Goal: Task Accomplishment & Management: Use online tool/utility

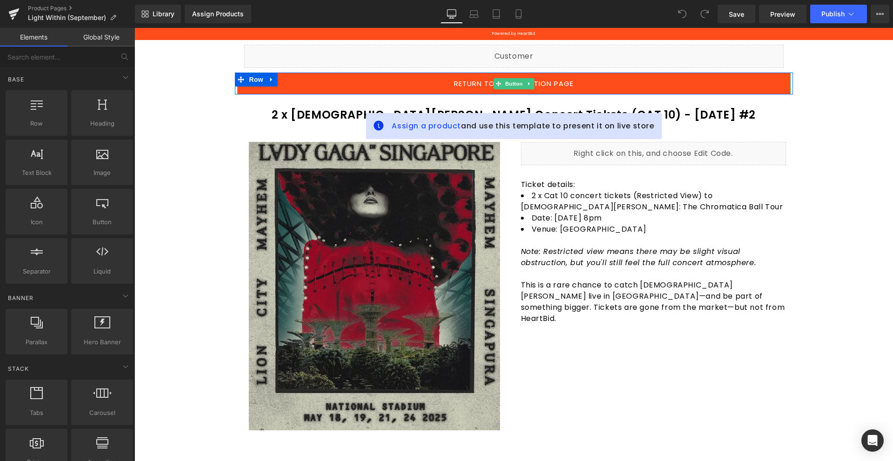
click at [583, 89] on link "Return to main auction page" at bounding box center [514, 84] width 554 height 22
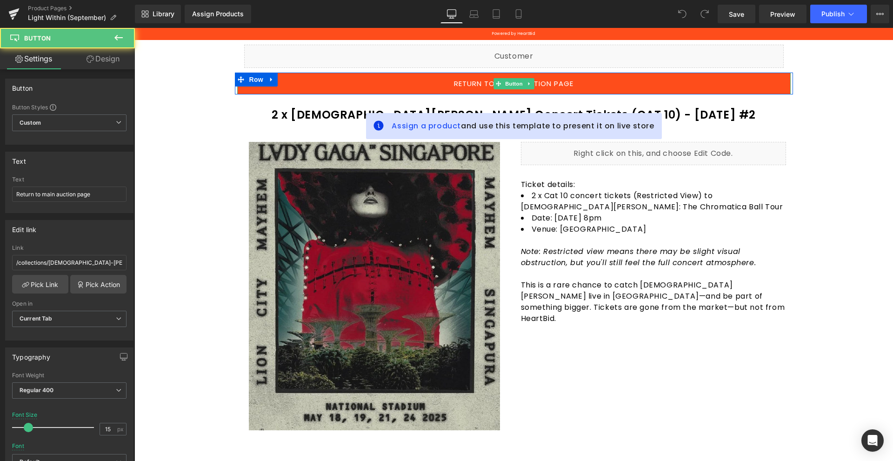
click at [580, 76] on link "Return to main auction page" at bounding box center [514, 84] width 554 height 22
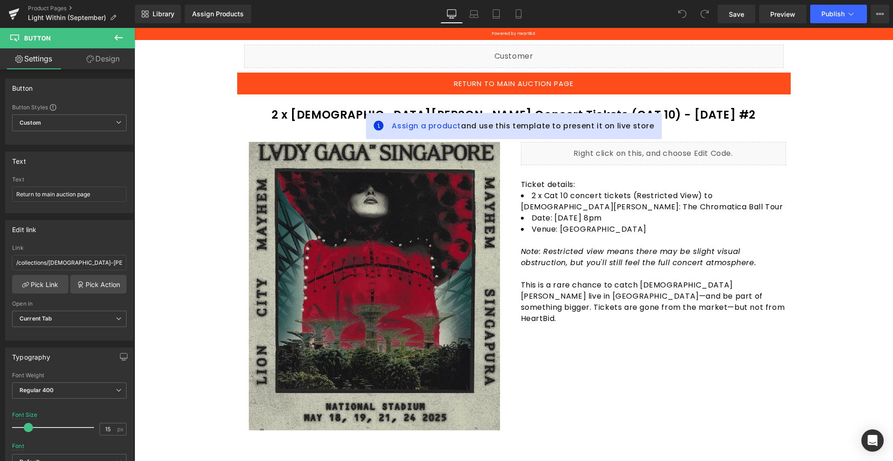
click at [114, 32] on icon at bounding box center [118, 37] width 11 height 11
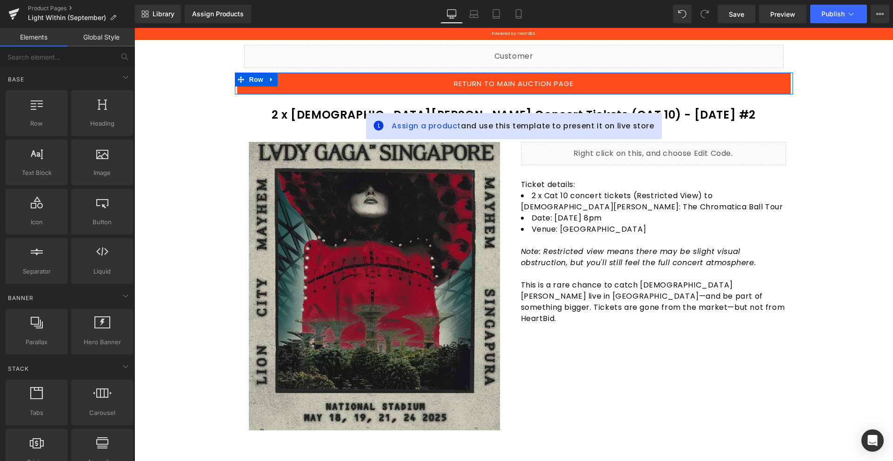
click at [247, 77] on span "Row" at bounding box center [256, 80] width 19 height 14
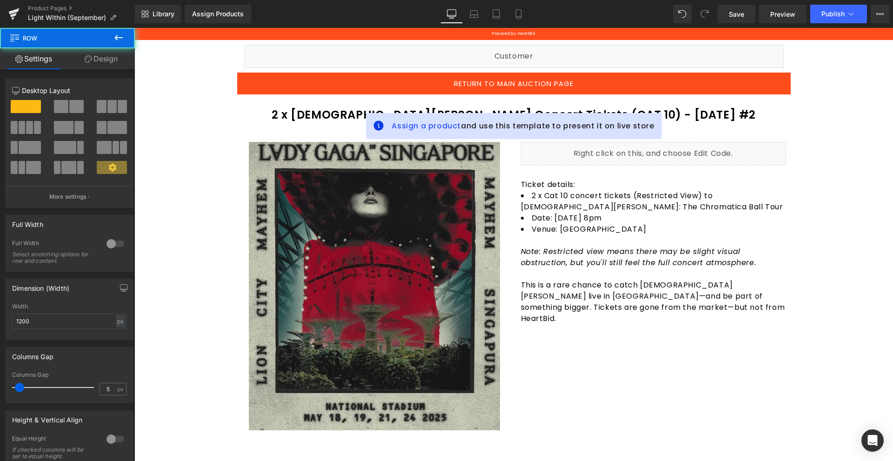
click at [269, 134] on div "Sale Off (P) Image Row Liquid Ticket details: 2 x Cat 10 concert tickets (Restr…" at bounding box center [514, 288] width 558 height 321
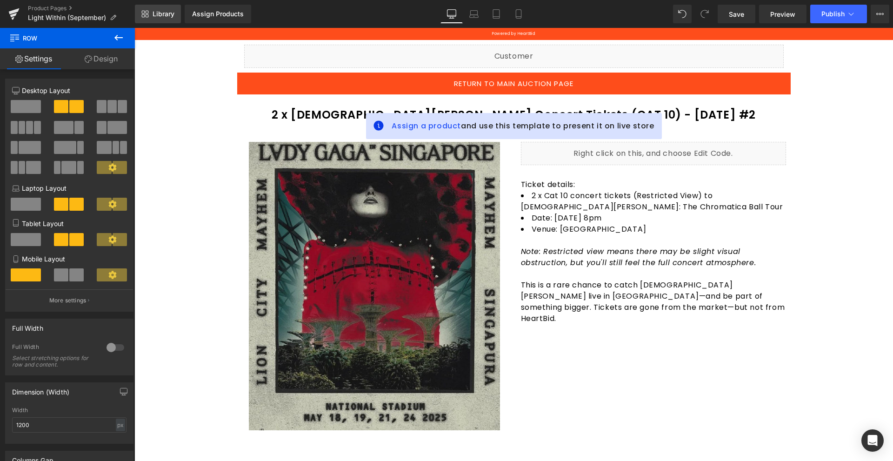
click at [162, 5] on link "Library" at bounding box center [158, 14] width 46 height 19
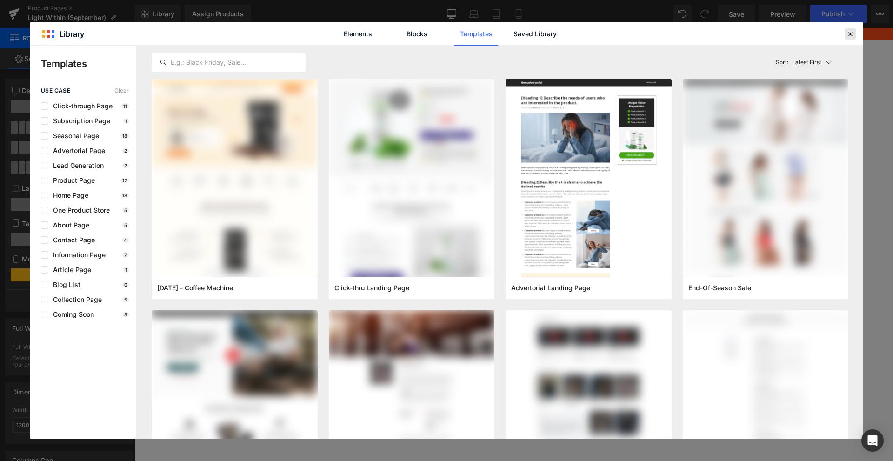
click at [849, 34] on icon at bounding box center [850, 34] width 8 height 8
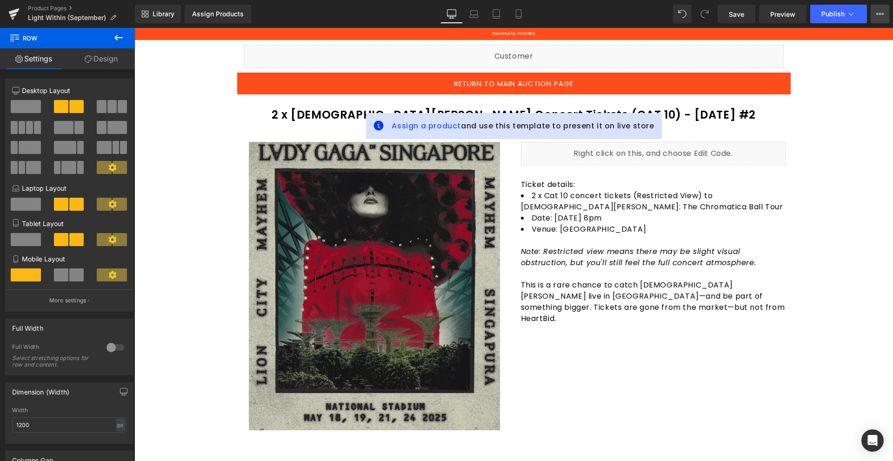
click at [883, 14] on icon at bounding box center [880, 13] width 7 height 7
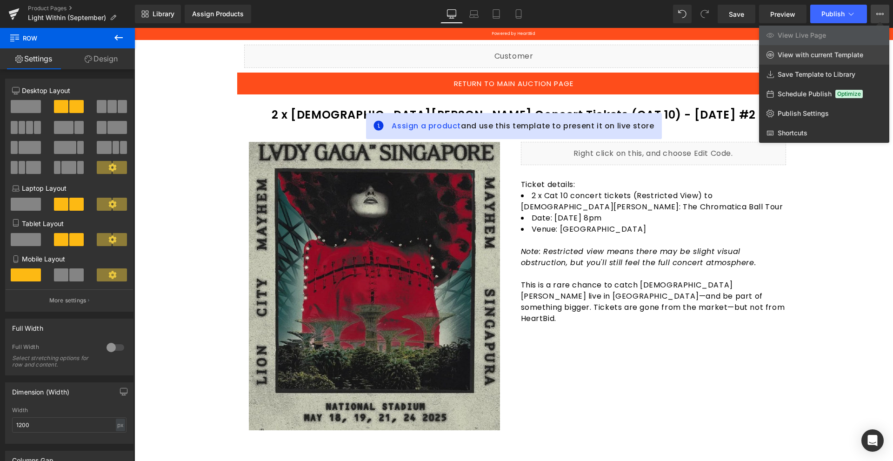
click at [853, 59] on link "View with current Template" at bounding box center [824, 55] width 130 height 20
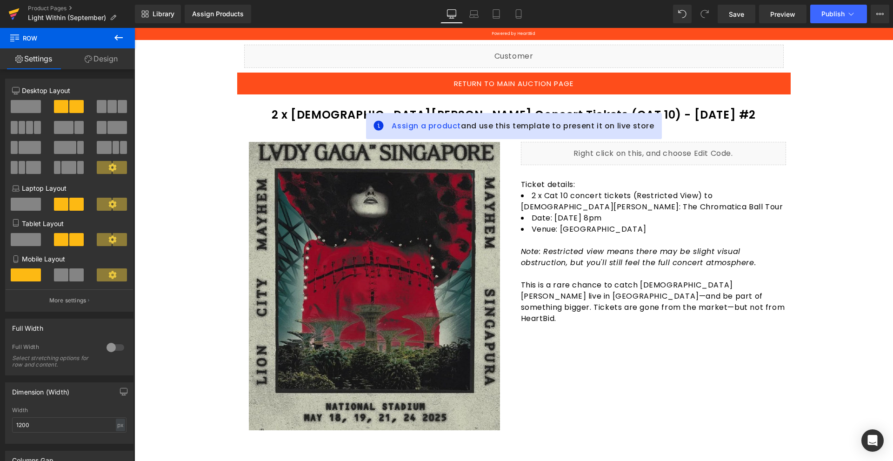
click at [20, 9] on link at bounding box center [14, 14] width 28 height 28
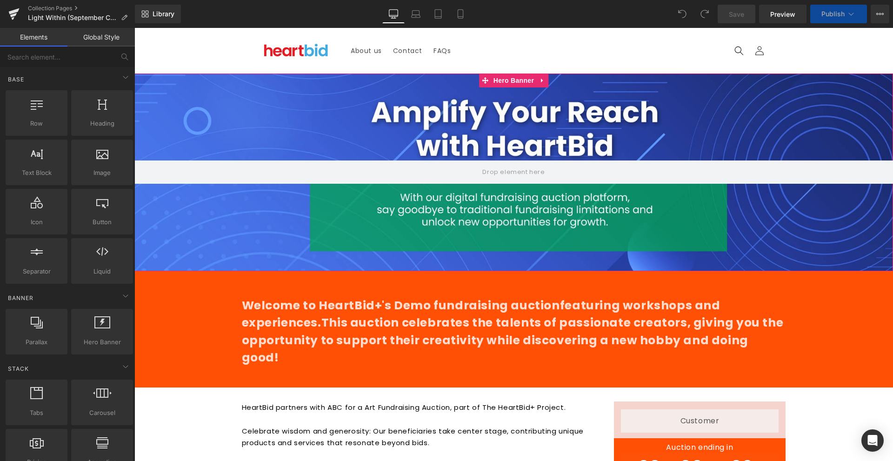
click at [529, 130] on div at bounding box center [513, 173] width 759 height 198
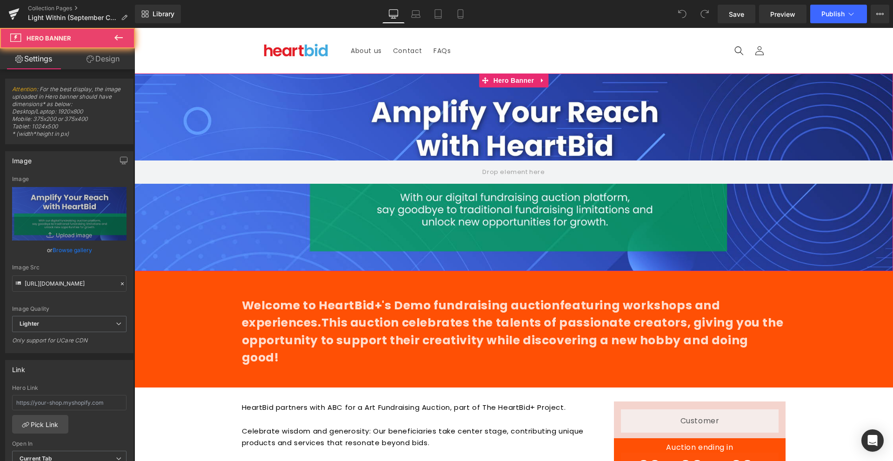
click at [638, 127] on div at bounding box center [513, 173] width 759 height 198
click at [476, 209] on div at bounding box center [513, 173] width 759 height 198
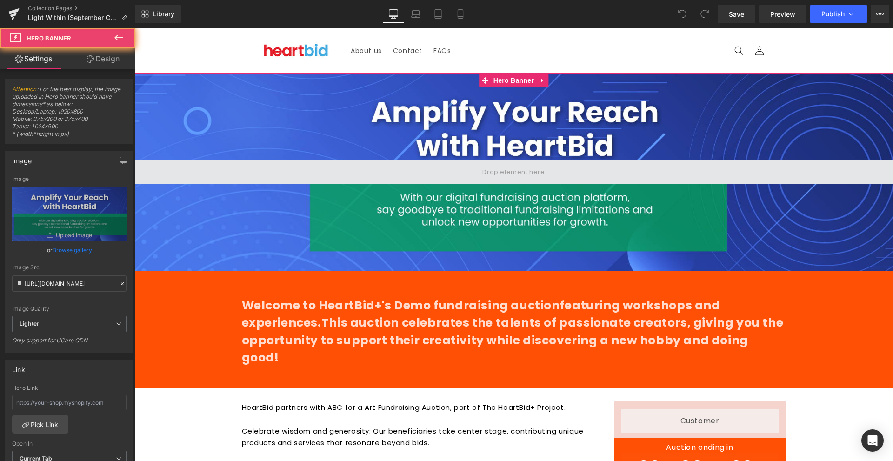
drag, startPoint x: 546, startPoint y: 131, endPoint x: 507, endPoint y: 162, distance: 49.7
click at [550, 161] on div at bounding box center [513, 173] width 759 height 198
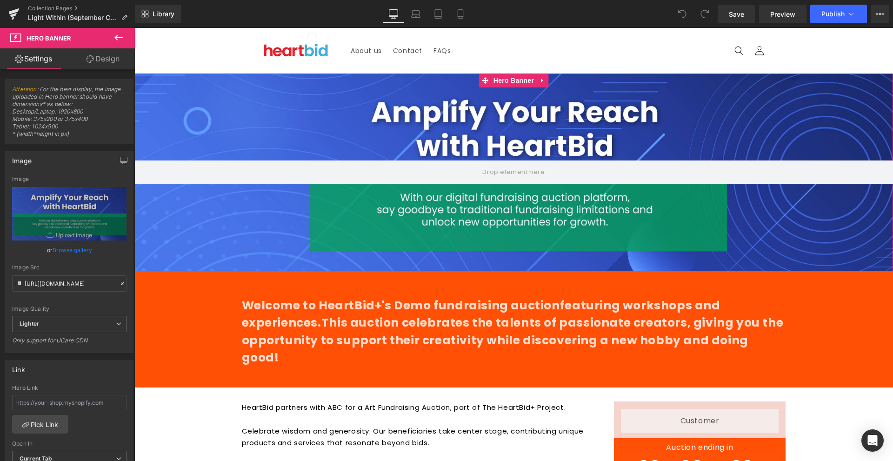
click at [561, 120] on div at bounding box center [513, 173] width 759 height 198
click at [492, 75] on span "Hero Banner" at bounding box center [513, 81] width 45 height 14
click at [537, 81] on link at bounding box center [543, 81] width 12 height 14
click at [616, 101] on div at bounding box center [513, 173] width 759 height 198
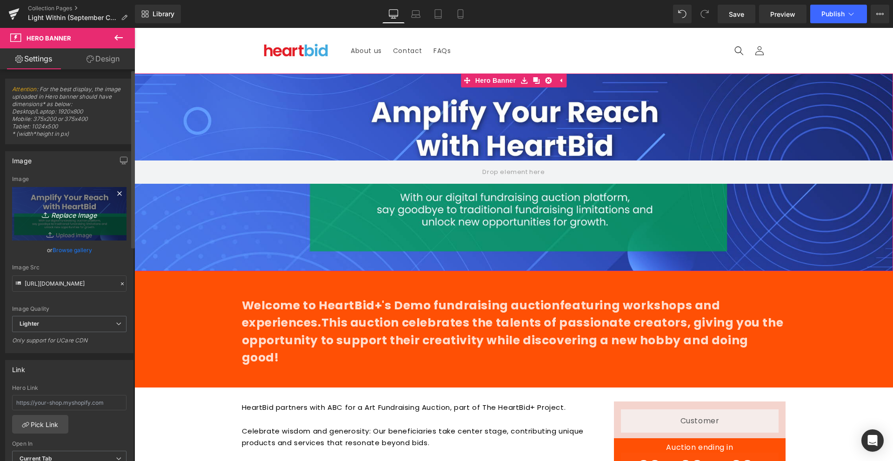
click at [89, 206] on link "Replace Image" at bounding box center [69, 214] width 114 height 54
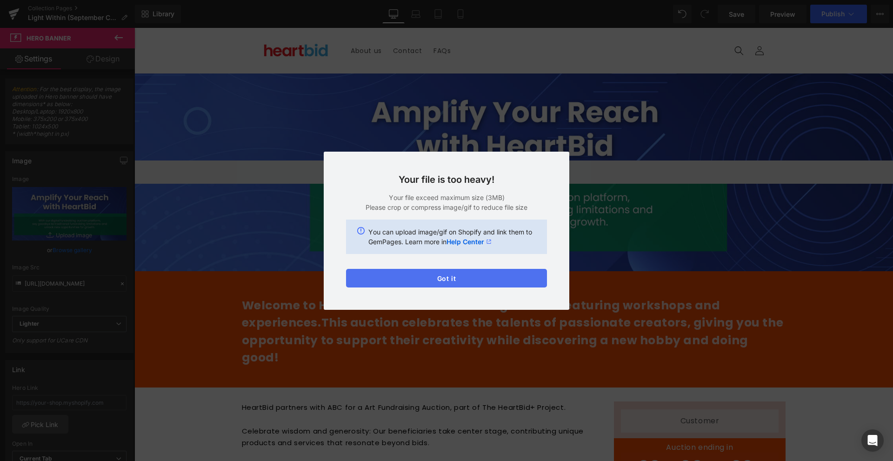
click at [448, 277] on button "Got it" at bounding box center [446, 278] width 201 height 19
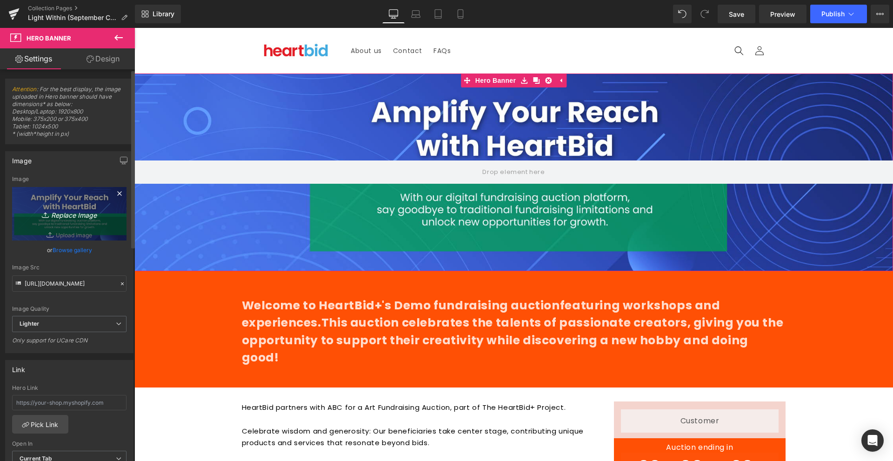
click at [94, 231] on link "Replace Image" at bounding box center [69, 214] width 114 height 54
type input "C:\fakepath\Light Within Web Banner.jpg"
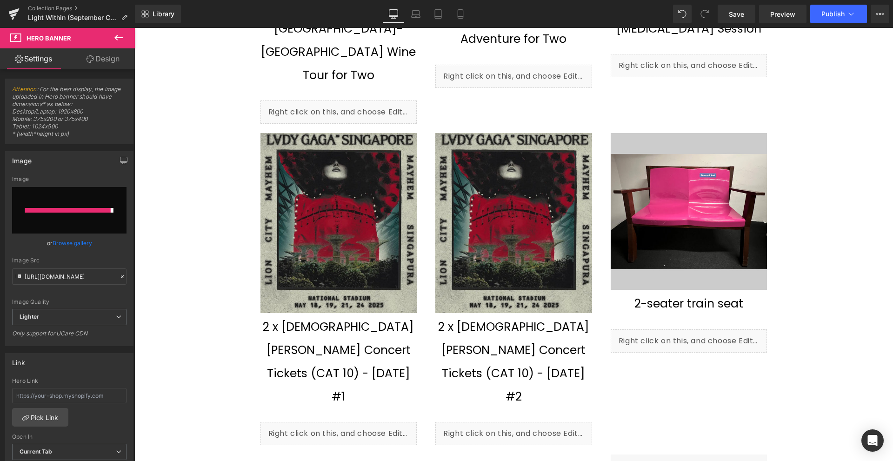
type input "https://ucarecdn.com/825aa292-ded7-4b8e-a6c3-1a6c0a1fa4a5/-/format/auto/-/previ…"
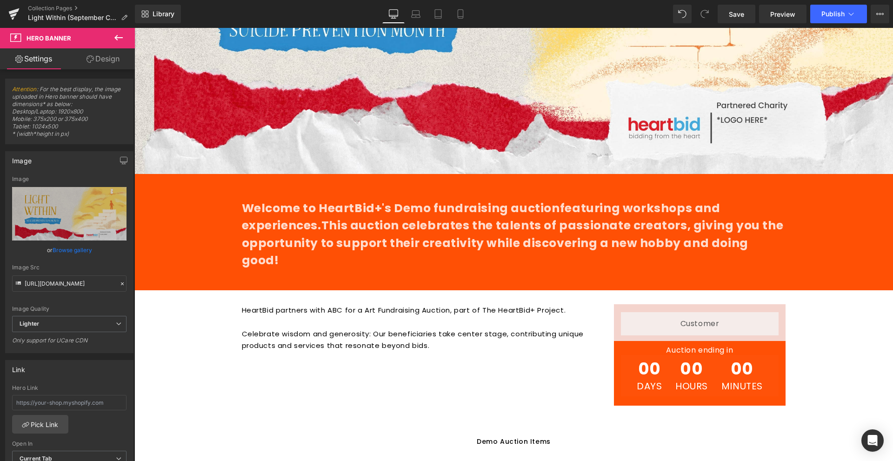
scroll to position [326, 0]
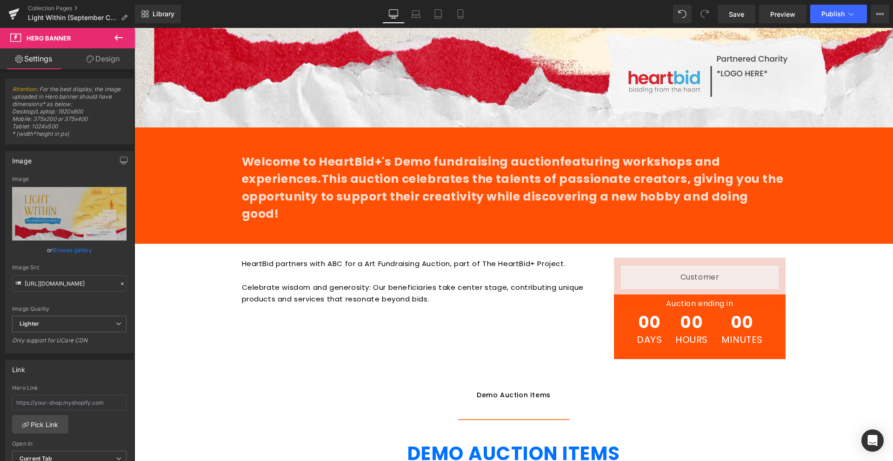
click at [415, 183] on span "This auction celebrates the talents of passionate creators, giving you the oppo…" at bounding box center [513, 196] width 542 height 51
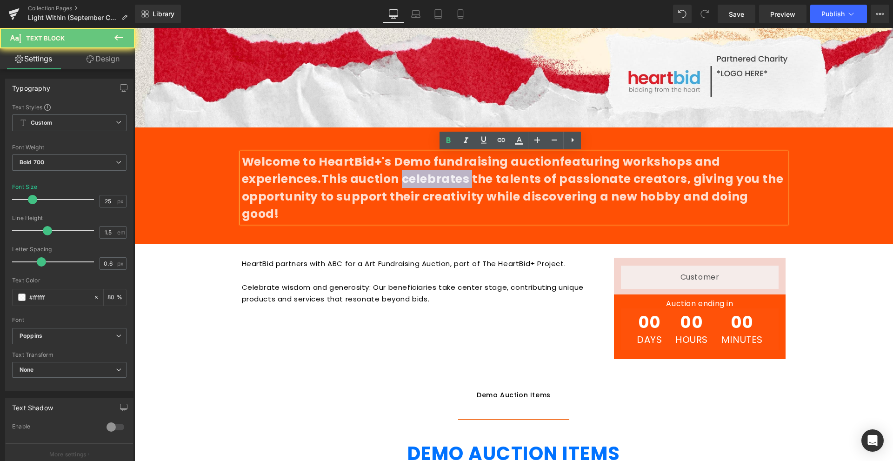
click at [415, 183] on span "This auction celebrates the talents of passionate creators, giving you the oppo…" at bounding box center [513, 196] width 542 height 51
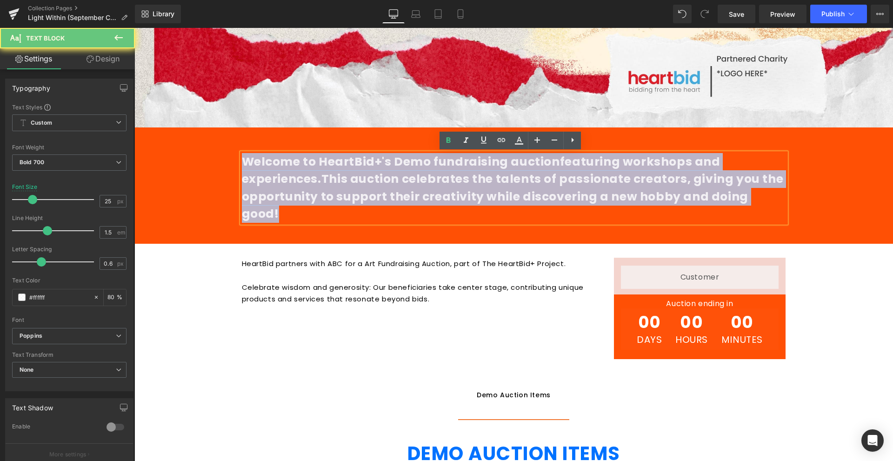
click at [415, 183] on span "This auction celebrates the talents of passionate creators, giving you the oppo…" at bounding box center [513, 196] width 542 height 51
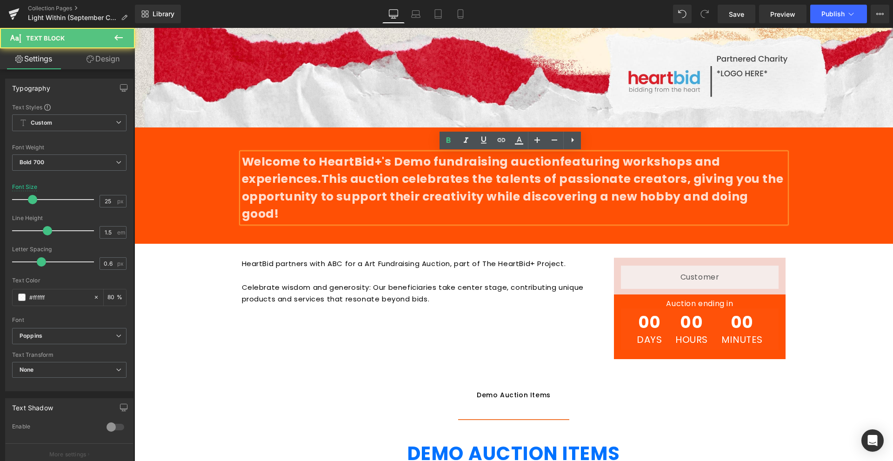
click at [435, 183] on span "This auction celebrates the talents of passionate creators, giving you the oppo…" at bounding box center [513, 196] width 542 height 51
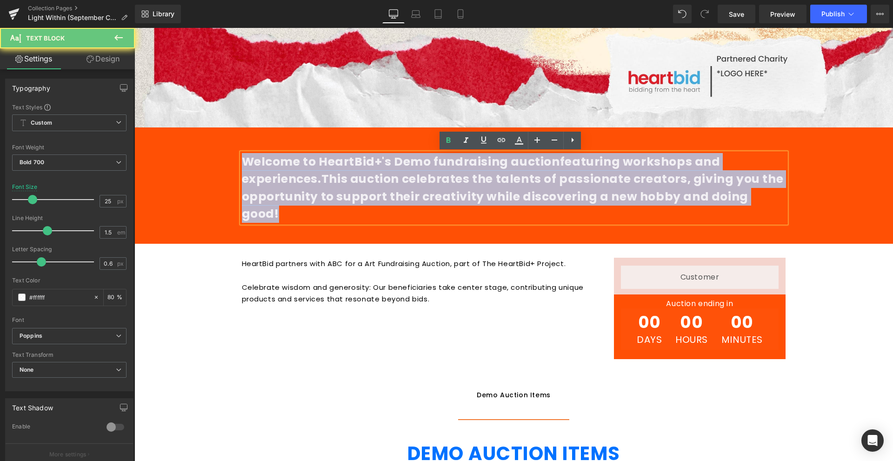
click at [435, 183] on span "This auction celebrates the talents of passionate creators, giving you the oppo…" at bounding box center [513, 196] width 542 height 51
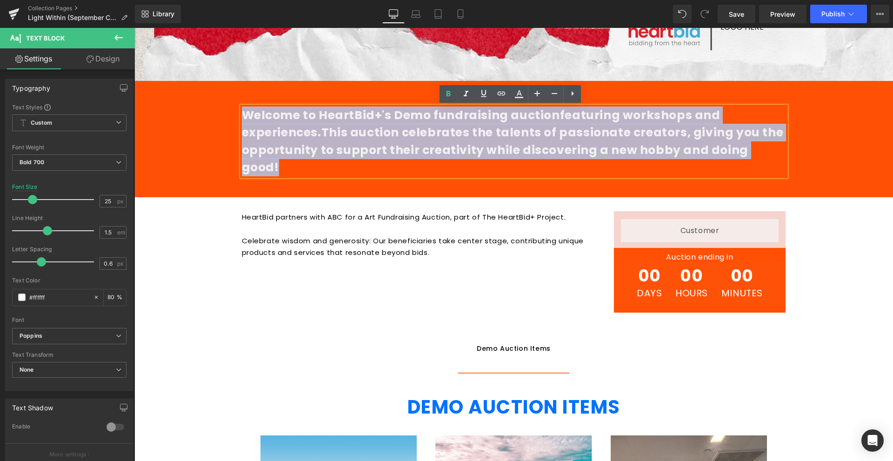
scroll to position [279, 0]
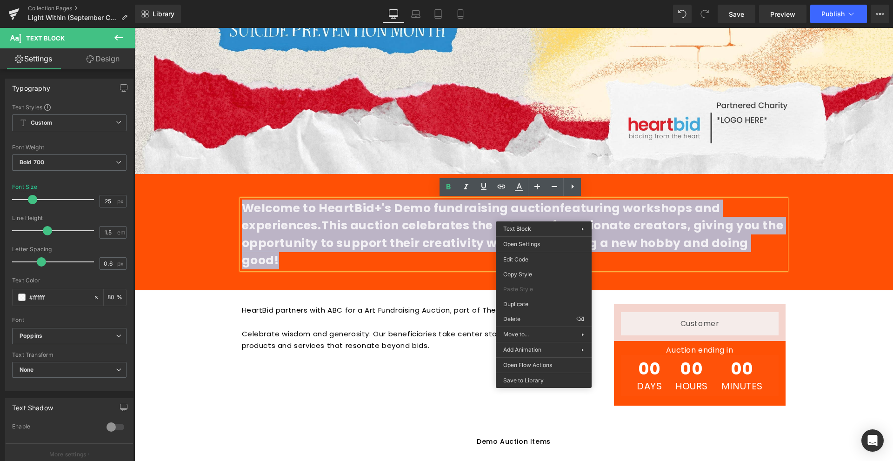
click at [443, 235] on span "This auction celebrates the talents of passionate creators, giving you the oppo…" at bounding box center [513, 242] width 542 height 51
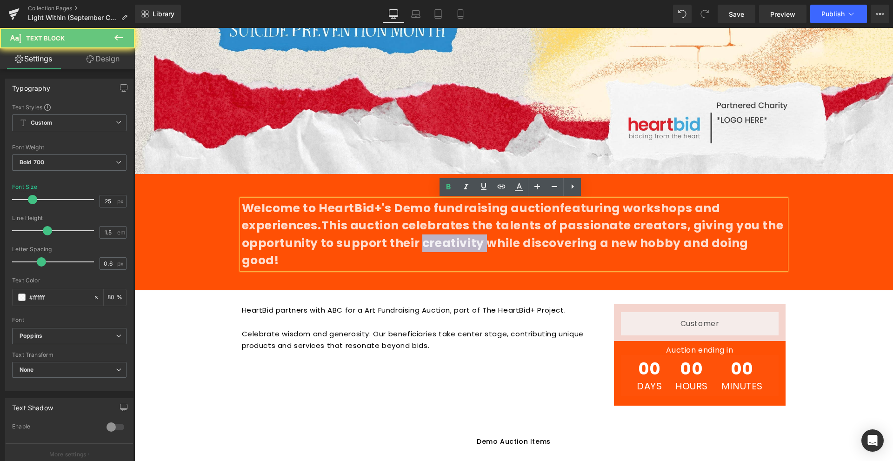
click at [443, 235] on span "This auction celebrates the talents of passionate creators, giving you the oppo…" at bounding box center [513, 242] width 542 height 51
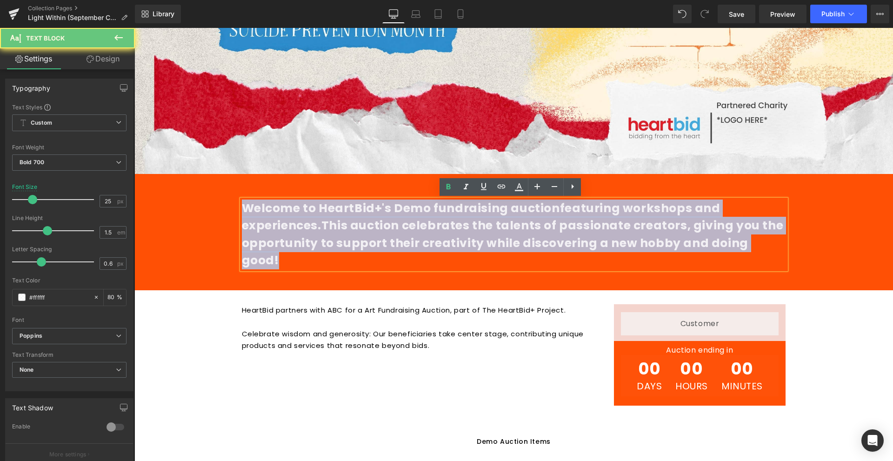
click at [443, 235] on span "This auction celebrates the talents of passionate creators, giving you the oppo…" at bounding box center [513, 242] width 542 height 51
copy p "Welcome to HeartBid+'s Demo fundraising auction featuring workshops and experie…"
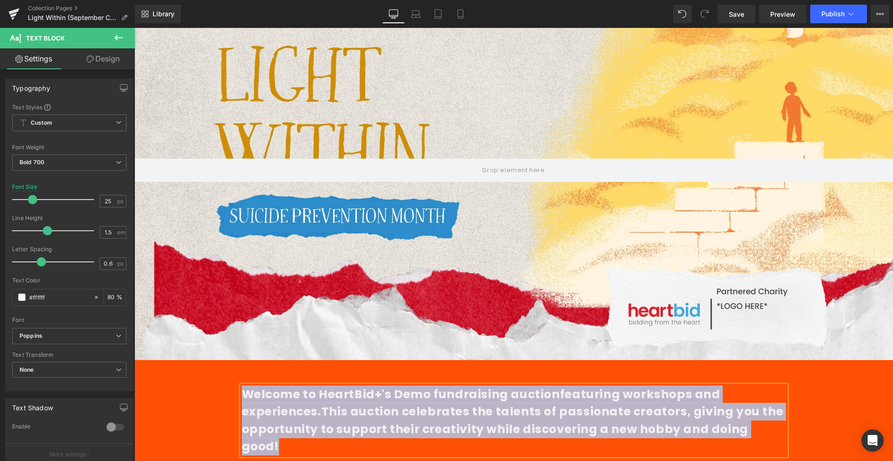
scroll to position [233, 0]
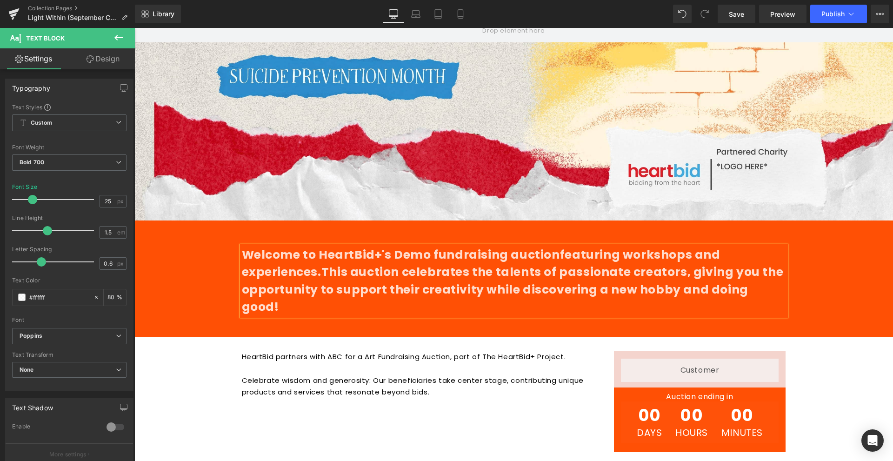
click at [218, 268] on div "Welcome to HeartBid+'s Demo fundraising auction featuring workshops and experie…" at bounding box center [513, 284] width 759 height 98
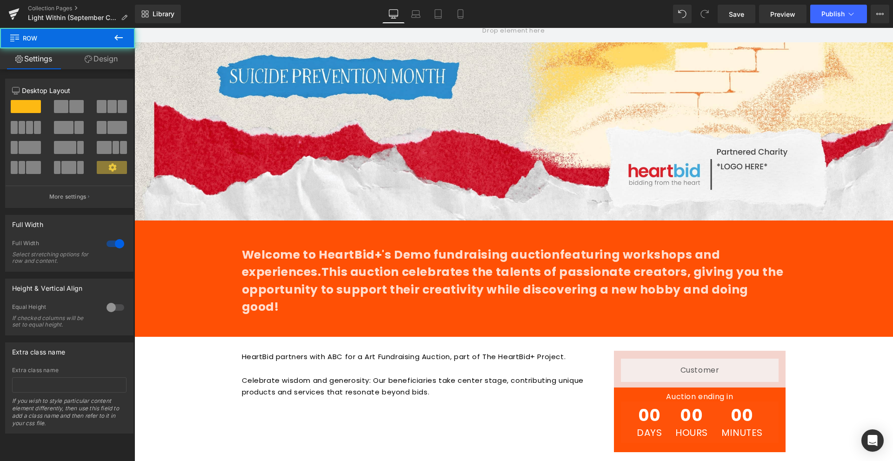
click at [189, 271] on div "Welcome to HeartBid+'s Demo fundraising auction featuring workshops and experie…" at bounding box center [513, 284] width 759 height 98
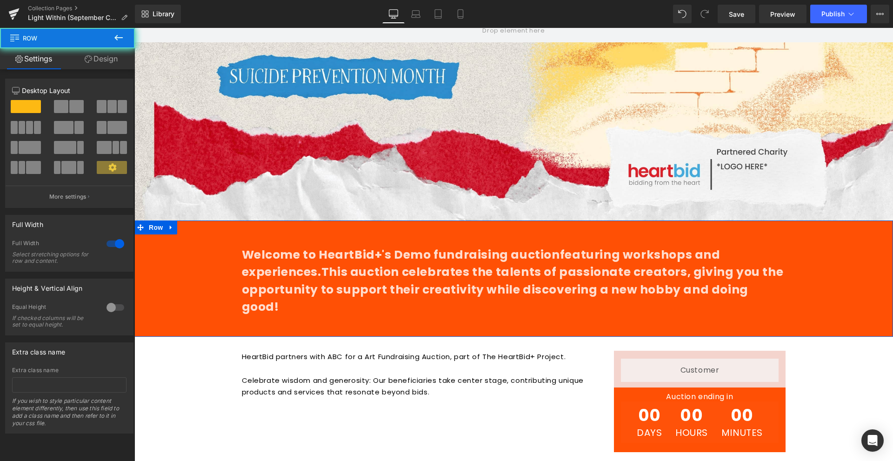
click at [189, 271] on div "Welcome to HeartBid+'s Demo fundraising auction featuring workshops and experie…" at bounding box center [513, 284] width 759 height 98
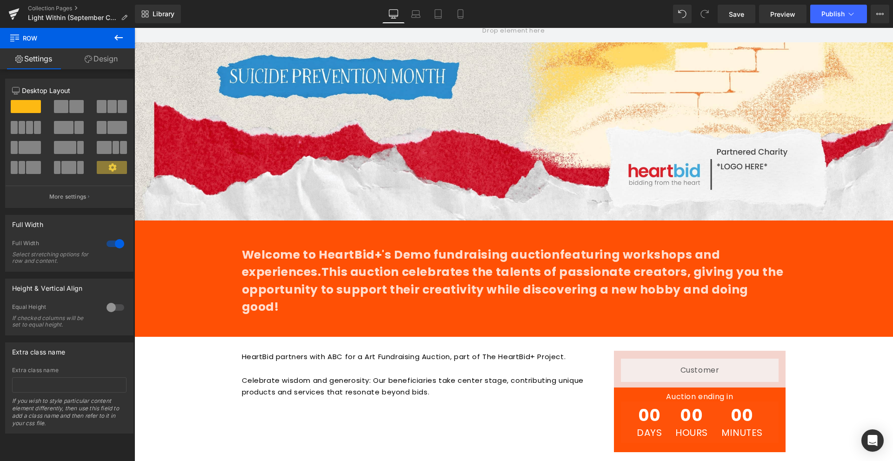
click at [377, 258] on p "Welcome to HeartBid+'s Demo fundraising auction featuring workshops and experie…" at bounding box center [514, 281] width 544 height 70
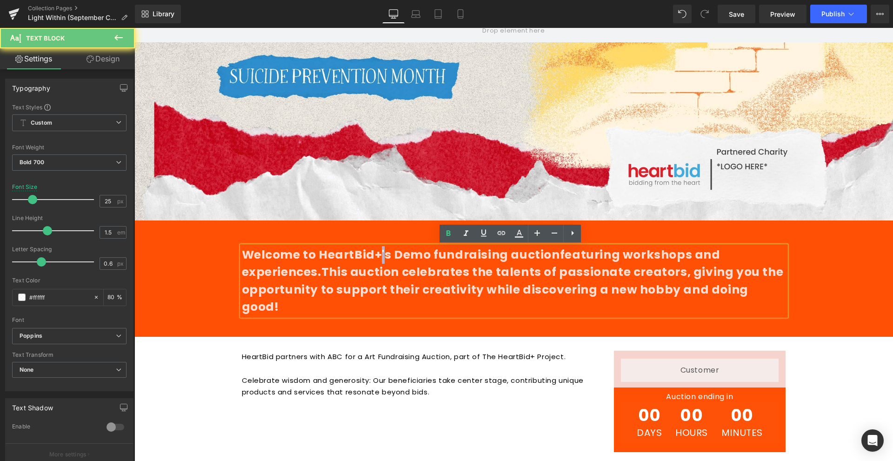
click at [377, 258] on p "Welcome to HeartBid+'s Demo fundraising auction featuring workshops and experie…" at bounding box center [514, 281] width 544 height 70
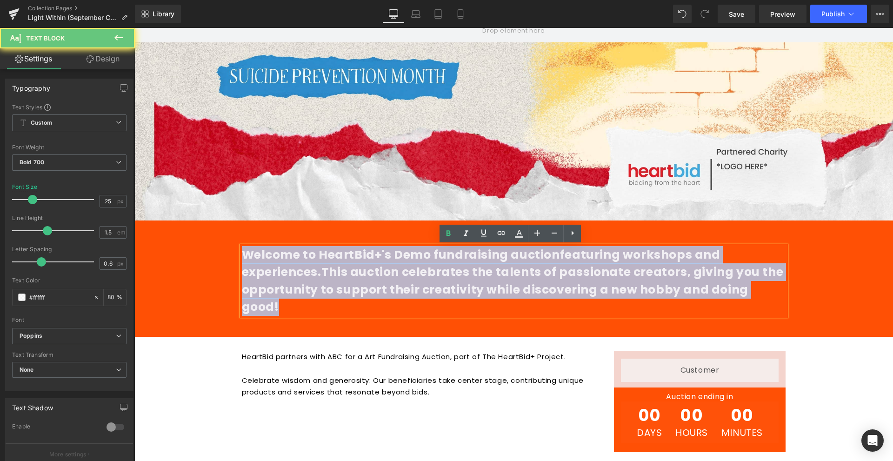
click at [377, 258] on p "Welcome to HeartBid+'s Demo fundraising auction featuring workshops and experie…" at bounding box center [514, 281] width 544 height 70
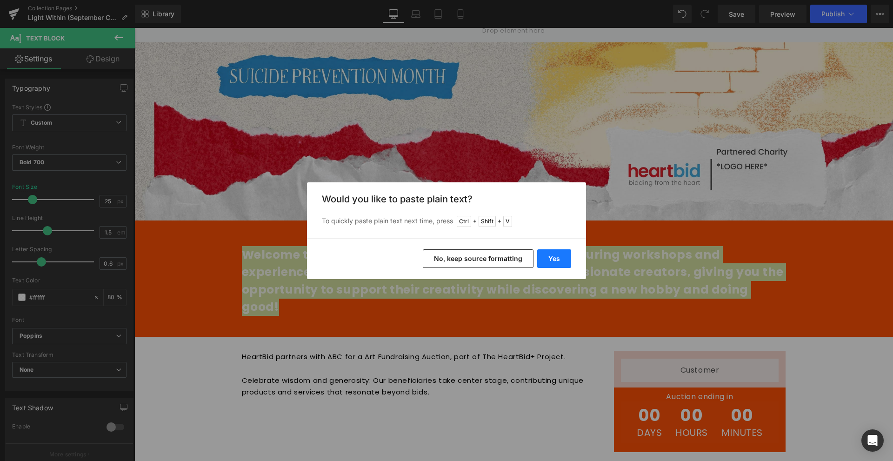
click at [549, 262] on button "Yes" at bounding box center [554, 258] width 34 height 19
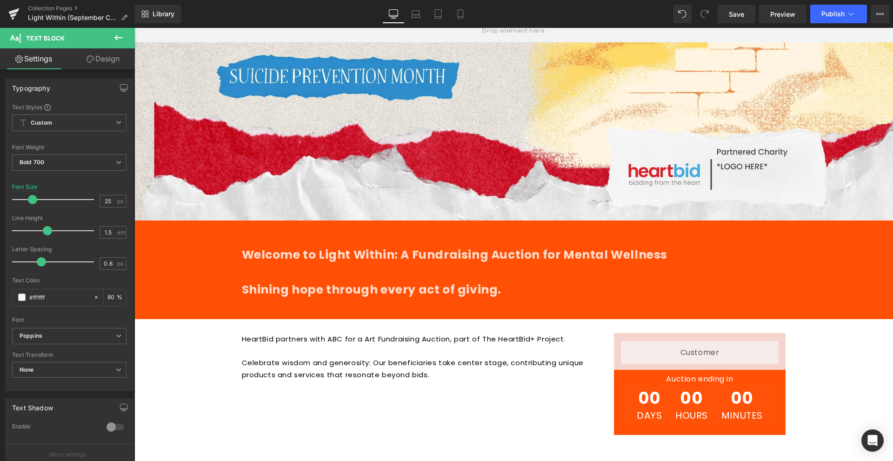
click at [579, 267] on p at bounding box center [514, 272] width 544 height 18
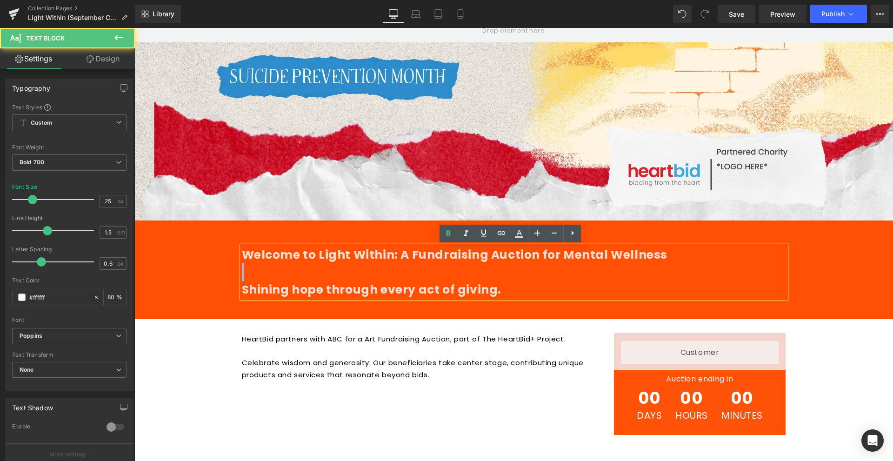
click at [579, 267] on p at bounding box center [514, 272] width 544 height 18
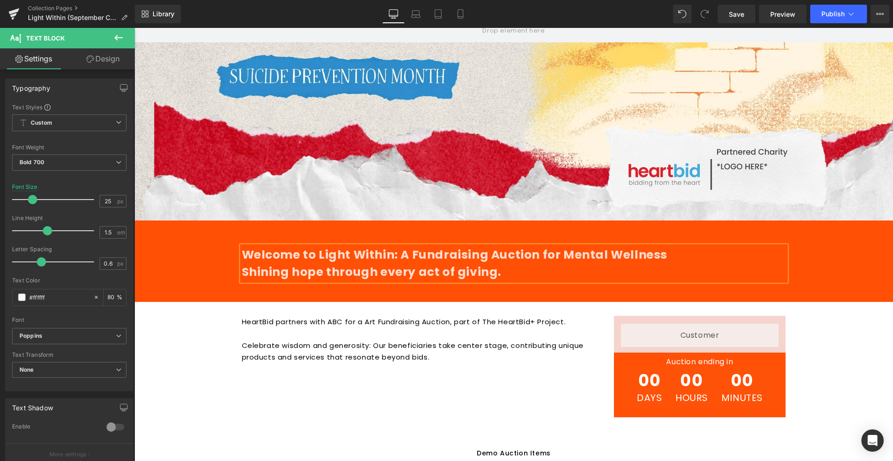
click at [454, 255] on p "Welcome to Light Within: A Fundraising Auction for Mental Wellness" at bounding box center [514, 255] width 544 height 18
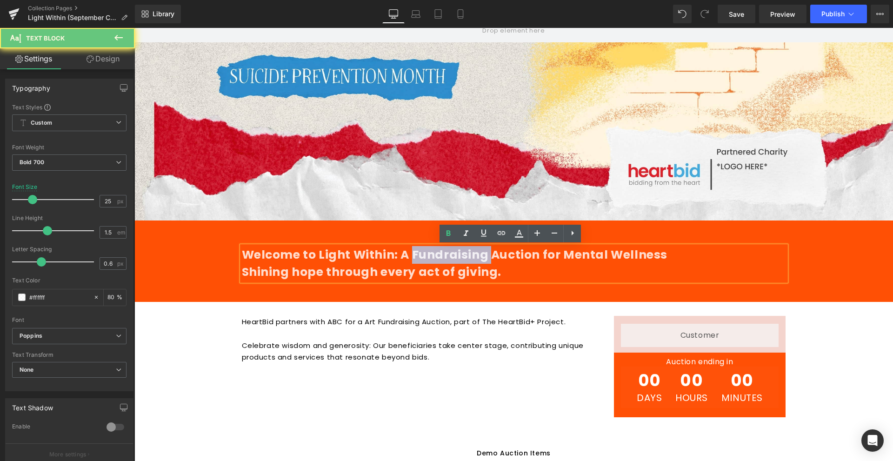
click at [454, 255] on p "Welcome to Light Within: A Fundraising Auction for Mental Wellness" at bounding box center [514, 255] width 544 height 18
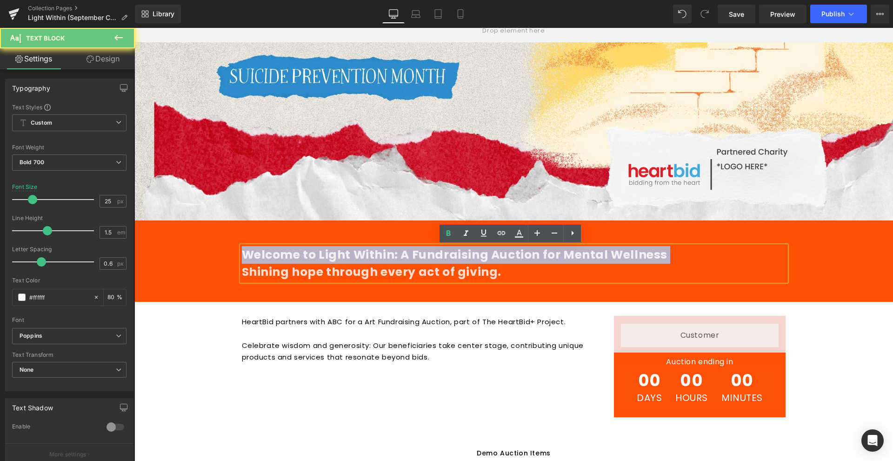
click at [454, 255] on p "Welcome to Light Within: A Fundraising Auction for Mental Wellness" at bounding box center [514, 255] width 544 height 18
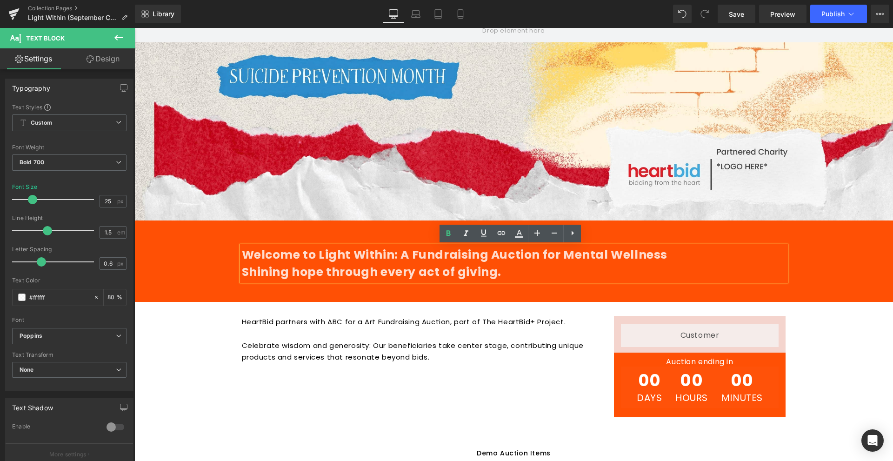
click at [195, 255] on div "Welcome to Light Within: A Fundraising Auction for Mental Wellness Shining hope…" at bounding box center [513, 266] width 759 height 63
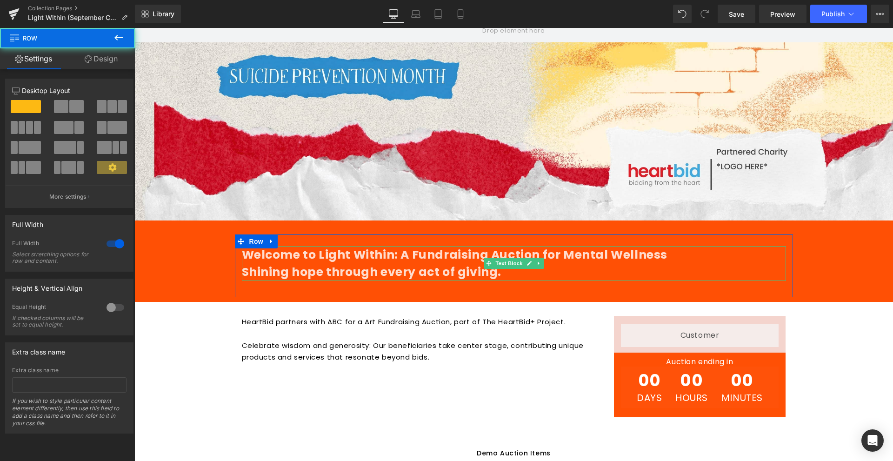
click at [282, 268] on p "Shining hope through every act of giving." at bounding box center [514, 272] width 544 height 18
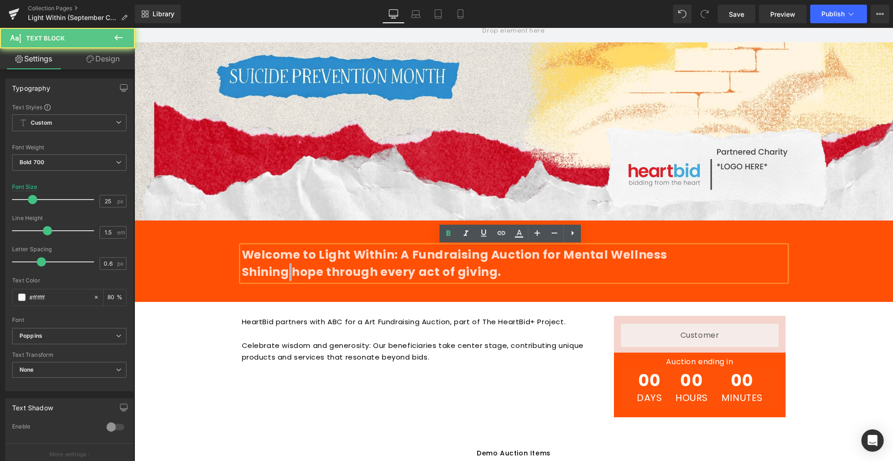
click at [282, 268] on p "Shining hope through every act of giving." at bounding box center [514, 272] width 544 height 18
click at [308, 271] on p "Shining hope through every act of giving." at bounding box center [514, 272] width 544 height 18
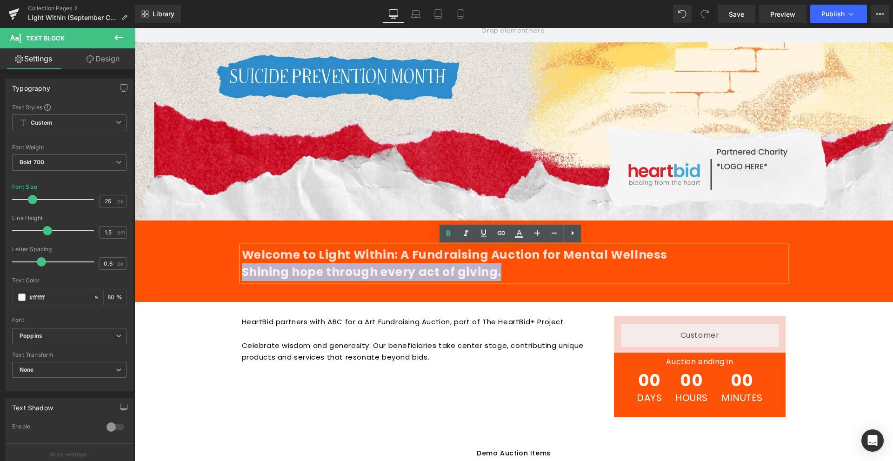
click at [308, 271] on p "Shining hope through every act of giving." at bounding box center [514, 272] width 544 height 18
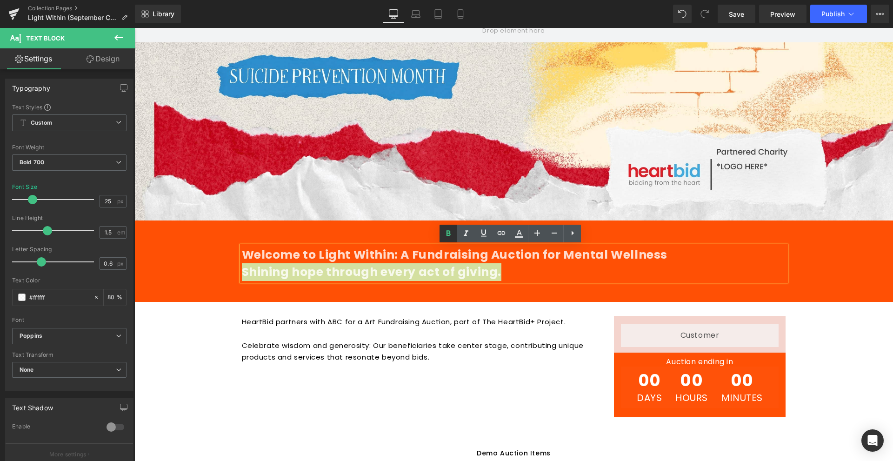
click at [456, 234] on link at bounding box center [449, 234] width 18 height 18
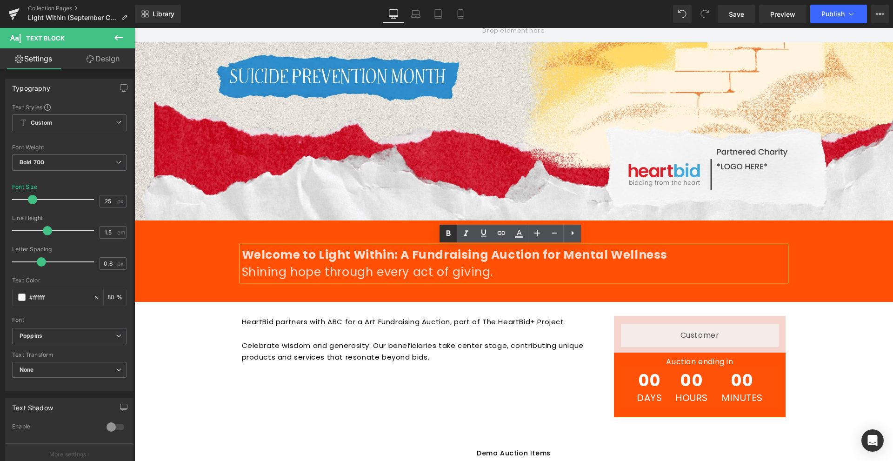
click at [454, 234] on link at bounding box center [449, 234] width 18 height 18
click at [464, 233] on icon at bounding box center [466, 233] width 11 height 11
click at [450, 233] on icon at bounding box center [448, 233] width 11 height 11
click at [449, 268] on span "Shining hope through every act of giving." at bounding box center [368, 272] width 252 height 16
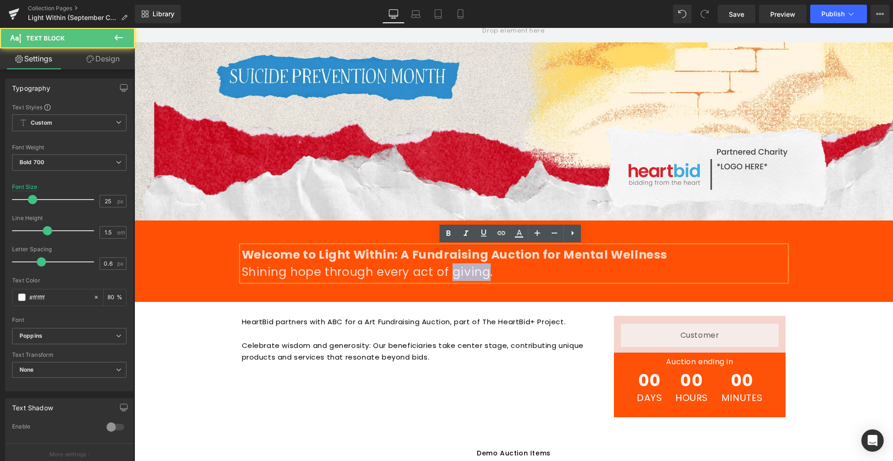
click at [449, 268] on span "Shining hope through every act of giving." at bounding box center [368, 272] width 252 height 16
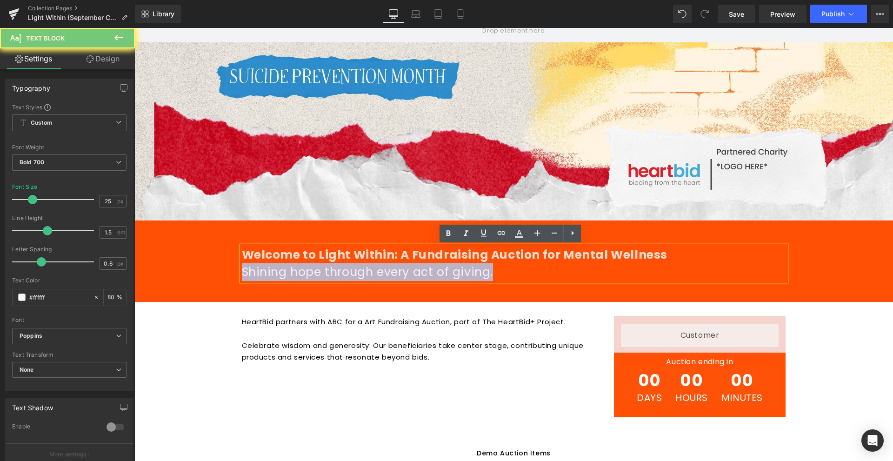
click at [449, 268] on span "Shining hope through every act of giving." at bounding box center [368, 272] width 252 height 16
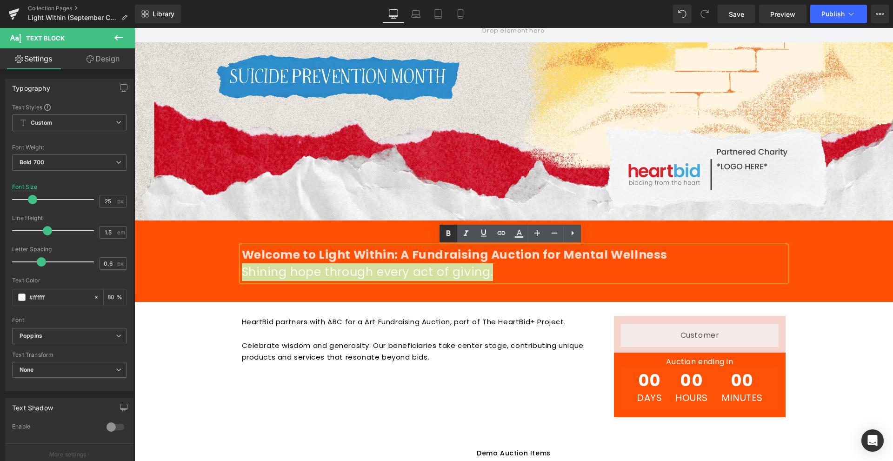
click at [450, 239] on icon at bounding box center [448, 233] width 11 height 11
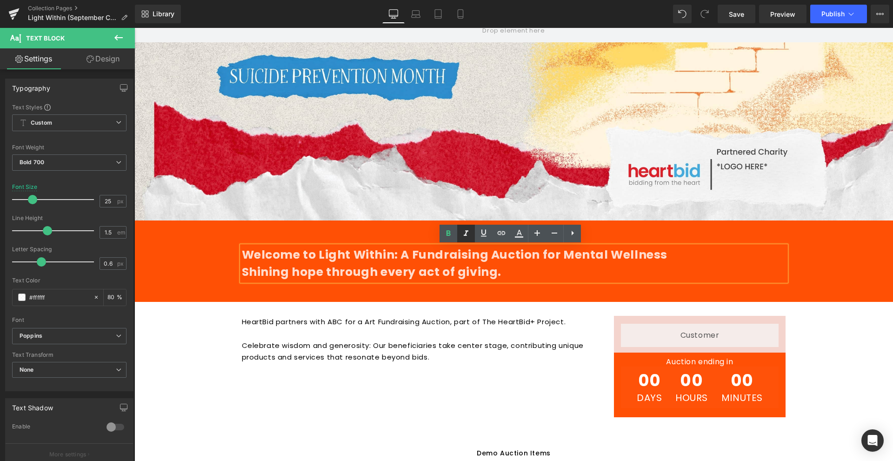
click at [465, 235] on icon at bounding box center [466, 233] width 5 height 6
click at [429, 278] on p "Shining hope through every act of giving." at bounding box center [514, 272] width 544 height 18
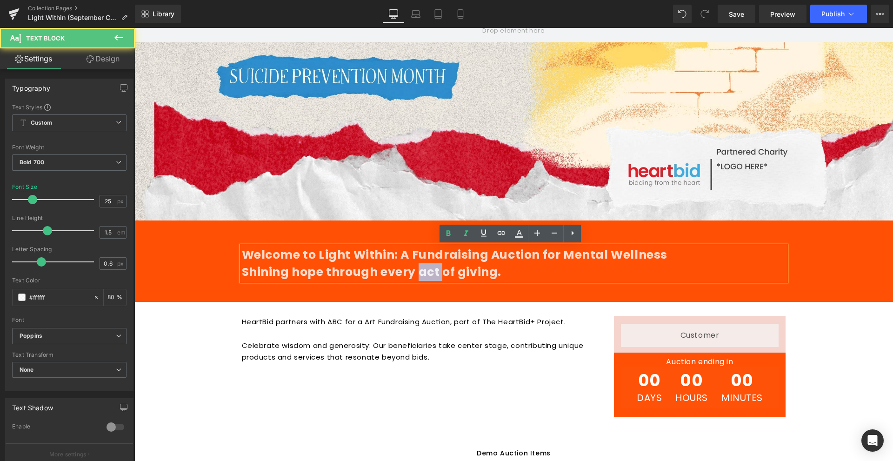
click at [429, 278] on p "Shining hope through every act of giving." at bounding box center [514, 272] width 544 height 18
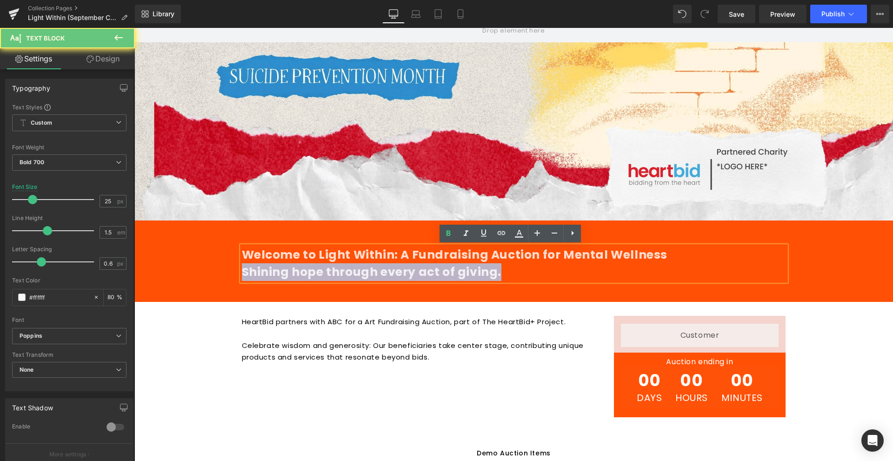
click at [429, 278] on p "Shining hope through every act of giving." at bounding box center [514, 272] width 544 height 18
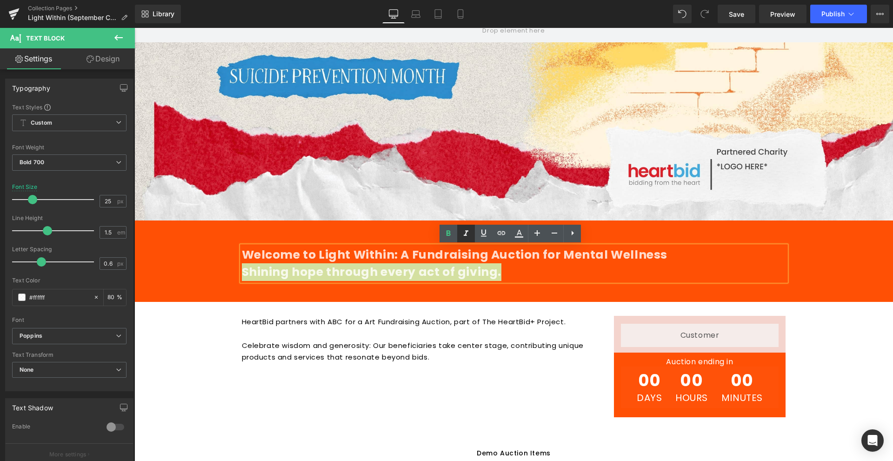
click at [466, 238] on icon at bounding box center [466, 233] width 11 height 11
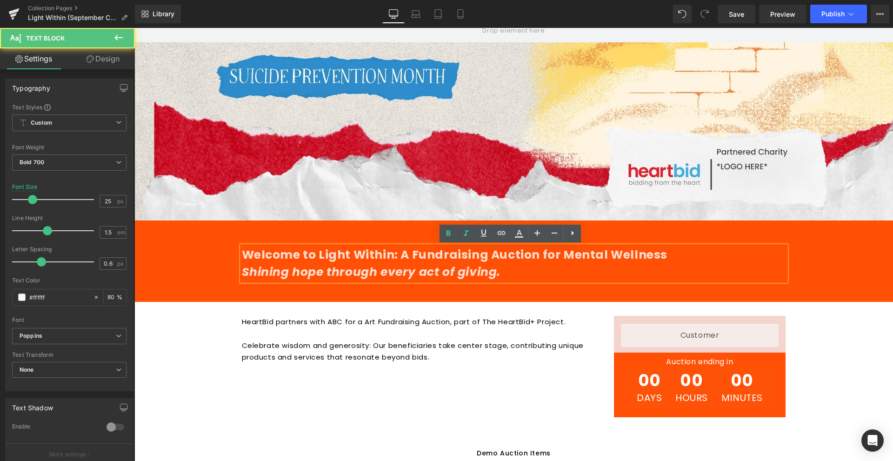
click at [432, 264] on p "Shining hope through every act of giving." at bounding box center [514, 272] width 544 height 18
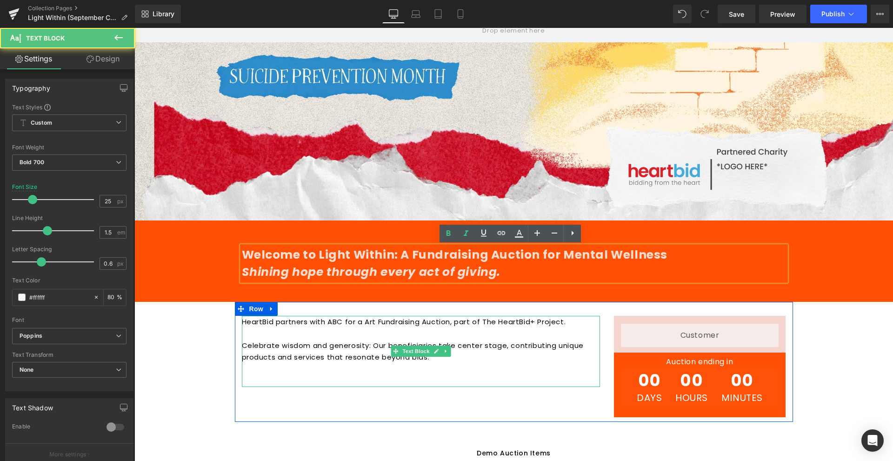
click at [414, 366] on p "Celebrate wisdom and generosity: Our beneficiaries take center stage, contribut…" at bounding box center [421, 358] width 358 height 36
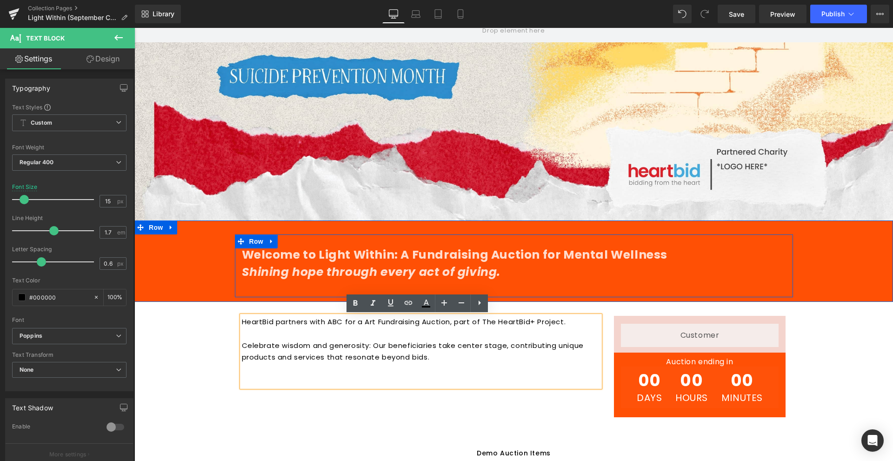
click at [618, 269] on p "Shining hope through every act of giving." at bounding box center [514, 272] width 544 height 18
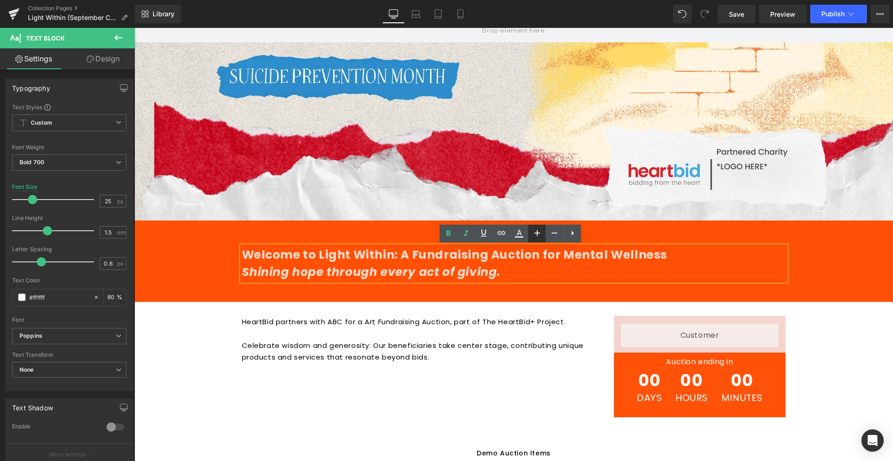
click at [534, 235] on icon at bounding box center [537, 233] width 11 height 11
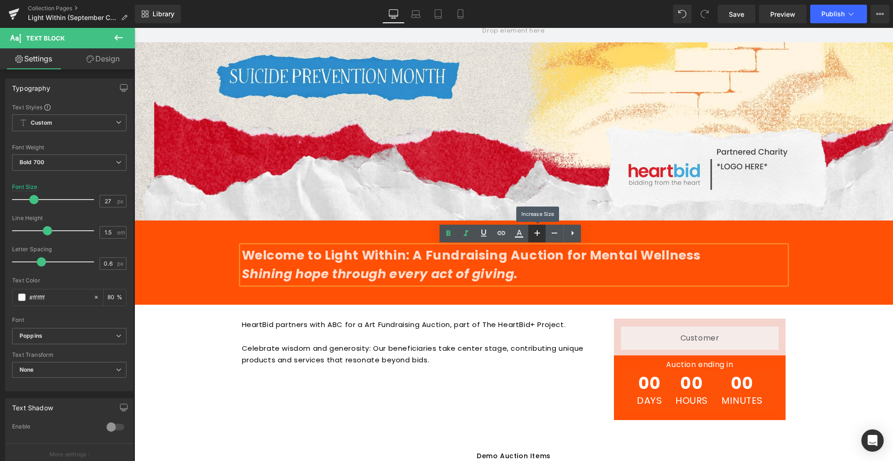
click at [534, 235] on icon at bounding box center [537, 233] width 11 height 11
type input "29"
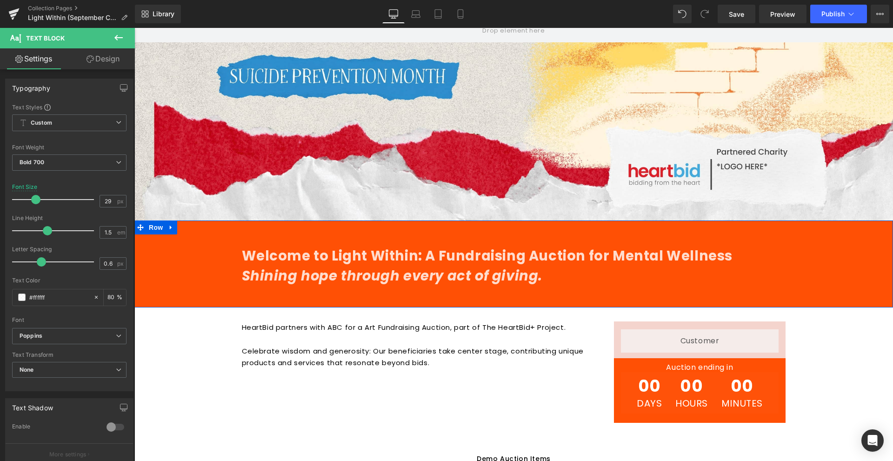
click at [201, 261] on div "Welcome to Light Within: A Fundraising Auction for Mental Wellness Shining hope…" at bounding box center [513, 269] width 759 height 68
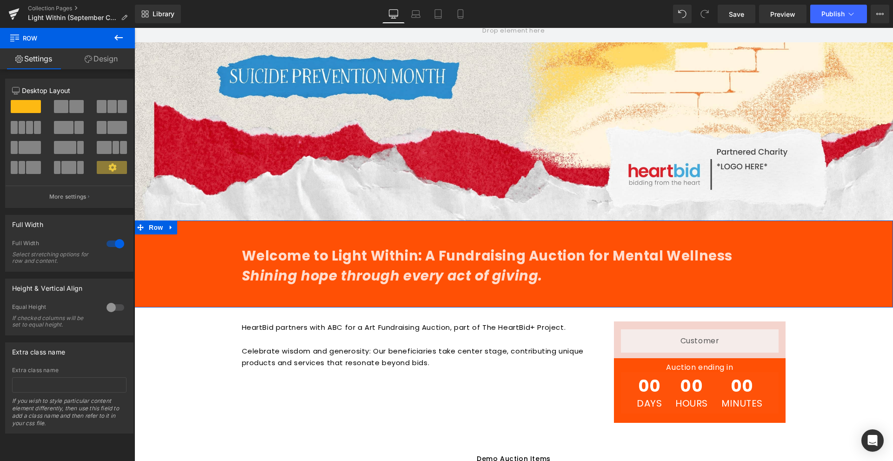
click at [186, 233] on div "Welcome to Light Within: A Fundraising Auction for Mental Wellness Shining hope…" at bounding box center [513, 264] width 759 height 87
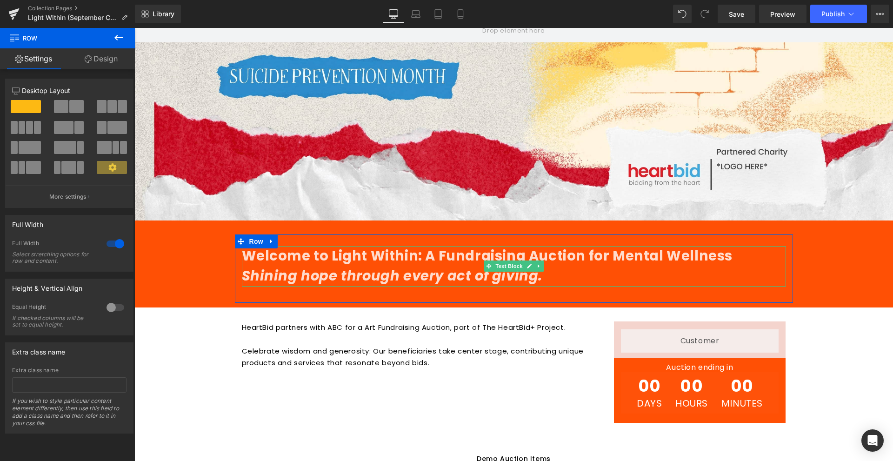
click at [373, 263] on p "Welcome to Light Within: A Fundraising Auction for Mental Wellness" at bounding box center [514, 256] width 544 height 20
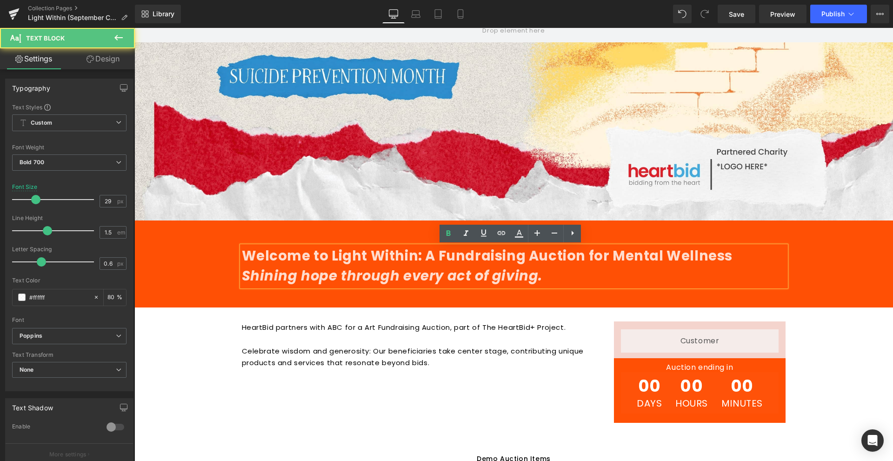
click at [230, 250] on div "Welcome to Light Within: A Fundraising Auction for Mental Wellness Shining hope…" at bounding box center [513, 269] width 759 height 68
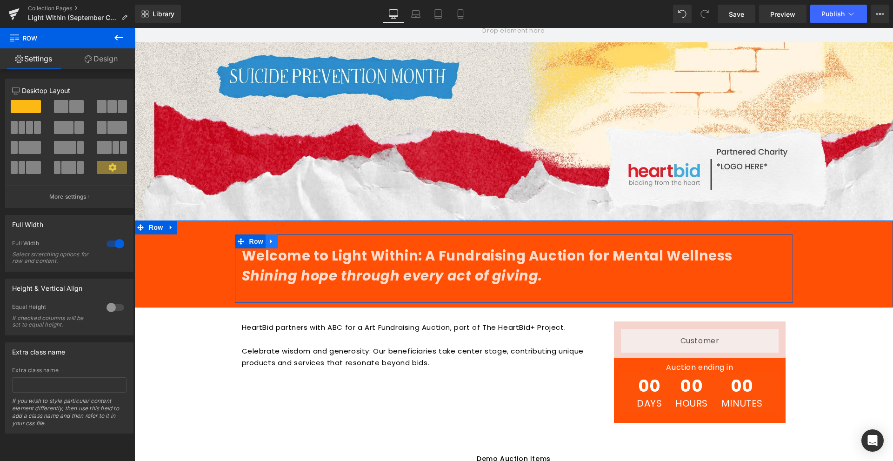
click at [269, 240] on icon at bounding box center [272, 241] width 7 height 7
click at [342, 244] on div "Welcome to Light Within: A Fundraising Auction for Mental Wellness Shining hope…" at bounding box center [514, 269] width 558 height 68
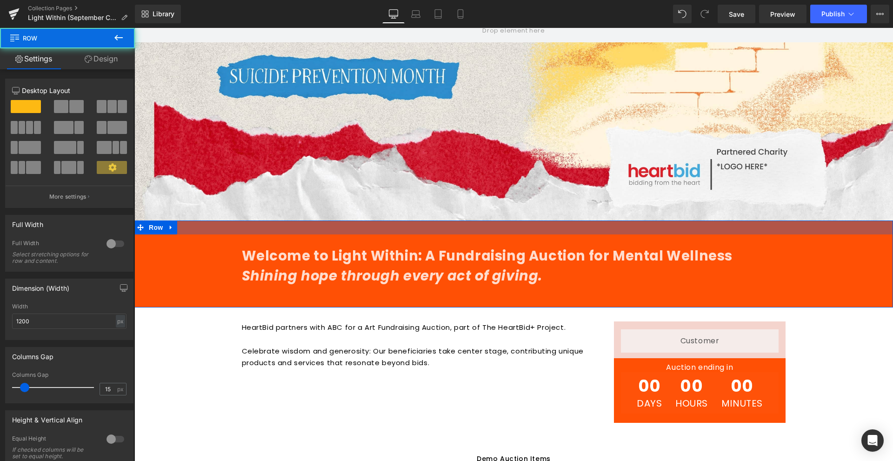
click at [367, 227] on div at bounding box center [513, 228] width 759 height 14
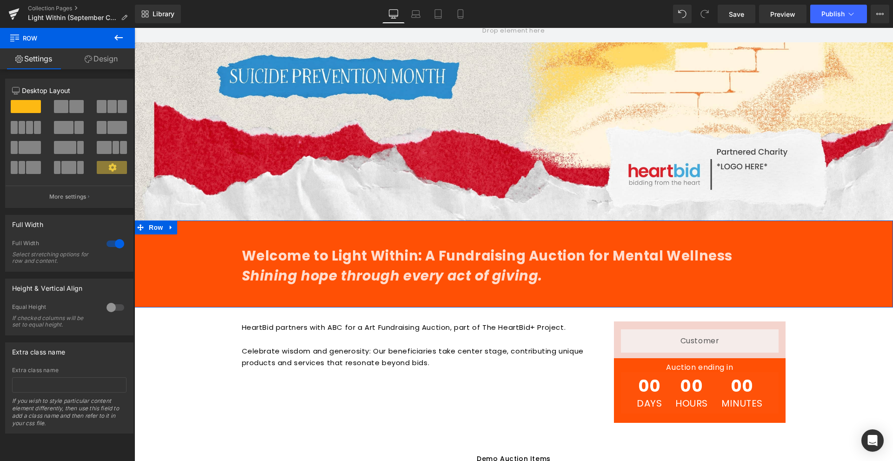
click at [101, 54] on link "Design" at bounding box center [100, 58] width 67 height 21
click at [176, 243] on div "Welcome to Light Within: A Fundraising Auction for Mental Wellness Shining hope…" at bounding box center [513, 269] width 759 height 68
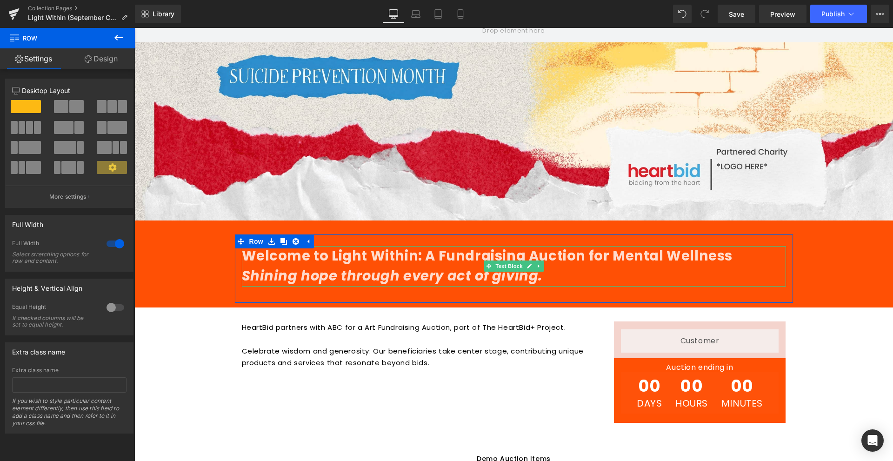
click at [288, 275] on icon "Shining hope through every act of giving." at bounding box center [392, 276] width 301 height 19
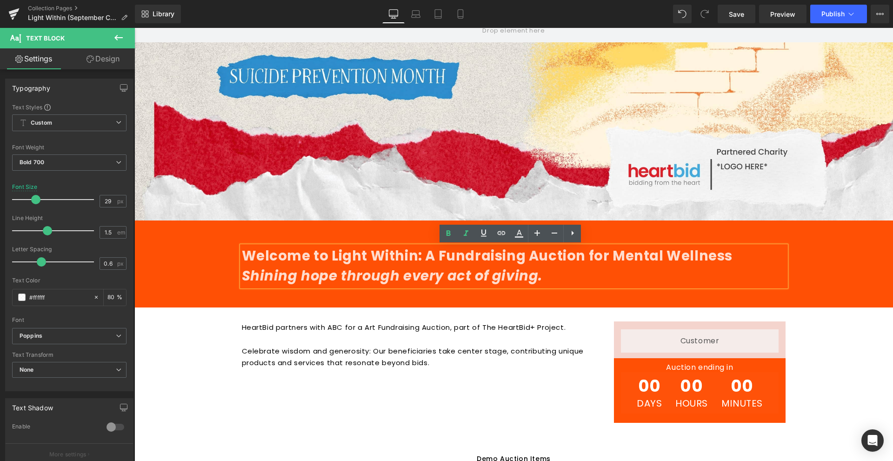
click at [570, 229] on icon at bounding box center [572, 233] width 11 height 11
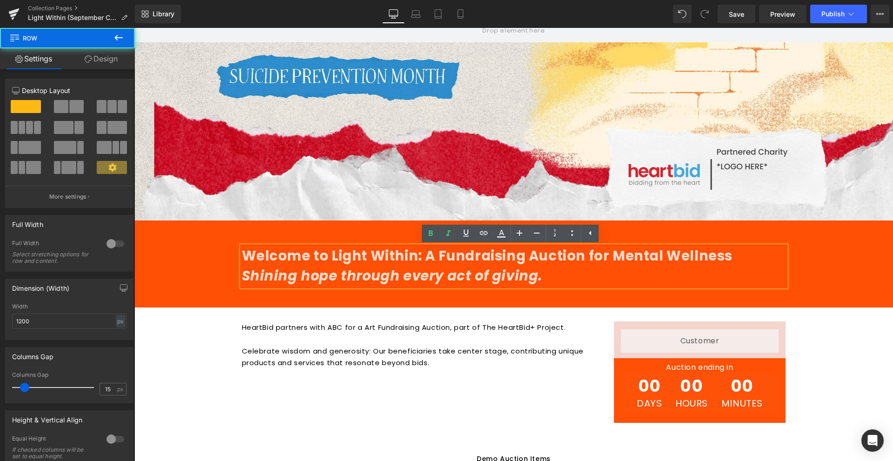
click at [611, 235] on div "Welcome to Light Within: A Fundraising Auction for Mental Wellness Shining hope…" at bounding box center [514, 269] width 558 height 68
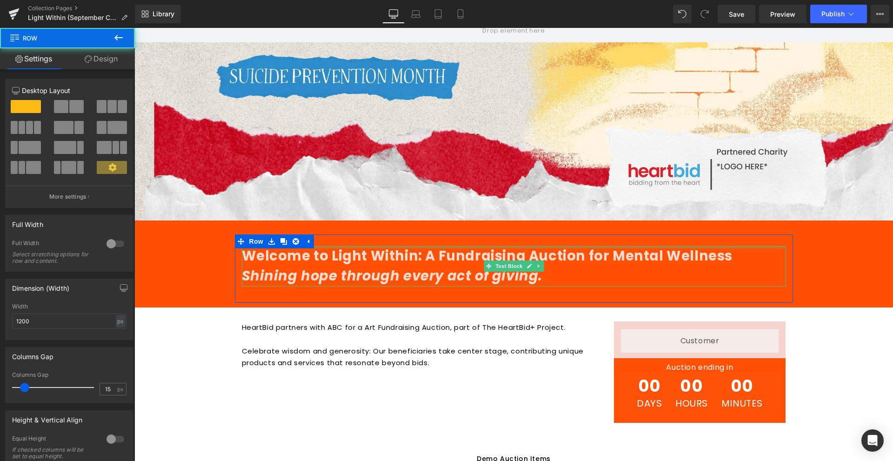
click at [630, 248] on div at bounding box center [514, 247] width 544 height 2
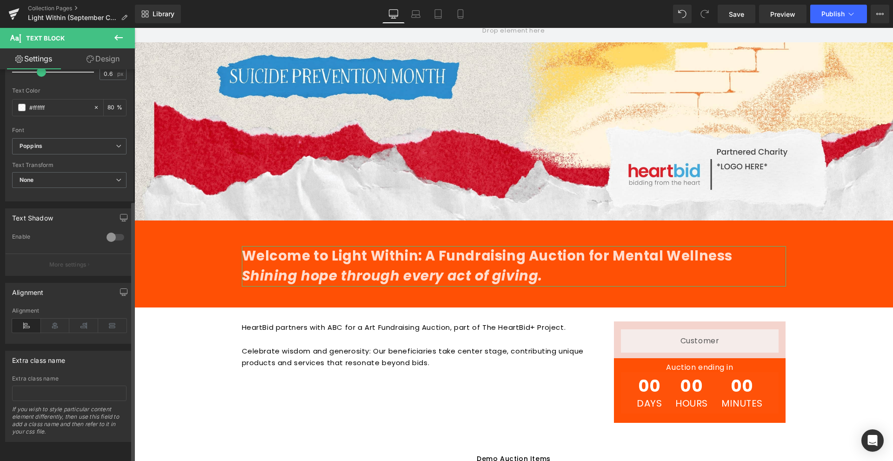
scroll to position [0, 0]
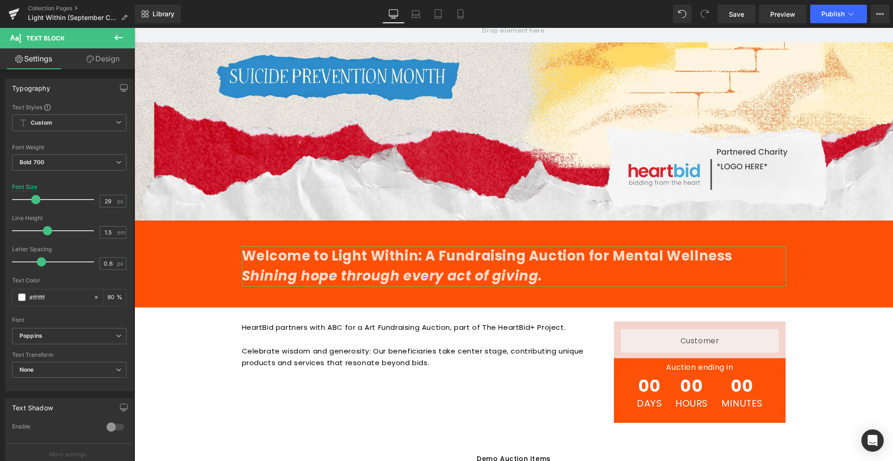
click at [89, 55] on link "Design" at bounding box center [102, 58] width 67 height 21
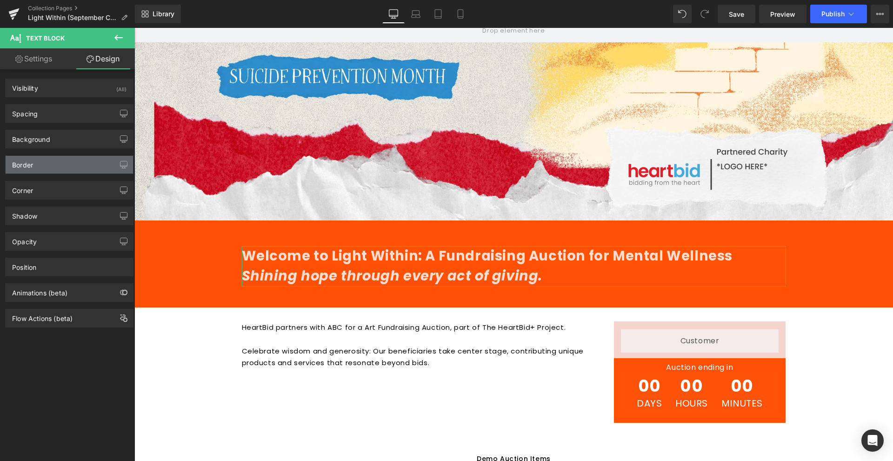
click at [87, 170] on div "Border" at bounding box center [70, 165] width 128 height 18
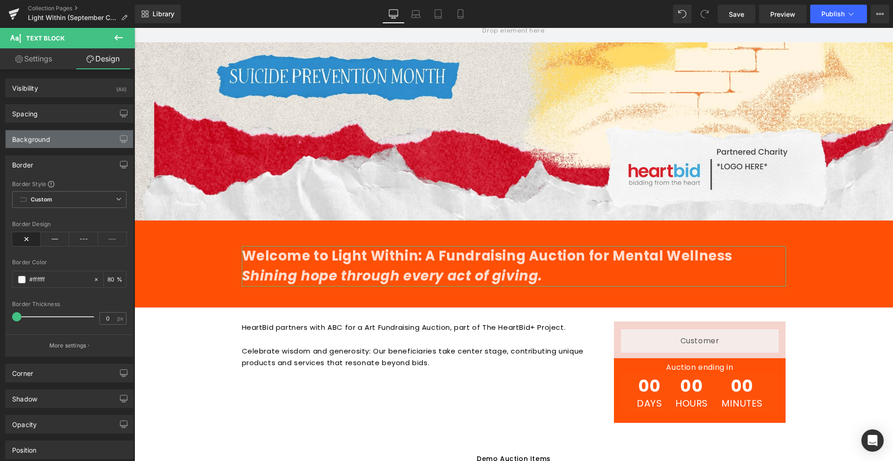
click at [92, 134] on div "Background" at bounding box center [70, 139] width 128 height 18
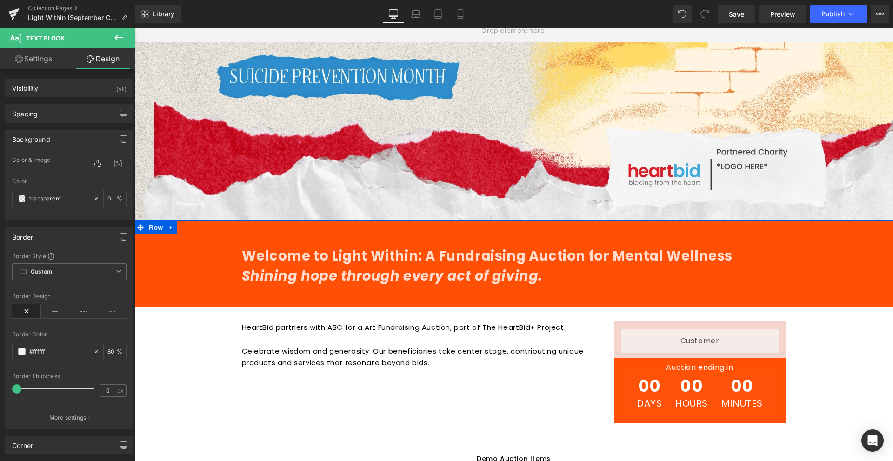
click at [172, 245] on div "Welcome to Light Within: A Fundraising Auction for Mental Wellness Shining hope…" at bounding box center [513, 269] width 759 height 68
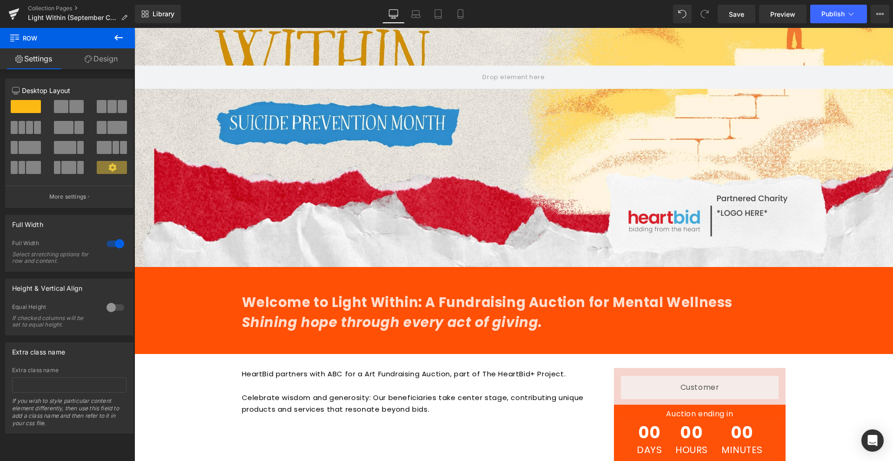
scroll to position [279, 0]
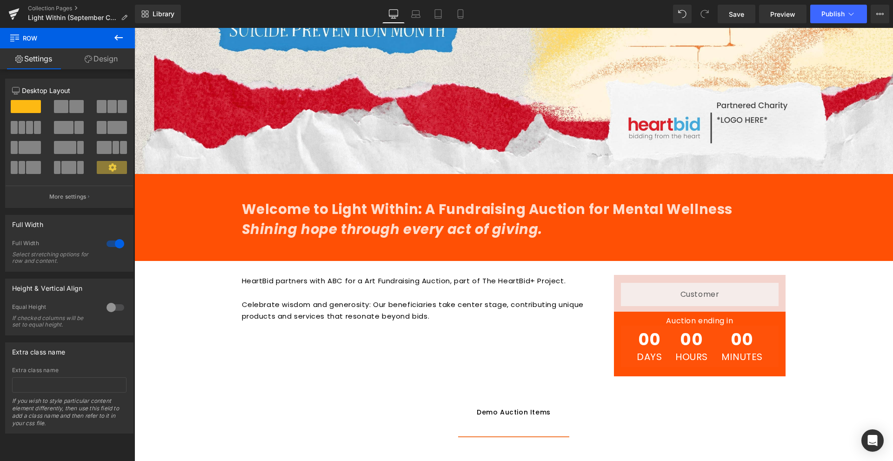
click at [366, 304] on p "Celebrate wisdom and generosity: Our beneficiaries take center stage, contribut…" at bounding box center [421, 317] width 358 height 36
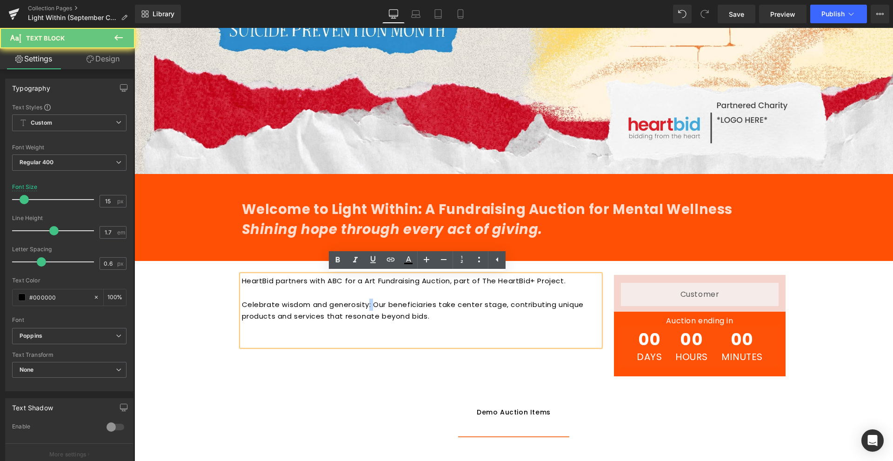
click at [366, 304] on p "Celebrate wisdom and generosity: Our beneficiaries take center stage, contribut…" at bounding box center [421, 317] width 358 height 36
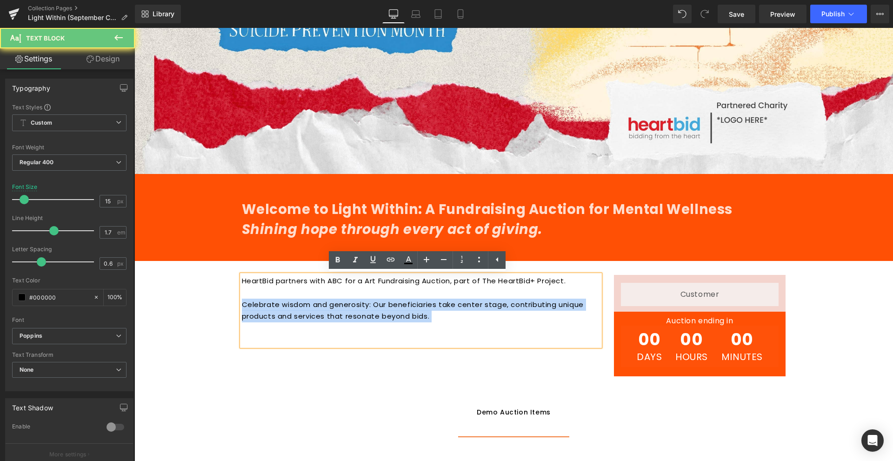
click at [366, 304] on p "Celebrate wisdom and generosity: Our beneficiaries take center stage, contribut…" at bounding box center [421, 317] width 358 height 36
click at [397, 307] on p "Celebrate wisdom and generosity: Our beneficiaries take center stage, contribut…" at bounding box center [421, 317] width 358 height 36
drag, startPoint x: 435, startPoint y: 322, endPoint x: 241, endPoint y: 309, distance: 194.5
click at [242, 309] on p "Celebrate wisdom and generosity: Our beneficiaries take center stage, contribut…" at bounding box center [421, 317] width 358 height 36
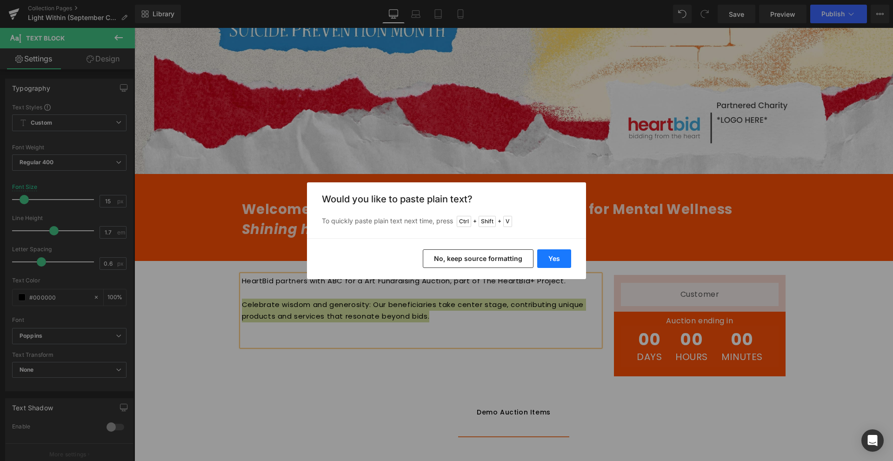
click at [552, 255] on button "Yes" at bounding box center [554, 258] width 34 height 19
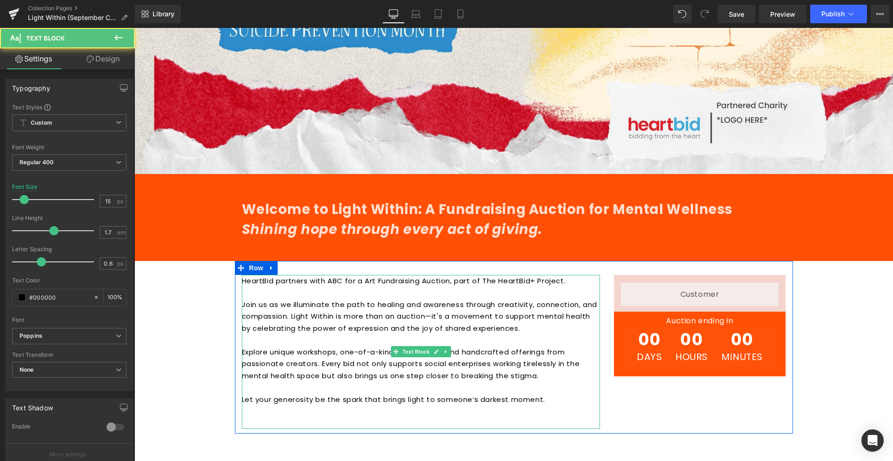
click at [357, 283] on p "HeartBid partners with ABC for a Art Fundraising Auction, part of The HeartBid+…" at bounding box center [421, 281] width 358 height 12
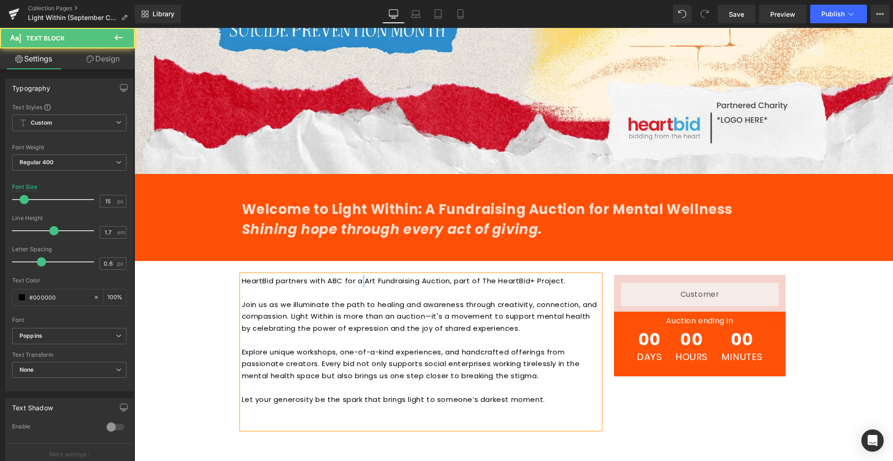
click at [357, 283] on p "HeartBid partners with ABC for a Art Fundraising Auction, part of The HeartBid+…" at bounding box center [421, 281] width 358 height 12
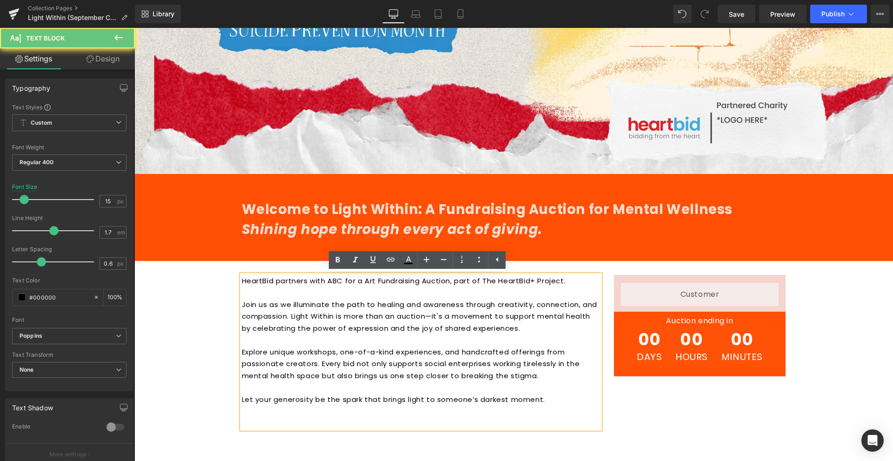
click at [328, 283] on p "HeartBid partners with ABC for a Art Fundraising Auction, part of The HeartBid+…" at bounding box center [421, 281] width 358 height 12
drag, startPoint x: 332, startPoint y: 279, endPoint x: 341, endPoint y: 279, distance: 9.3
click at [341, 279] on p "HeartBid partners with ABC for a Art Fundraising Auction, part of The HeartBid+…" at bounding box center [421, 281] width 358 height 12
drag, startPoint x: 326, startPoint y: 281, endPoint x: 339, endPoint y: 281, distance: 13.0
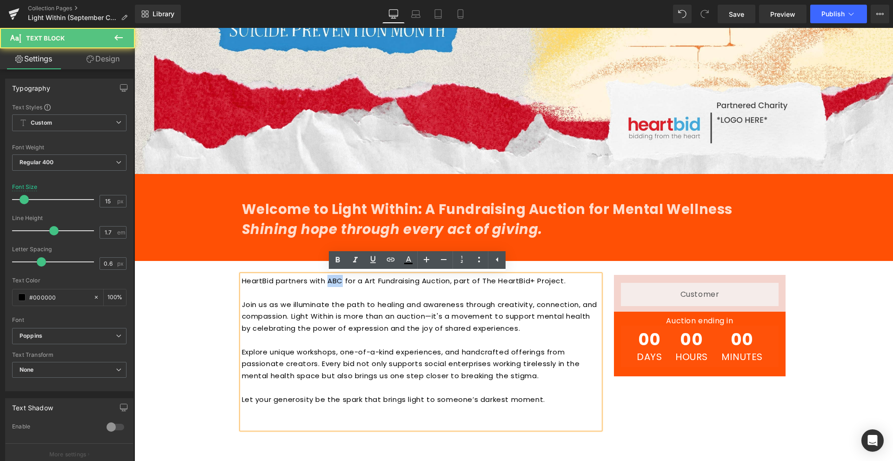
click at [339, 281] on p "HeartBid partners with ABC for a Art Fundraising Auction, part of The HeartBid+…" at bounding box center [421, 281] width 358 height 12
click at [446, 284] on p "HeartBid partners with ABC for a Art Fundraising Auction, part of The HeartBid+…" at bounding box center [421, 281] width 358 height 12
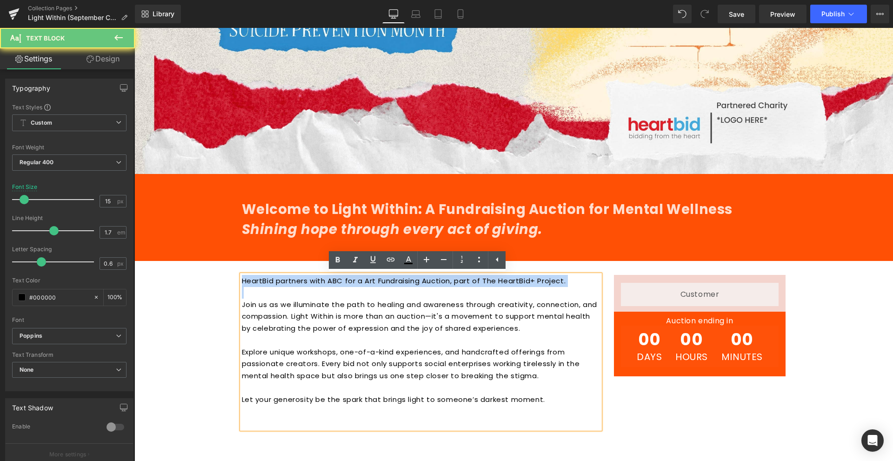
click at [446, 284] on p "HeartBid partners with ABC for a Art Fundraising Auction, part of The HeartBid+…" at bounding box center [421, 281] width 358 height 12
copy div "HeartBid partners with ABC for a Art Fundraising Auction, part of The HeartBid+…"
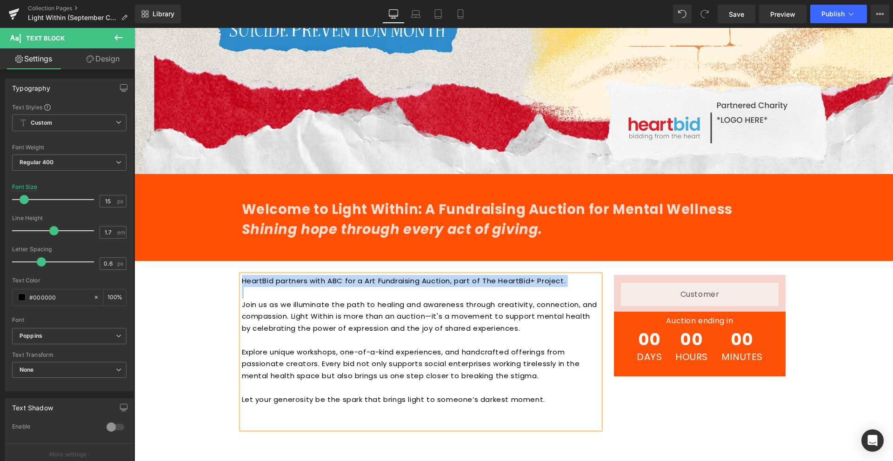
click at [300, 287] on p at bounding box center [421, 293] width 358 height 12
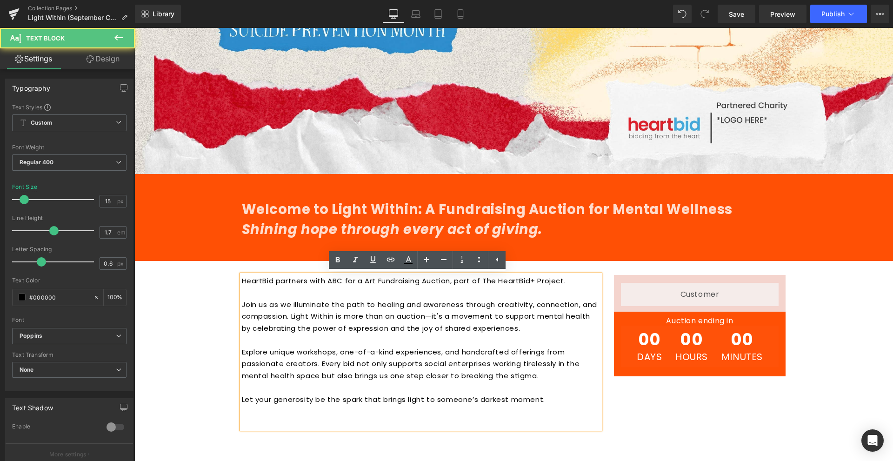
click at [327, 279] on p "HeartBid partners with ABC for a Art Fundraising Auction, part of The HeartBid+…" at bounding box center [421, 281] width 358 height 12
click at [324, 282] on p "HeartBid partners with ABC for a Art Fundraising Auction, part of The HeartBid+…" at bounding box center [421, 281] width 358 height 12
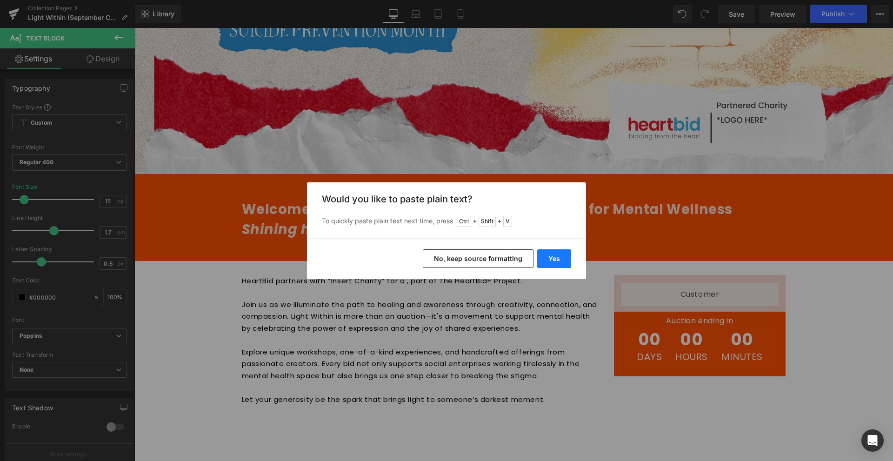
click at [571, 257] on button "Yes" at bounding box center [554, 258] width 34 height 19
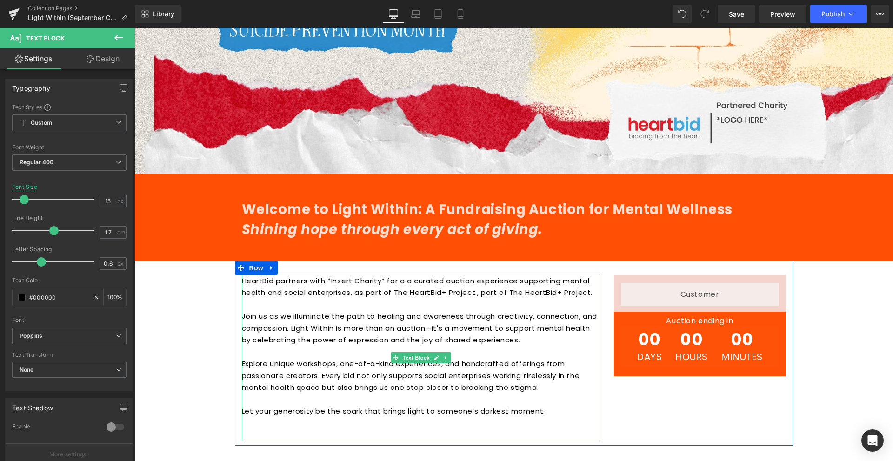
click at [405, 277] on p "HeartBid partners with *Insert Charity* for a a curated auction experience supp…" at bounding box center [421, 287] width 358 height 24
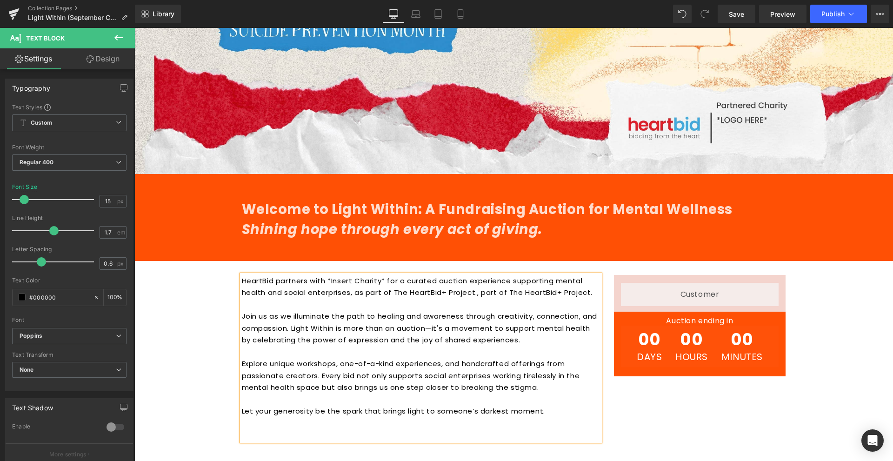
click at [260, 295] on p "HeartBid partners with *Insert Charity* for a curated auction experience suppor…" at bounding box center [421, 287] width 358 height 24
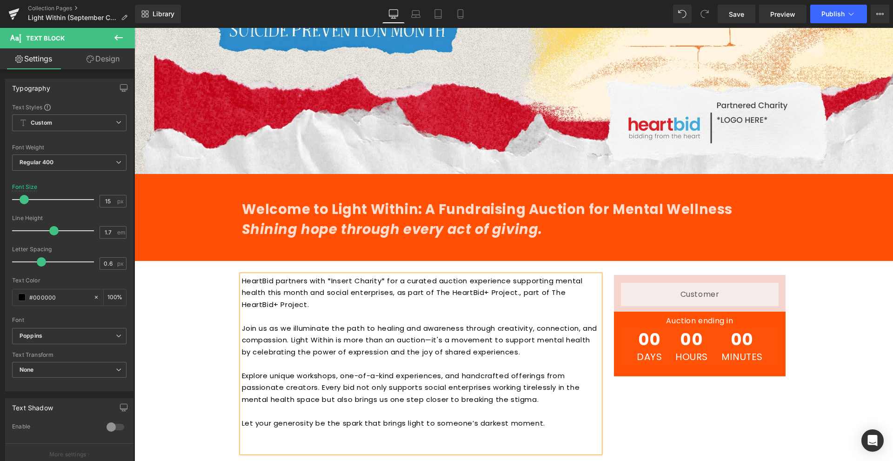
click at [389, 300] on p "HeartBid partners with *Insert Charity* for a curated auction experience suppor…" at bounding box center [421, 293] width 358 height 36
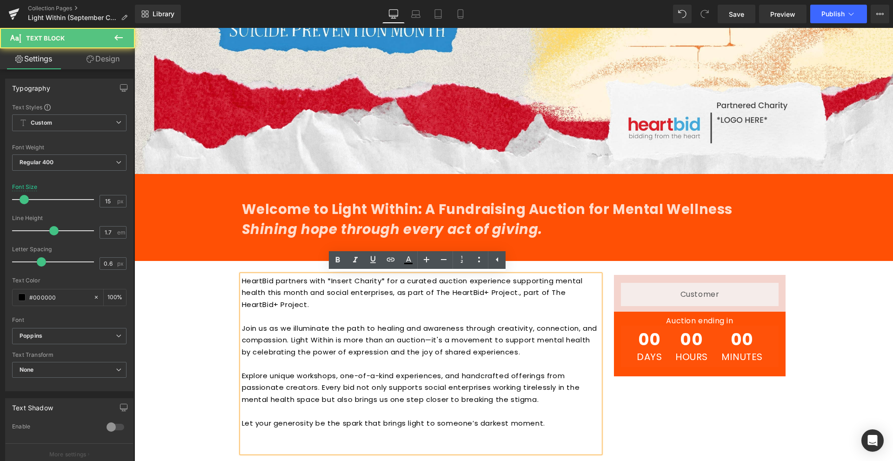
scroll to position [372, 0]
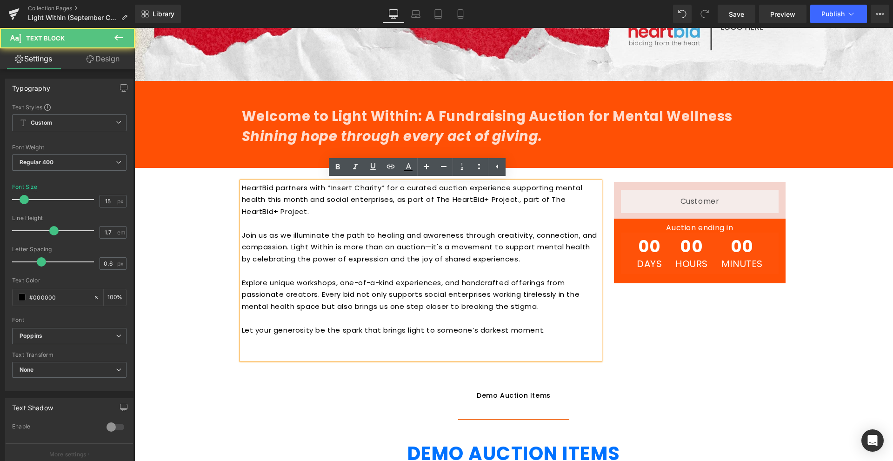
click at [589, 231] on p "Join us as we illuminate the path to healing and awareness through creativity, …" at bounding box center [421, 247] width 358 height 36
click at [621, 272] on div "00 Days 00 Hours 00 Minutes Countdown Timer" at bounding box center [700, 253] width 158 height 41
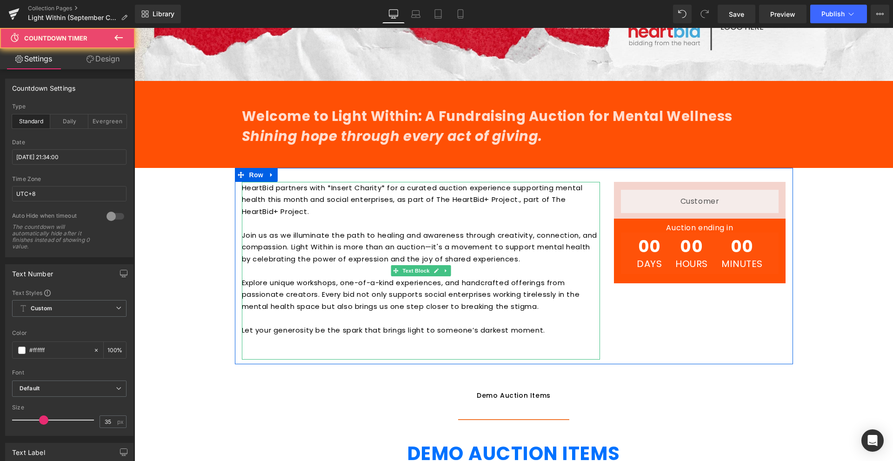
click at [607, 275] on div "Liquid Row Auction ending in Heading 00 Days 00 Hours 00 Minutes Countdown Time…" at bounding box center [700, 233] width 186 height 102
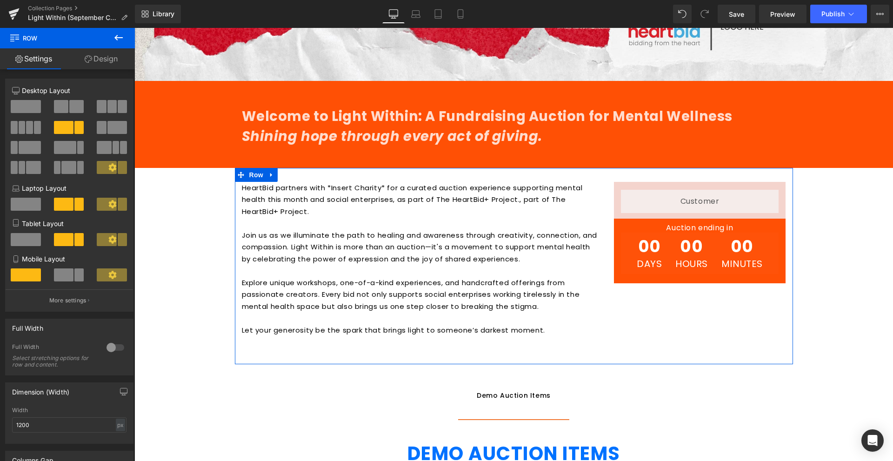
click at [579, 277] on p "Explore unique workshops, one-of-a-kind experiences, and handcrafted offerings …" at bounding box center [421, 295] width 358 height 36
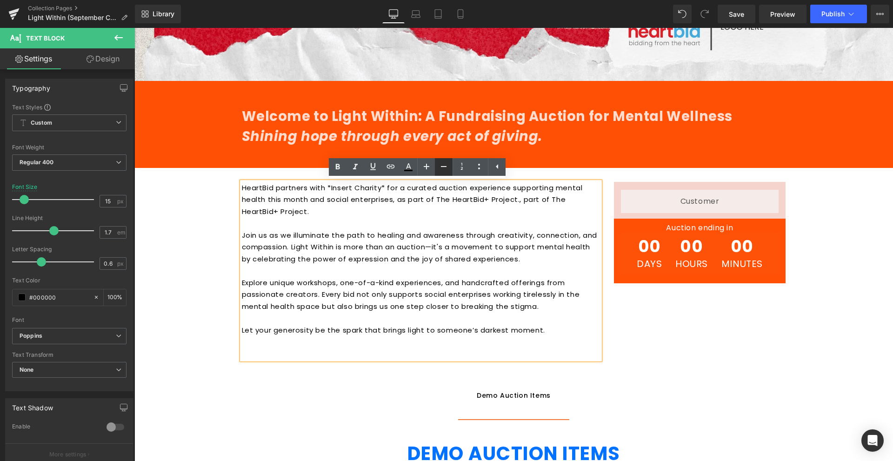
click at [447, 167] on icon at bounding box center [443, 166] width 11 height 11
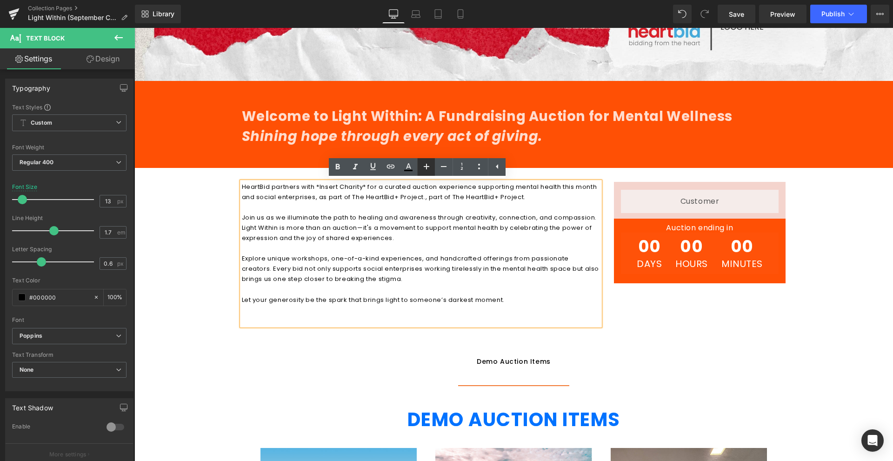
click at [429, 166] on icon at bounding box center [427, 167] width 6 height 6
type input "15"
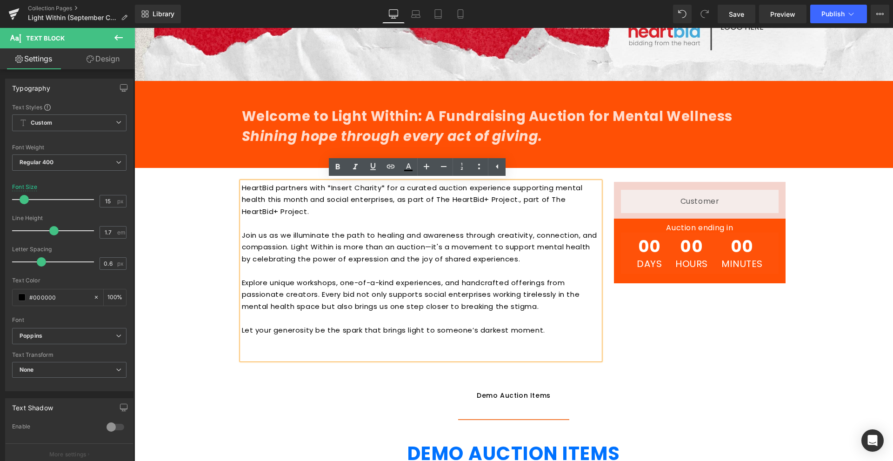
click at [655, 306] on div "HeartBid partners with *Insert Charity* for a curated auction experience suppor…" at bounding box center [514, 266] width 558 height 197
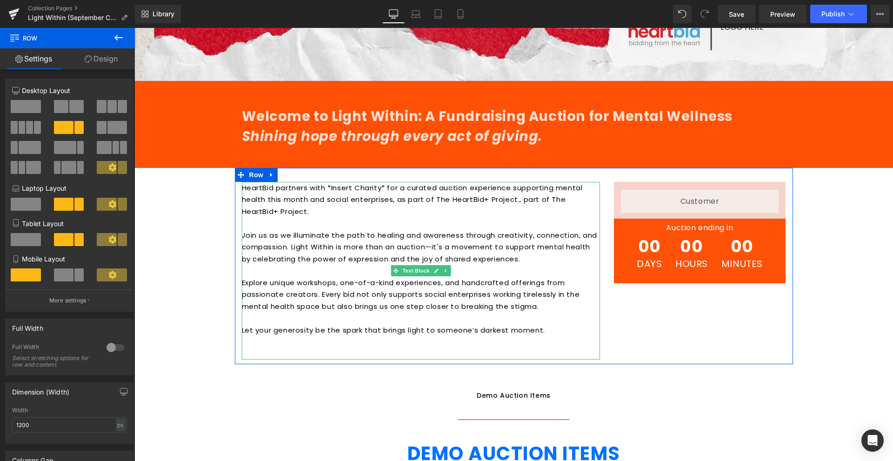
click at [313, 333] on p "Let your generosity be the spark that brings light to someone’s darkest moment." at bounding box center [421, 336] width 358 height 24
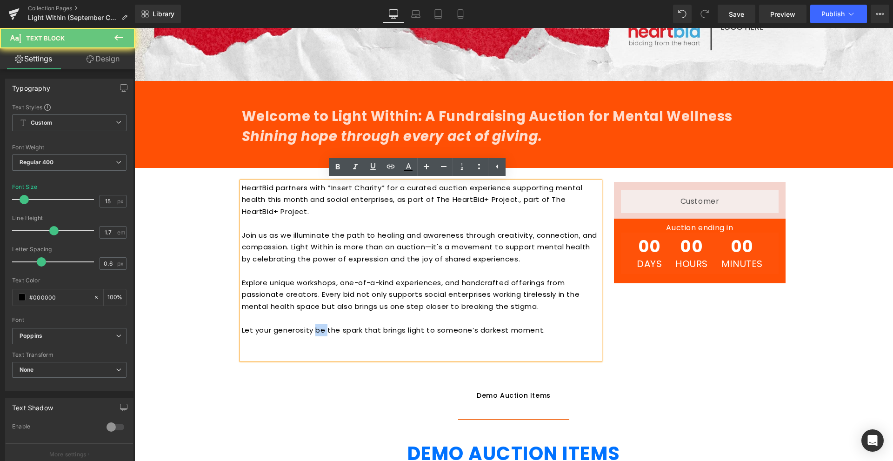
click at [313, 333] on p "Let your generosity be the spark that brings light to someone’s darkest moment." at bounding box center [421, 336] width 358 height 24
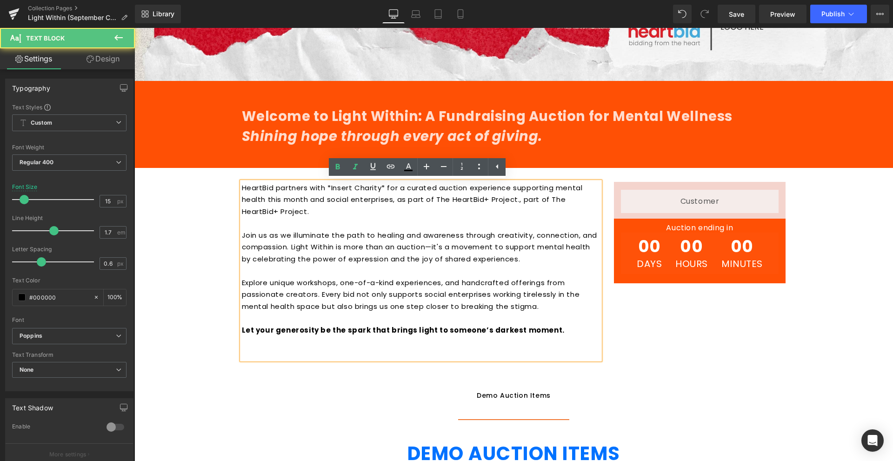
click at [313, 333] on strong "Let your generosity be the spark that brings light to someone’s darkest moment." at bounding box center [403, 330] width 323 height 10
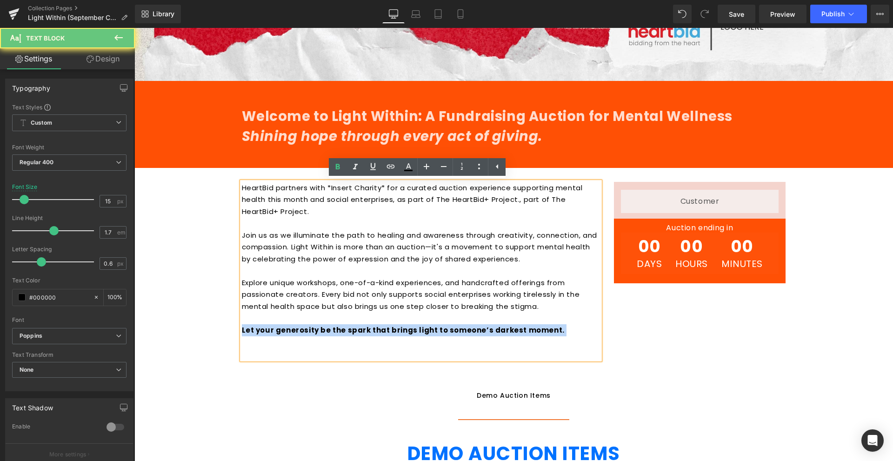
click at [313, 333] on strong "Let your generosity be the spark that brings light to someone’s darkest moment." at bounding box center [403, 330] width 323 height 10
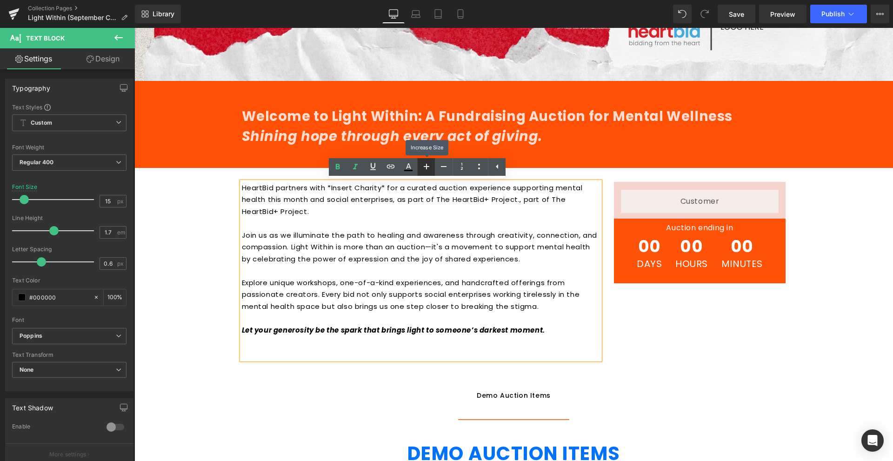
click at [424, 173] on link at bounding box center [426, 167] width 18 height 18
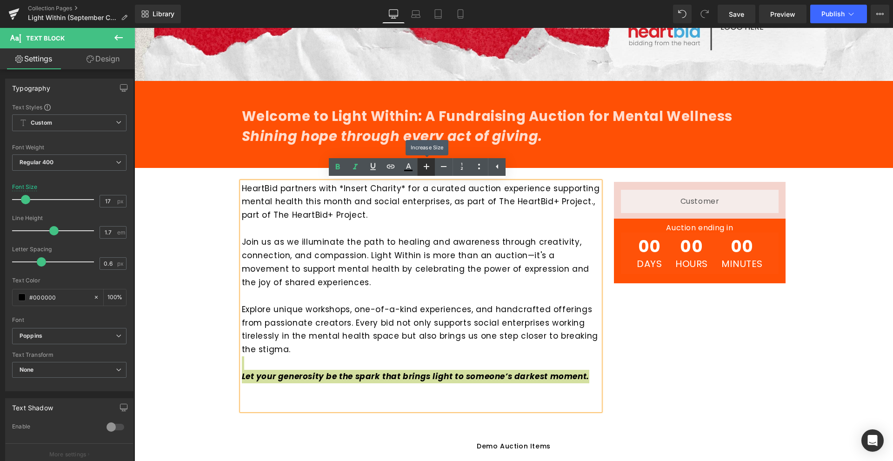
type input "15"
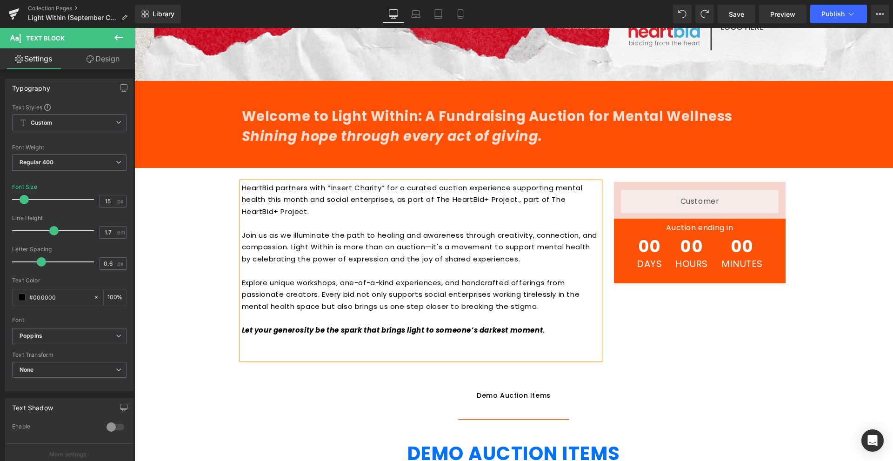
click at [440, 344] on p "Let your generosity be the spark that brings light to someone’s darkest moment." at bounding box center [421, 336] width 358 height 24
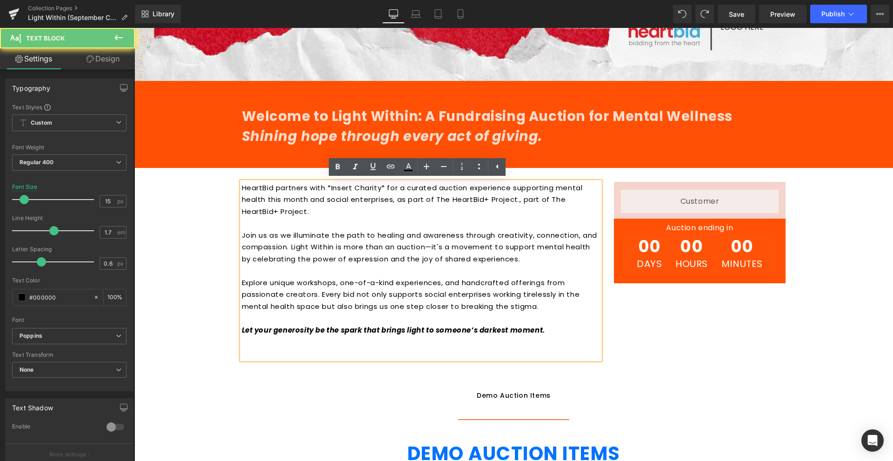
click at [463, 329] on icon "Let your generosity be the spark that brings light to someone’s darkest moment." at bounding box center [393, 330] width 303 height 10
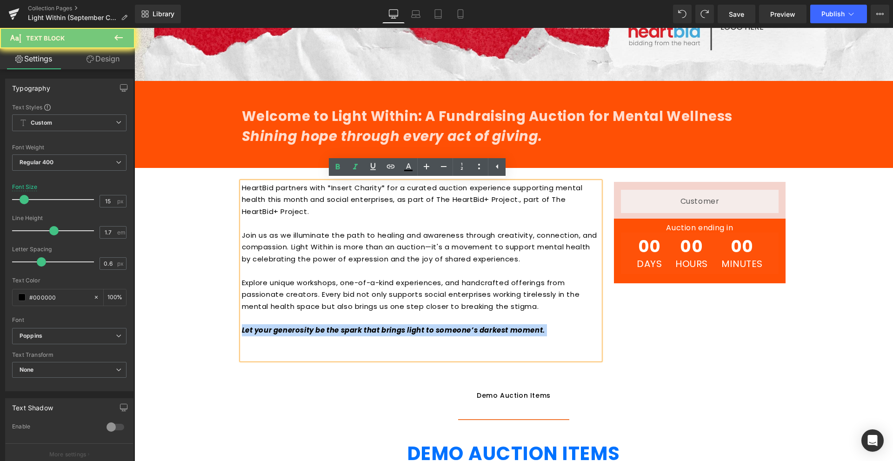
click at [463, 329] on icon "Let your generosity be the spark that brings light to someone’s darkest moment." at bounding box center [393, 330] width 303 height 10
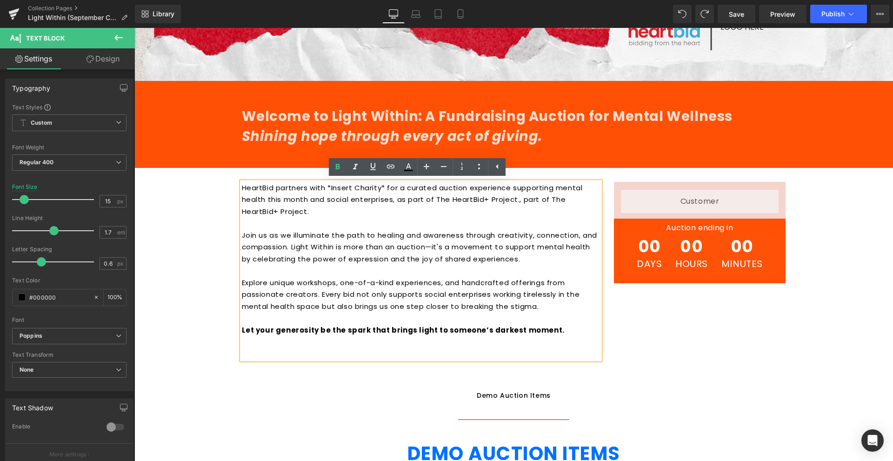
click at [777, 300] on div "HeartBid partners with *Insert Charity* for a curated auction experience suppor…" at bounding box center [514, 266] width 558 height 197
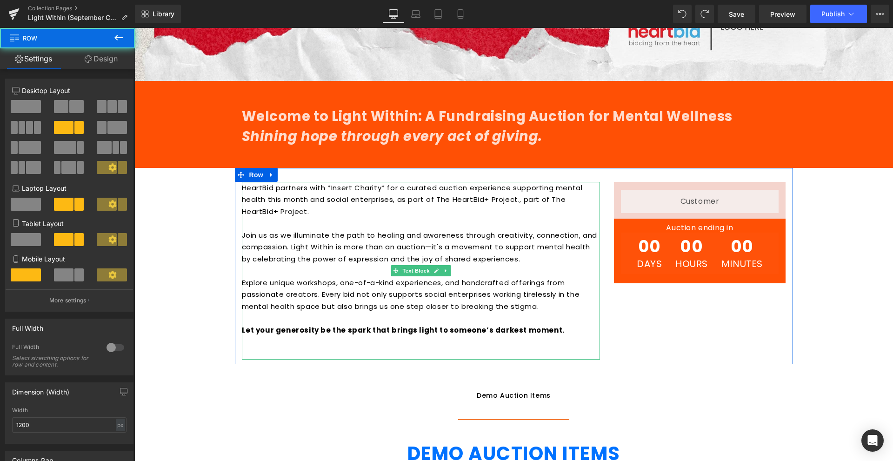
click at [497, 275] on p at bounding box center [421, 271] width 358 height 12
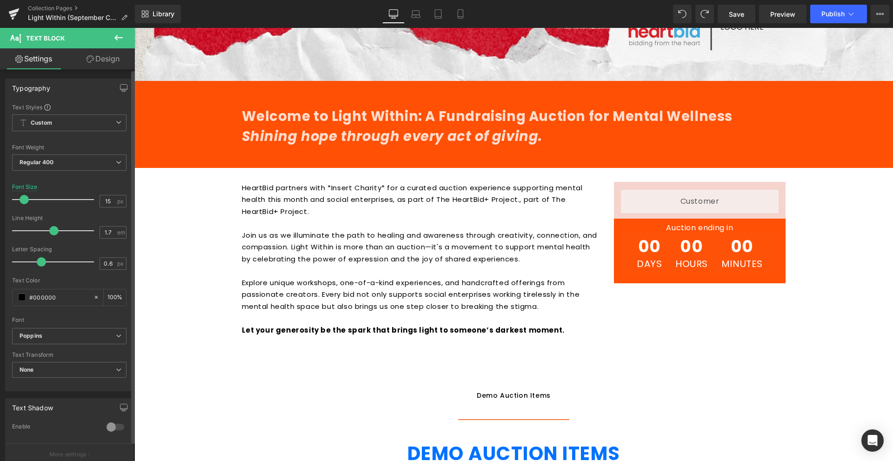
type input "1.8"
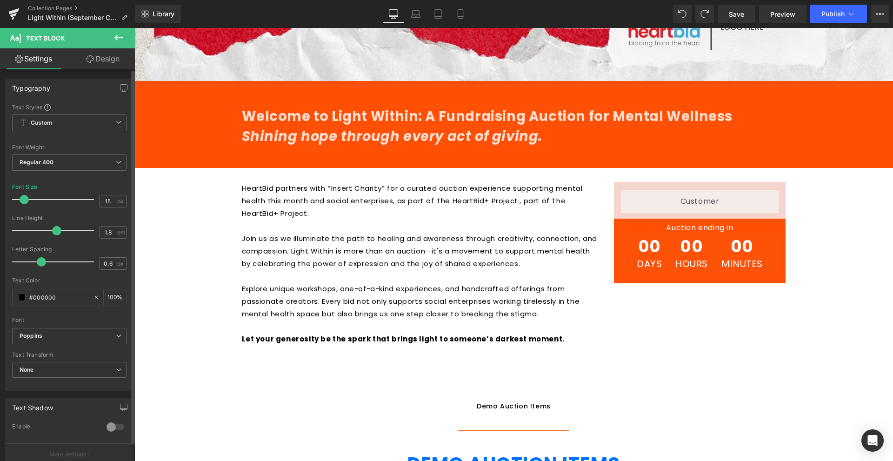
click at [55, 232] on span at bounding box center [56, 230] width 9 height 9
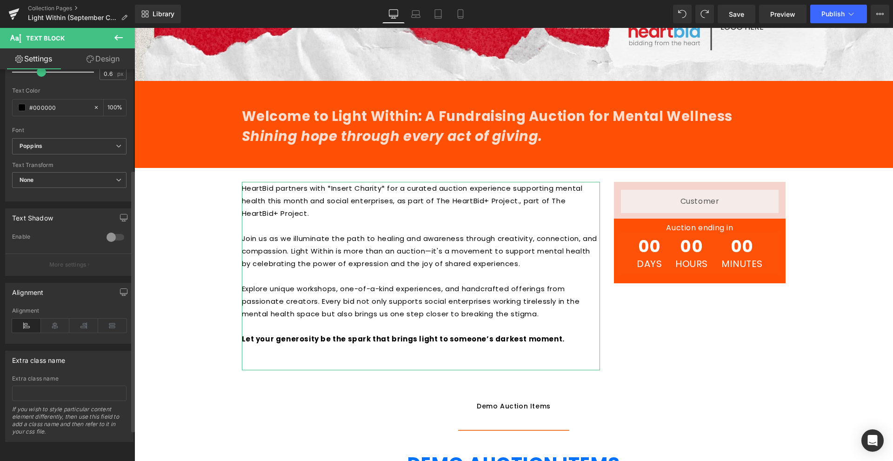
scroll to position [0, 0]
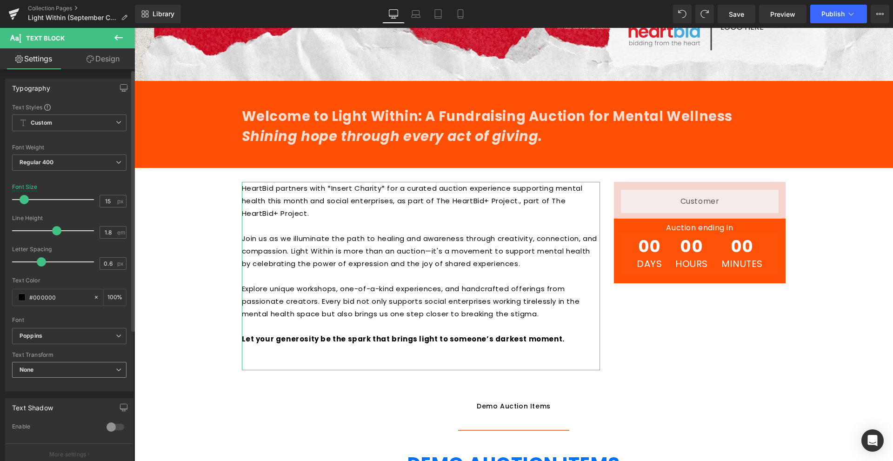
click at [58, 367] on span "None" at bounding box center [69, 370] width 114 height 16
click at [69, 340] on b "Poppins" at bounding box center [66, 336] width 93 height 8
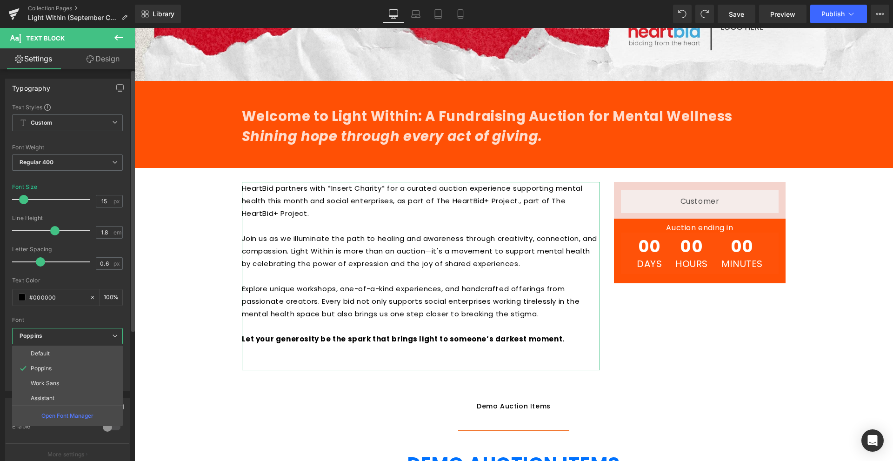
click at [69, 340] on b "Poppins" at bounding box center [66, 336] width 93 height 8
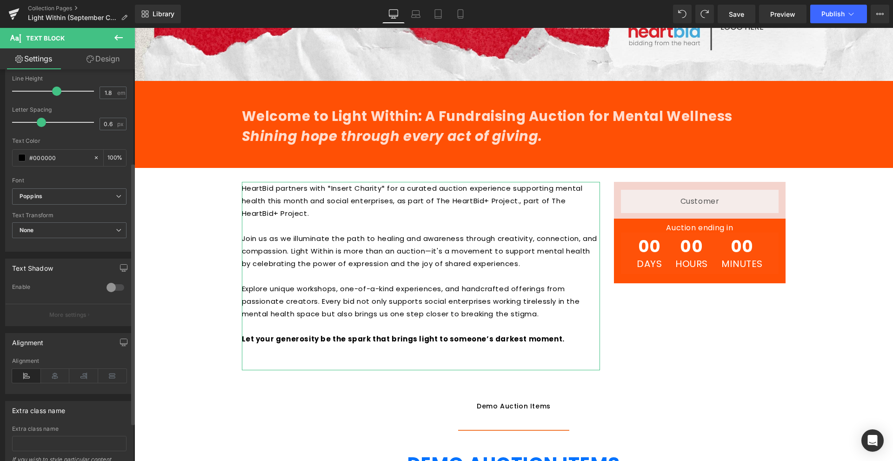
scroll to position [197, 0]
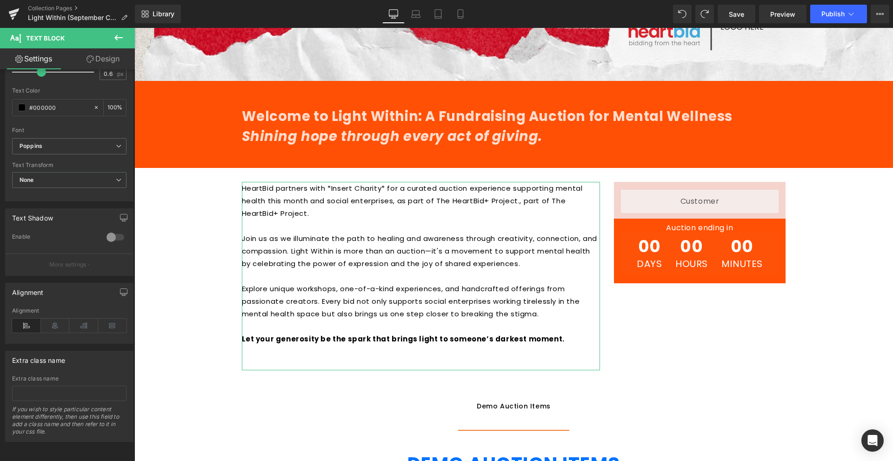
click at [92, 61] on icon at bounding box center [90, 58] width 7 height 7
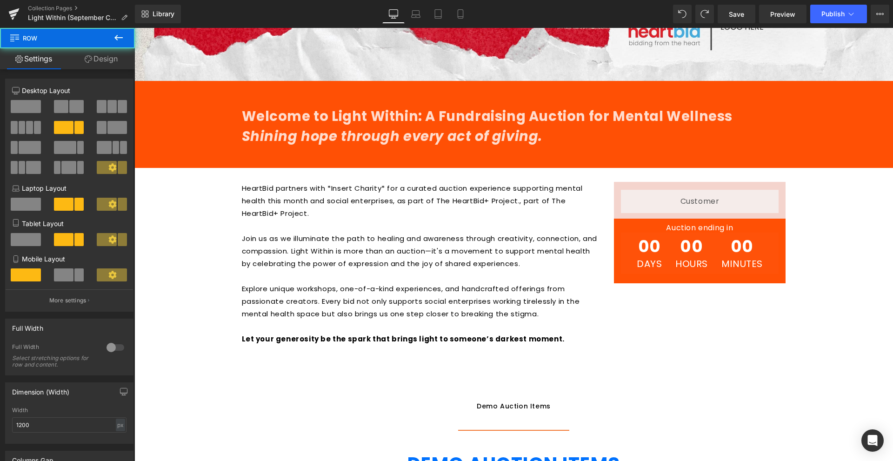
click at [624, 336] on div "HeartBid partners with *Insert Charity* for a curated auction experience suppor…" at bounding box center [514, 271] width 558 height 207
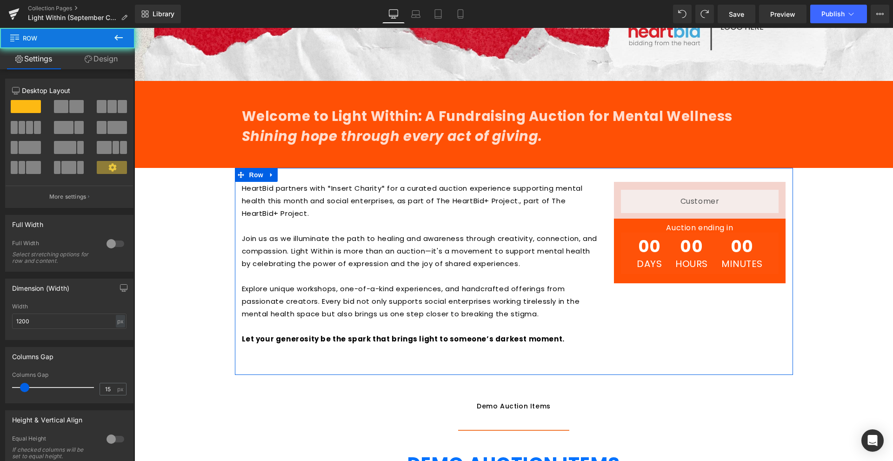
click at [134, 28] on div at bounding box center [134, 28] width 0 height 0
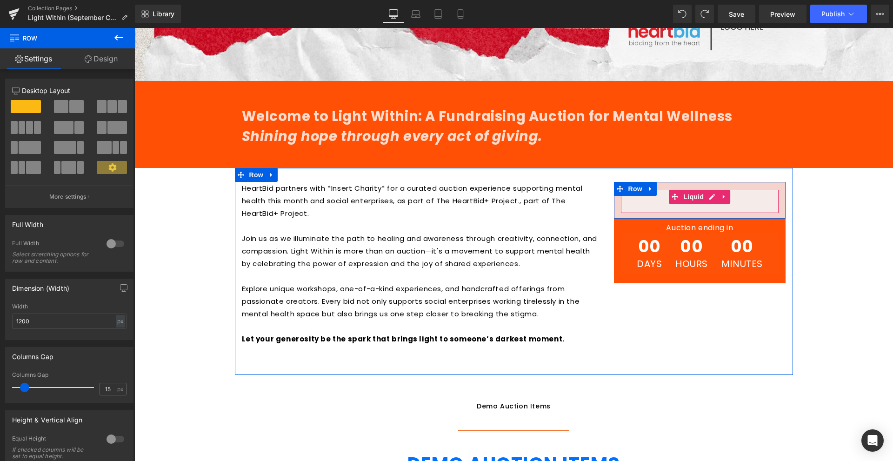
click at [751, 198] on div "Liquid" at bounding box center [700, 201] width 158 height 23
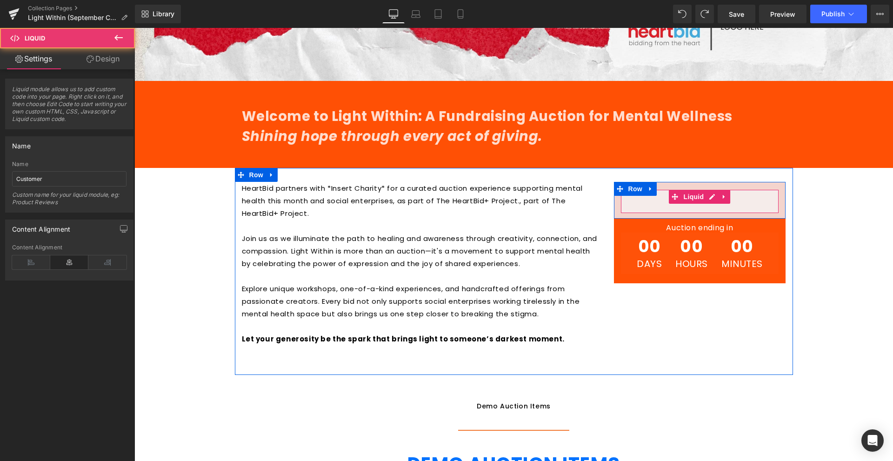
click at [697, 207] on div "Liquid" at bounding box center [700, 201] width 158 height 23
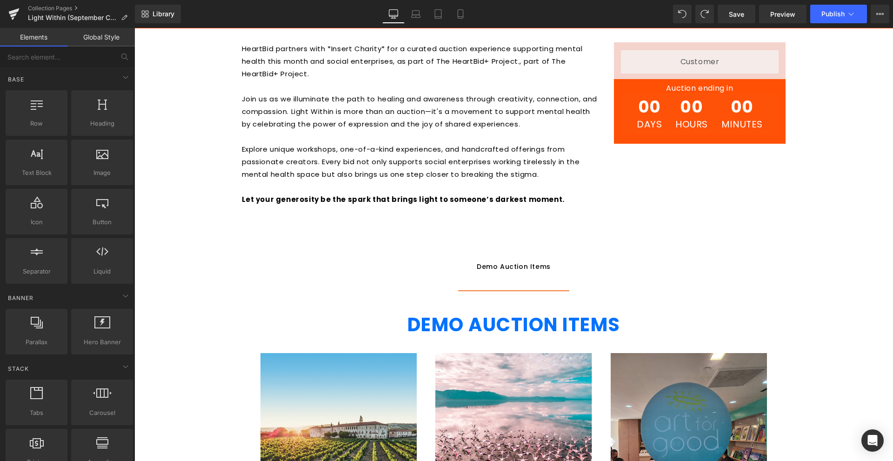
scroll to position [651, 0]
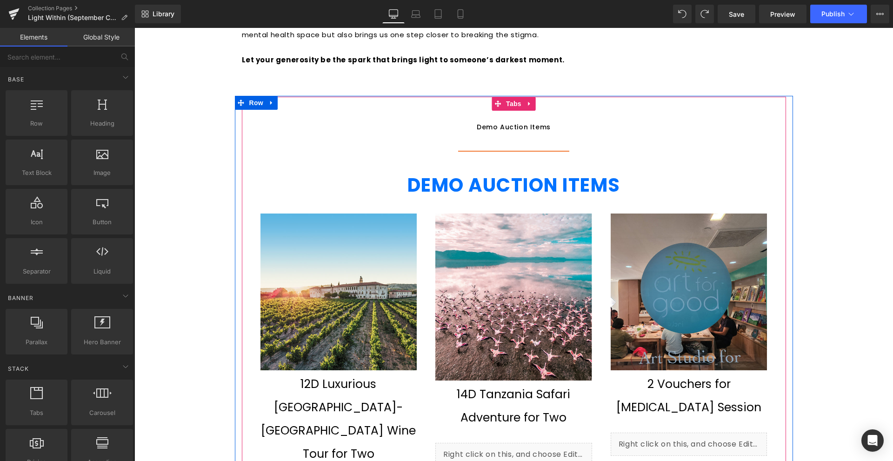
click at [134, 28] on div at bounding box center [134, 28] width 0 height 0
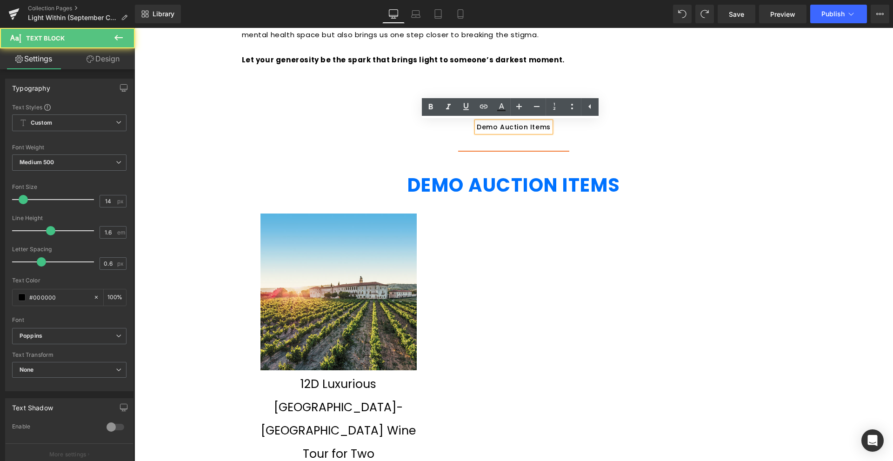
click at [528, 126] on div "Demo Auction Items" at bounding box center [514, 127] width 74 height 10
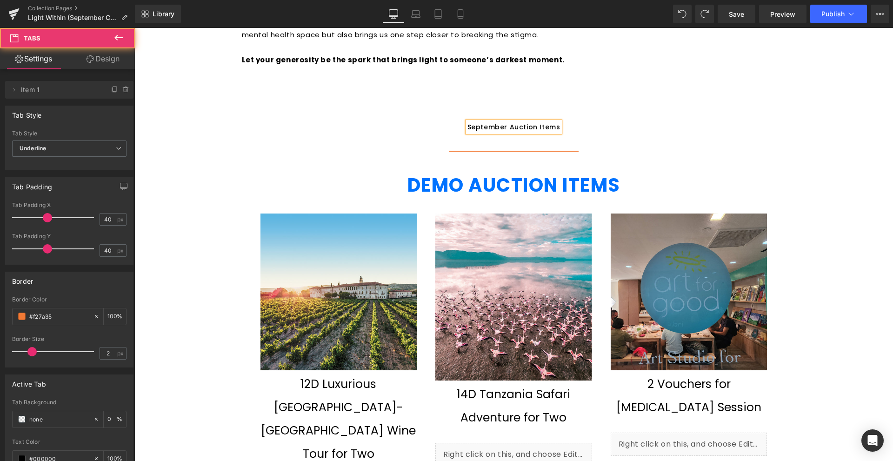
click at [644, 131] on ul "September Auction Items Text Block" at bounding box center [514, 126] width 544 height 47
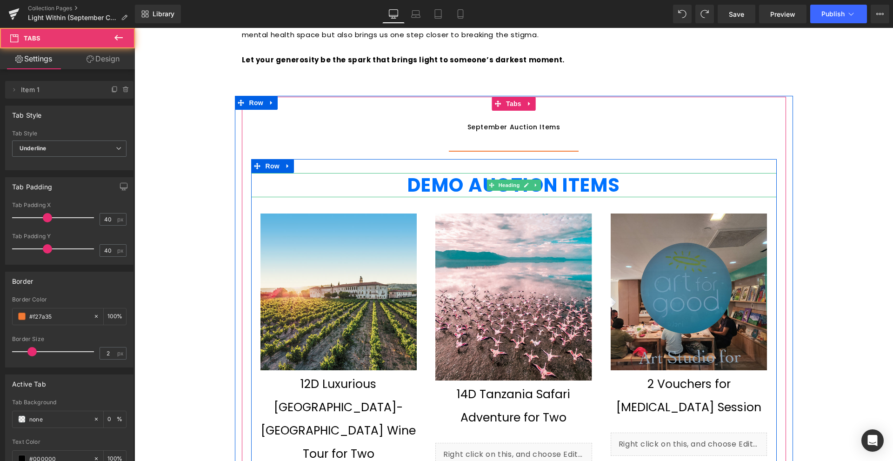
click at [473, 187] on strong "DEMO AUCTION ITEMS" at bounding box center [514, 185] width 213 height 26
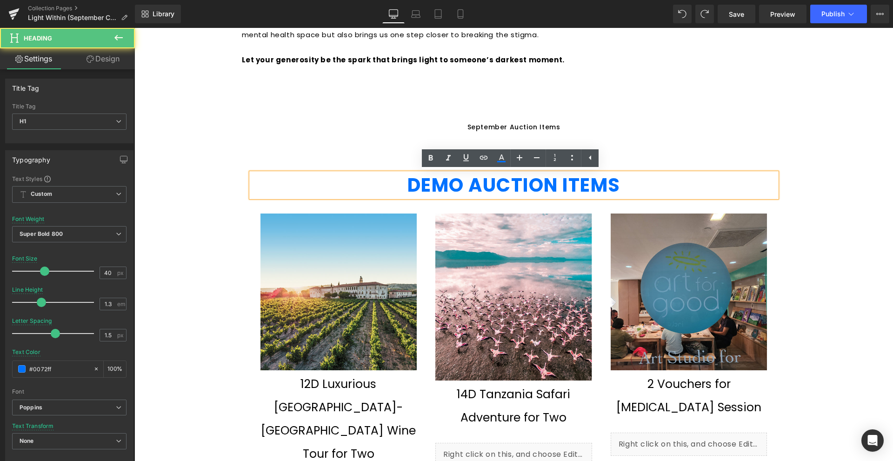
click at [451, 187] on strong "DEMO AUCTION ITEMS" at bounding box center [514, 185] width 213 height 26
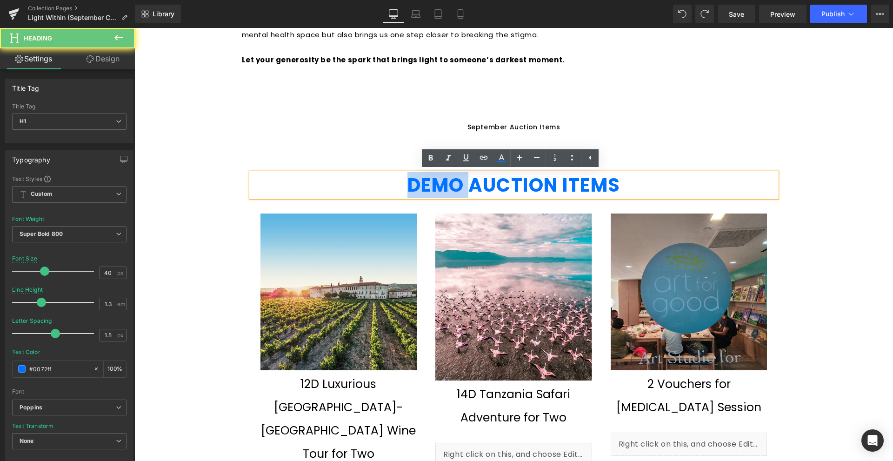
click at [451, 187] on strong "DEMO AUCTION ITEMS" at bounding box center [514, 185] width 213 height 26
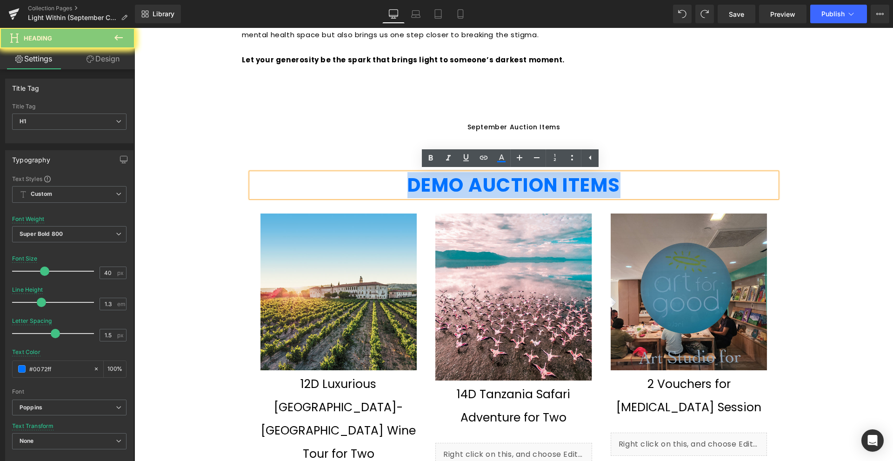
click at [451, 187] on strong "DEMO AUCTION ITEMS" at bounding box center [514, 185] width 213 height 26
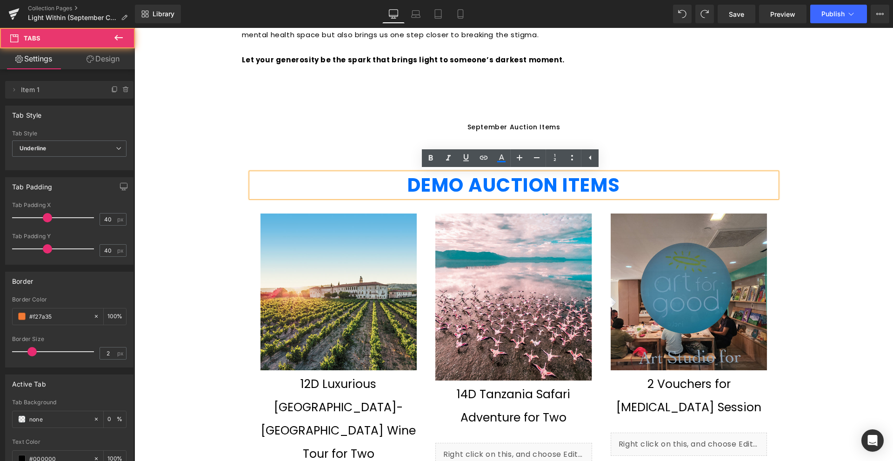
click at [657, 140] on ul "September Auction Items Text Block" at bounding box center [514, 126] width 544 height 47
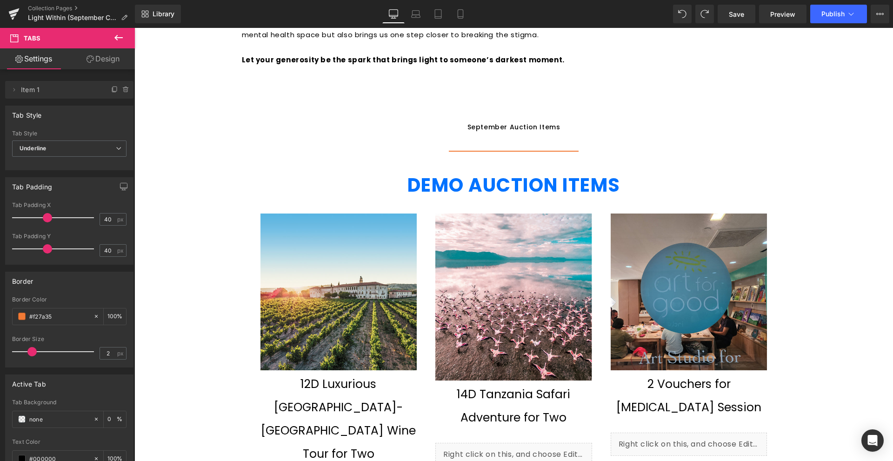
click at [612, 190] on strong "DEMO AUCTION ITEMS" at bounding box center [514, 185] width 213 height 26
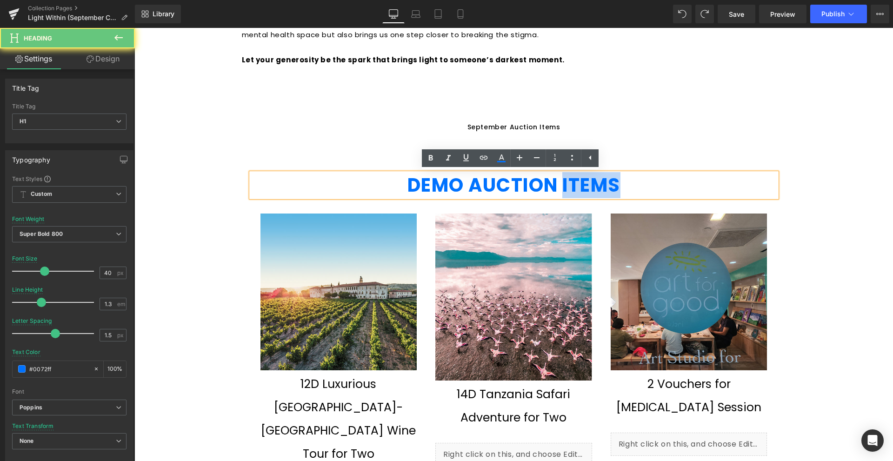
click at [612, 190] on strong "DEMO AUCTION ITEMS" at bounding box center [514, 185] width 213 height 26
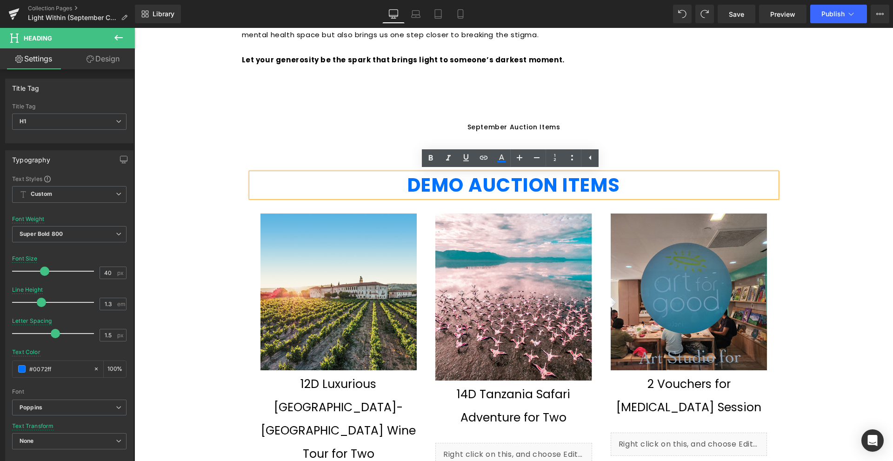
click at [809, 173] on div "Hero Banner Welcome to Light Within: A Fundraising Auction for Mental Wellness …" at bounding box center [513, 352] width 759 height 1860
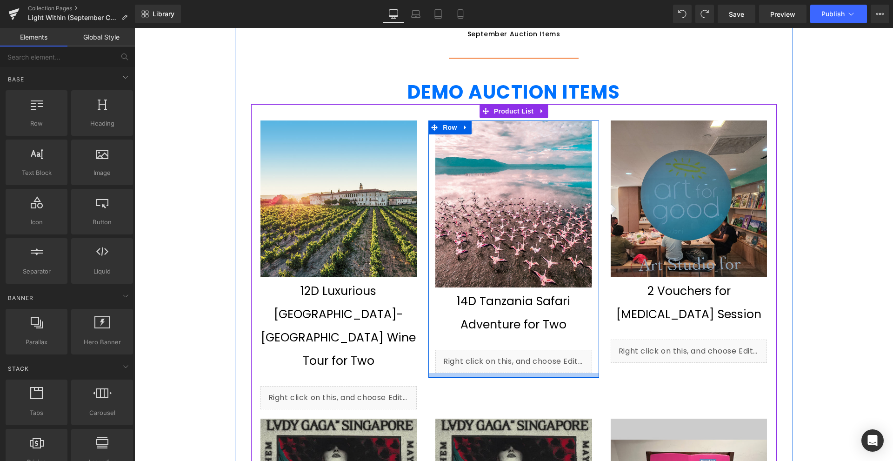
scroll to position [605, 0]
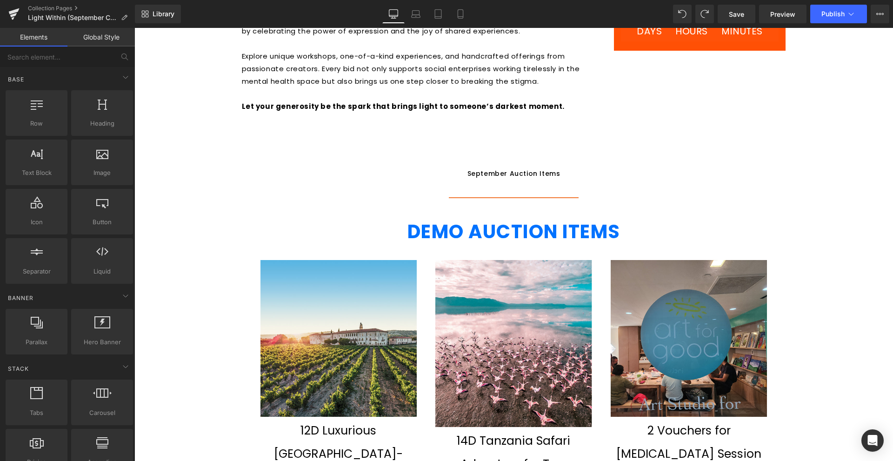
click at [792, 103] on div "Hero Banner Welcome to Light Within: A Fundraising Auction for Mental Wellness …" at bounding box center [513, 399] width 759 height 1860
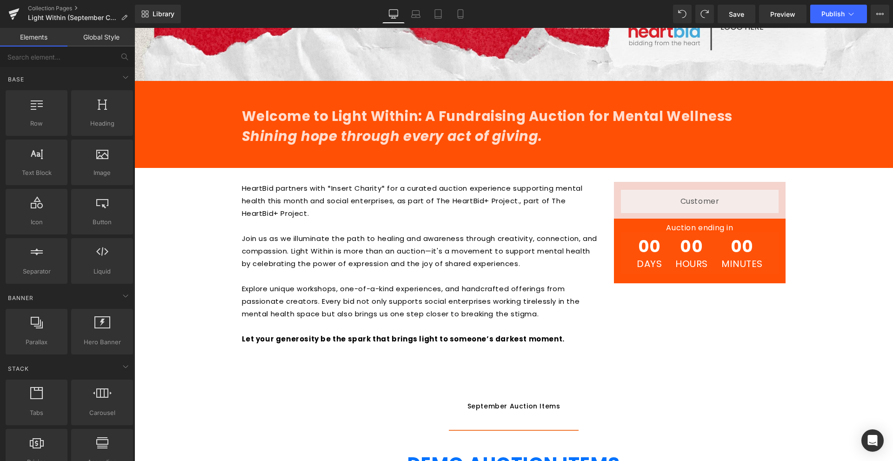
scroll to position [651, 0]
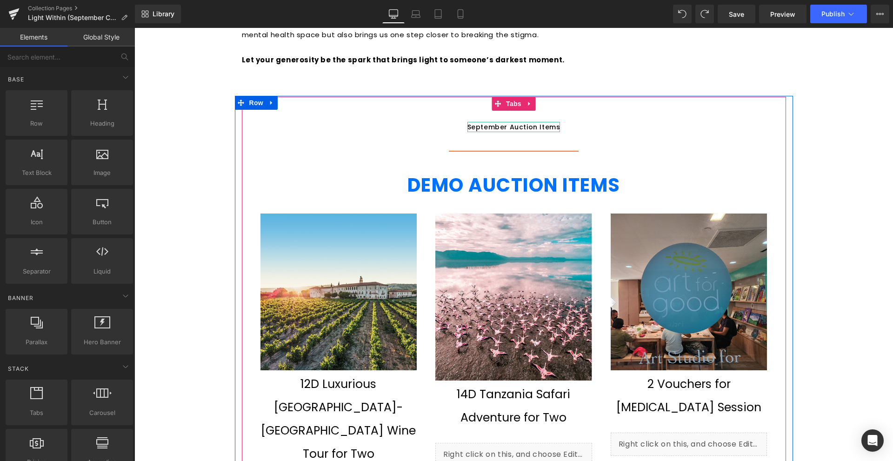
click at [511, 130] on div "September Auction Items Text Block" at bounding box center [514, 127] width 93 height 10
click at [511, 130] on div "September Auction Items" at bounding box center [514, 127] width 93 height 10
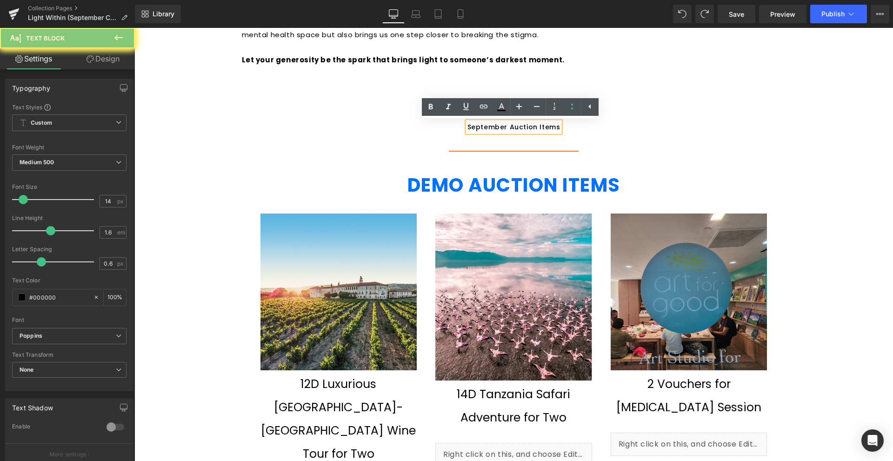
click at [511, 130] on div "September Auction Items" at bounding box center [514, 127] width 93 height 10
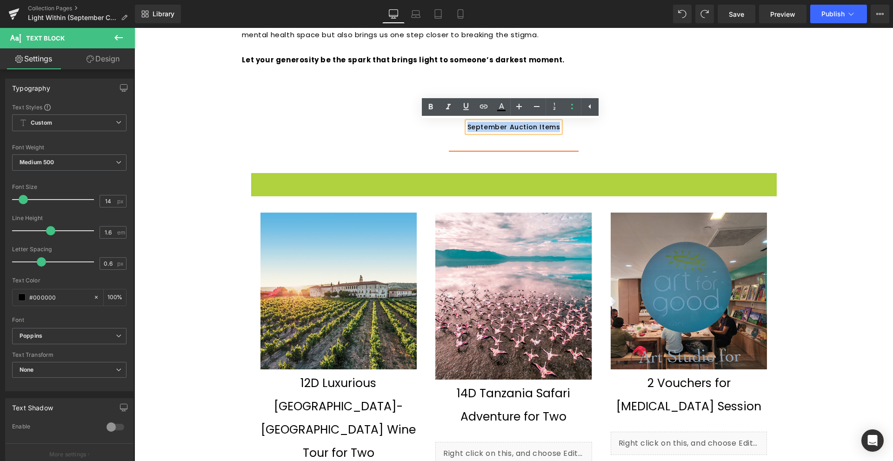
drag, startPoint x: 645, startPoint y: 213, endPoint x: 587, endPoint y: 147, distance: 87.7
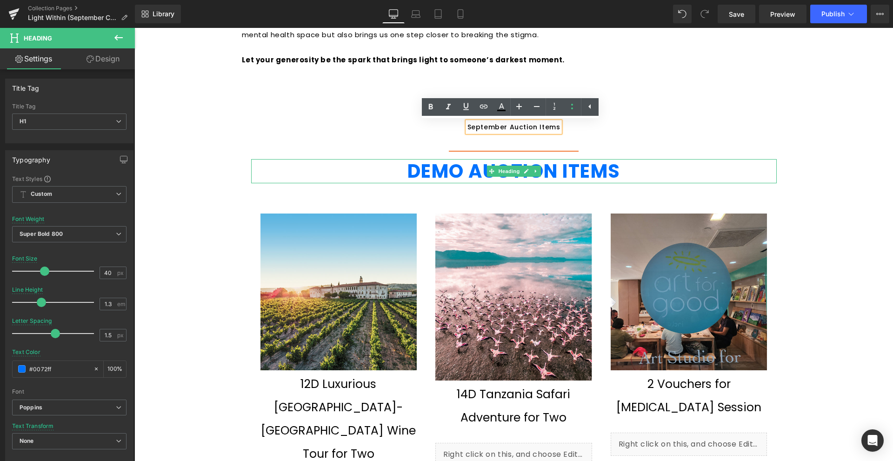
click at [573, 168] on strong "DEMO AUCTION ITEMS" at bounding box center [514, 171] width 213 height 26
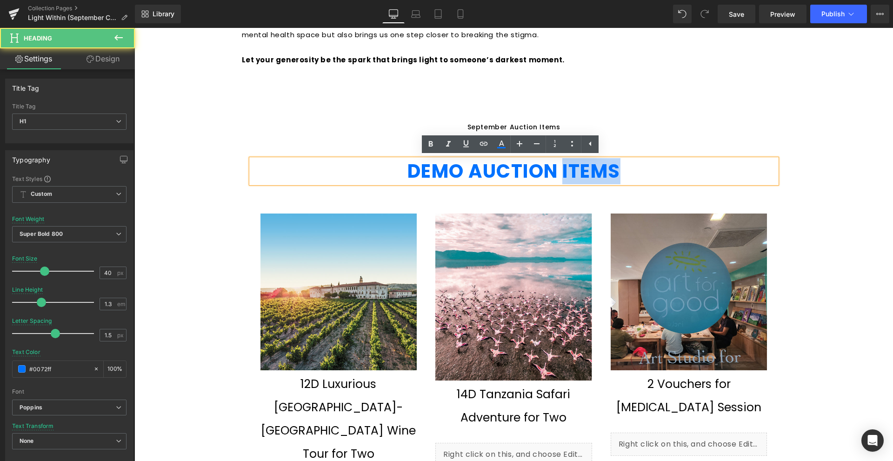
click at [573, 168] on strong "DEMO AUCTION ITEMS" at bounding box center [514, 171] width 213 height 26
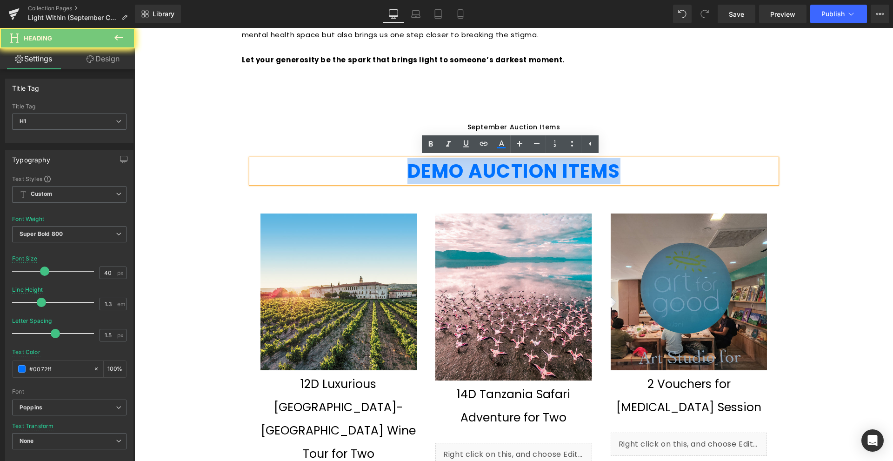
click at [573, 168] on strong "DEMO AUCTION ITEMS" at bounding box center [514, 171] width 213 height 26
click at [658, 131] on ul "September Auction Items Text Block" at bounding box center [514, 126] width 544 height 47
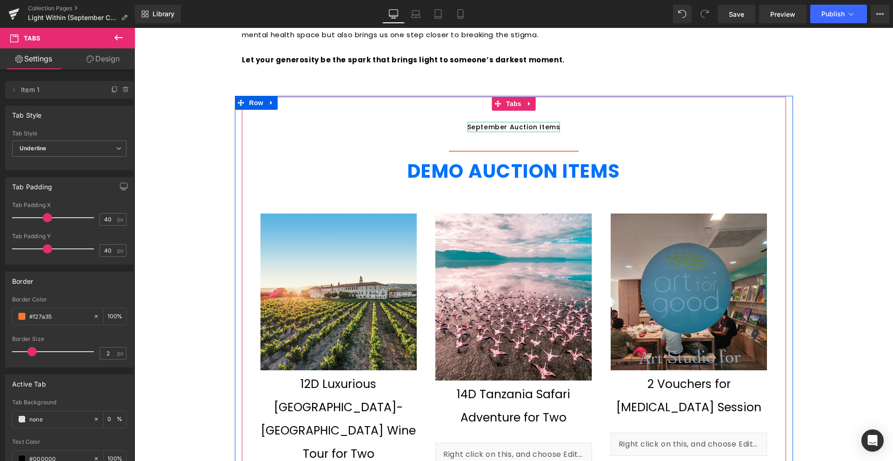
click at [498, 125] on div "September Auction Items" at bounding box center [514, 127] width 93 height 10
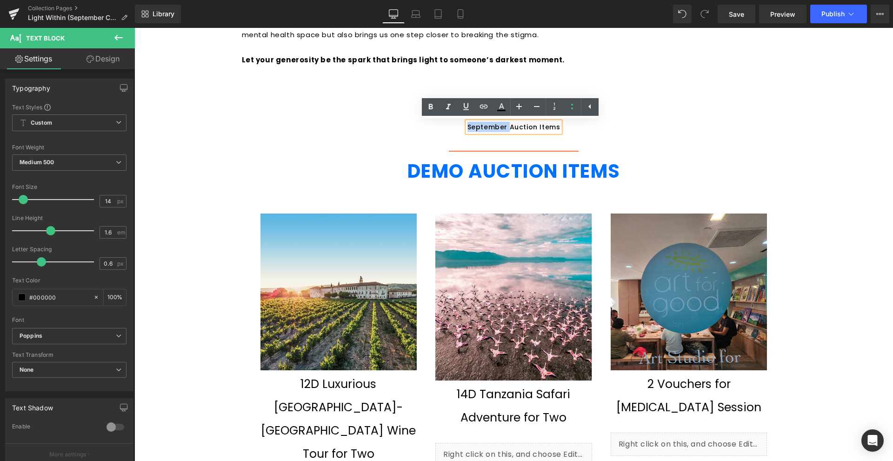
click at [498, 125] on div "September Auction Items" at bounding box center [514, 127] width 93 height 10
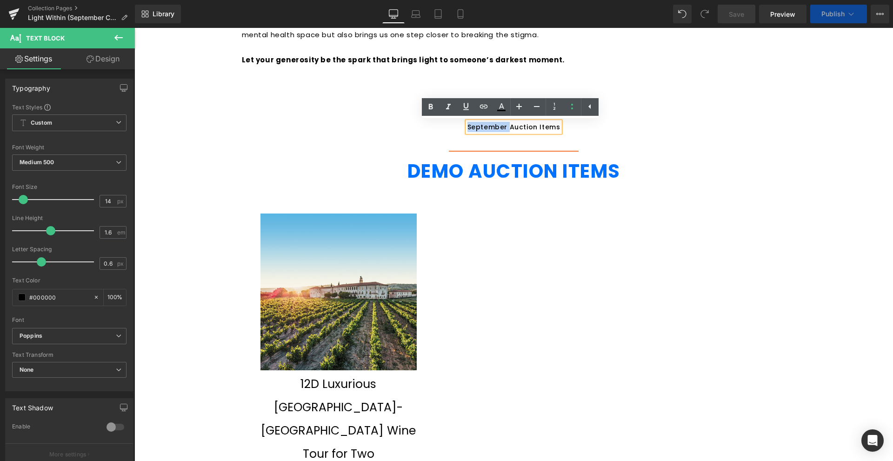
click at [511, 173] on span "Heading" at bounding box center [509, 171] width 25 height 11
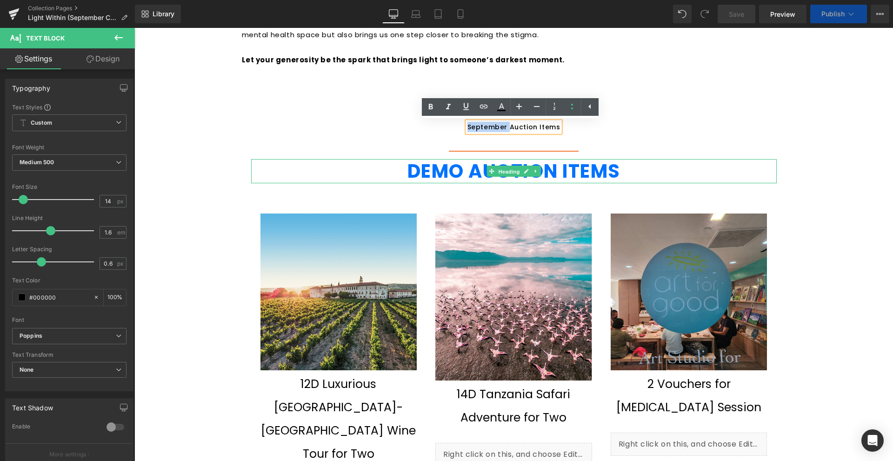
click at [511, 173] on span "Heading" at bounding box center [509, 171] width 25 height 11
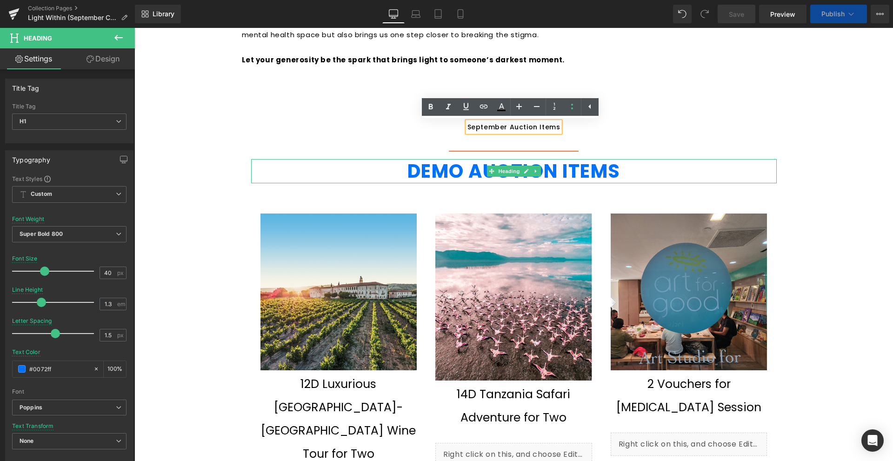
click at [582, 167] on strong "DEMO AUCTION ITEMS" at bounding box center [514, 171] width 213 height 26
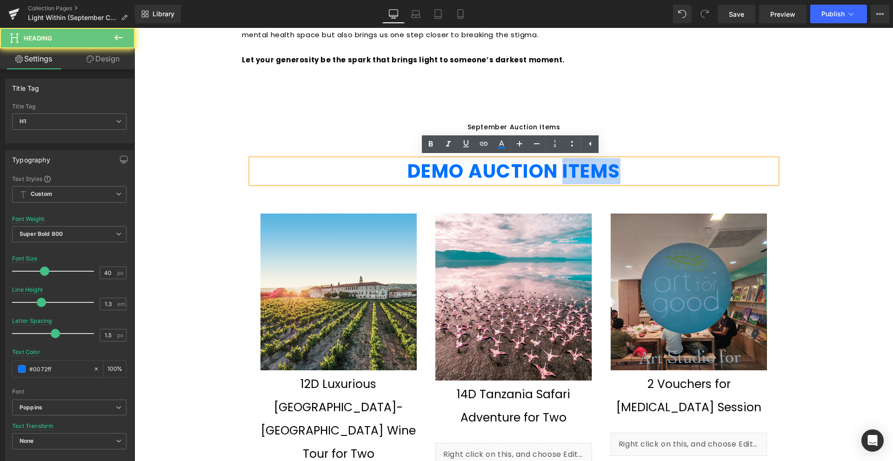
click at [582, 167] on strong "DEMO AUCTION ITEMS" at bounding box center [514, 171] width 213 height 26
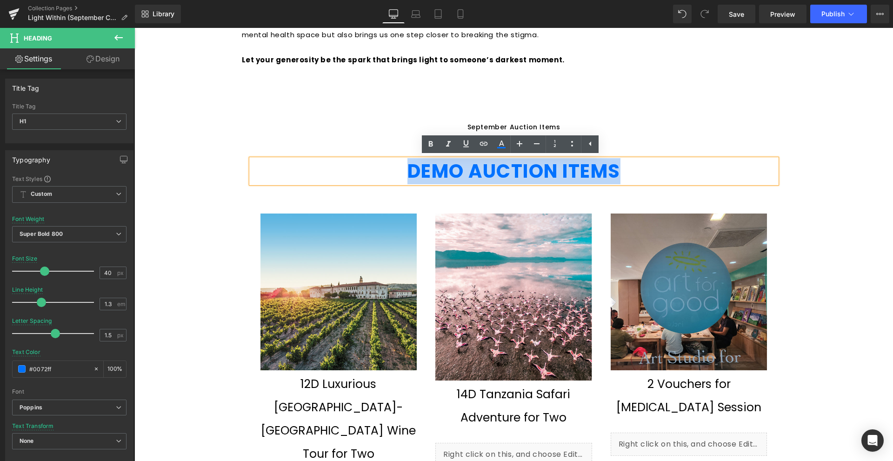
click at [647, 136] on ul "September Auction Items Text Block" at bounding box center [514, 126] width 544 height 47
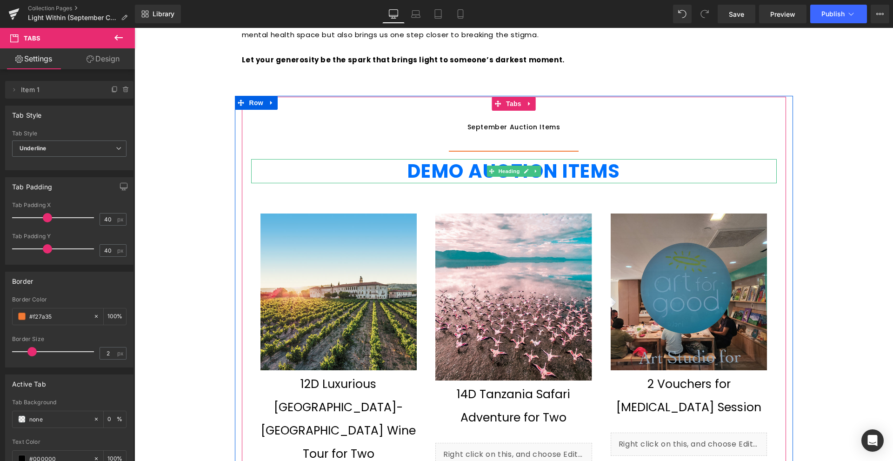
click at [393, 175] on h1 "DEMO AUCTION ITEMS" at bounding box center [514, 171] width 526 height 24
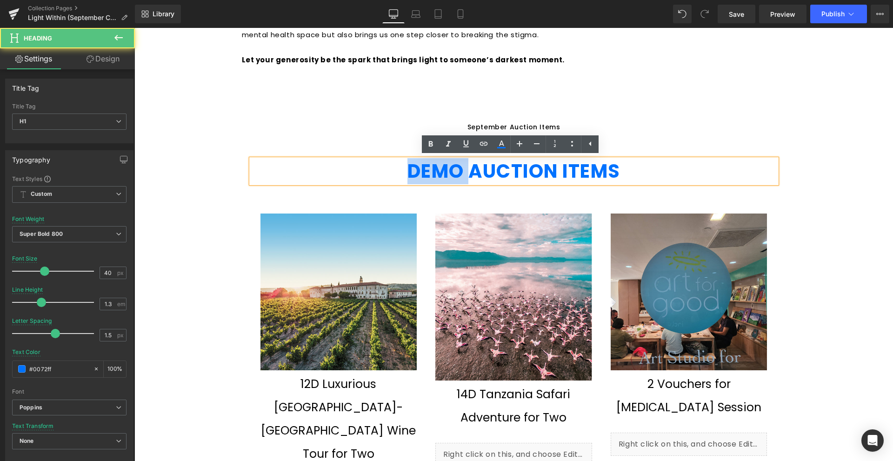
click at [393, 175] on h1 "DEMO AUCTION ITEMS" at bounding box center [514, 171] width 526 height 24
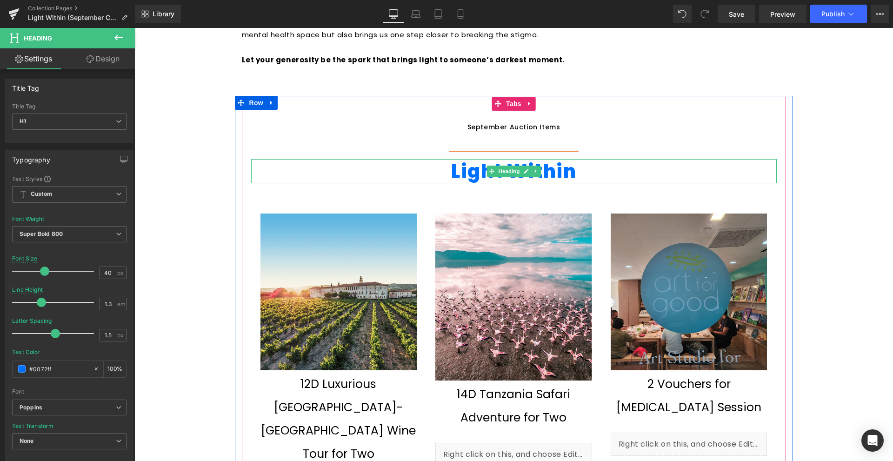
click at [251, 167] on h1 "Light Within" at bounding box center [514, 171] width 526 height 24
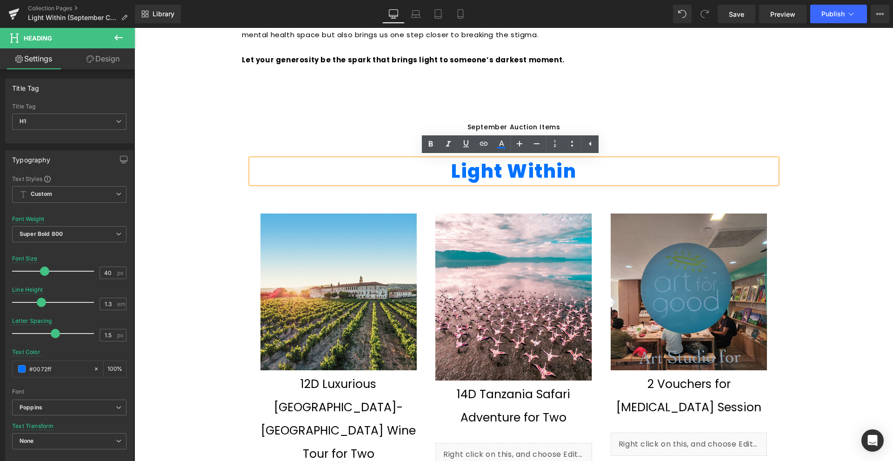
click at [347, 165] on h1 "Light Within" at bounding box center [514, 171] width 526 height 24
drag, startPoint x: 658, startPoint y: 180, endPoint x: 662, endPoint y: 188, distance: 10.0
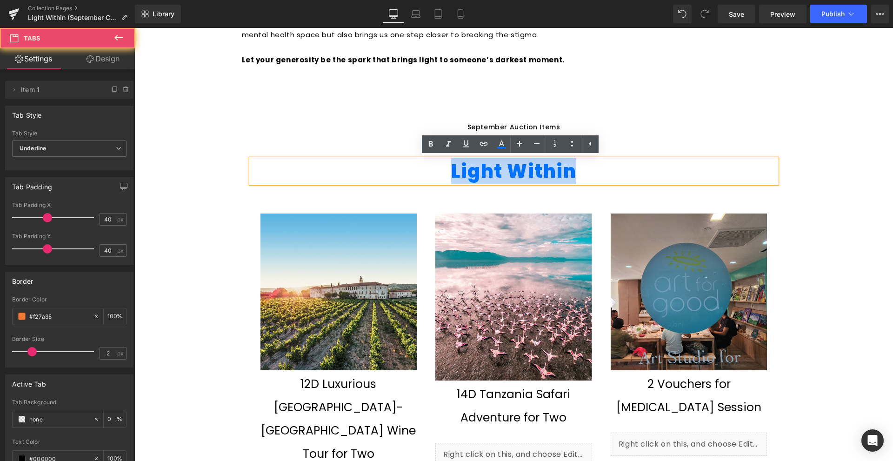
drag, startPoint x: 695, startPoint y: 156, endPoint x: 694, endPoint y: 161, distance: 5.6
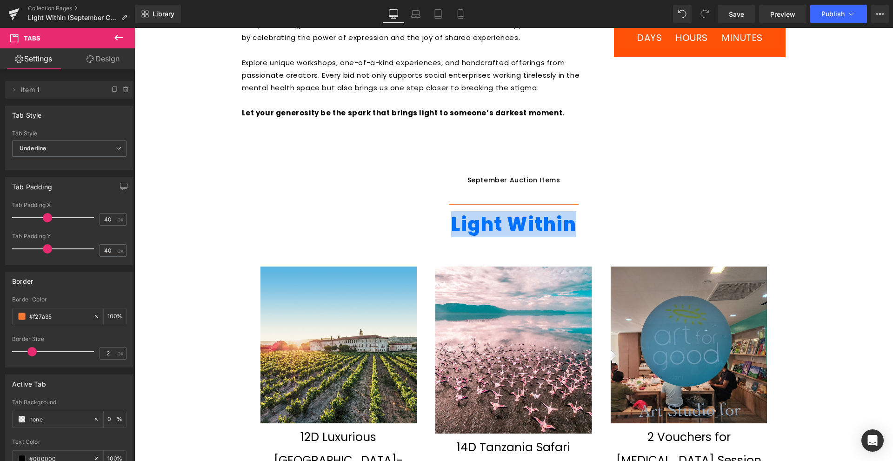
scroll to position [645, 0]
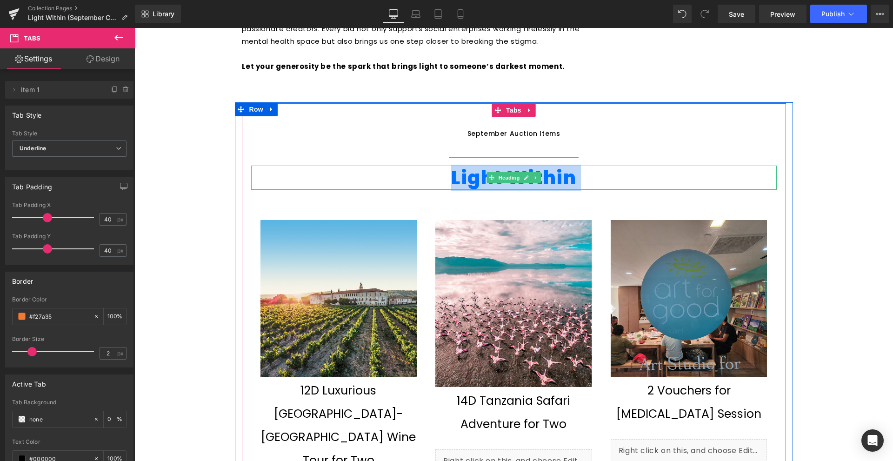
click at [699, 172] on h1 "Light Within" at bounding box center [514, 178] width 526 height 24
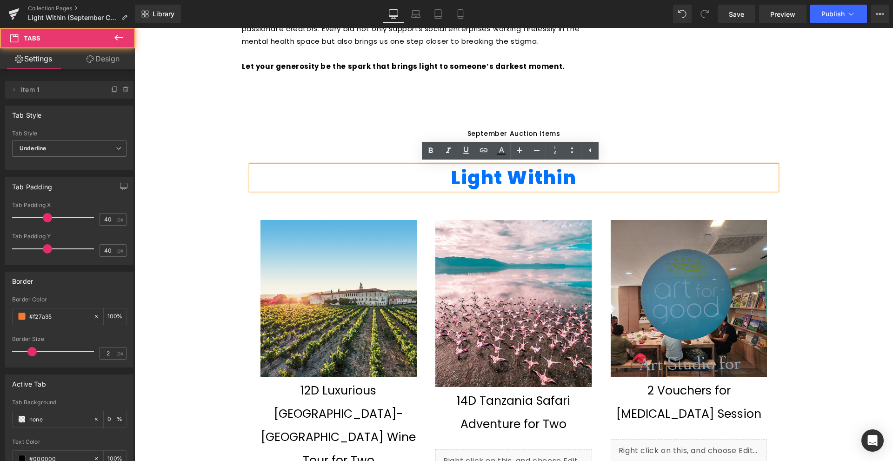
click at [717, 125] on ul "September Auction Items Text Block" at bounding box center [514, 133] width 544 height 47
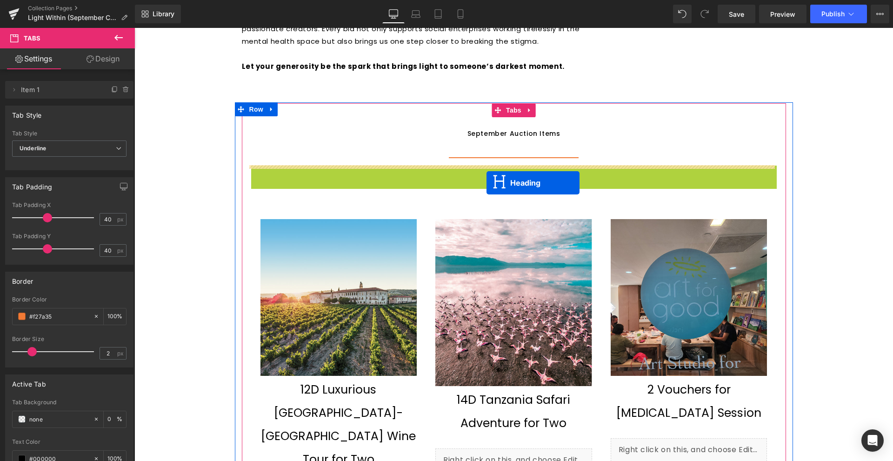
drag, startPoint x: 486, startPoint y: 177, endPoint x: 487, endPoint y: 183, distance: 5.7
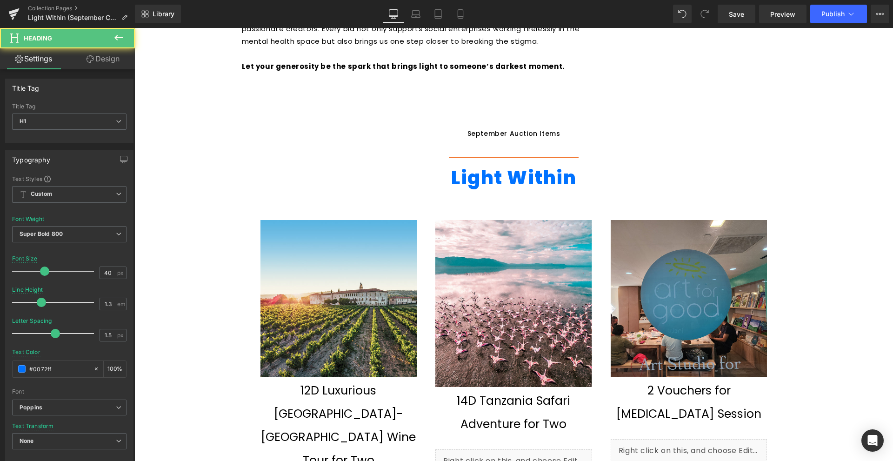
scroll to position [692, 0]
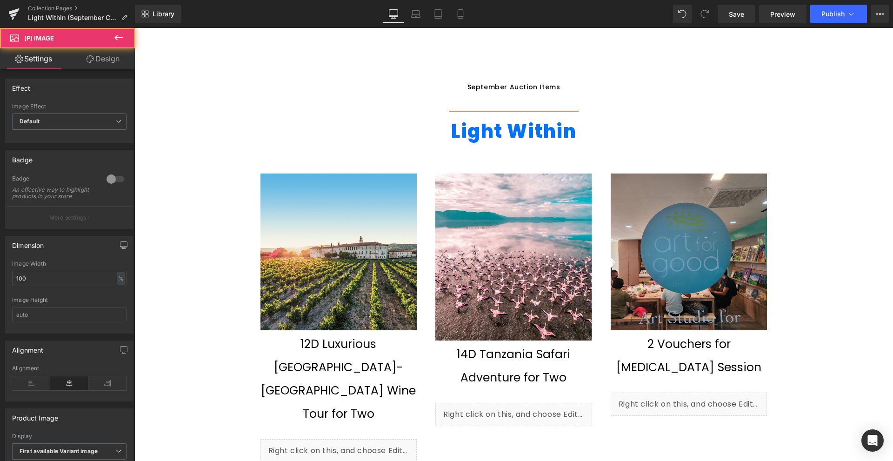
click at [413, 268] on img at bounding box center [339, 252] width 157 height 157
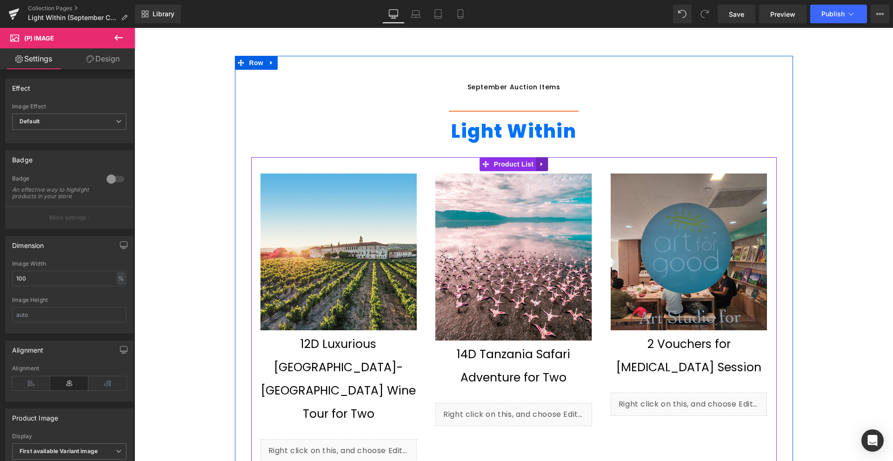
click at [541, 166] on icon at bounding box center [542, 164] width 2 height 4
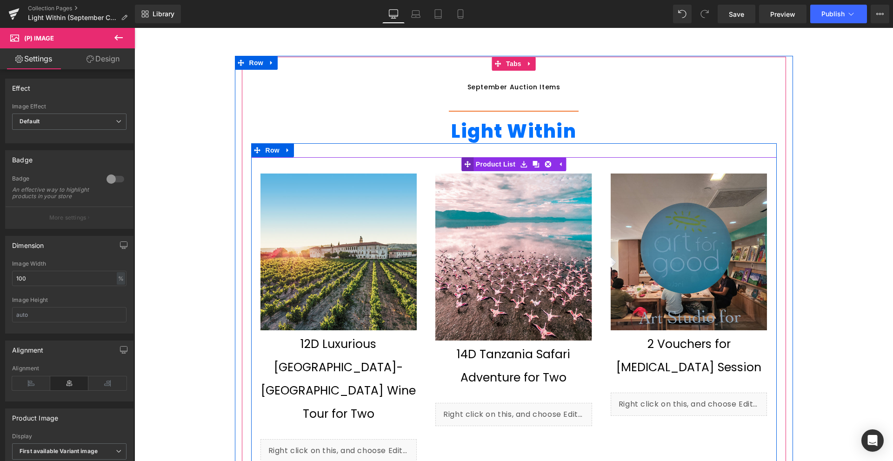
click at [484, 160] on link "Product List" at bounding box center [490, 164] width 56 height 14
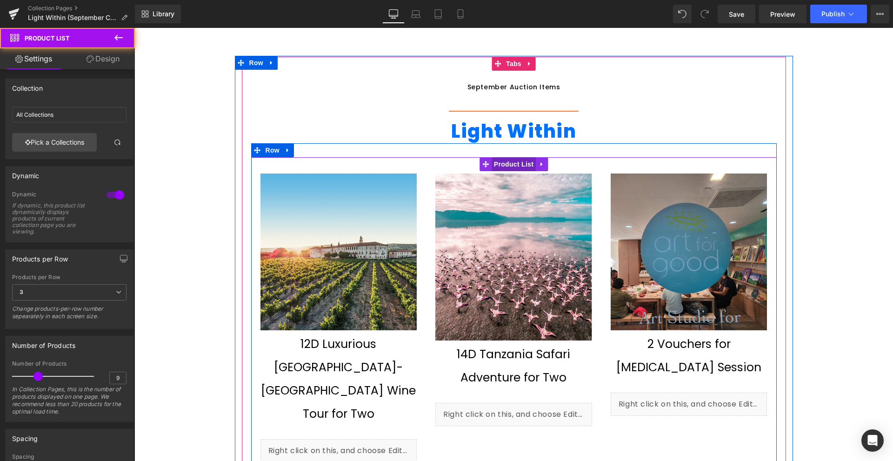
click at [502, 162] on span "Product List" at bounding box center [514, 164] width 44 height 14
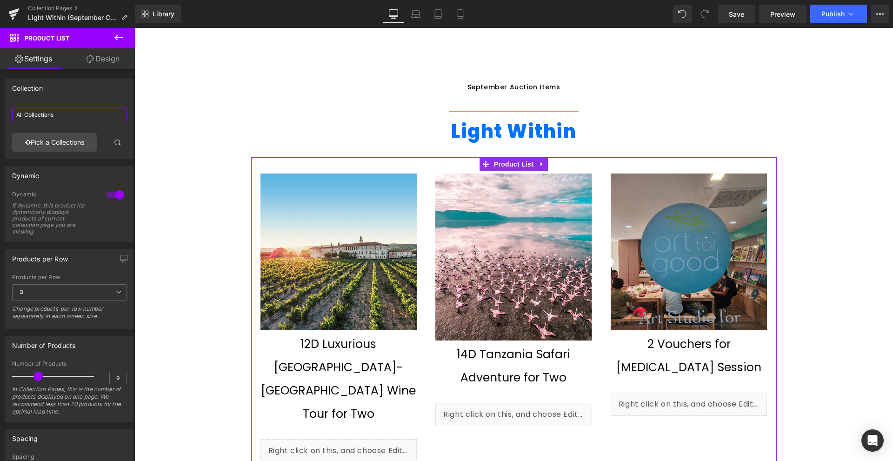
click at [52, 121] on input "All Collections" at bounding box center [69, 114] width 114 height 15
click at [70, 146] on link "Pick a Collections" at bounding box center [54, 142] width 85 height 19
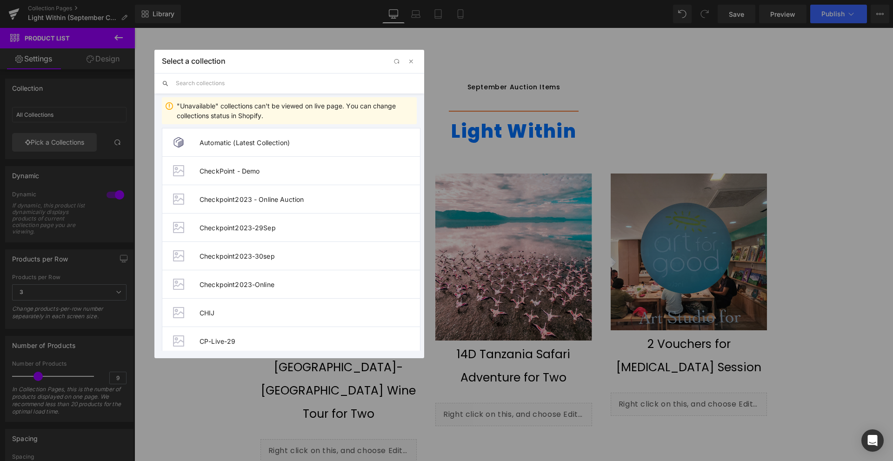
drag, startPoint x: 260, startPoint y: 38, endPoint x: 312, endPoint y: 60, distance: 56.5
click at [312, 60] on div "Select a collection" at bounding box center [289, 61] width 270 height 23
click at [410, 66] on button "button" at bounding box center [411, 61] width 11 height 11
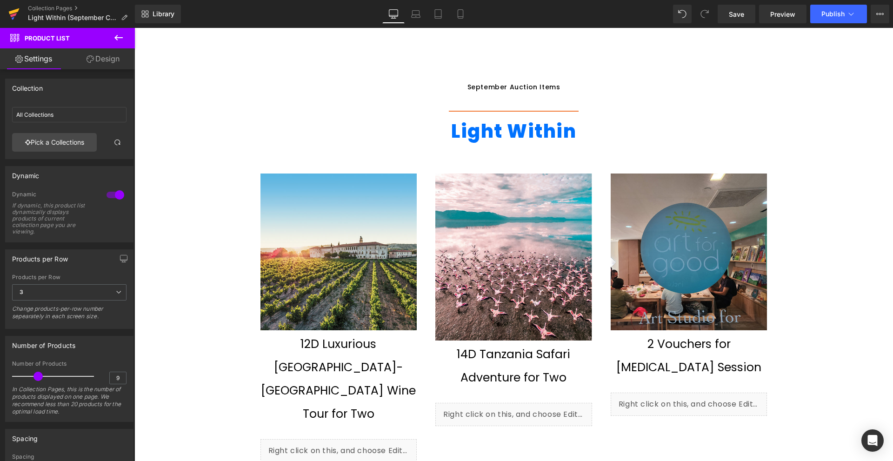
click at [12, 9] on icon at bounding box center [13, 13] width 11 height 23
click at [743, 21] on link "Save" at bounding box center [737, 14] width 38 height 19
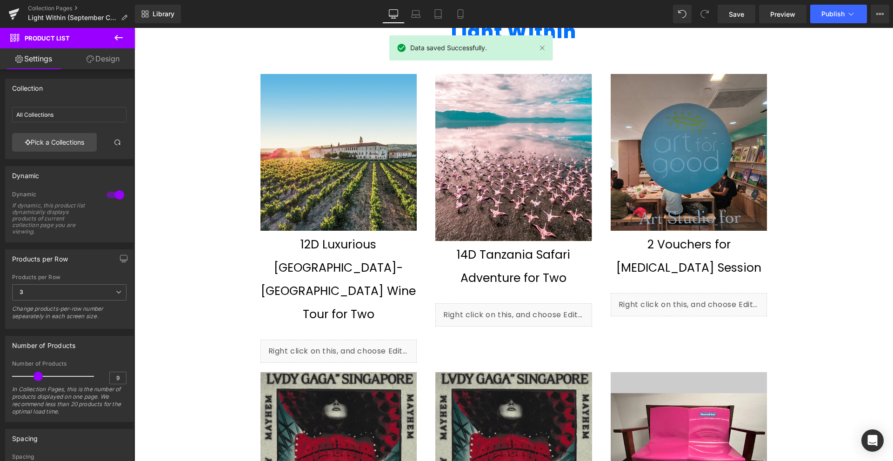
scroll to position [605, 0]
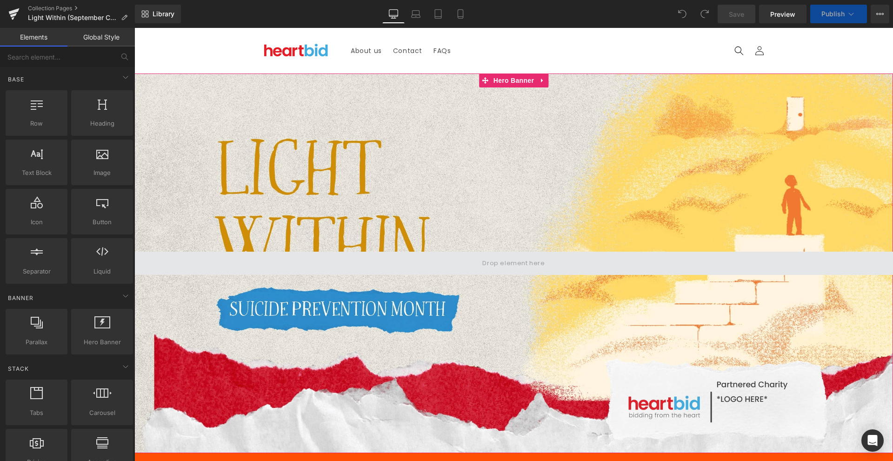
scroll to position [326, 0]
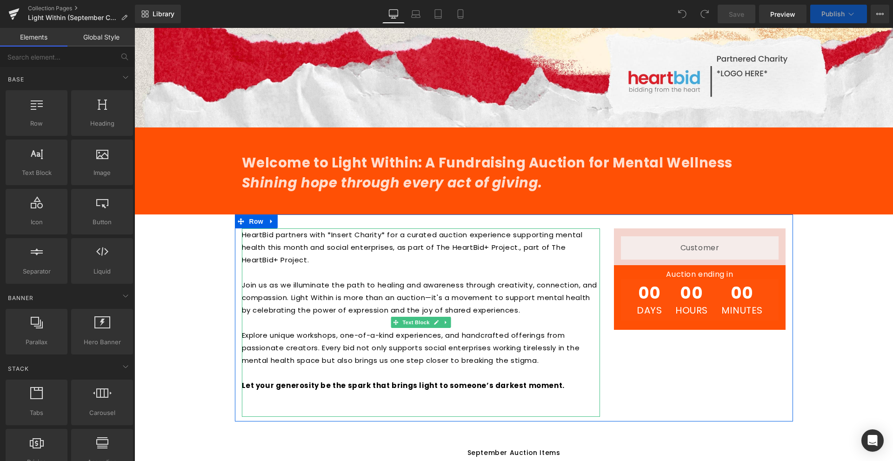
click at [358, 272] on p at bounding box center [421, 272] width 358 height 13
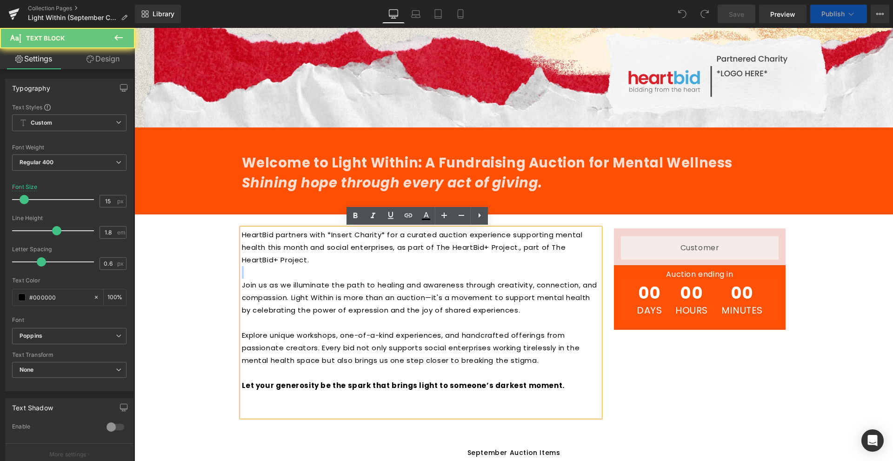
click at [358, 272] on p at bounding box center [421, 272] width 358 height 13
click at [430, 279] on p "Join us as we illuminate the path to healing and awareness through creativity, …" at bounding box center [421, 298] width 358 height 38
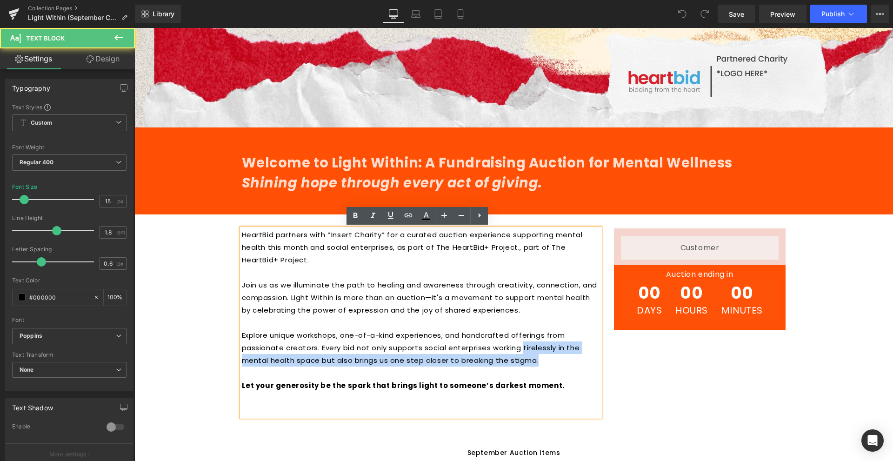
drag, startPoint x: 546, startPoint y: 362, endPoint x: 522, endPoint y: 352, distance: 26.3
click at [522, 352] on p "Explore unique workshops, one-of-a-kind experiences, and handcrafted offerings …" at bounding box center [421, 348] width 358 height 38
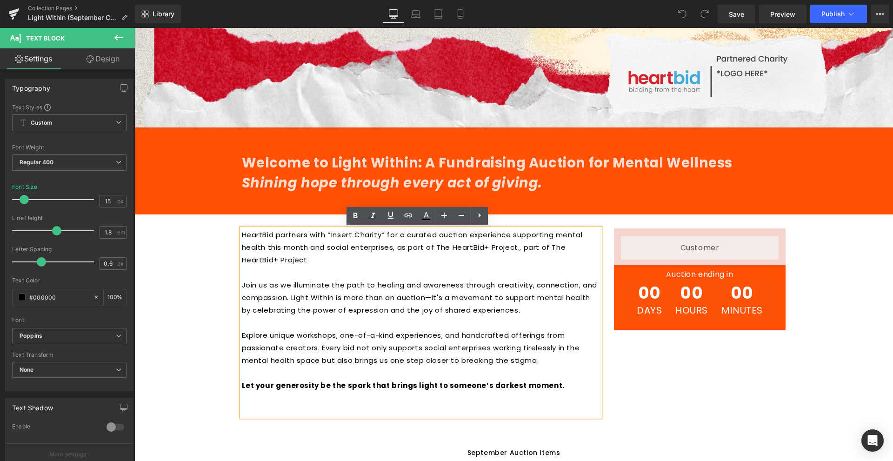
click at [552, 372] on p at bounding box center [421, 373] width 358 height 13
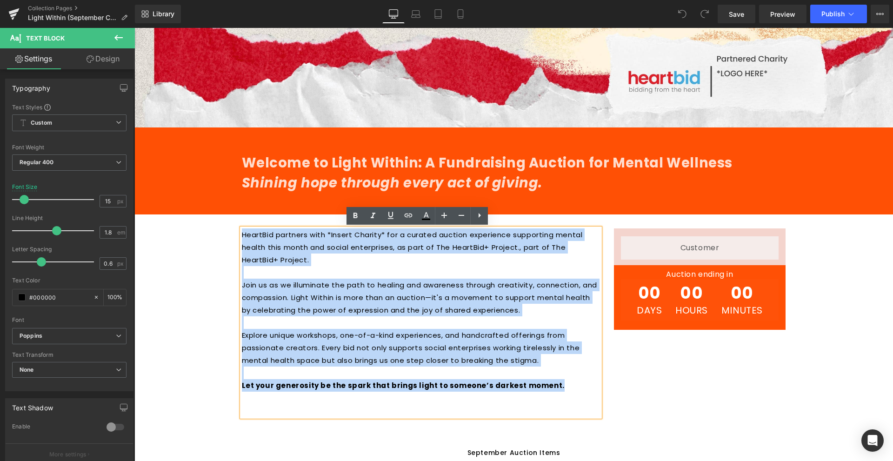
drag, startPoint x: 557, startPoint y: 390, endPoint x: 234, endPoint y: 229, distance: 360.9
click at [235, 229] on div "HeartBid partners with *Insert Charity* for a curated auction experience suppor…" at bounding box center [421, 322] width 372 height 188
copy div "HeartBid partners with *Insert Charity* for a curated auction experience suppor…"
click at [658, 371] on div "HeartBid partners with *Insert Charity* for a curated auction experience suppor…" at bounding box center [514, 318] width 558 height 207
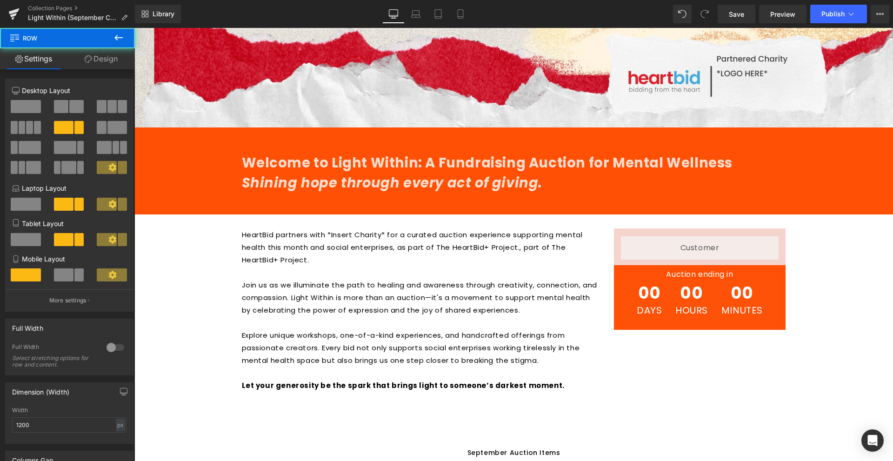
scroll to position [512, 0]
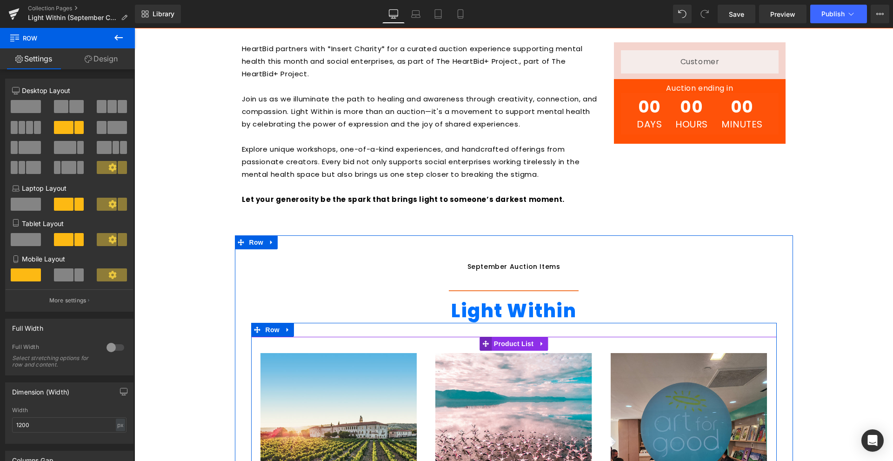
click at [488, 344] on span at bounding box center [486, 344] width 12 height 14
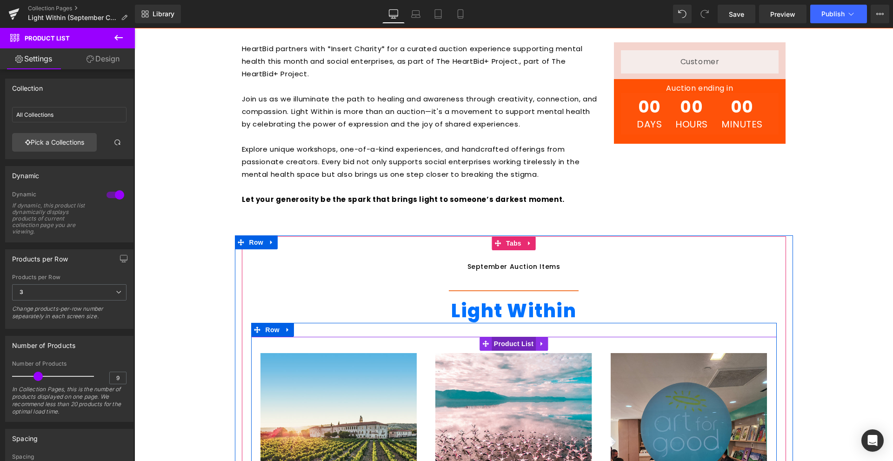
click at [511, 342] on span "Product List" at bounding box center [514, 344] width 44 height 14
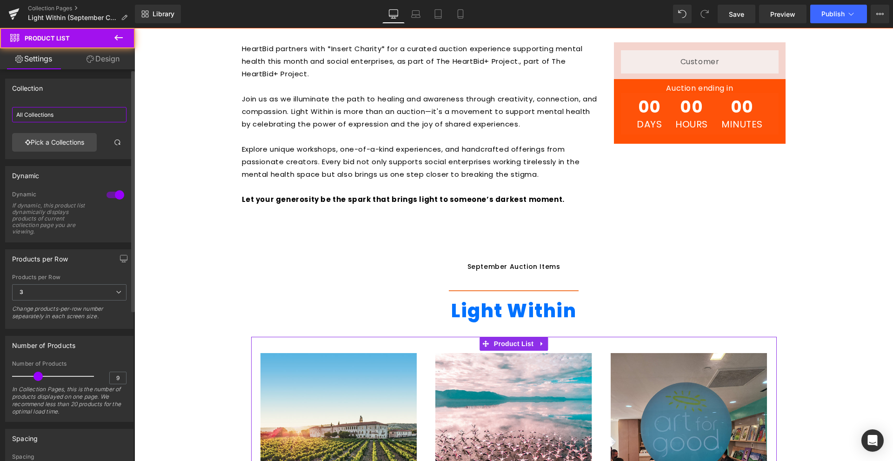
click at [72, 110] on input "All Collections" at bounding box center [69, 114] width 114 height 15
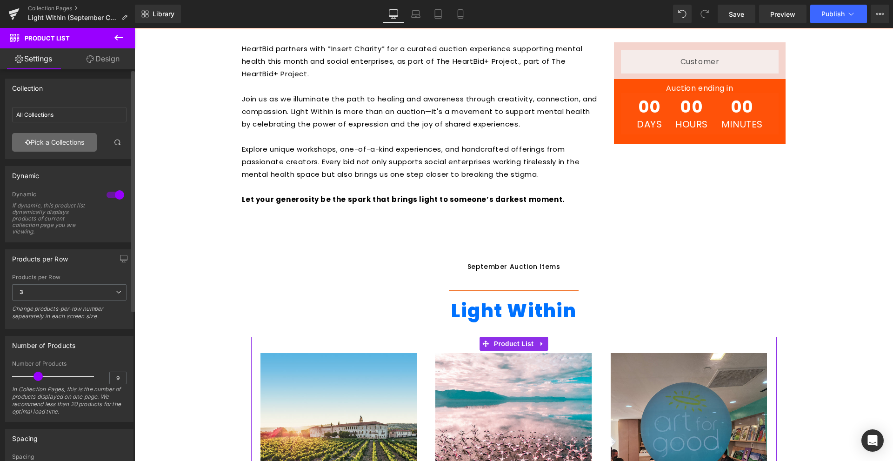
click at [64, 134] on link "Pick a Collections" at bounding box center [54, 142] width 85 height 19
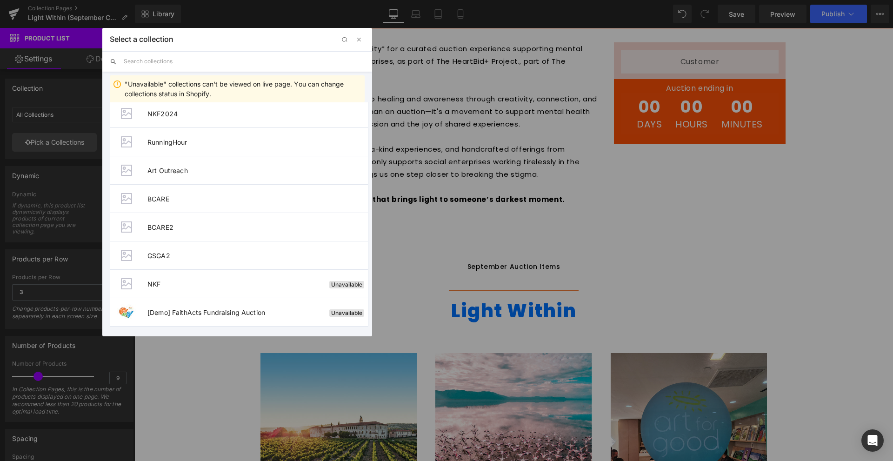
scroll to position [407, 0]
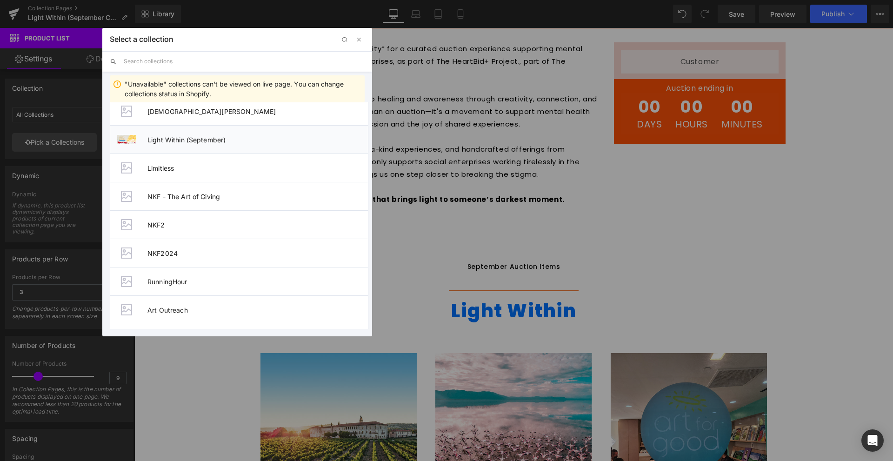
click at [255, 147] on li "Light Within (September)" at bounding box center [239, 139] width 259 height 28
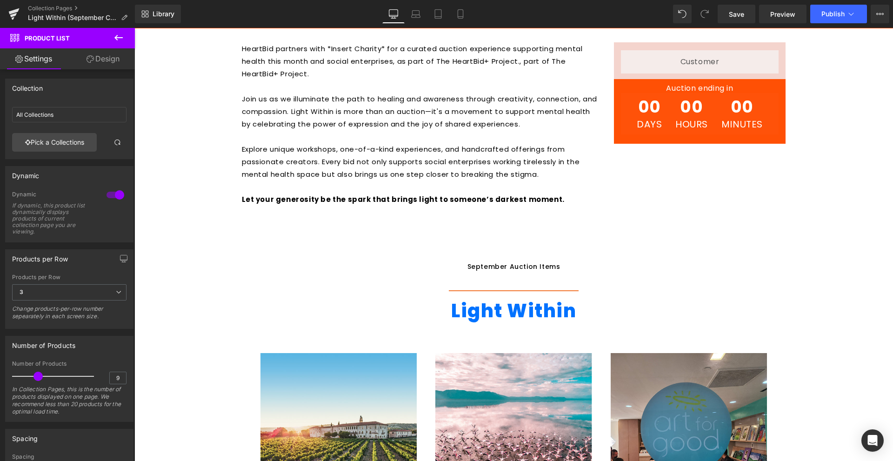
type input "Light Within (September)"
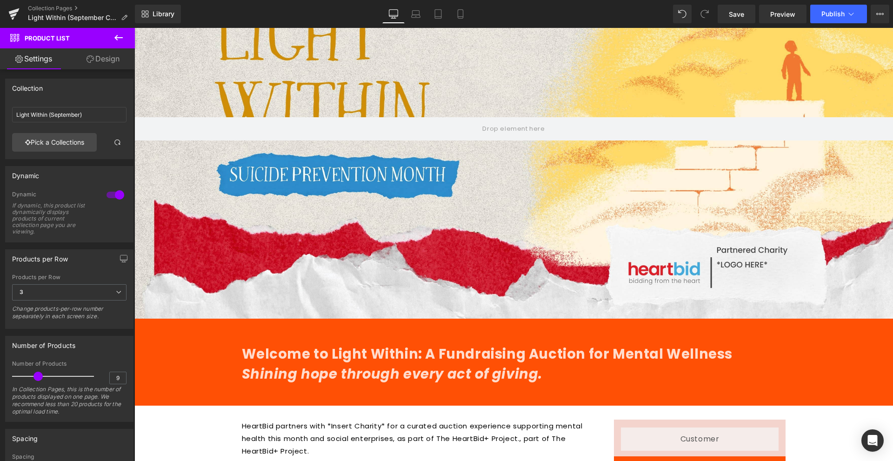
scroll to position [0, 0]
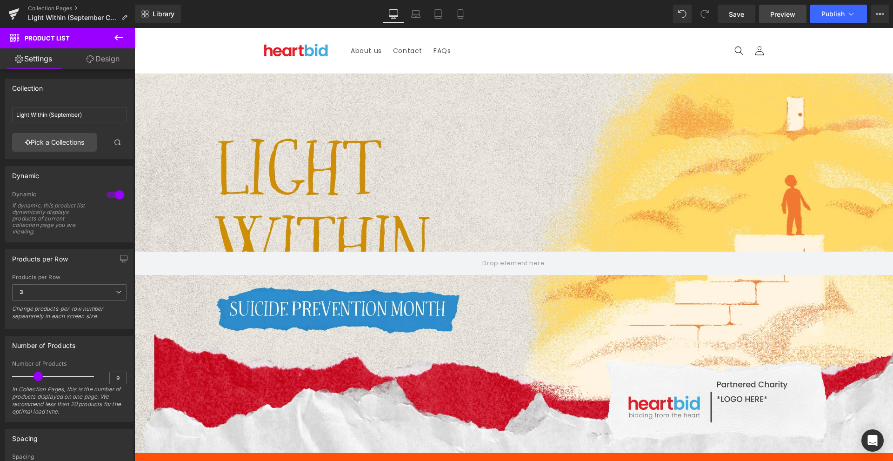
click at [792, 8] on link "Preview" at bounding box center [782, 14] width 47 height 19
click at [518, 117] on div at bounding box center [513, 264] width 759 height 380
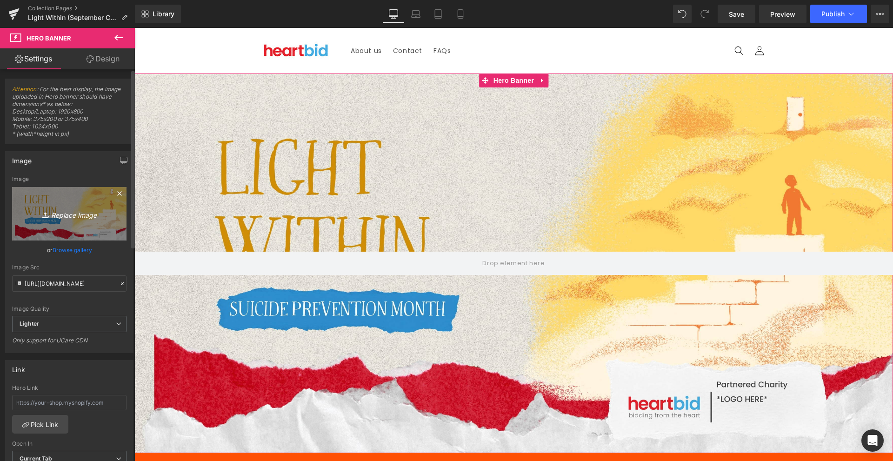
click at [88, 224] on link "Replace Image" at bounding box center [69, 214] width 114 height 54
type input "C:\fakepath\Mind Matters Mental Health Presentation in Soft Textured Illustrati…"
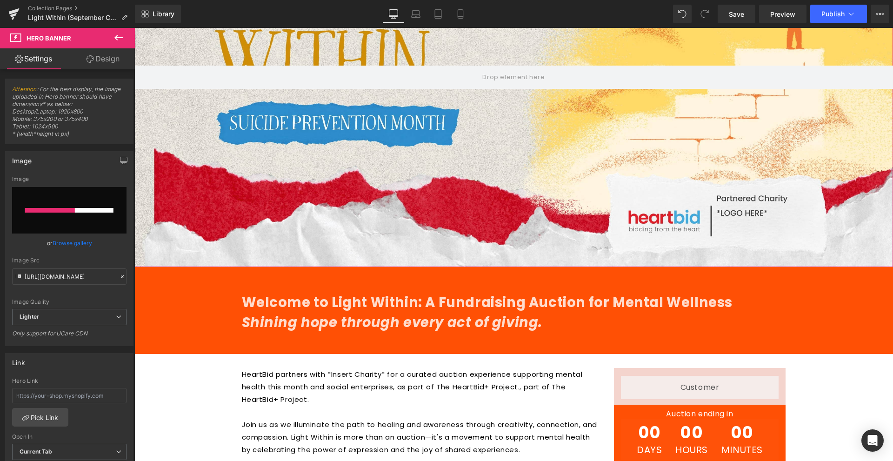
scroll to position [419, 0]
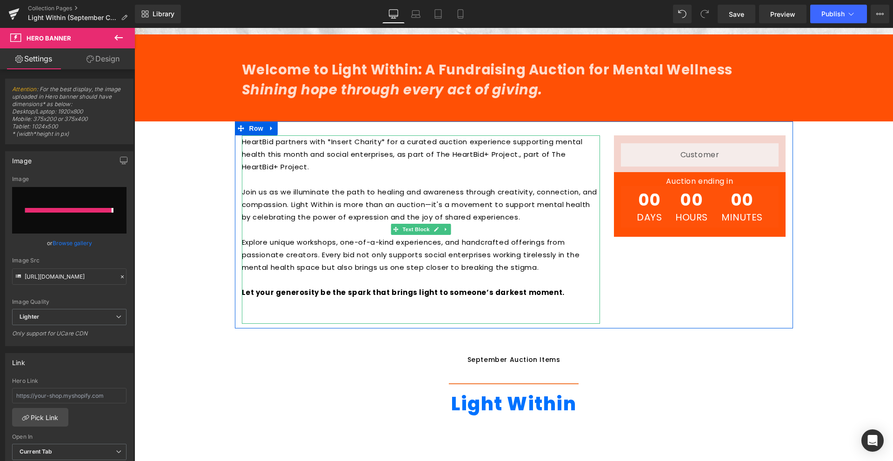
type input "https://ucarecdn.com/22416ce1-f47f-4c25-943a-f1420ac6da20/-/format/auto/-/previ…"
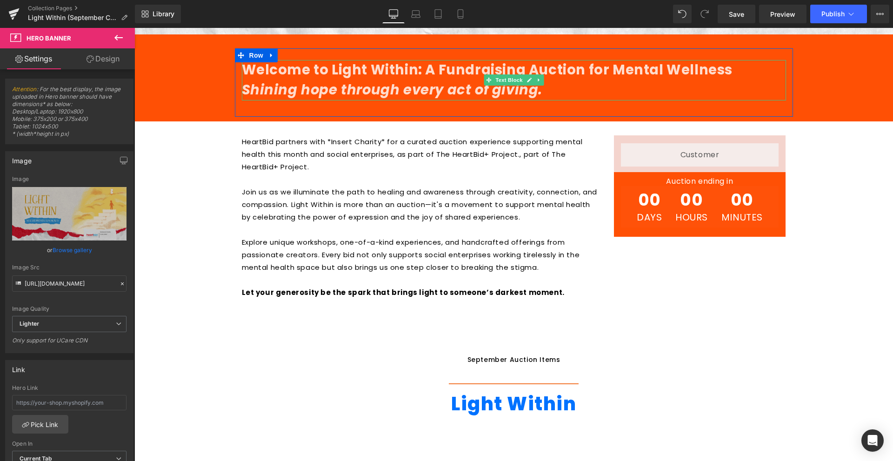
click at [609, 74] on p "Welcome to Light Within: A Fundraising Auction for Mental Wellness" at bounding box center [514, 70] width 544 height 20
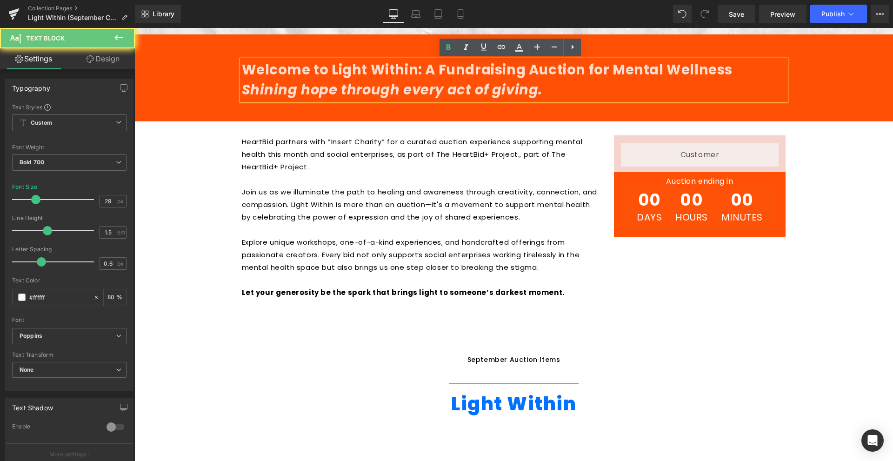
click at [491, 77] on p "Welcome to Light Within: A Fundraising Auction for Mental Wellness" at bounding box center [514, 70] width 544 height 20
click at [544, 72] on p "Welcome to Light Within: A Fundraising Auction for Mental Wellness" at bounding box center [514, 70] width 544 height 20
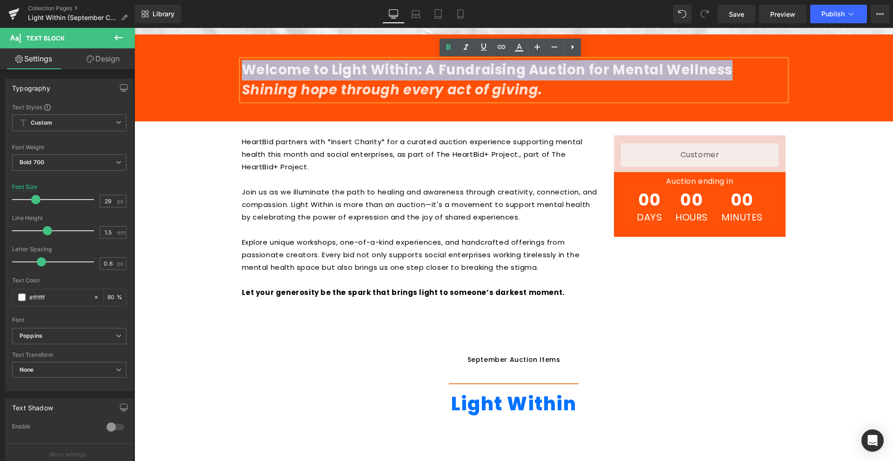
click at [544, 72] on p "Welcome to Light Within: A Fundraising Auction for Mental Wellness" at bounding box center [514, 70] width 544 height 20
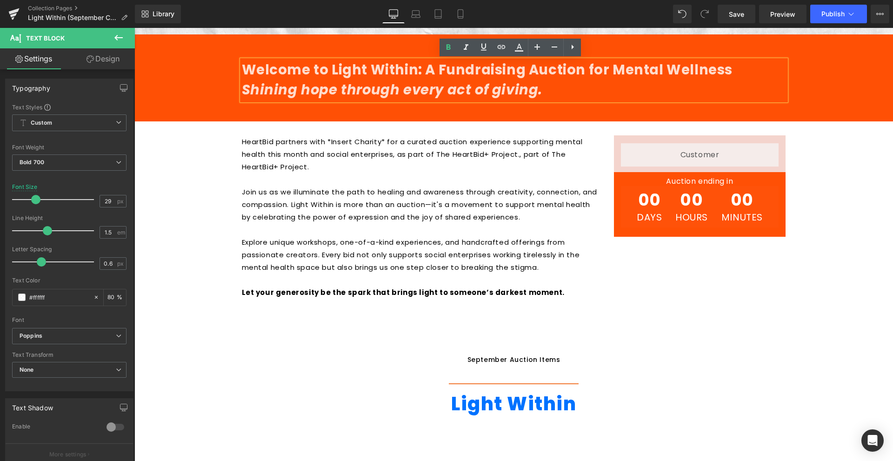
click at [492, 95] on icon "Shining hope through every act of giving." at bounding box center [392, 90] width 301 height 19
drag, startPoint x: 492, startPoint y: 95, endPoint x: 592, endPoint y: 89, distance: 100.2
click at [491, 95] on icon "Shining hope through every act of giving." at bounding box center [392, 90] width 301 height 19
click at [741, 75] on p "Welcome to Light Within: A Fundraising Auction for Mental Wellness" at bounding box center [514, 70] width 544 height 20
click at [846, 192] on div "Hero Banner Welcome to Light Within: A Fundraising Auction for Mental Wellness …" at bounding box center [513, 190] width 759 height 1071
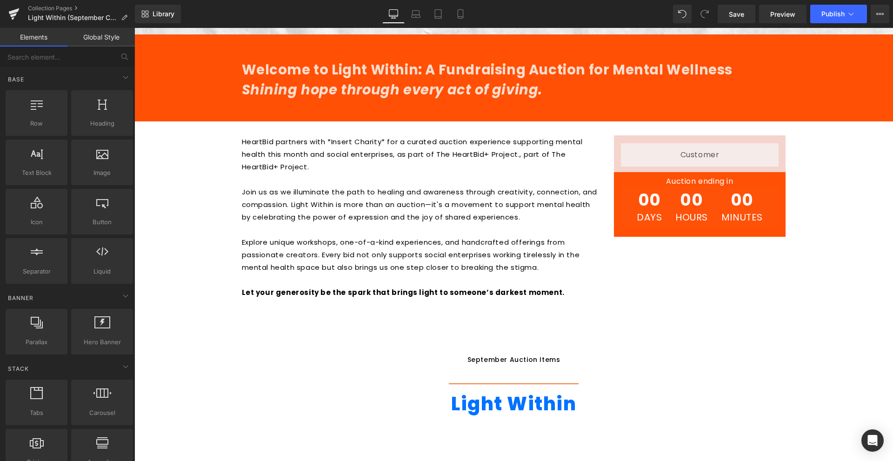
scroll to position [233, 0]
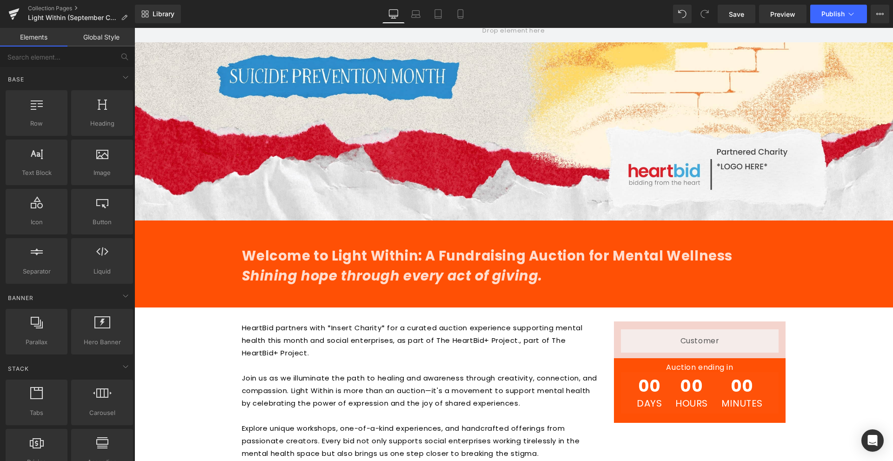
click at [654, 241] on div "Welcome to Light Within: A Fundraising Auction for Mental Wellness Shining hope…" at bounding box center [514, 269] width 558 height 68
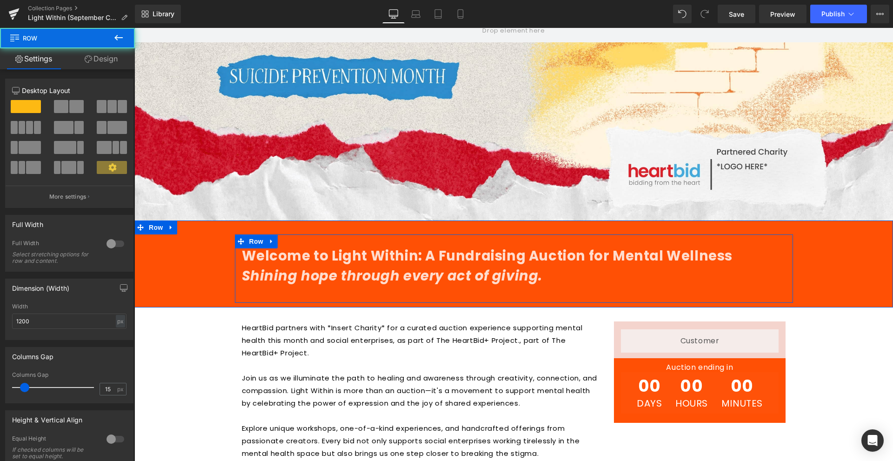
click at [597, 254] on p "Welcome to Light Within: A Fundraising Auction for Mental Wellness" at bounding box center [514, 256] width 544 height 20
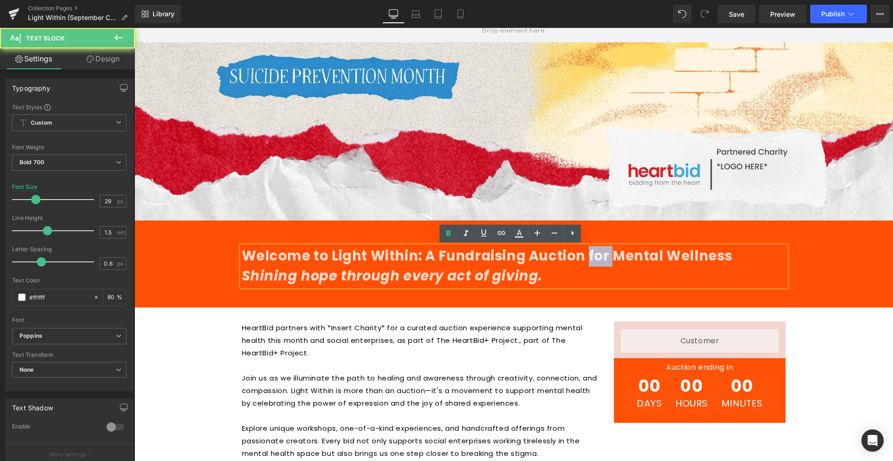
click at [597, 254] on p "Welcome to Light Within: A Fundraising Auction for Mental Wellness" at bounding box center [514, 256] width 544 height 20
click at [608, 254] on p "Welcome to Light Within: A Fundraising Auction for Mental Wellness" at bounding box center [514, 256] width 544 height 20
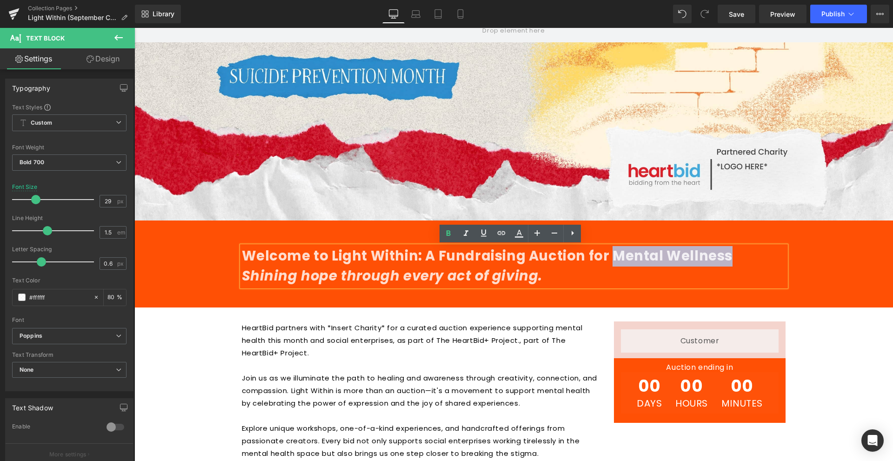
drag, startPoint x: 610, startPoint y: 254, endPoint x: 742, endPoint y: 259, distance: 131.8
click at [742, 259] on p "Welcome to Light Within: A Fundraising Auction for Mental Wellness" at bounding box center [514, 256] width 544 height 20
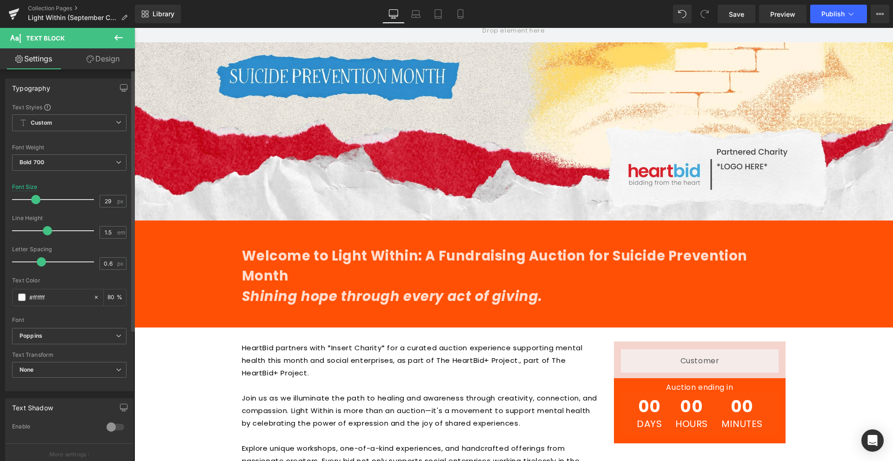
type input "1.4"
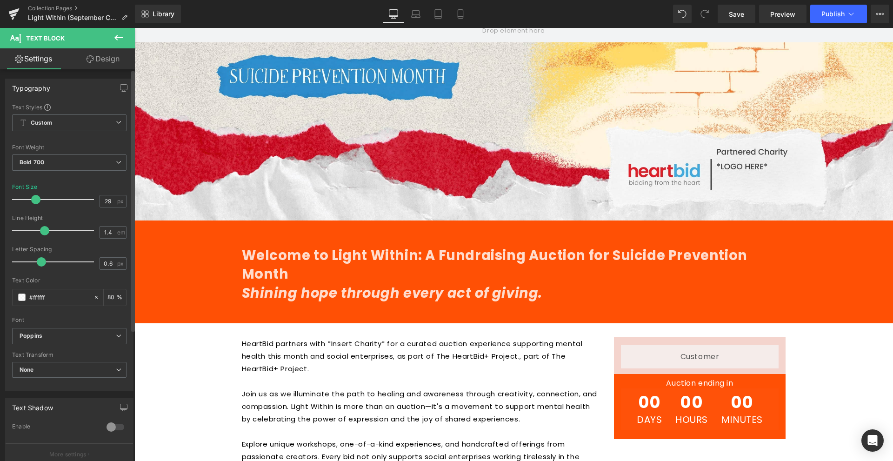
click at [41, 231] on span at bounding box center [44, 230] width 9 height 9
type input "27"
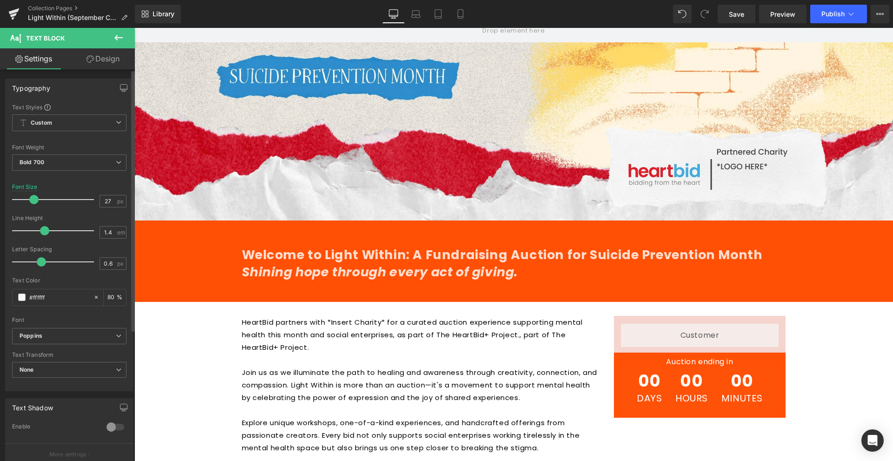
click at [36, 201] on span at bounding box center [33, 199] width 9 height 9
click at [852, 314] on div "Hero Banner Welcome to Light Within: A Fundraising Auction for Suicide Preventi…" at bounding box center [513, 374] width 759 height 1066
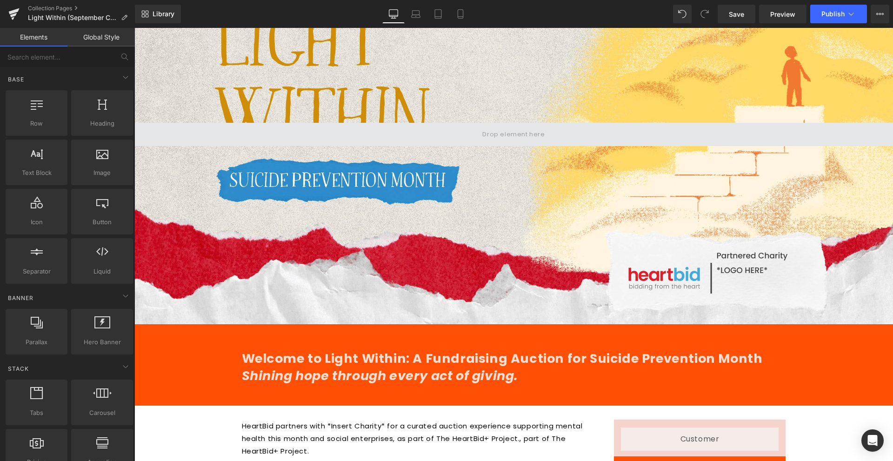
scroll to position [0, 0]
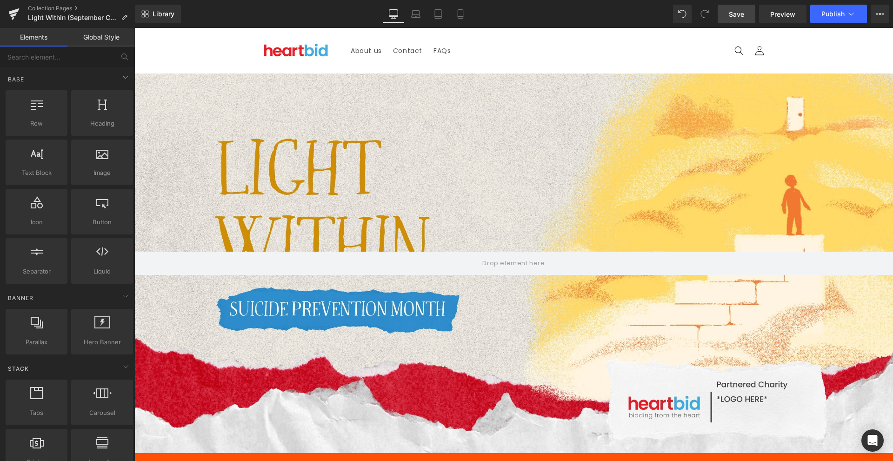
click at [751, 11] on link "Save" at bounding box center [737, 14] width 38 height 19
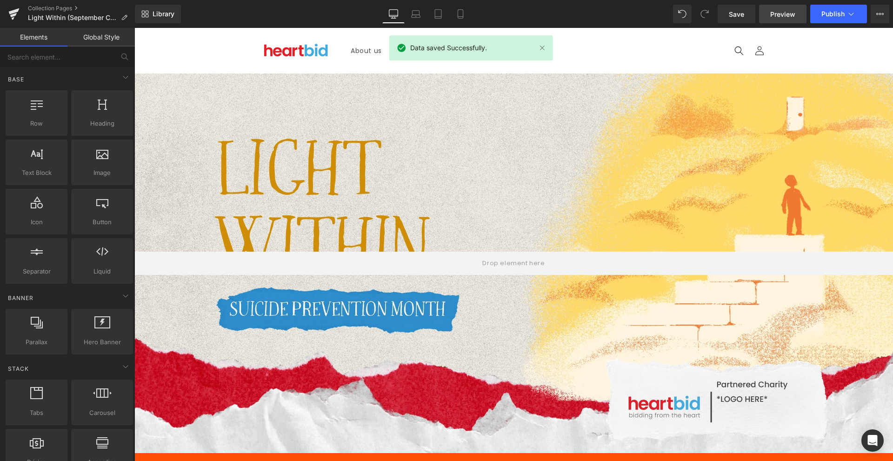
click at [784, 17] on span "Preview" at bounding box center [783, 14] width 25 height 10
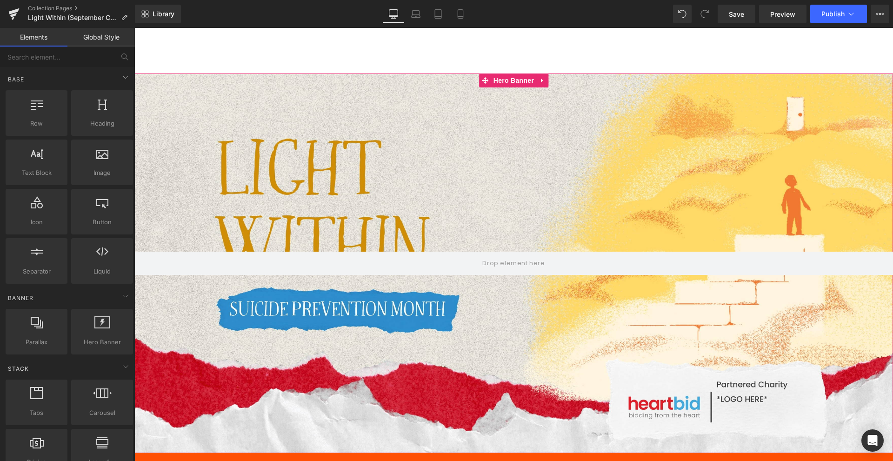
scroll to position [326, 0]
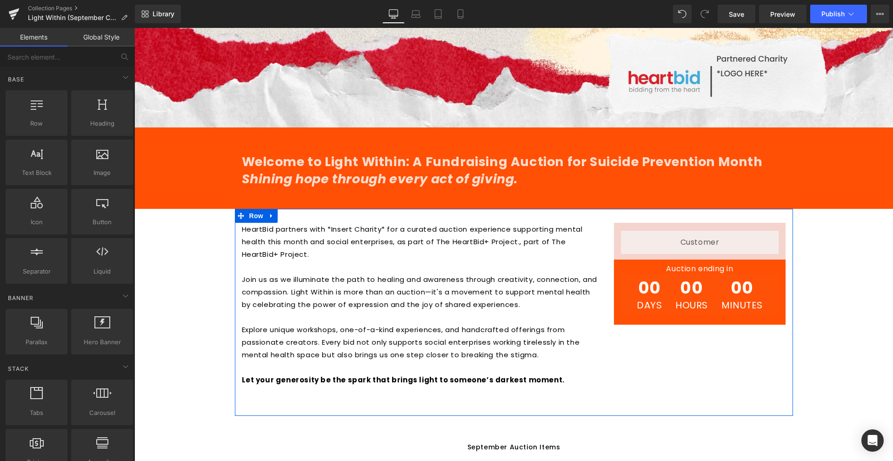
click at [672, 267] on div "Auction ending in Heading" at bounding box center [700, 269] width 158 height 10
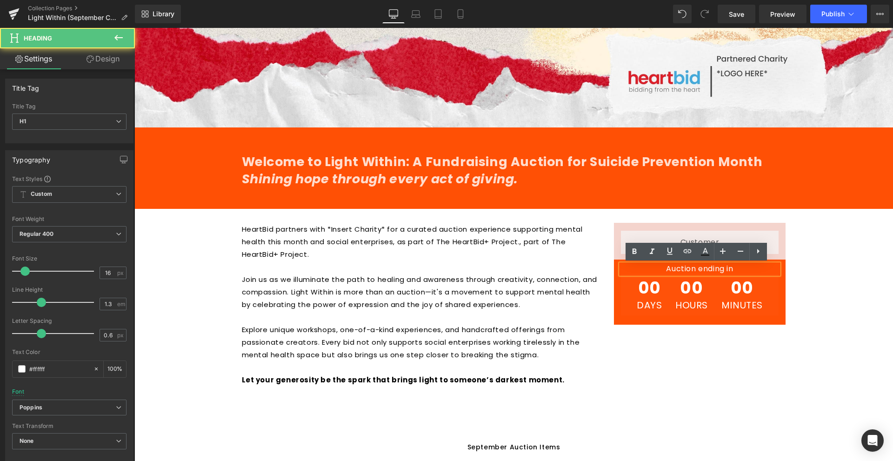
click at [658, 297] on span "00" at bounding box center [649, 290] width 25 height 21
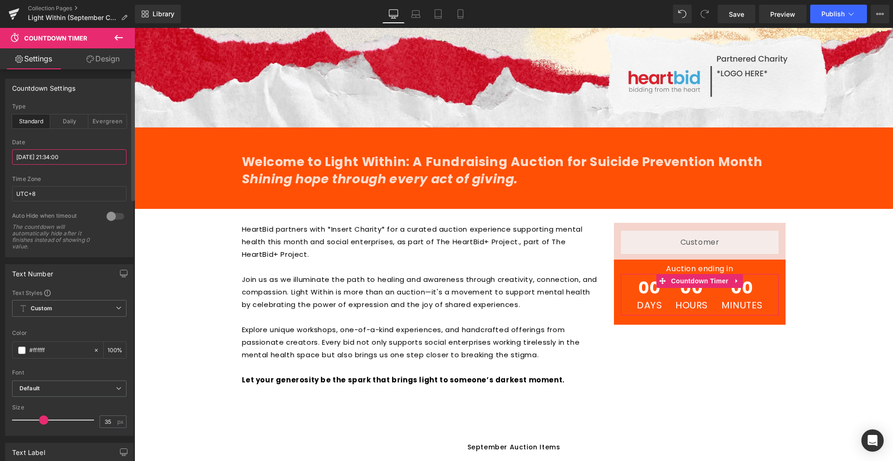
click at [72, 151] on input "2025/06/30 21:34:00" at bounding box center [69, 156] width 114 height 15
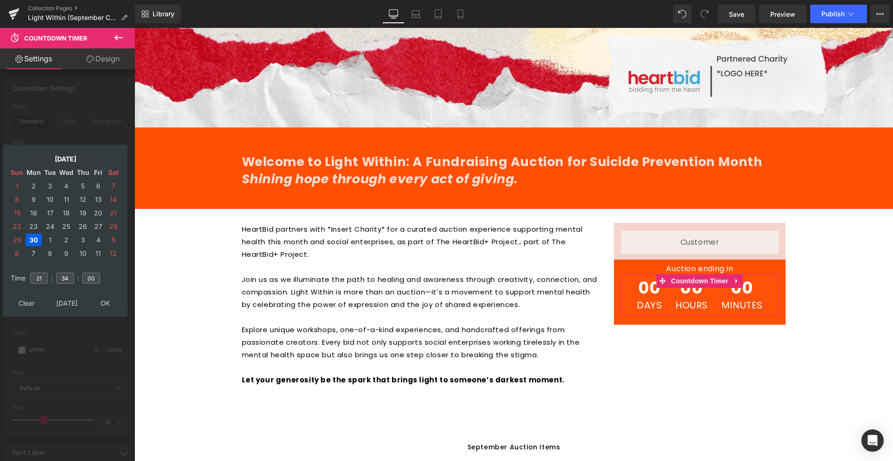
click at [66, 160] on td "Jun, 2025" at bounding box center [66, 159] width 80 height 13
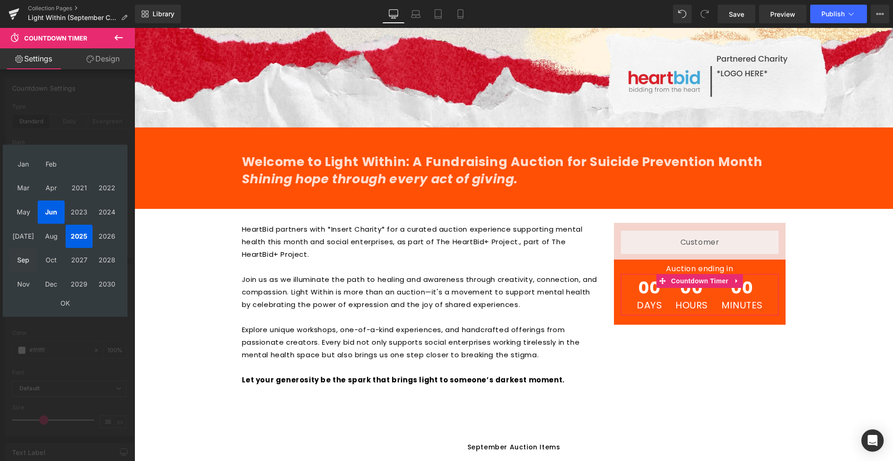
click at [23, 261] on td "Sep" at bounding box center [23, 260] width 27 height 23
click at [59, 314] on div "Jun, 2025 Sun Mon Tue Wed Thu Fri Sat 1 2 3 4 5 6 7 8 9 10 11 12 13 14 15 16 17…" at bounding box center [65, 231] width 125 height 172
click at [67, 301] on td "OK" at bounding box center [65, 303] width 111 height 13
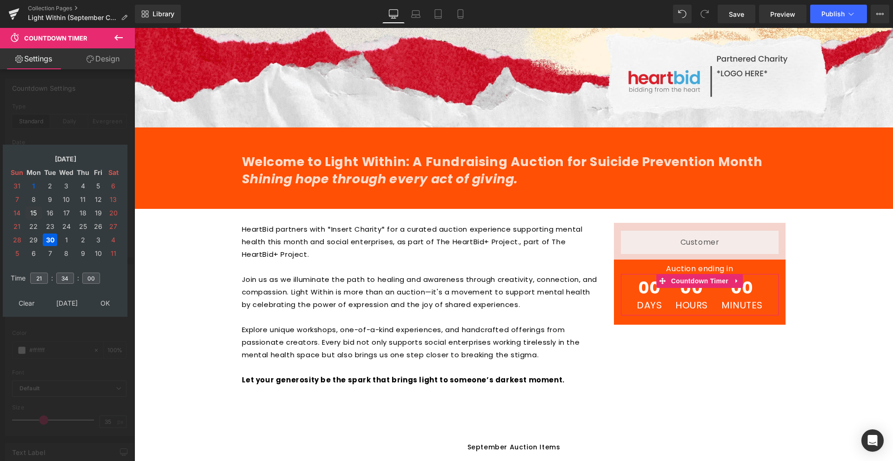
click at [36, 217] on td "15" at bounding box center [34, 213] width 16 height 13
click at [103, 195] on td "12" at bounding box center [98, 199] width 14 height 13
click at [32, 217] on td "15" at bounding box center [34, 213] width 16 height 13
click at [44, 282] on input "21" at bounding box center [39, 278] width 18 height 11
click at [40, 281] on input "21" at bounding box center [39, 278] width 18 height 11
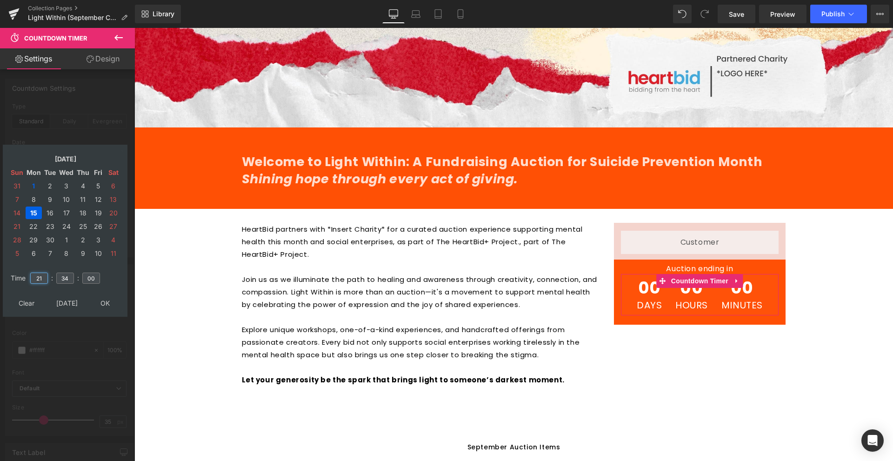
click at [40, 281] on input "21" at bounding box center [39, 278] width 18 height 11
type input "12"
click at [64, 277] on input "34" at bounding box center [65, 278] width 18 height 11
type input "00"
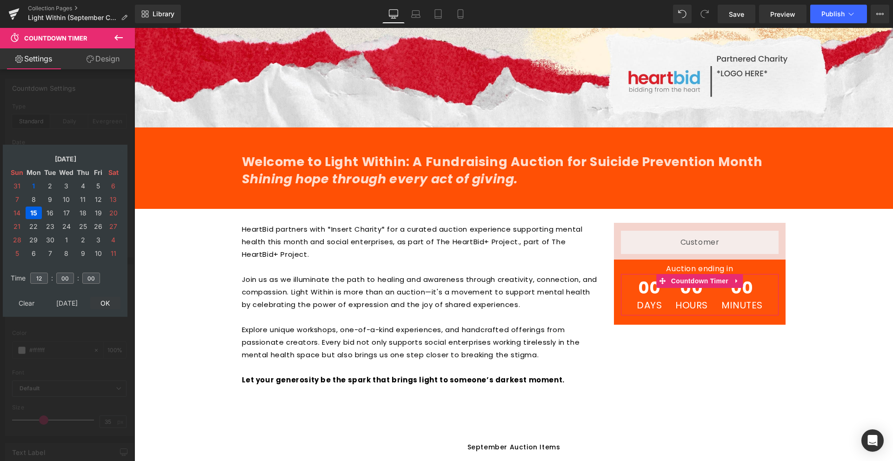
type input "2025/09/15 12:00:00"
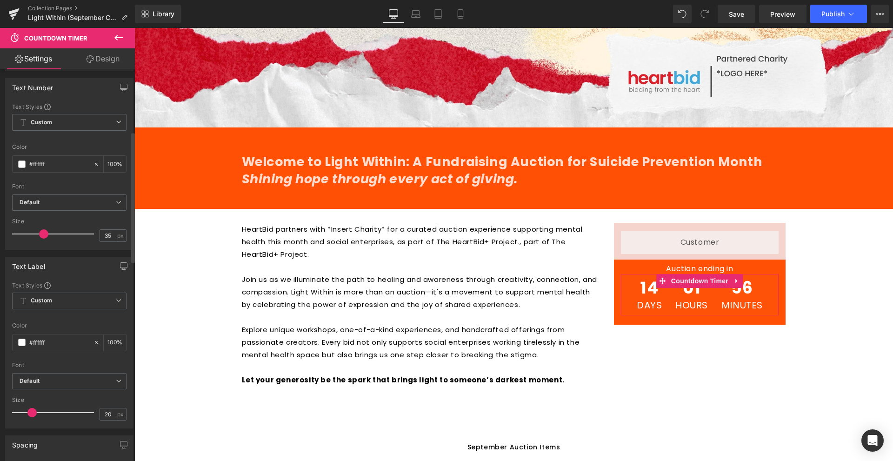
scroll to position [0, 0]
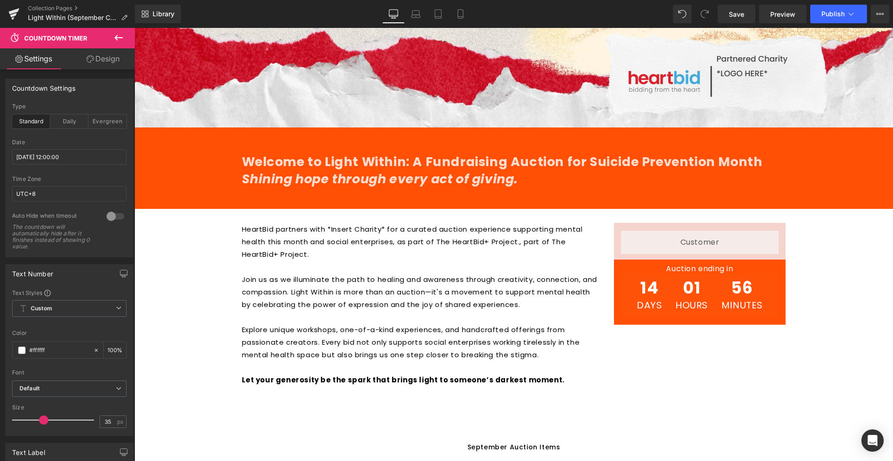
click at [168, 262] on div "Hero Banner Welcome to Light Within: A Fundraising Auction for Suicide Preventi…" at bounding box center [513, 281] width 759 height 1066
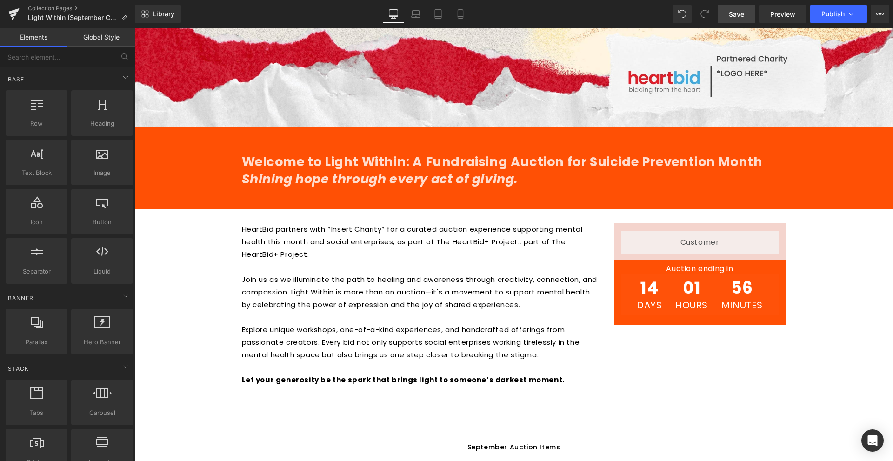
click at [740, 18] on span "Save" at bounding box center [736, 14] width 15 height 10
click at [783, 19] on link "Preview" at bounding box center [782, 14] width 47 height 19
drag, startPoint x: 217, startPoint y: 122, endPoint x: 208, endPoint y: 135, distance: 15.4
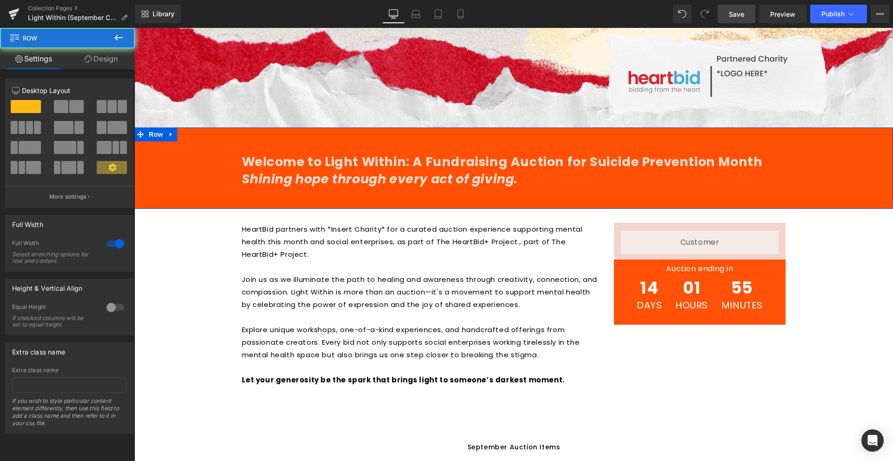
click at [198, 141] on div "Welcome to Light Within: A Fundraising Auction for Suicide Prevention Month Shi…" at bounding box center [513, 169] width 759 height 82
click at [171, 134] on link at bounding box center [171, 135] width 12 height 14
click at [180, 181] on div "Welcome to Light Within: A Fundraising Auction for Suicide Prevention Month Shi…" at bounding box center [513, 172] width 759 height 63
click at [203, 183] on div "Welcome to Light Within: A Fundraising Auction for Suicide Prevention Month Shi…" at bounding box center [513, 172] width 759 height 63
click at [113, 66] on link "Design" at bounding box center [100, 58] width 67 height 21
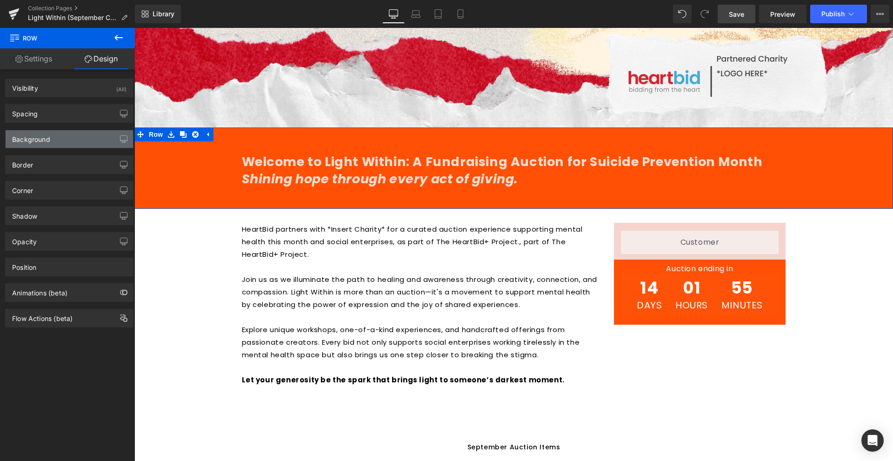
click at [83, 142] on div "Background" at bounding box center [70, 139] width 128 height 18
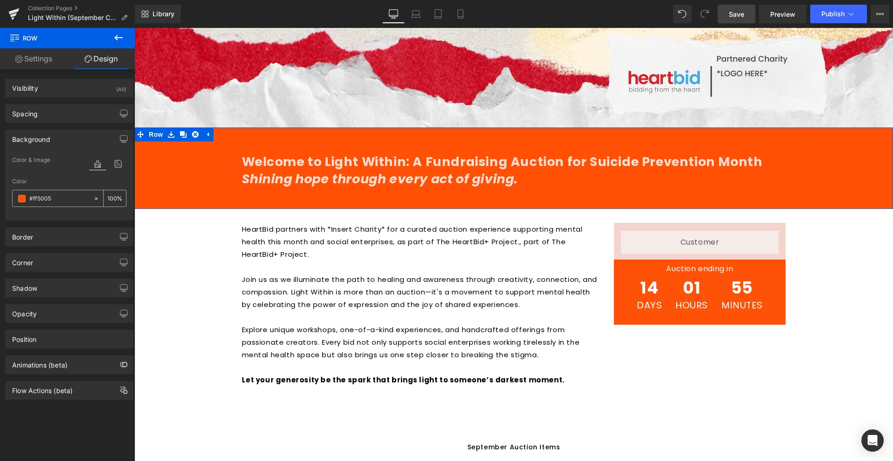
click at [76, 195] on input "#ff5005" at bounding box center [59, 199] width 60 height 10
click at [23, 197] on span at bounding box center [21, 198] width 7 height 7
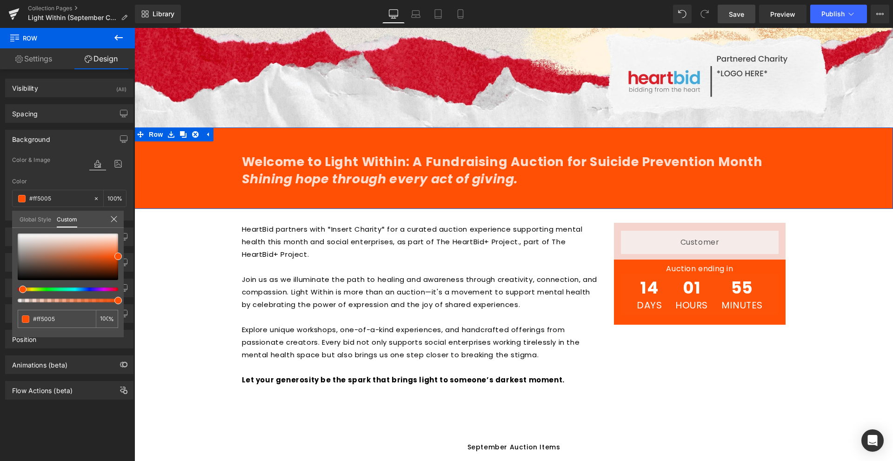
type input "#4b05ff"
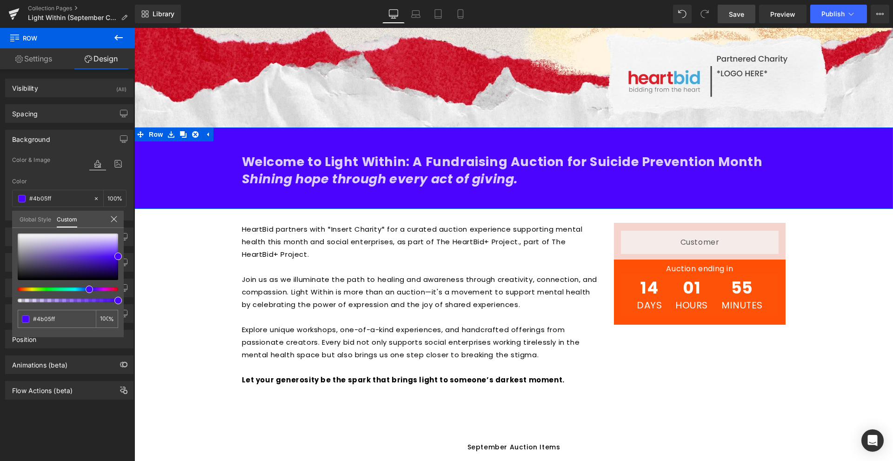
type input "#5005ff"
type input "#6005ff"
type input "#6d05ff"
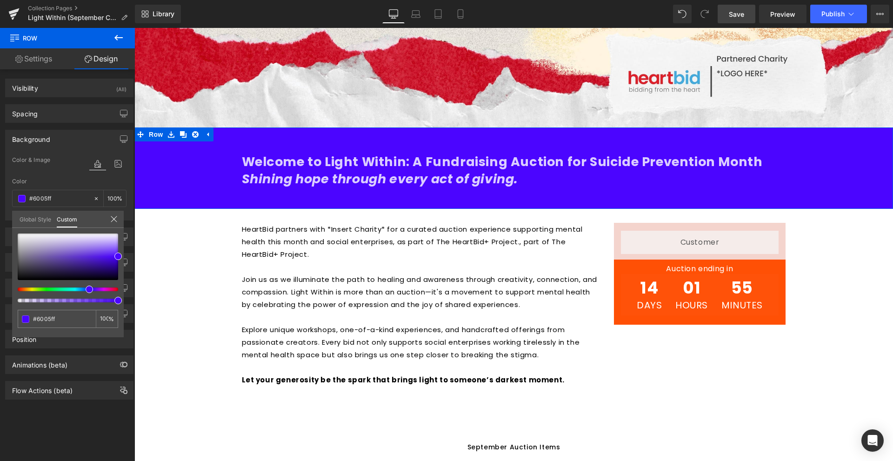
type input "#6d05ff"
type input "#7505ff"
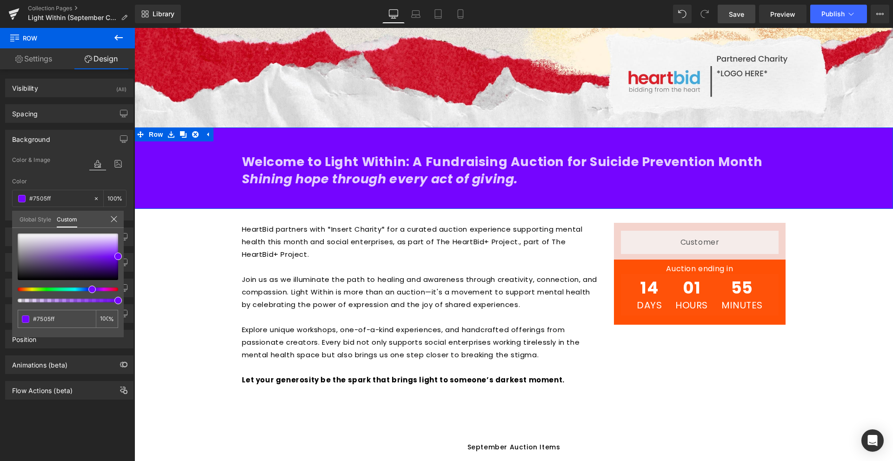
type input "#8205ff"
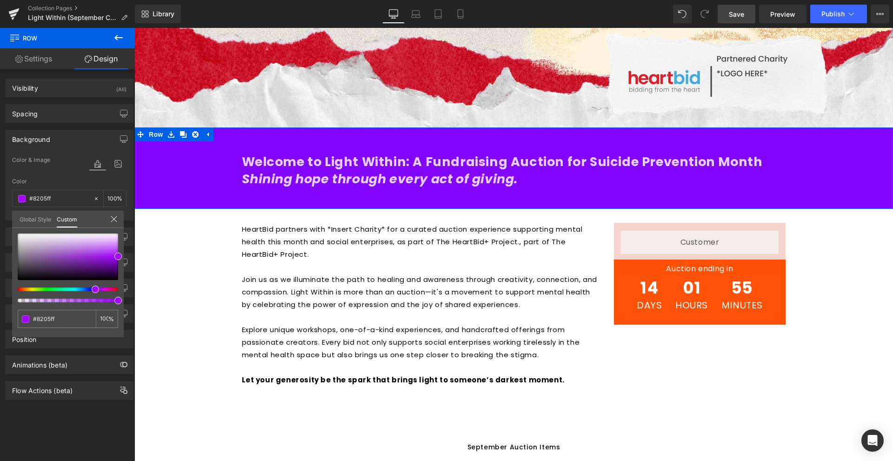
type input "#a305ff"
type input "#c005ff"
type input "#c805ff"
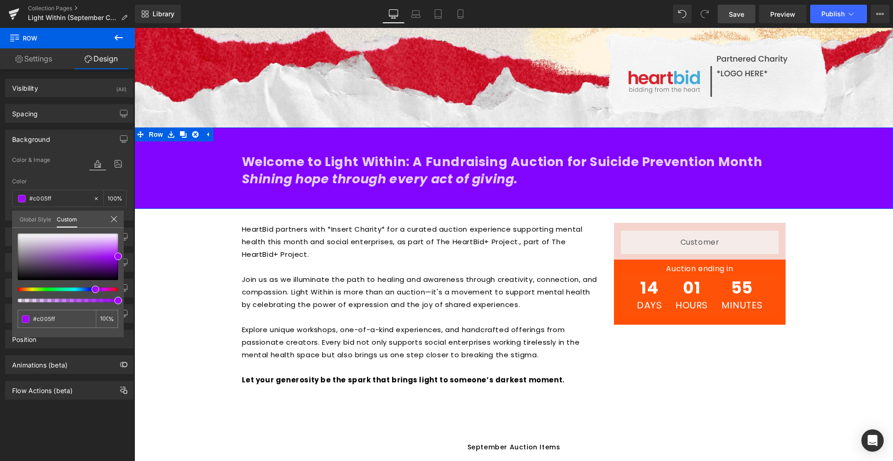
type input "#c805ff"
type input "#f205ff"
type input "#ff05f2"
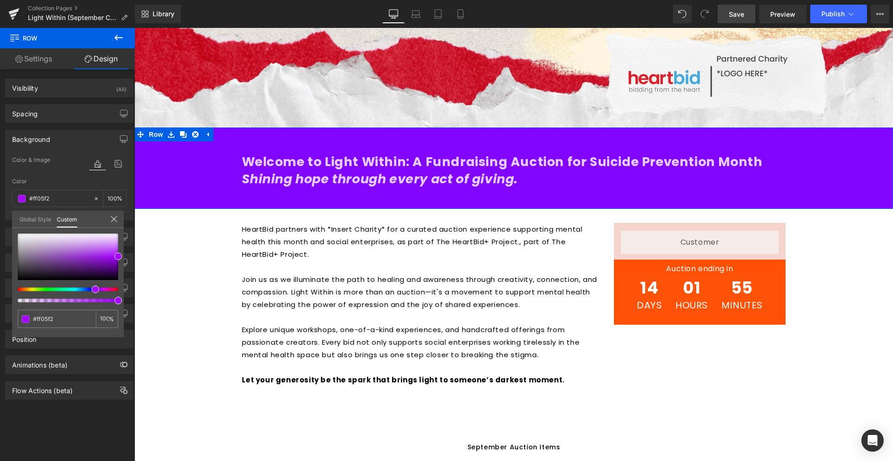
type input "#ff05e1"
type input "#ff05dd"
type input "#ff05c8"
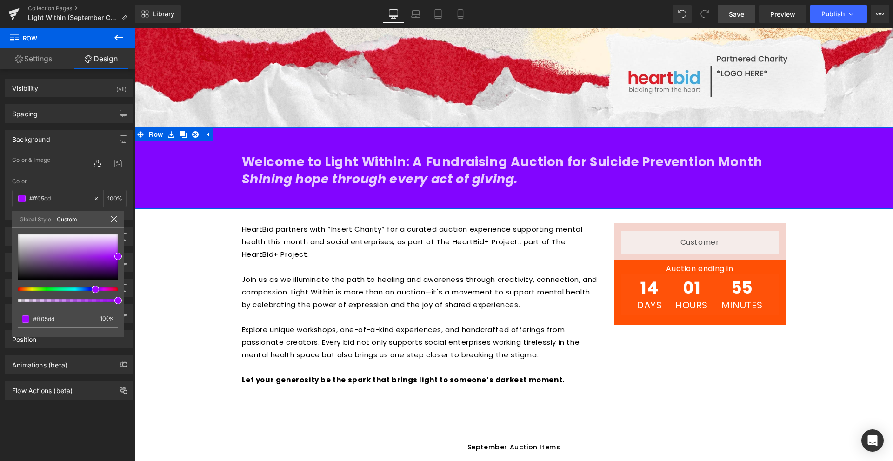
type input "#ff05c8"
type input "#ff05b8"
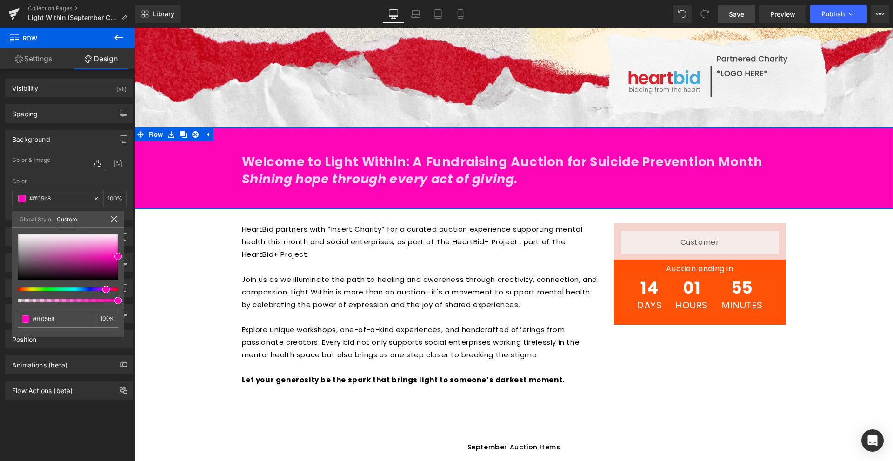
type input "#ff05b4"
type input "#ff05a3"
type input "#ff0596"
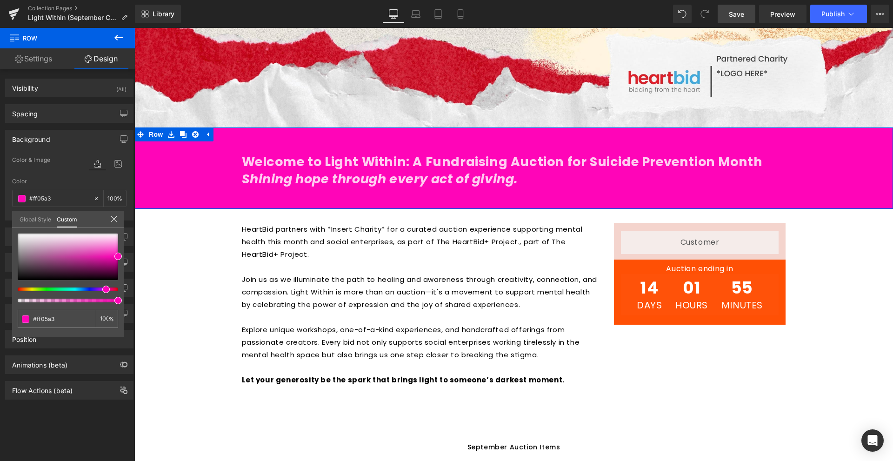
type input "#ff0596"
type input "#ff058e"
type input "#ff058a"
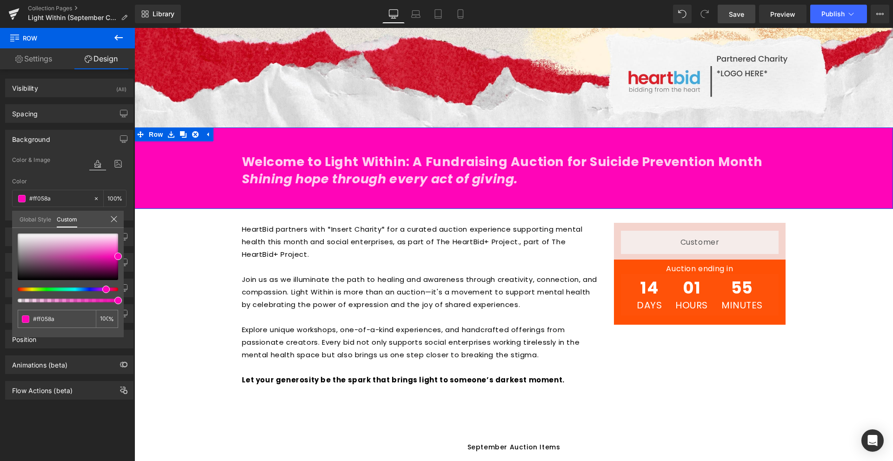
type input "#ff0582"
type input "#ff0579"
type input "#ff0575"
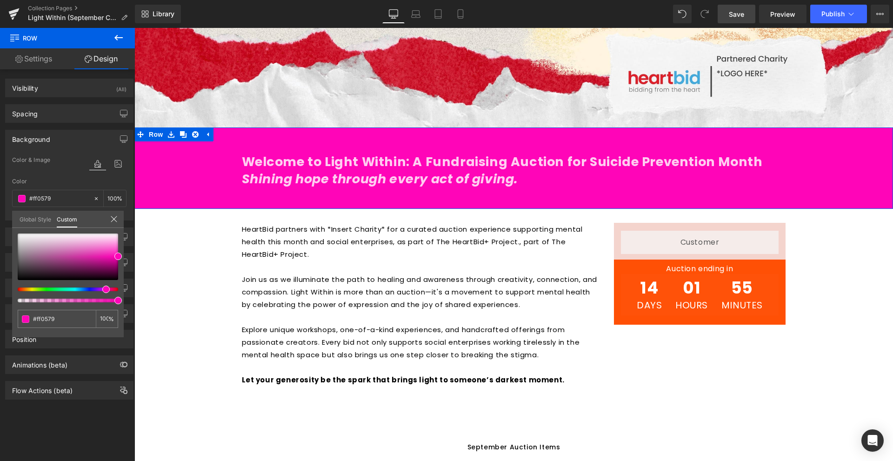
type input "#ff0575"
type input "#ff0564"
type input "#ff054b"
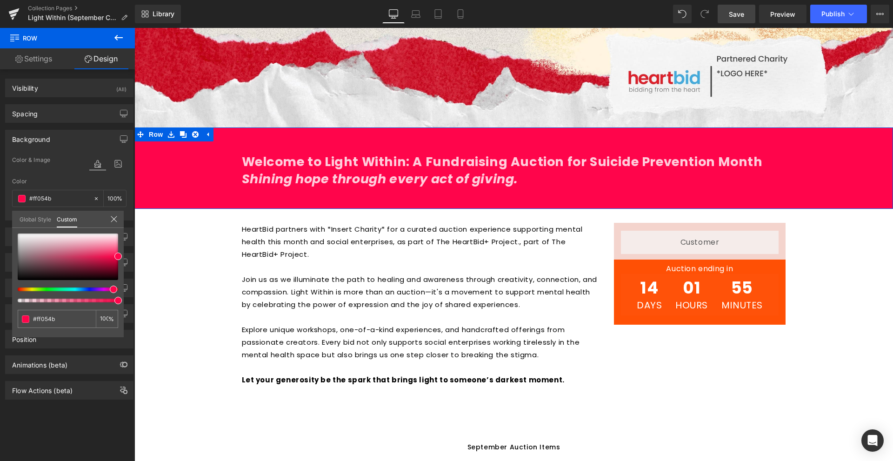
type input "#ff0543"
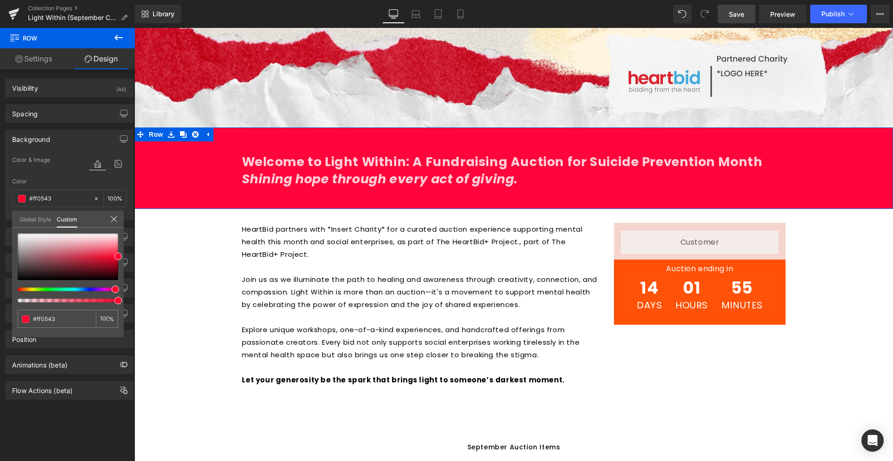
type input "#ff053b"
type input "#ff052e"
type input "#ff0522"
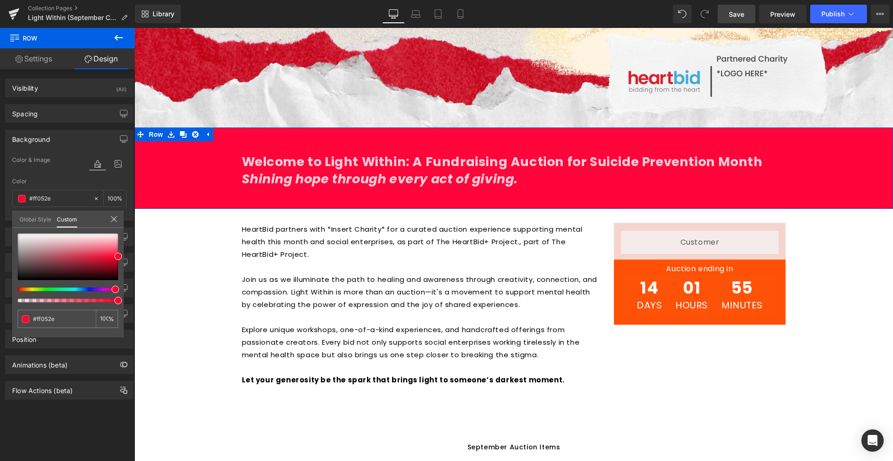
type input "#ff0522"
type input "#ff0526"
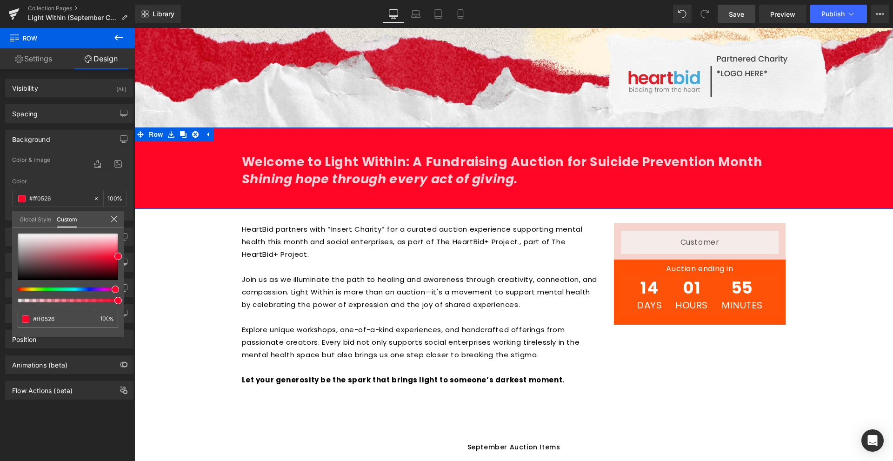
type input "#ff0537"
type input "#ff053b"
type input "#ff052e"
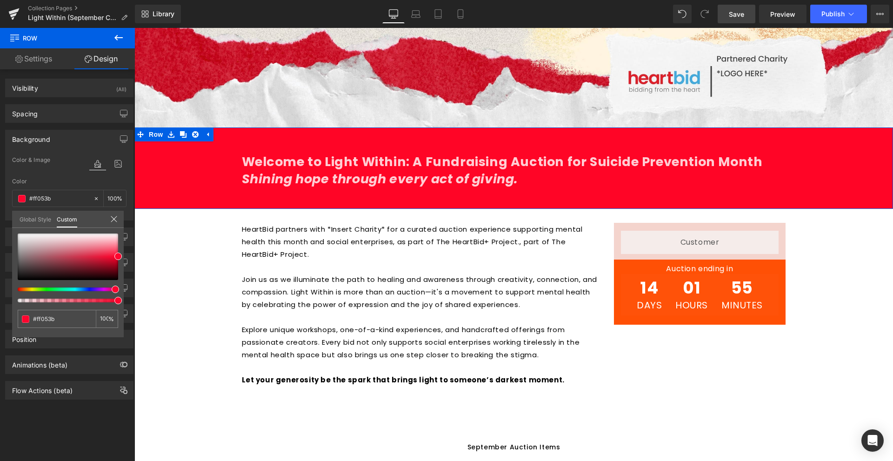
type input "#ff052e"
type input "#ff0505"
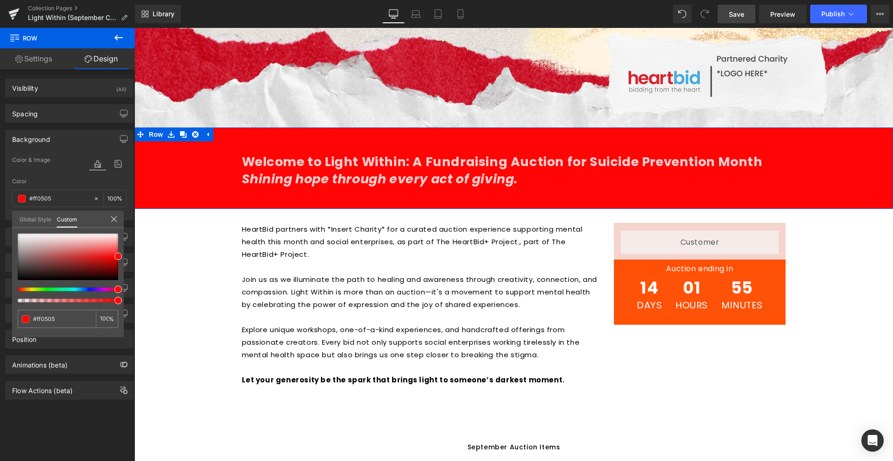
type input "#ff050d"
type input "#ff0522"
type input "#ff053b"
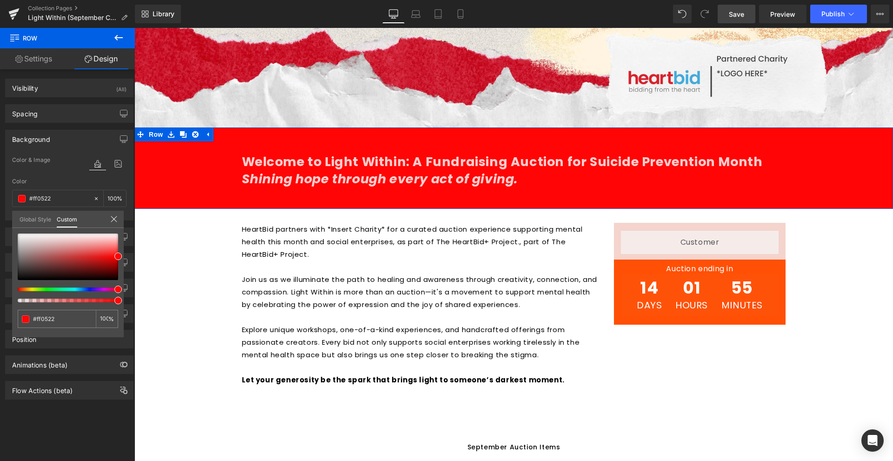
type input "#ff053b"
type input "#ff0550"
type input "#ff056d"
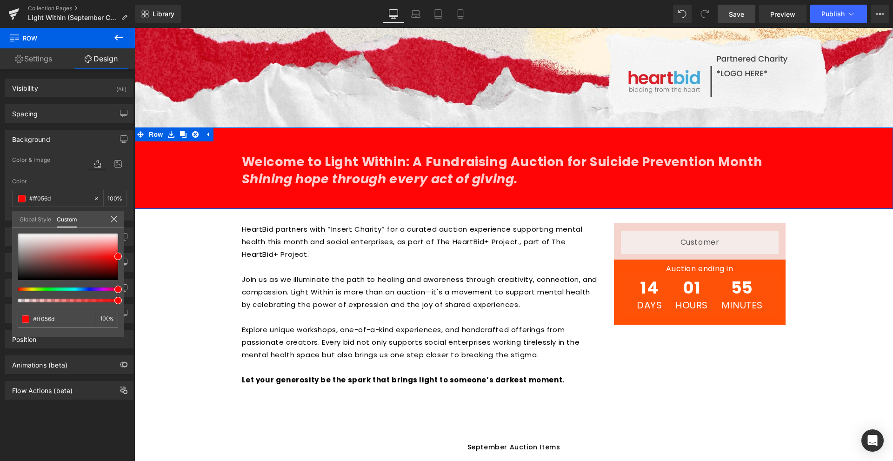
type input "#ff0579"
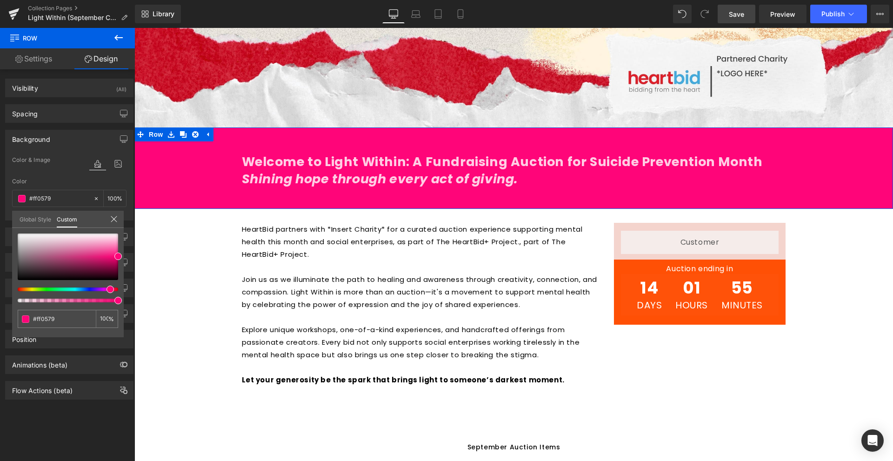
type input "#ff0582"
type input "#ff058e"
type input "#ff059f"
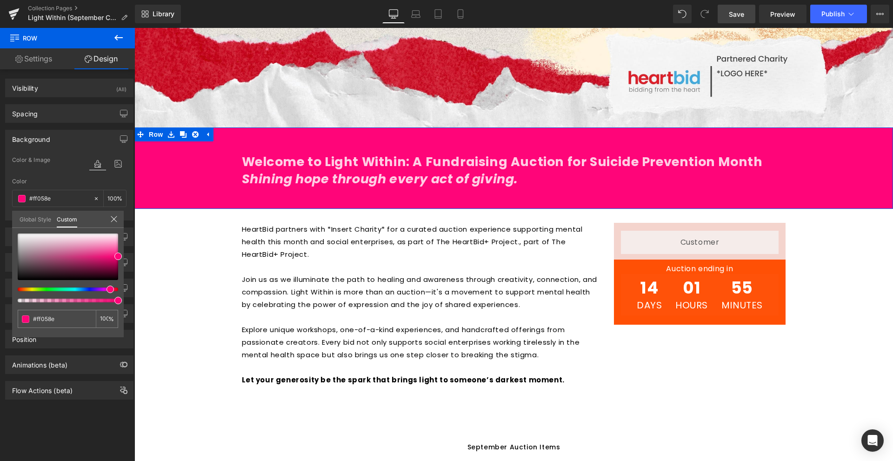
type input "#ff059f"
type input "#ff05ab"
type input "#ff05cd"
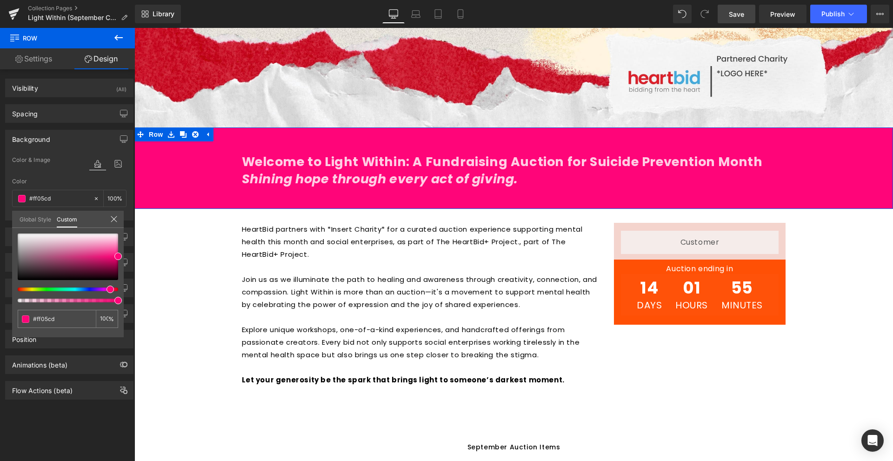
type input "#ff05e1"
type input "#ff05f2"
type input "#ea05ff"
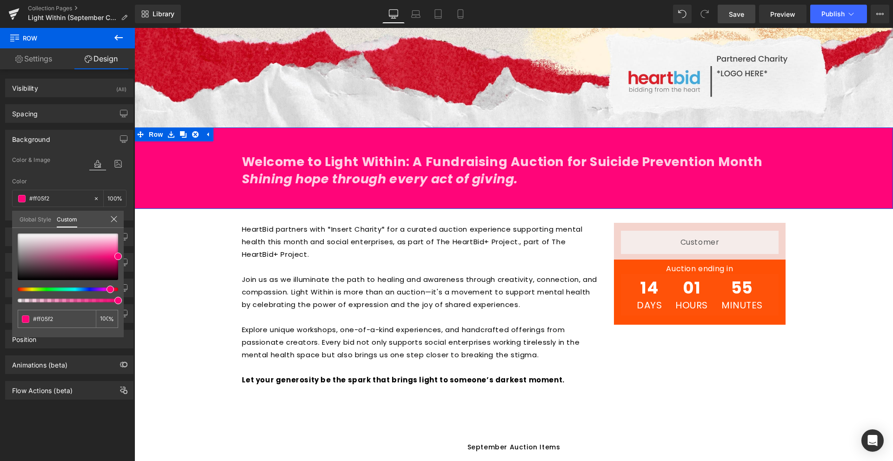
type input "#ea05ff"
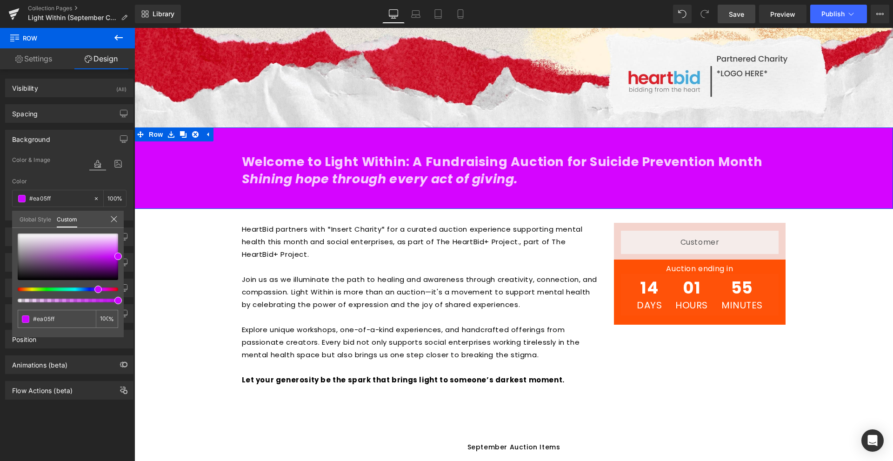
type input "#d505ff"
type input "#cd05ff"
type input "#c805ff"
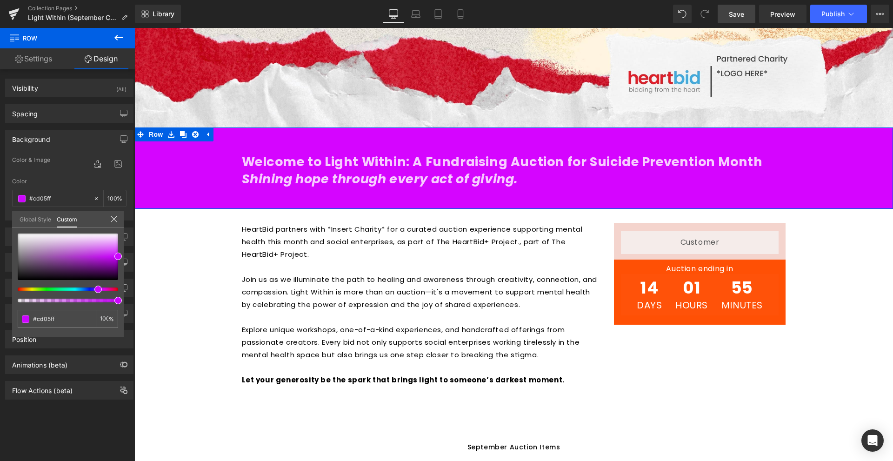
type input "#c805ff"
type input "#c005ff"
type input "#9605ff"
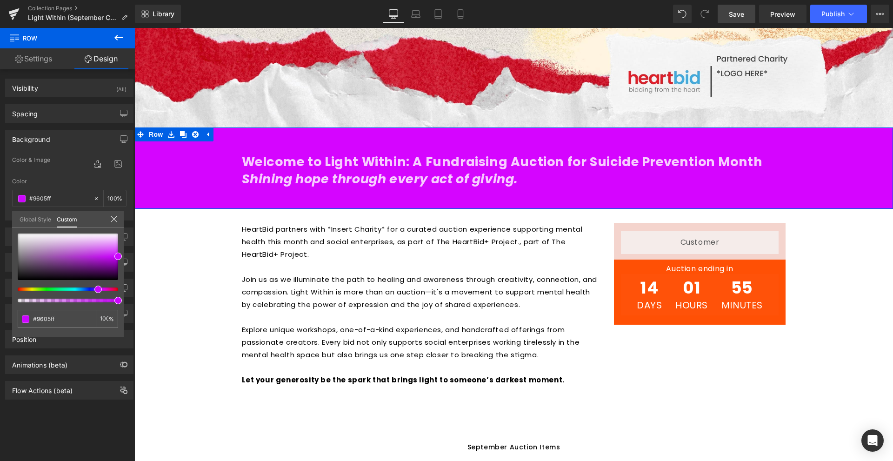
type input "#8a05ff"
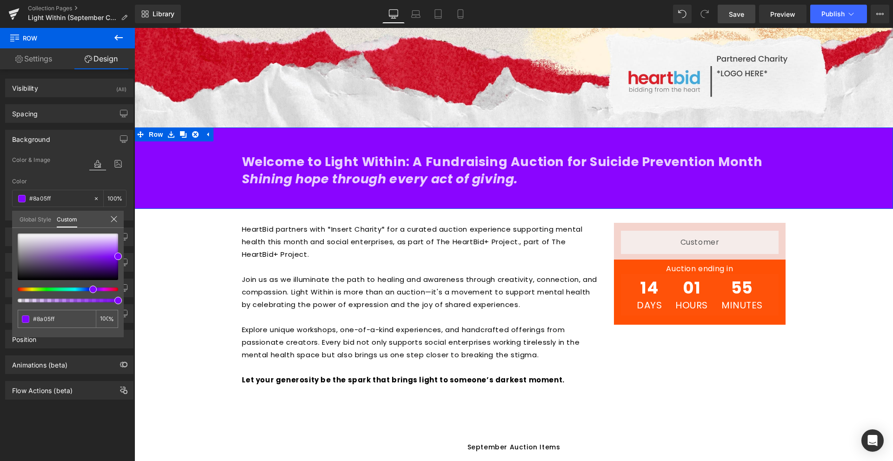
type input "#7905ff"
type input "#6d05ff"
type input "#6405ff"
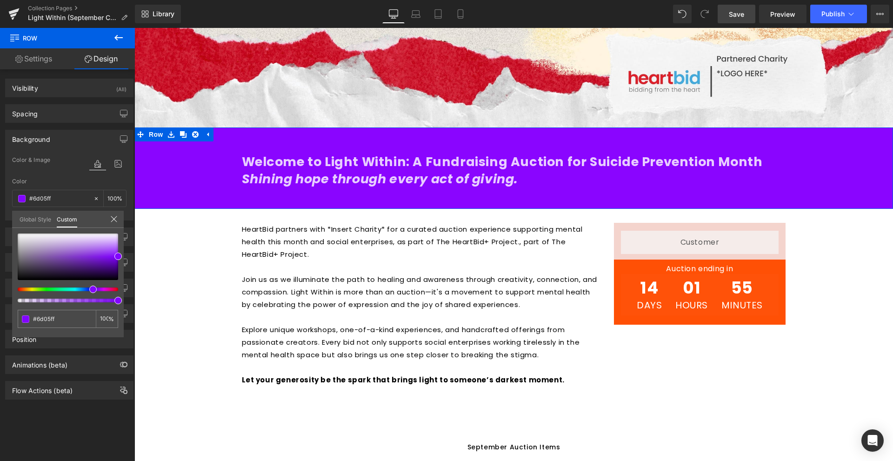
type input "#6405ff"
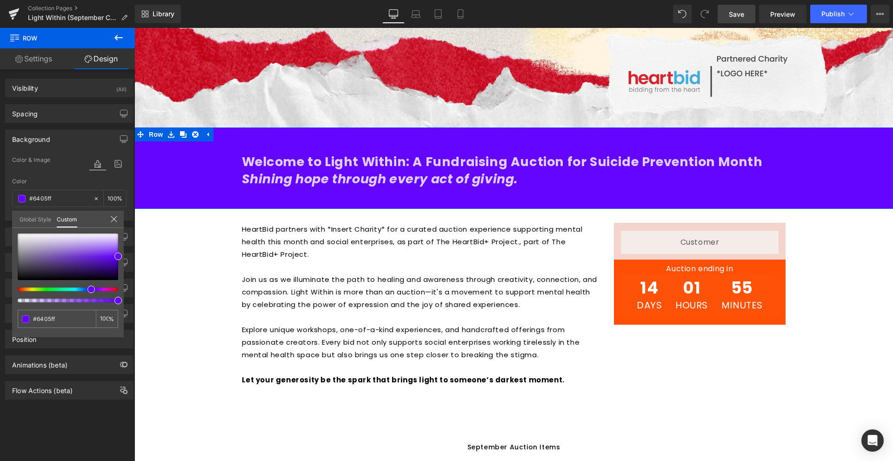
type input "#6005ff"
type input "#5805ff"
type input "#4305ff"
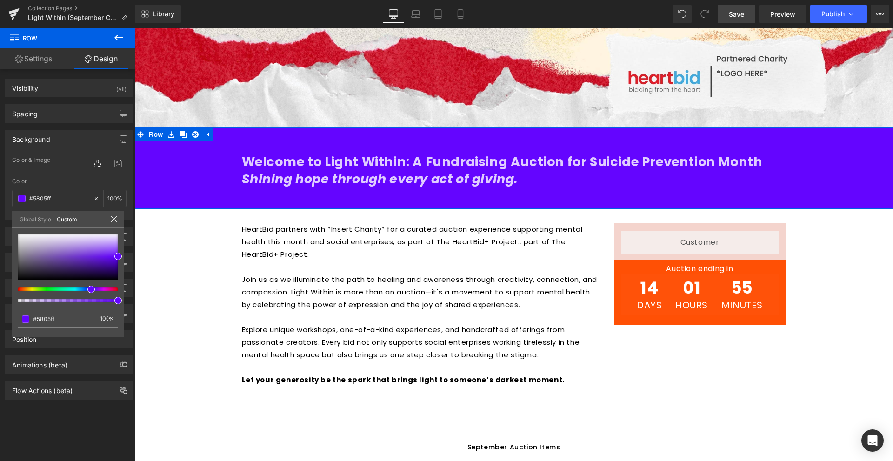
type input "#4305ff"
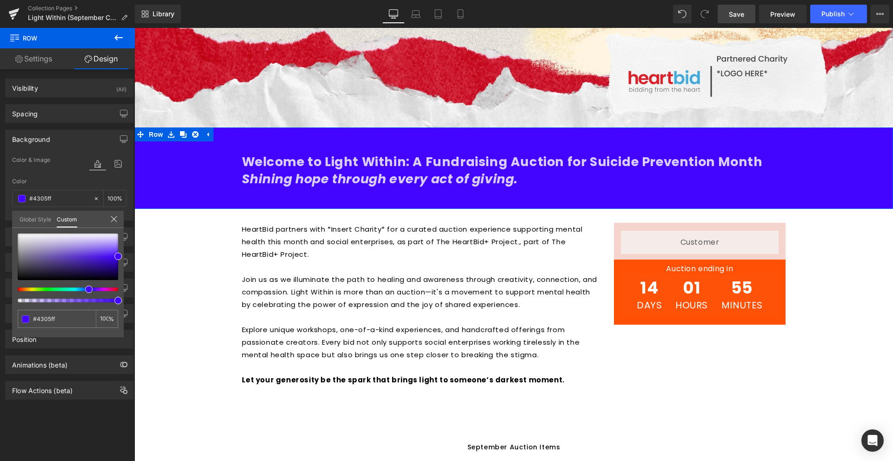
type input "#3705ff"
type input "#2605ff"
type input "#0505ff"
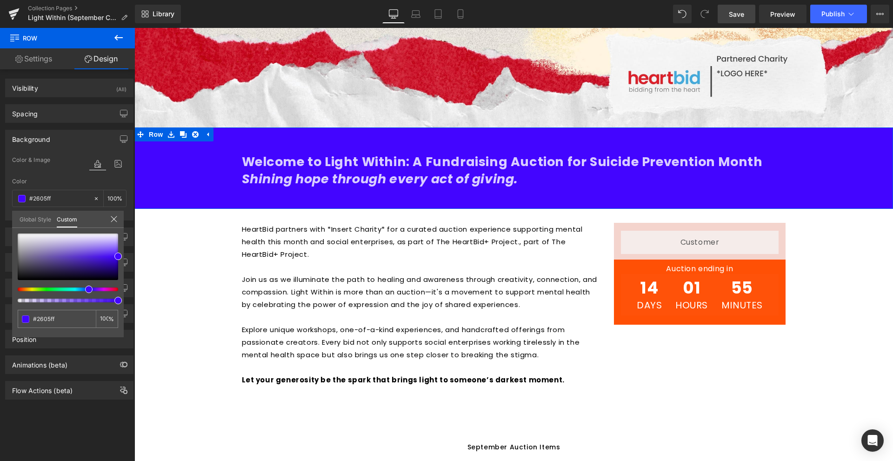
type input "#0505ff"
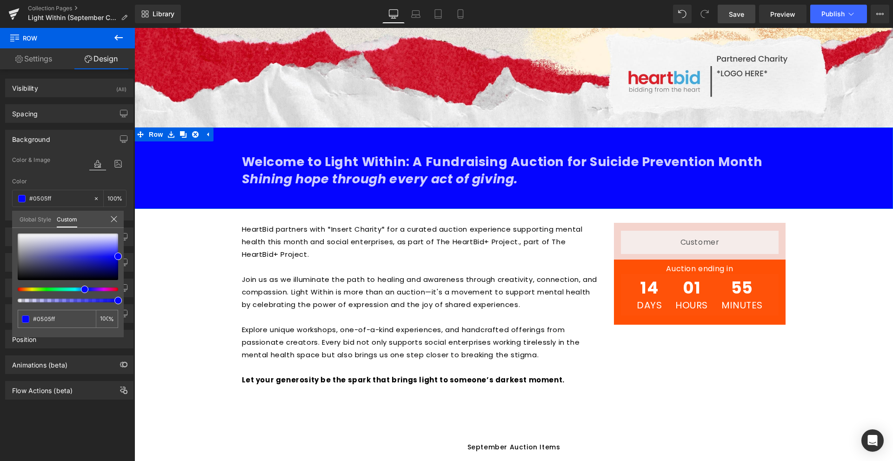
type input "#050dff"
type input "#0511ff"
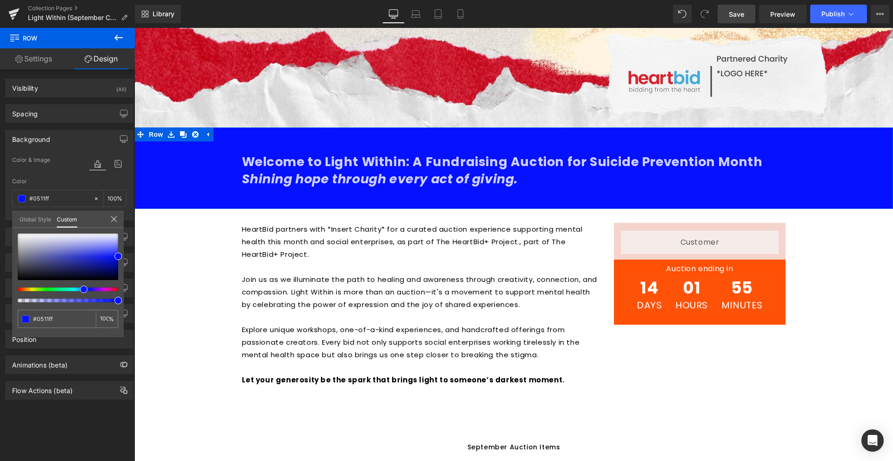
drag, startPoint x: 86, startPoint y: 291, endPoint x: 80, endPoint y: 294, distance: 6.2
click at [80, 294] on div at bounding box center [68, 268] width 101 height 69
type input "#1018ab"
type input "#141cb2"
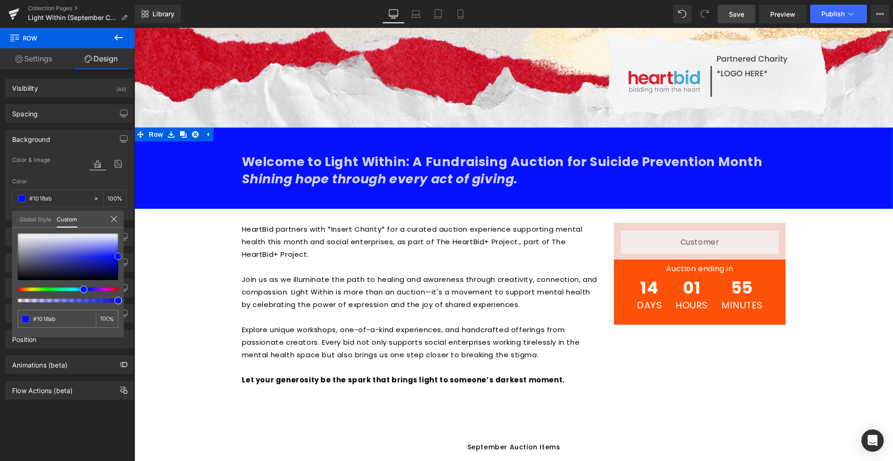
type input "#141cb2"
type input "#151db6"
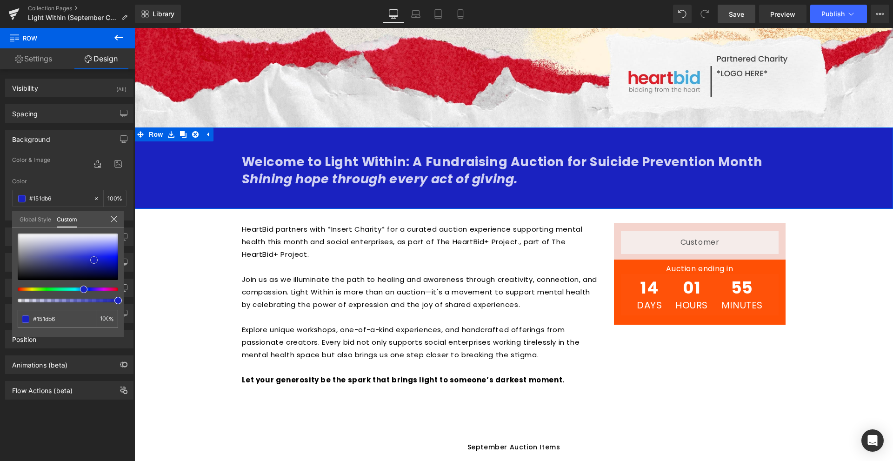
type input "#1a22c0"
type input "#1c24c4"
type input "#1d26cd"
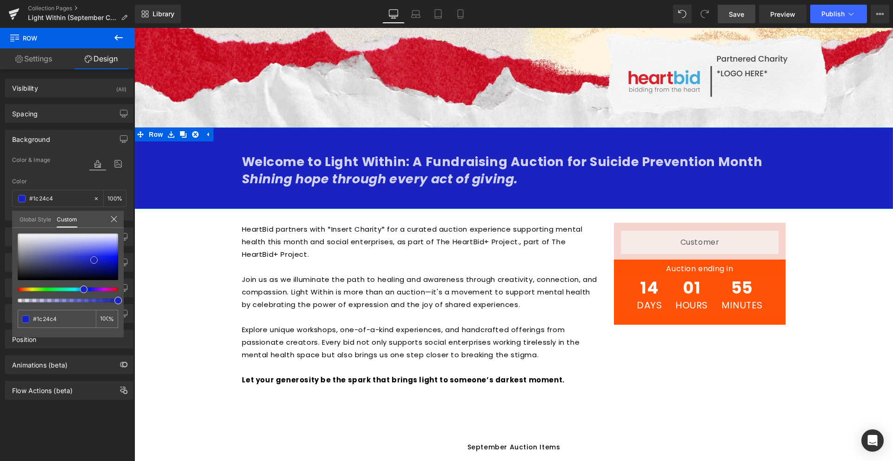
type input "#1d26cd"
type input "#2029d9"
type input "#252ede"
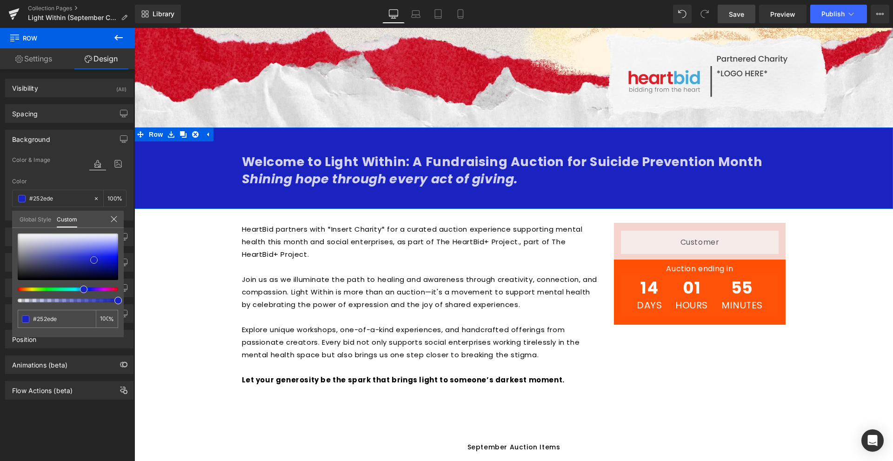
type input "#2e37df"
type input "#4149e1"
type input "#565de5"
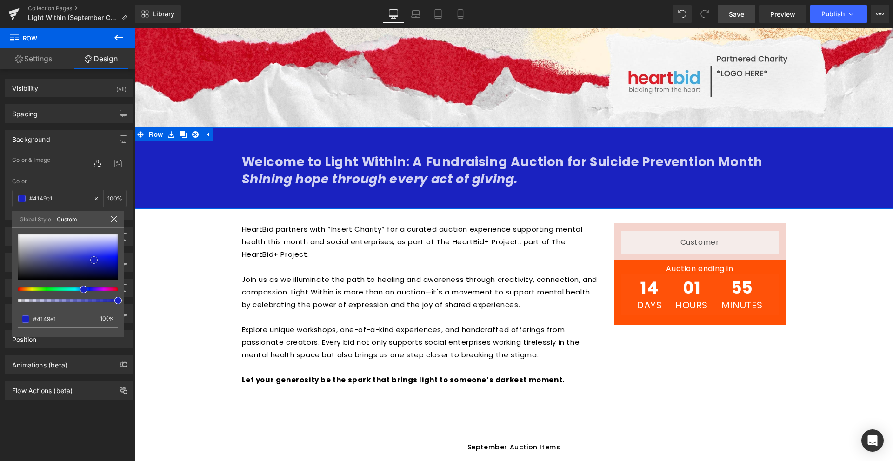
type input "#565de5"
type input "#6d73e8"
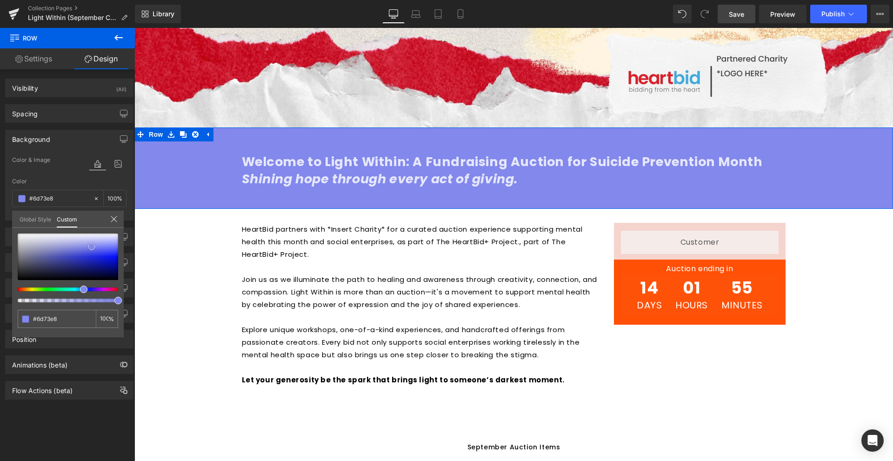
type input "#8288ec"
type input "#8b90ed"
type input "#9095ed"
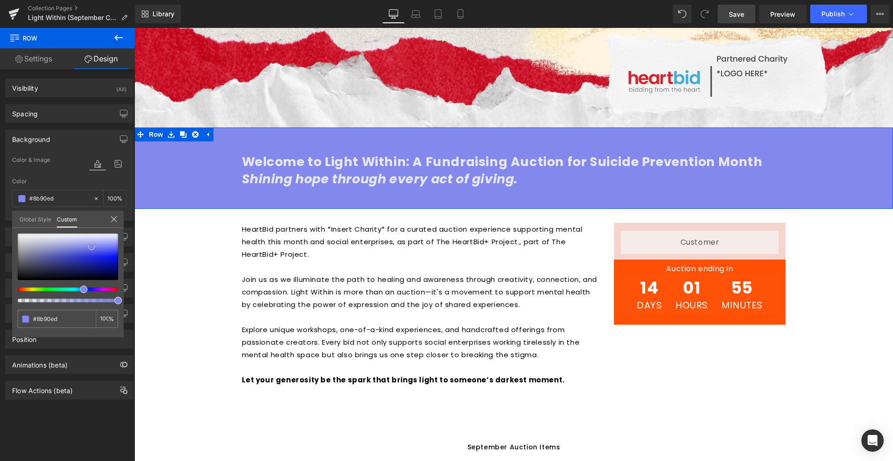
type input "#9095ed"
type input "#989def"
type input "#a1a5f1"
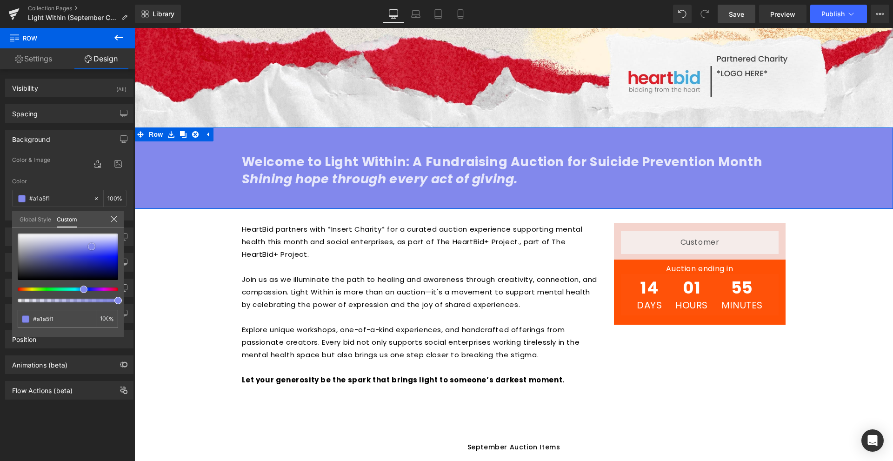
type input "#a6aaf1"
type input "#b7baf4"
type input "#b7baf5"
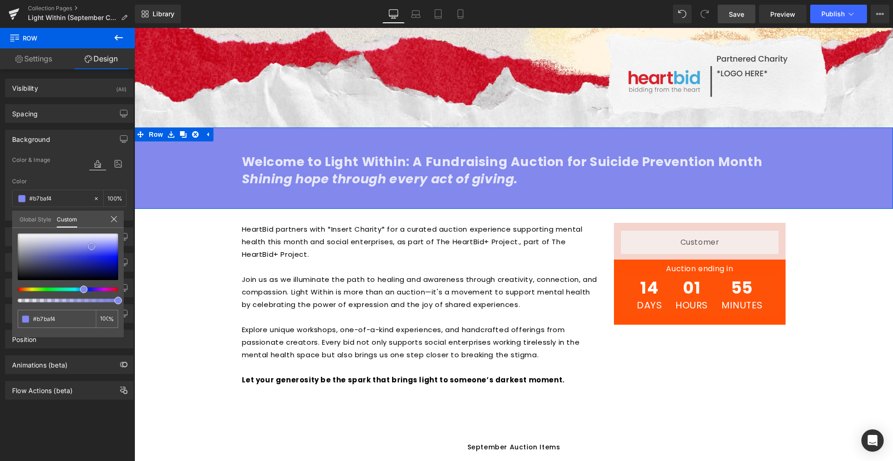
type input "#b7baf5"
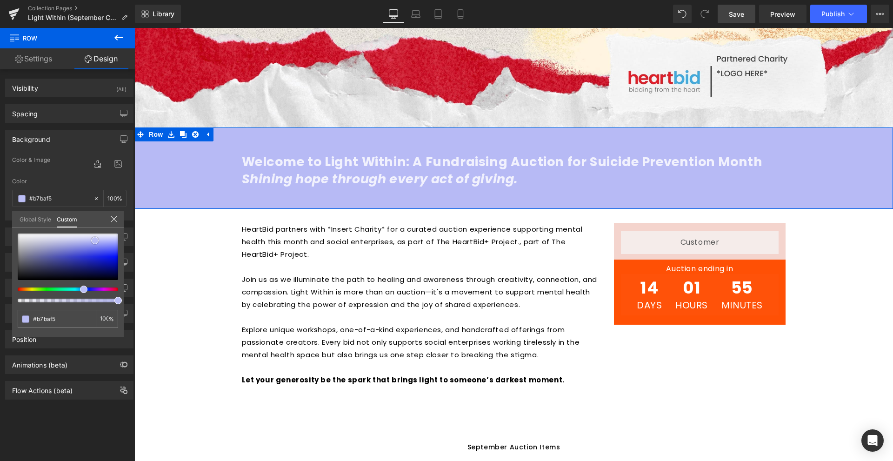
type input "#bfc2f6"
type input "#c3c6f7"
type input "#cccff9"
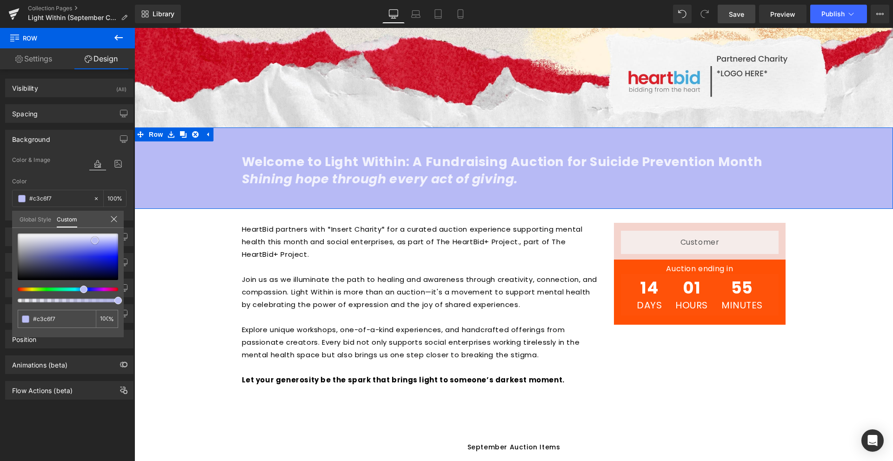
type input "#cccff9"
type input "#d0d4fa"
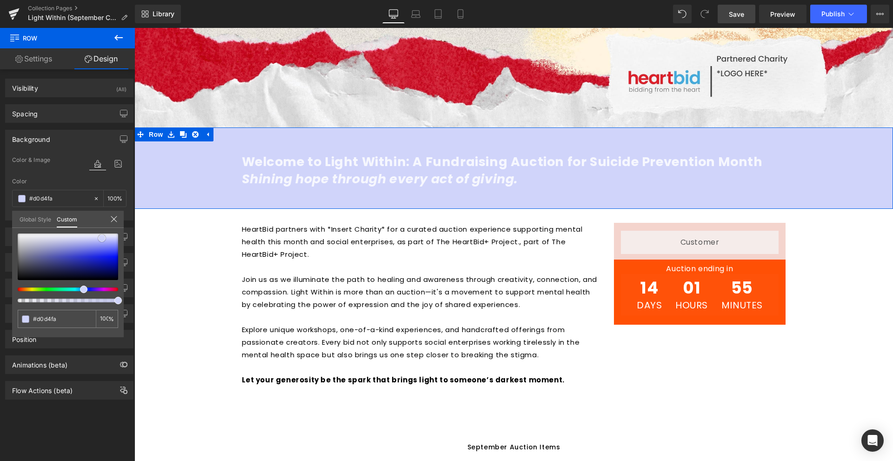
type input "#bec4f8"
type input "#afb6f7"
type input "#98a1f5"
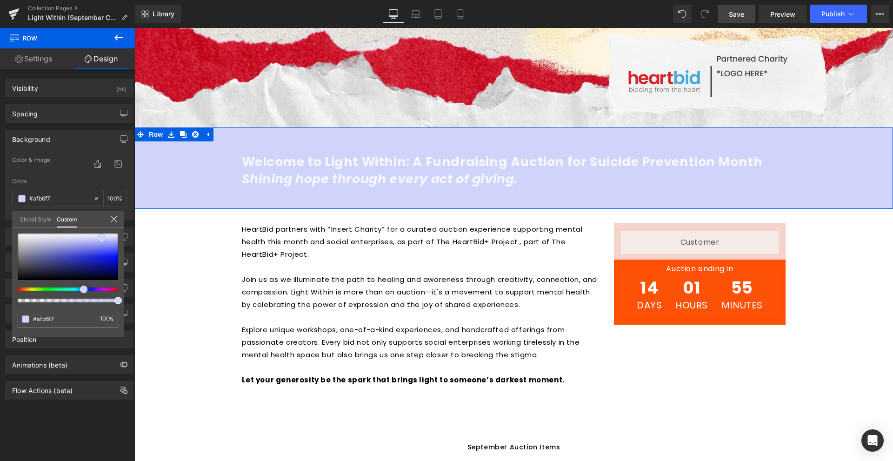
type input "#98a1f5"
type input "#808bf3"
type input "#7783f2"
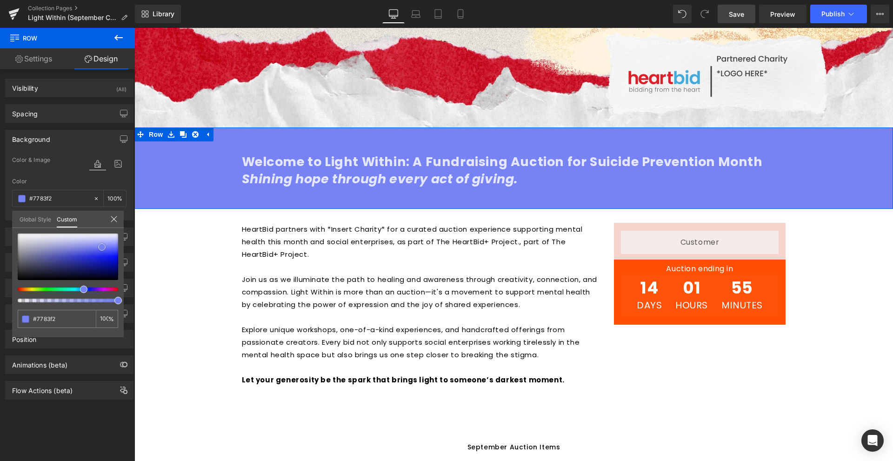
type input "#7683f3"
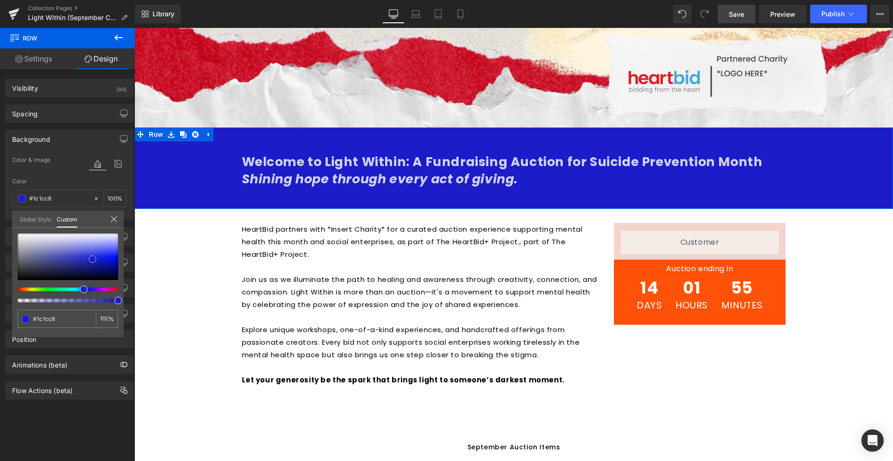
click at [93, 259] on div at bounding box center [68, 257] width 101 height 47
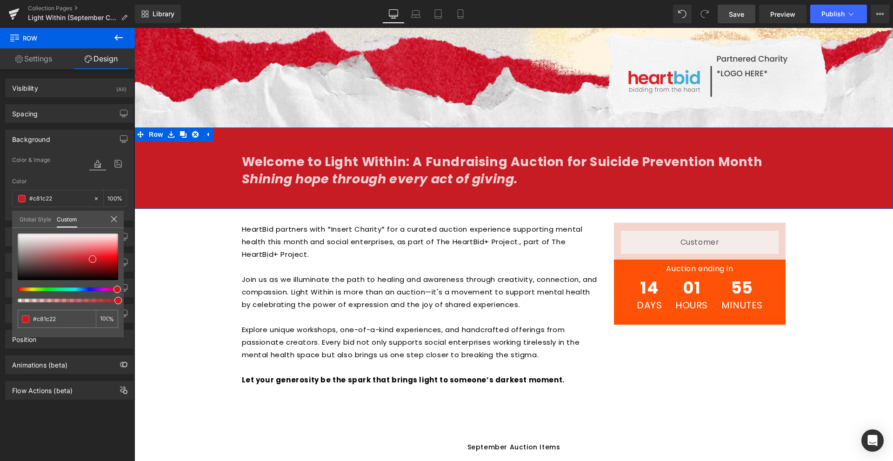
drag, startPoint x: 101, startPoint y: 290, endPoint x: 113, endPoint y: 278, distance: 17.8
click at [114, 287] on div at bounding box center [68, 268] width 101 height 69
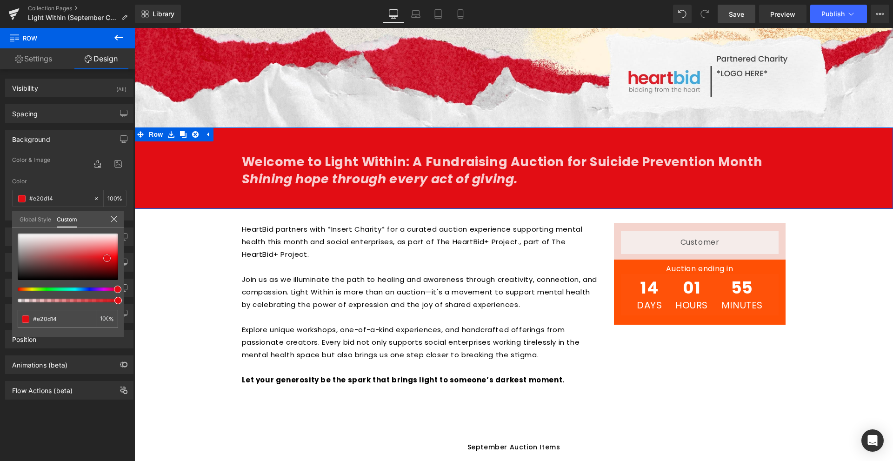
drag, startPoint x: 94, startPoint y: 259, endPoint x: 108, endPoint y: 261, distance: 14.5
click at [108, 261] on span at bounding box center [106, 258] width 7 height 7
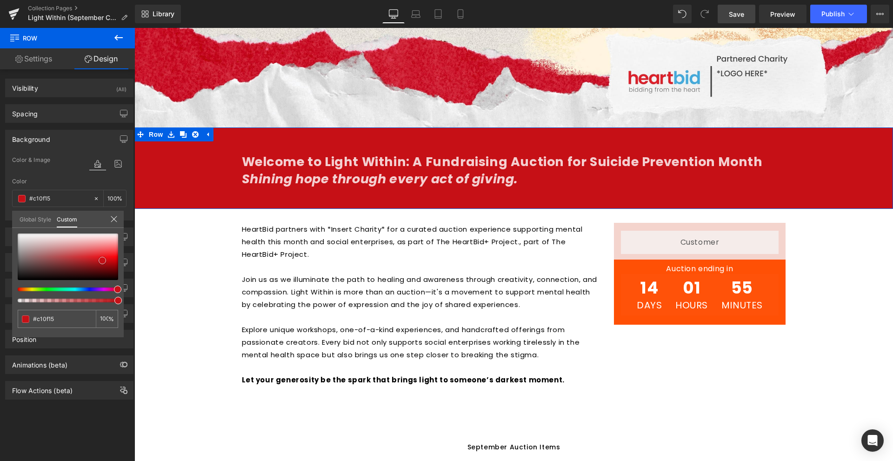
drag, startPoint x: 110, startPoint y: 256, endPoint x: 105, endPoint y: 260, distance: 6.1
click at [105, 260] on span at bounding box center [102, 260] width 7 height 7
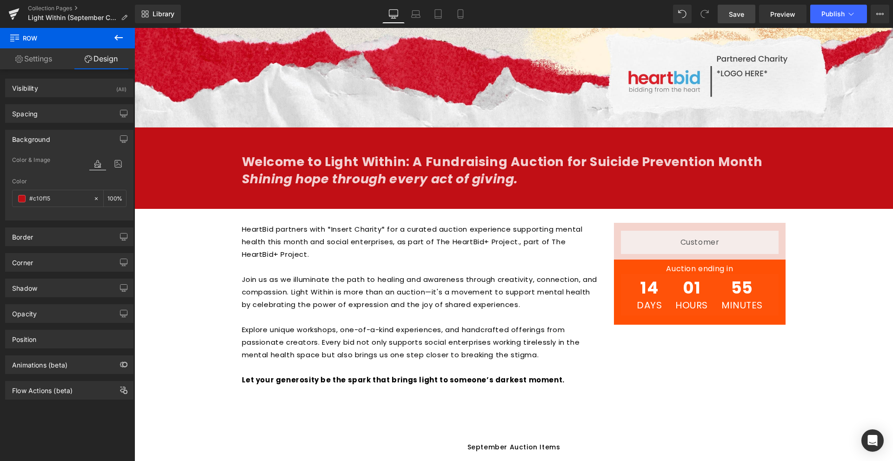
click at [335, 162] on body "Skip to content About us Contact FAQs Log in Twitter Facebook Instagram YouTube" at bounding box center [513, 355] width 759 height 1307
click at [400, 181] on icon "Shining hope through every act of giving." at bounding box center [380, 178] width 277 height 17
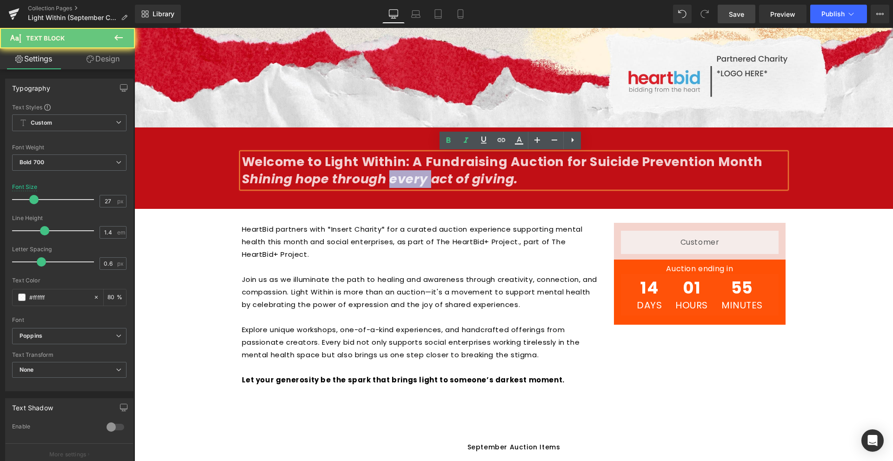
click at [400, 181] on icon "Shining hope through every act of giving." at bounding box center [380, 178] width 277 height 17
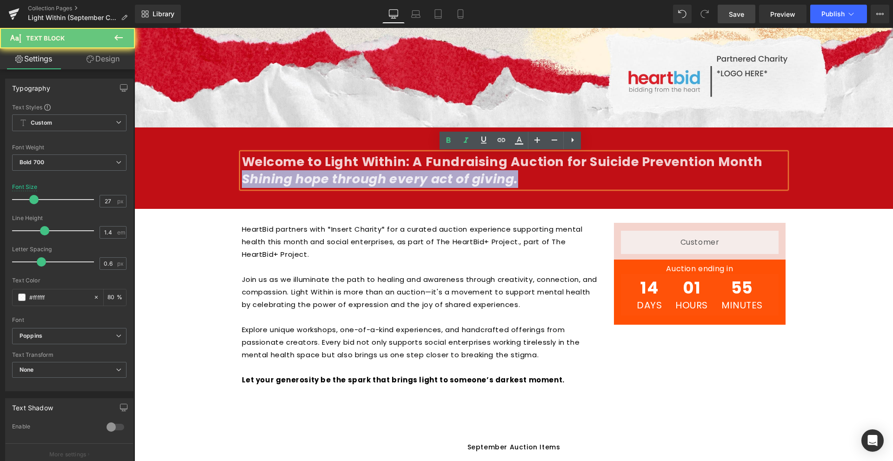
click at [400, 181] on icon "Shining hope through every act of giving." at bounding box center [380, 178] width 277 height 17
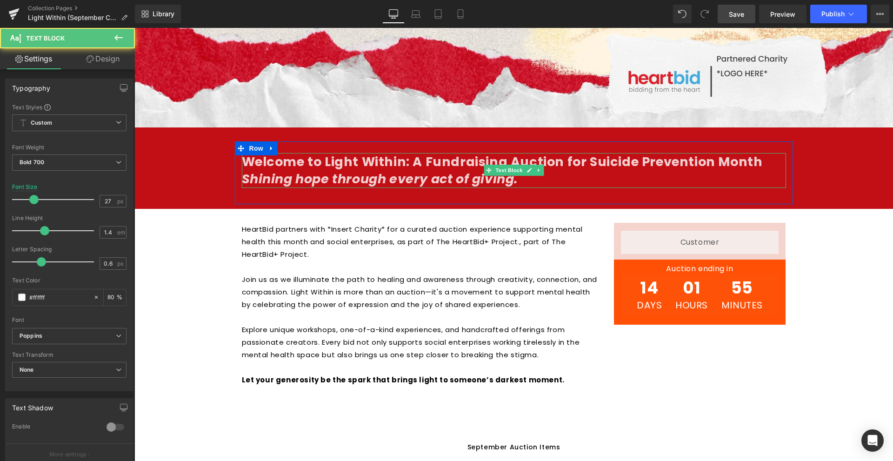
click at [375, 170] on p "Welcome to Light Within: A Fundraising Auction for Suicide Prevention Month" at bounding box center [514, 162] width 544 height 18
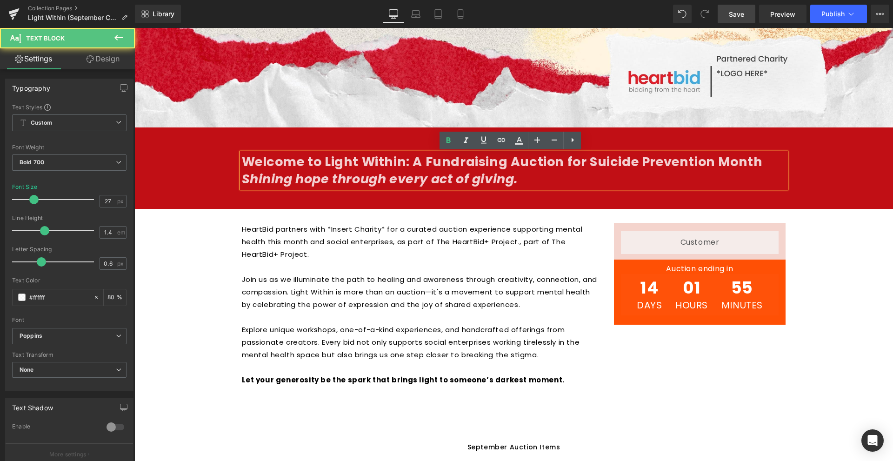
click at [348, 255] on p "HeartBid partners with *Insert Charity* for a curated auction experience suppor…" at bounding box center [421, 242] width 358 height 38
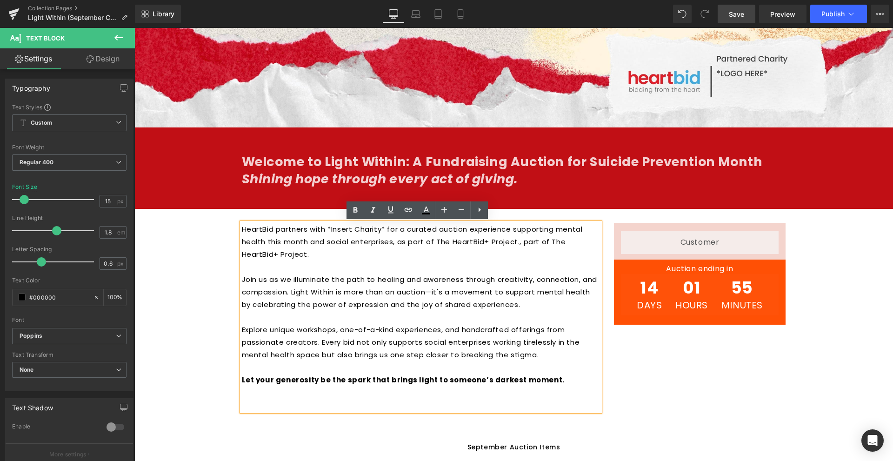
scroll to position [372, 0]
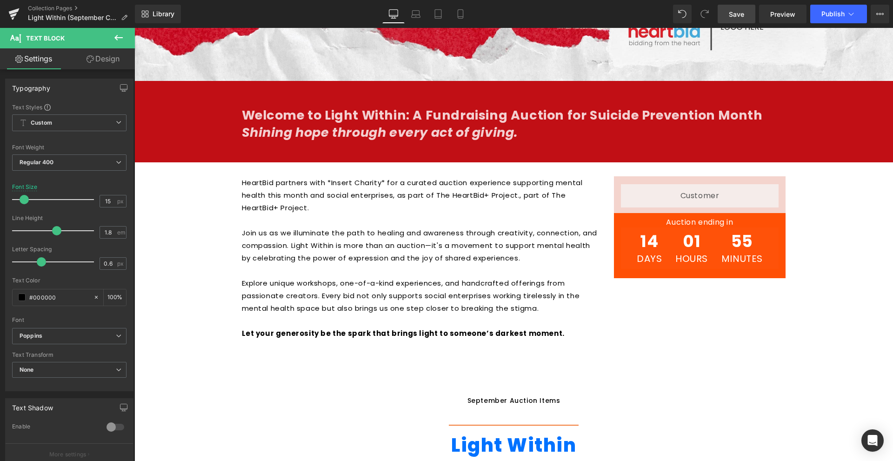
click at [726, 9] on link "Save" at bounding box center [737, 14] width 38 height 19
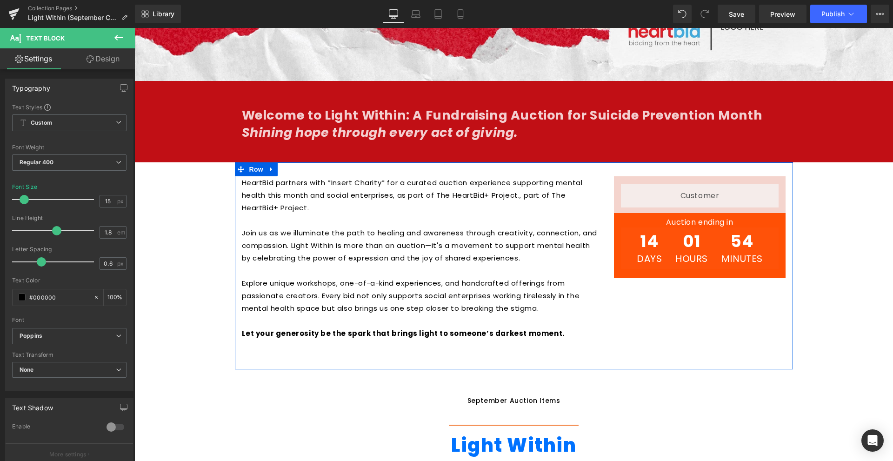
click at [134, 28] on div at bounding box center [134, 28] width 0 height 0
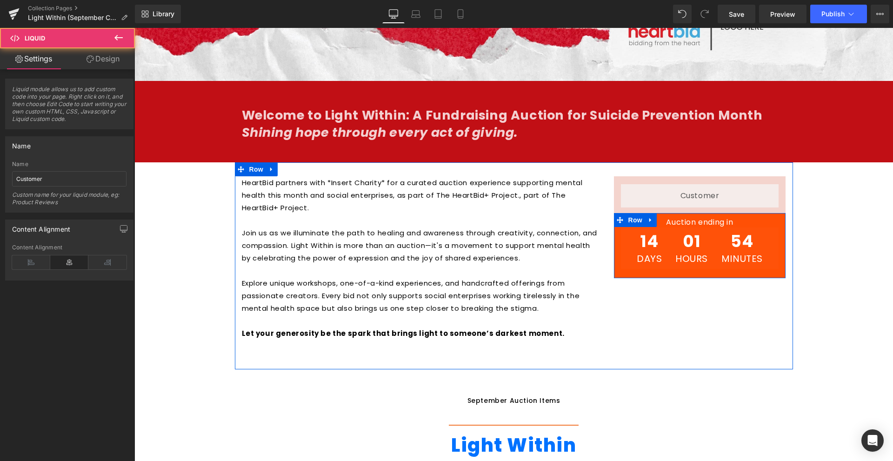
click at [615, 242] on div "Auction ending in Heading 14 Days 01 Hours 54 Minutes Countdown Timer" at bounding box center [700, 243] width 172 height 51
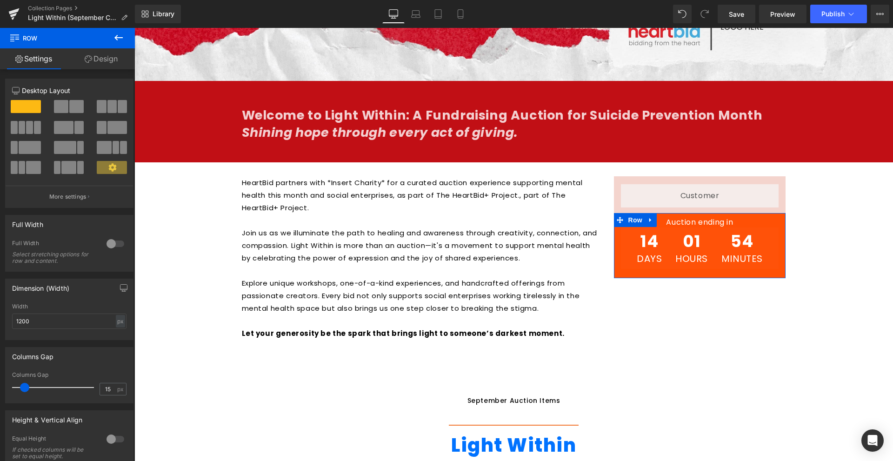
click at [116, 58] on link "Design" at bounding box center [100, 58] width 67 height 21
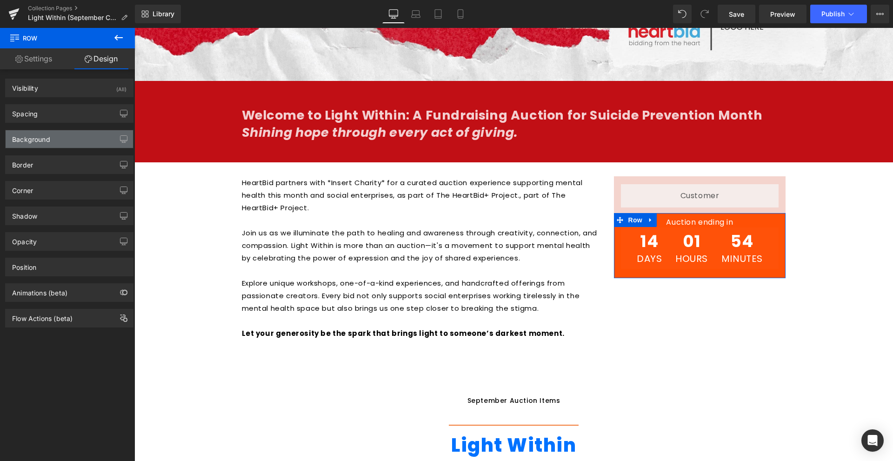
click at [52, 140] on div "Background" at bounding box center [70, 139] width 128 height 18
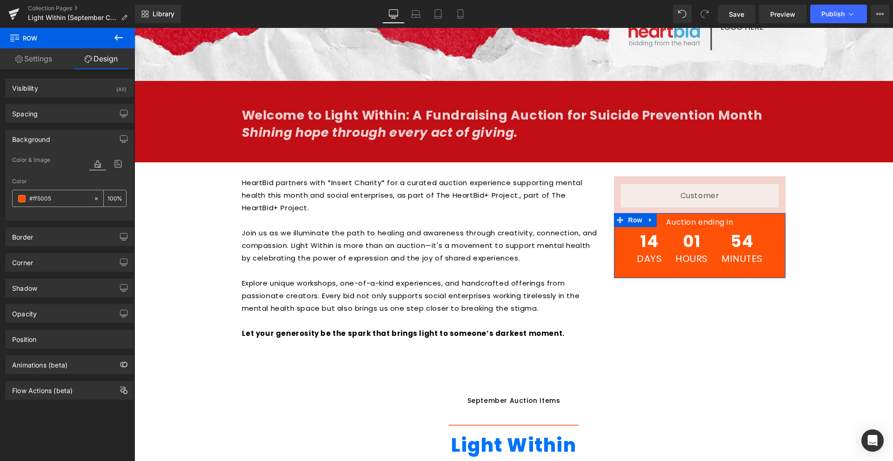
click at [27, 195] on div "#ff5005" at bounding box center [53, 198] width 81 height 16
click at [23, 196] on span at bounding box center [21, 198] width 7 height 7
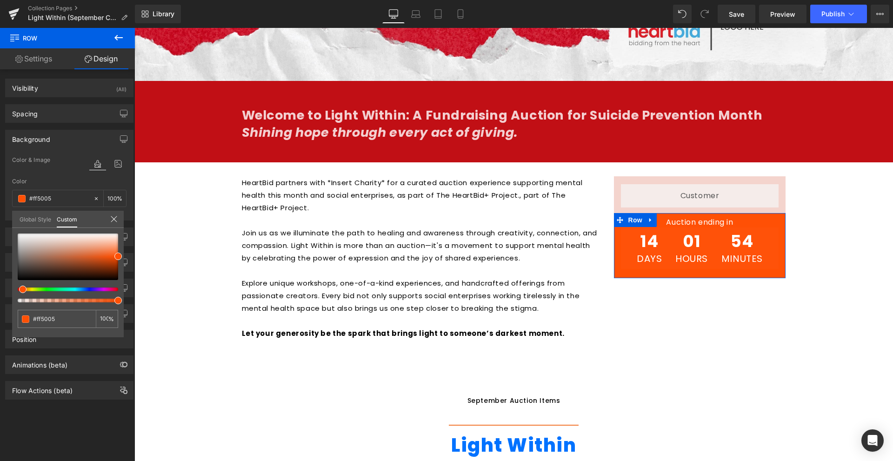
drag, startPoint x: 81, startPoint y: 285, endPoint x: 87, endPoint y: 287, distance: 6.8
click at [87, 287] on div at bounding box center [68, 268] width 101 height 69
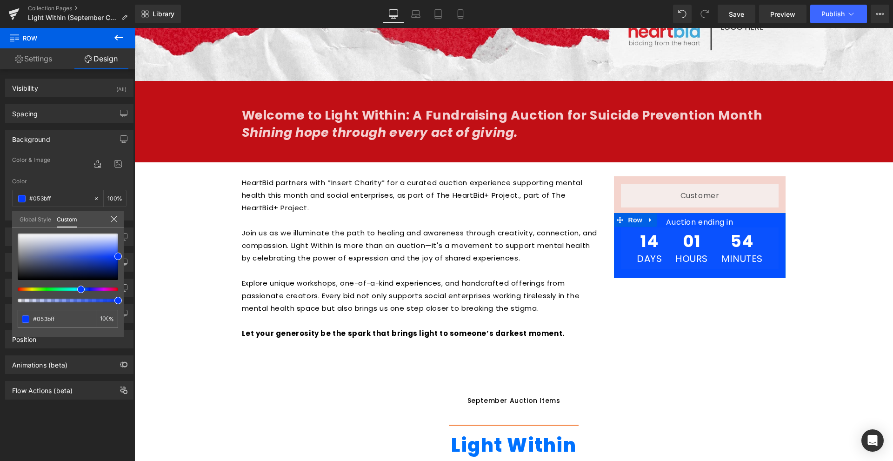
drag, startPoint x: 87, startPoint y: 288, endPoint x: 77, endPoint y: 293, distance: 11.7
click at [77, 293] on div at bounding box center [68, 268] width 101 height 69
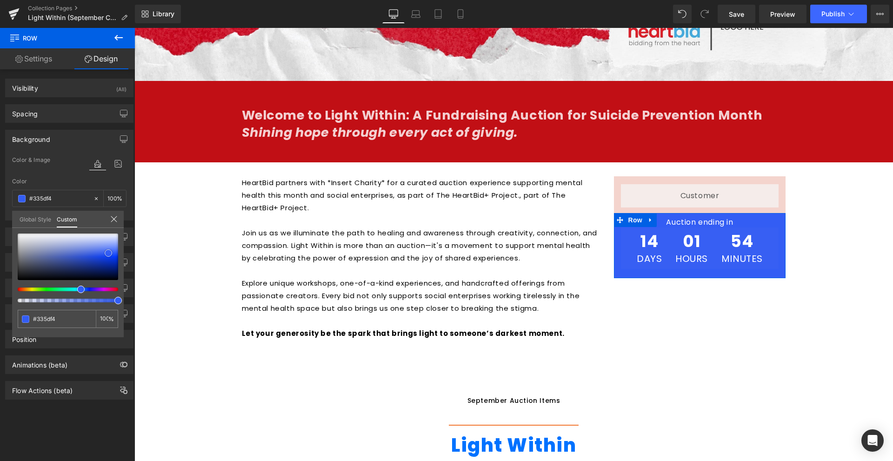
drag, startPoint x: 101, startPoint y: 257, endPoint x: 108, endPoint y: 253, distance: 8.1
click at [108, 253] on div at bounding box center [68, 257] width 101 height 47
click at [639, 336] on body "Skip to content About us Contact FAQs Log in Twitter Facebook Instagram YouTube" at bounding box center [513, 309] width 759 height 1307
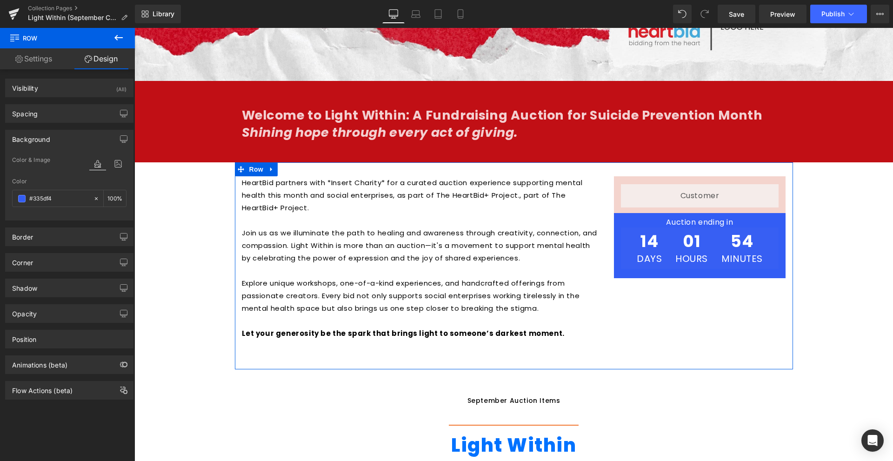
scroll to position [419, 0]
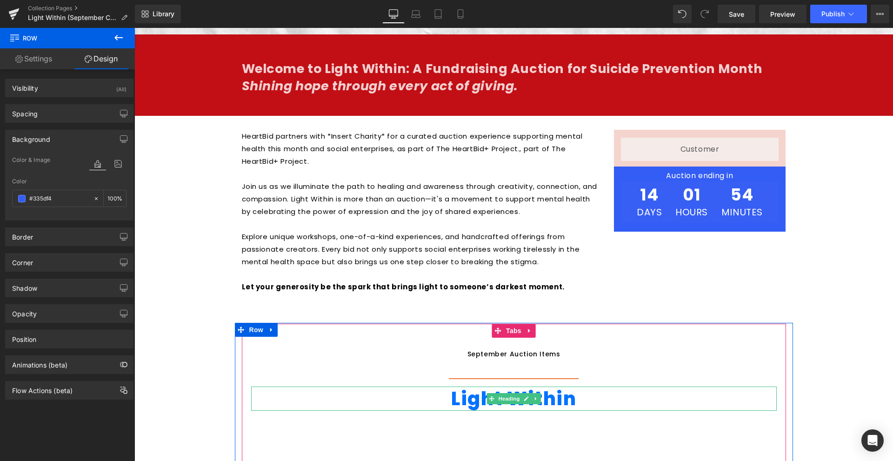
click at [543, 405] on h1 "Light Within" at bounding box center [514, 399] width 526 height 24
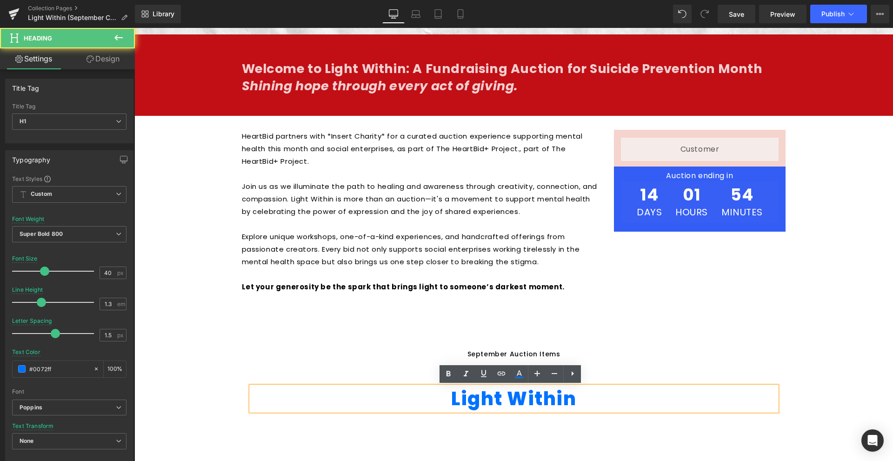
click at [528, 400] on h1 "Light Within" at bounding box center [514, 399] width 526 height 24
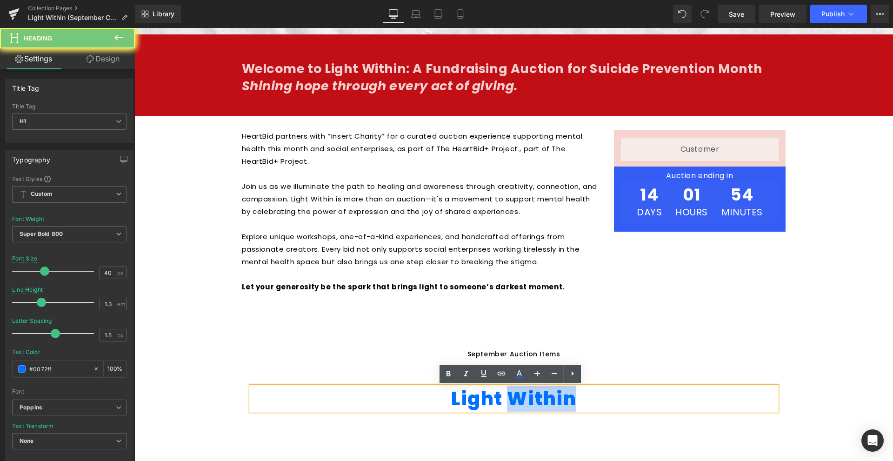
click at [528, 400] on h1 "Light Within" at bounding box center [514, 399] width 526 height 24
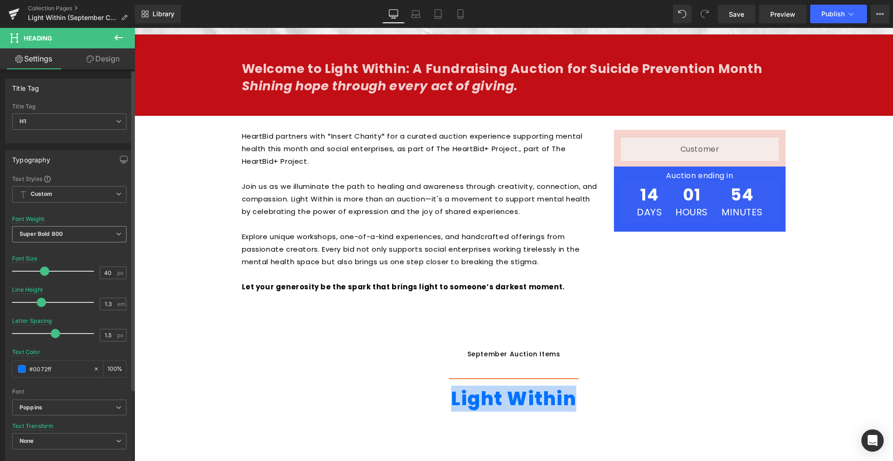
scroll to position [93, 0]
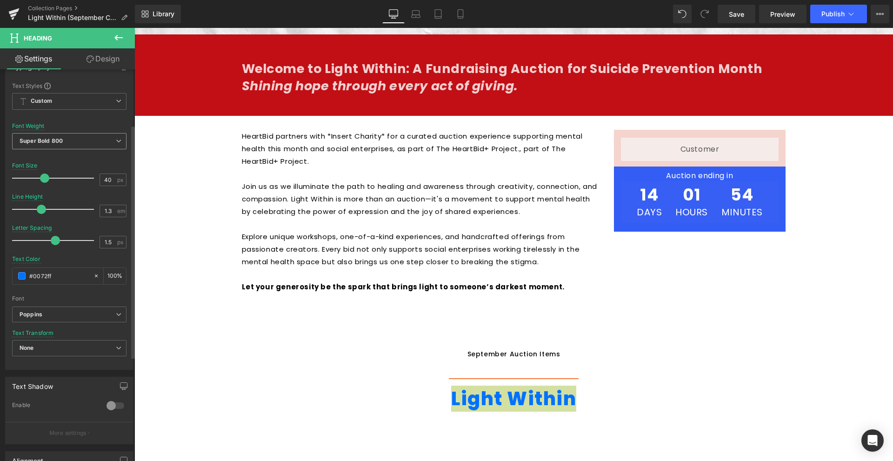
click at [57, 144] on span "Super Bold 800" at bounding box center [69, 141] width 114 height 16
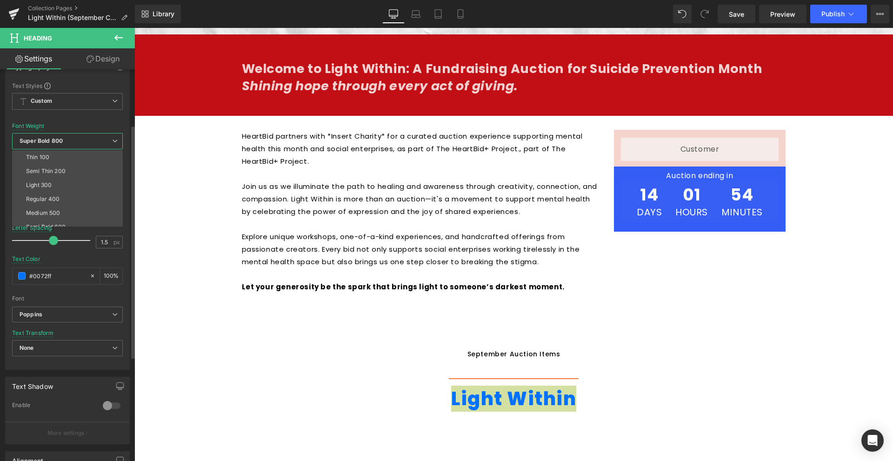
click at [57, 144] on span "Super Bold 800" at bounding box center [67, 141] width 111 height 16
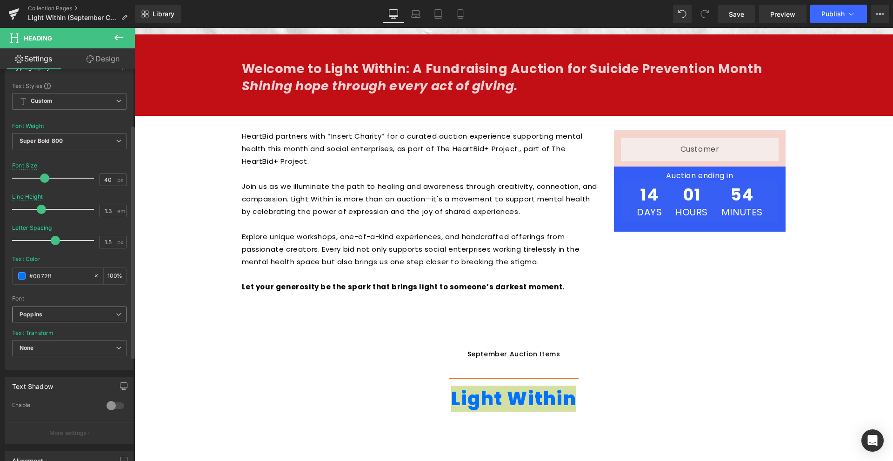
click at [89, 307] on span "Poppins" at bounding box center [69, 315] width 114 height 16
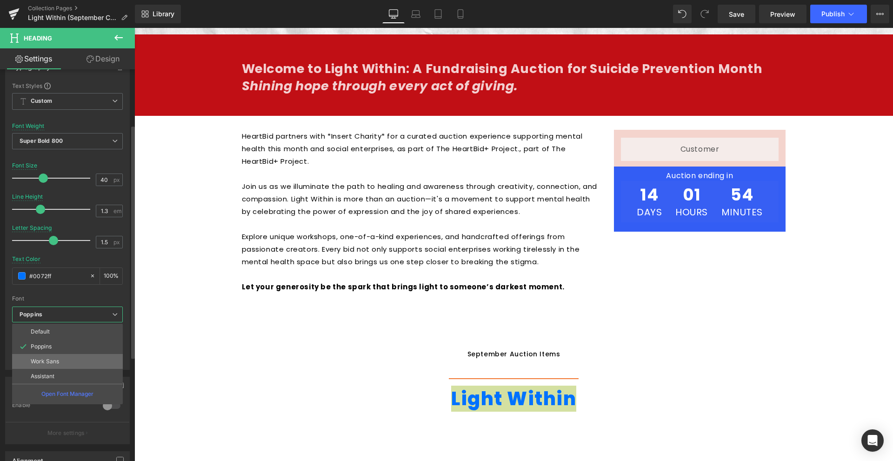
click at [72, 360] on li "Work Sans" at bounding box center [67, 361] width 111 height 15
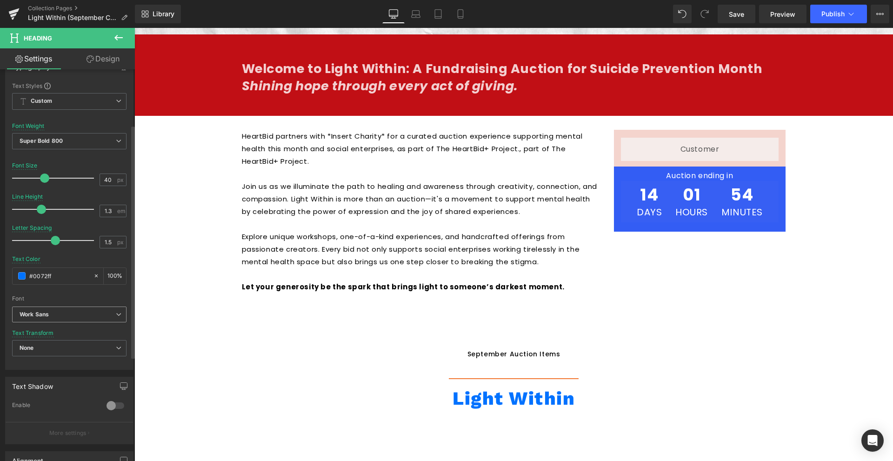
click at [100, 317] on b "Work Sans" at bounding box center [68, 315] width 96 height 8
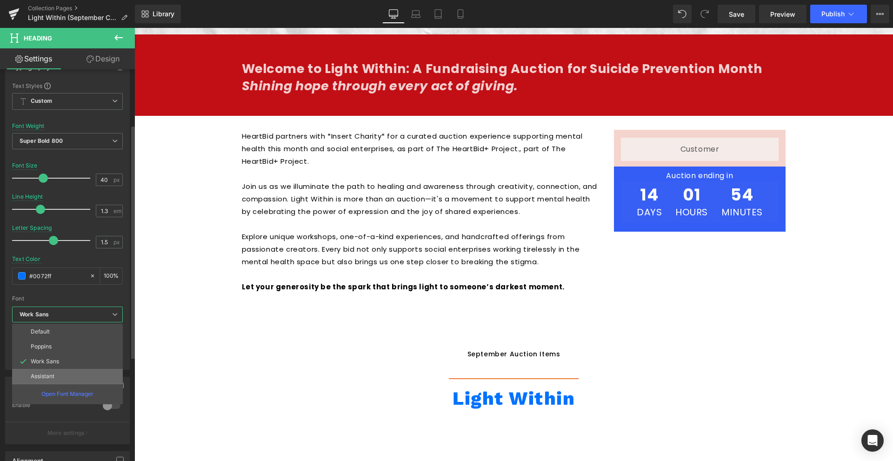
click at [54, 372] on li "Assistant" at bounding box center [67, 376] width 111 height 15
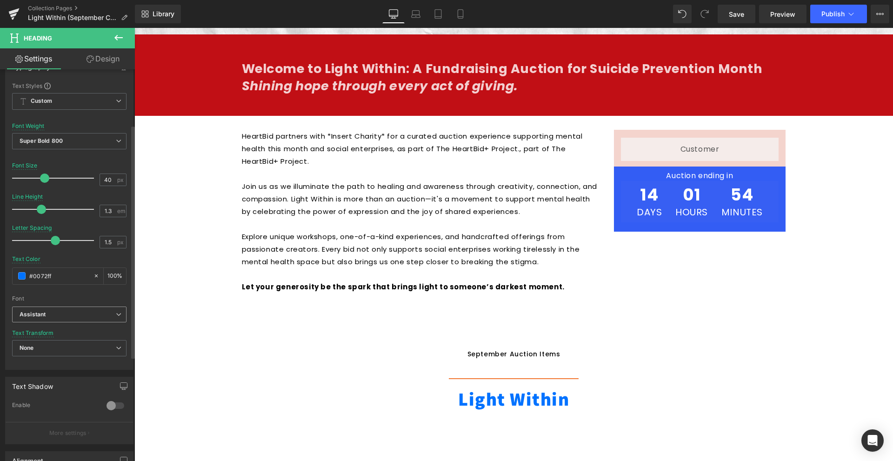
click at [91, 317] on b "Assistant" at bounding box center [68, 315] width 96 height 8
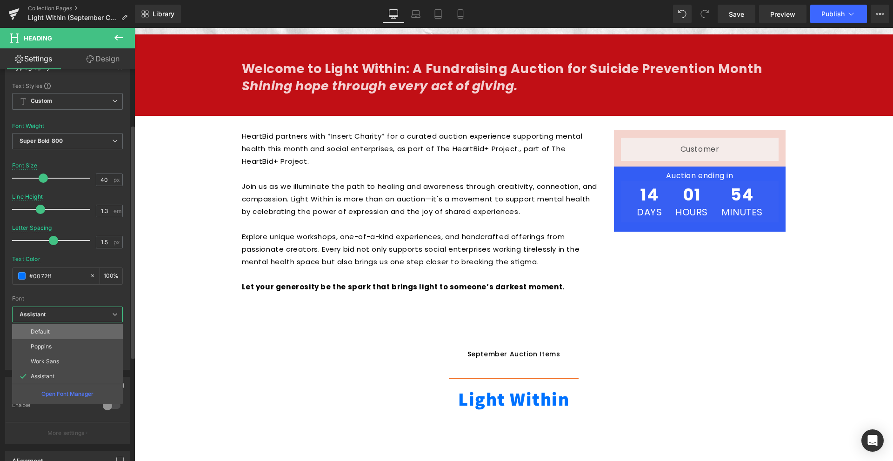
click at [42, 336] on li "Default" at bounding box center [67, 331] width 111 height 15
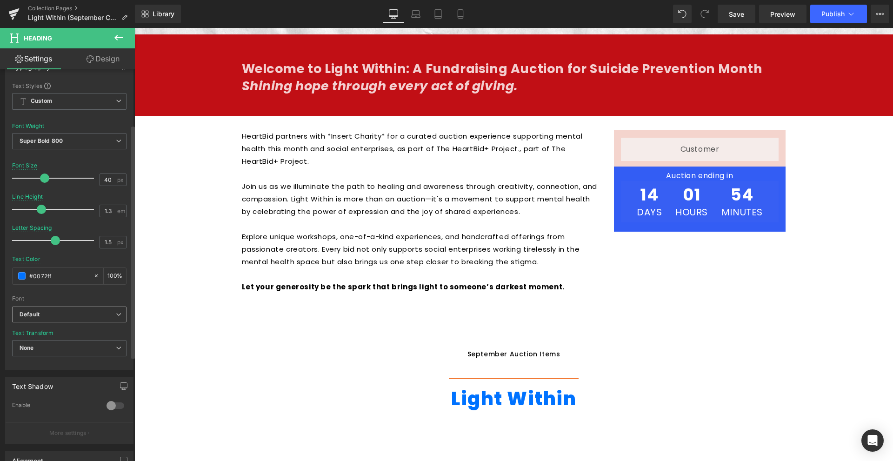
click at [80, 323] on div "Default Default Poppins Work Sans Assistant Open Font Manager" at bounding box center [69, 317] width 114 height 21
click at [97, 320] on span "Default" at bounding box center [69, 315] width 114 height 16
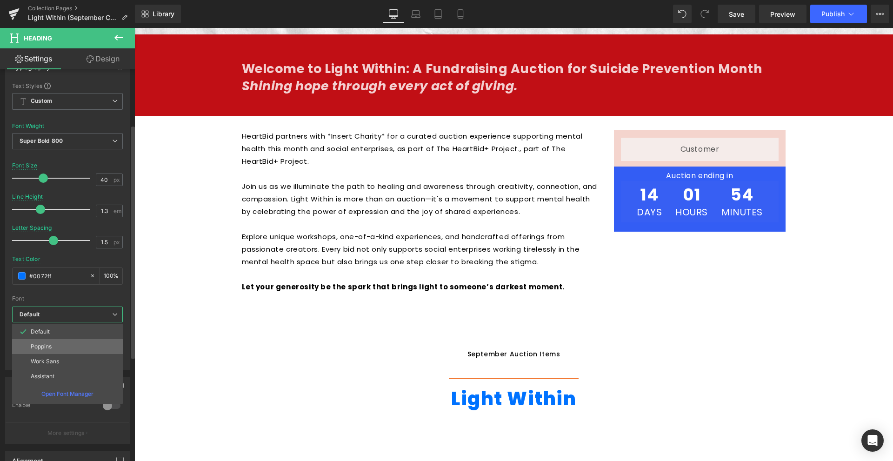
click at [58, 347] on li "Poppins" at bounding box center [67, 346] width 111 height 15
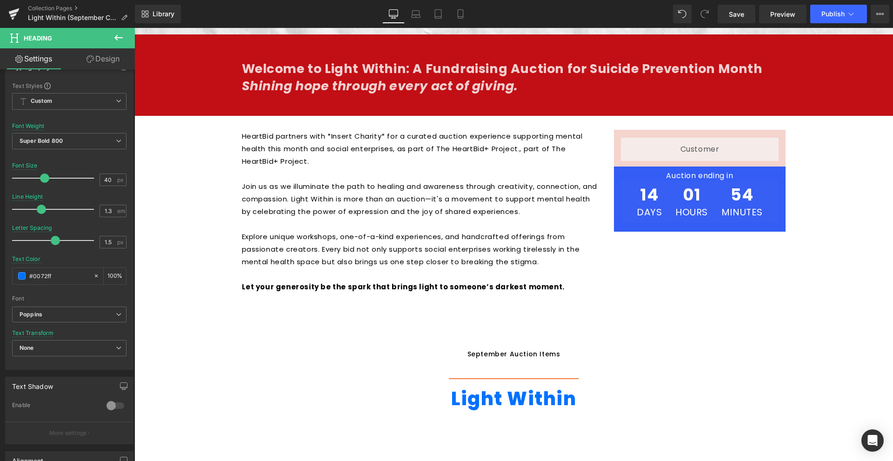
click at [245, 348] on ul "September Auction Items Text Block" at bounding box center [514, 353] width 544 height 47
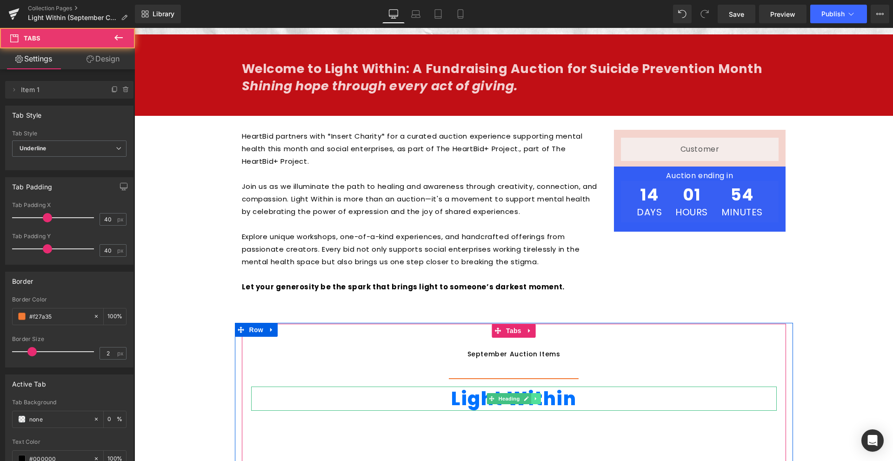
click at [535, 402] on link at bounding box center [536, 398] width 10 height 11
click at [134, 28] on link at bounding box center [134, 28] width 0 height 0
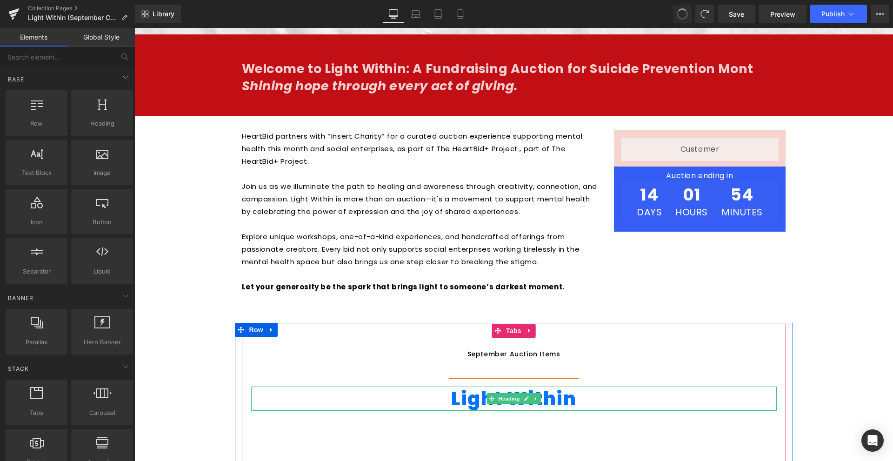
click at [543, 400] on h1 "Light Within" at bounding box center [514, 399] width 526 height 24
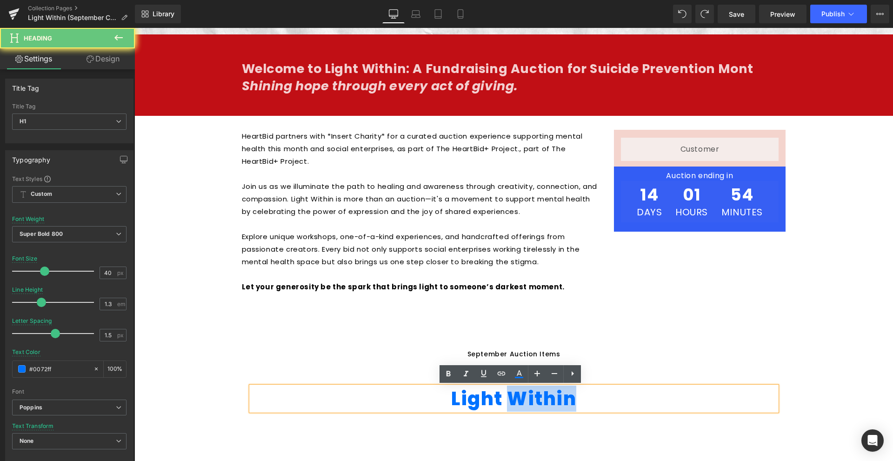
click at [543, 400] on h1 "Light Within" at bounding box center [514, 399] width 526 height 24
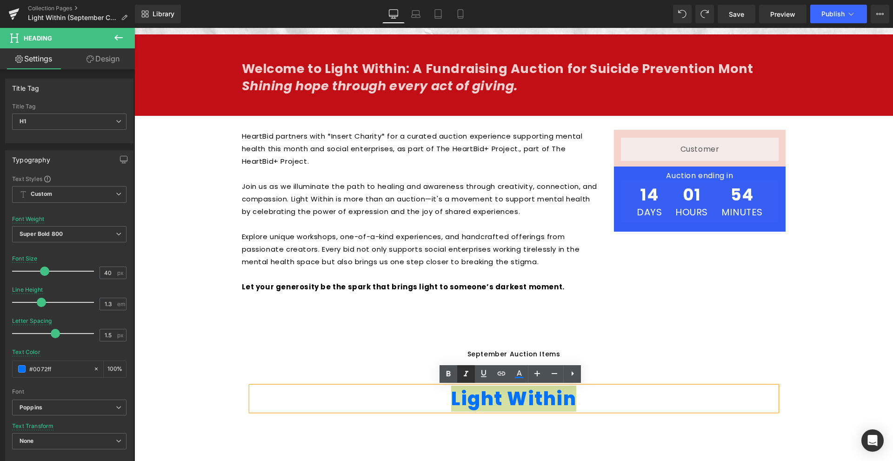
click at [465, 369] on icon at bounding box center [466, 374] width 11 height 11
click at [583, 342] on ul "September Auction Items Text Block" at bounding box center [514, 353] width 544 height 47
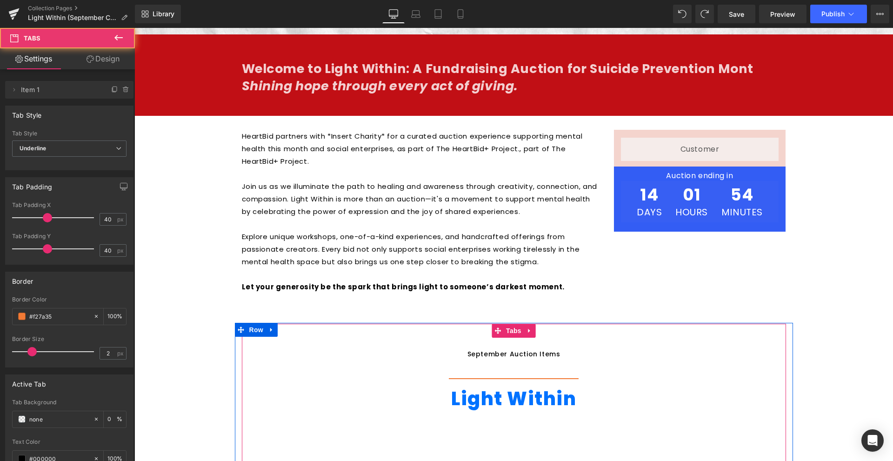
click at [549, 353] on div "September Auction Items" at bounding box center [514, 354] width 93 height 10
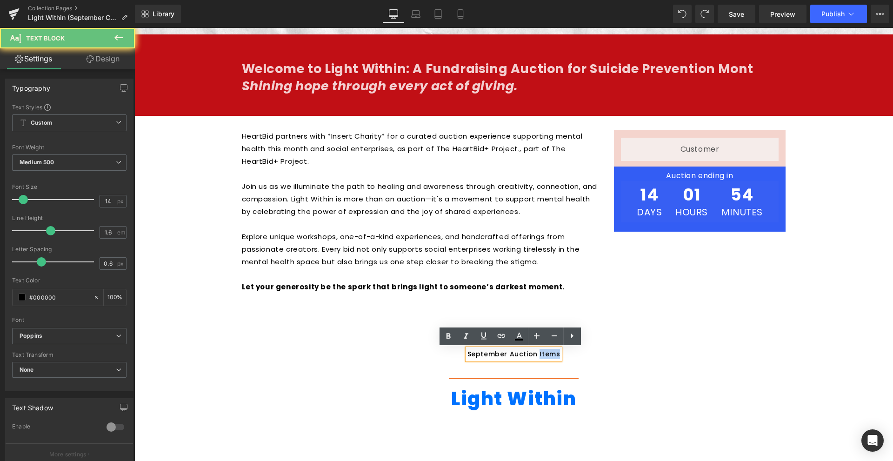
click at [549, 353] on div "September Auction Items" at bounding box center [514, 354] width 93 height 10
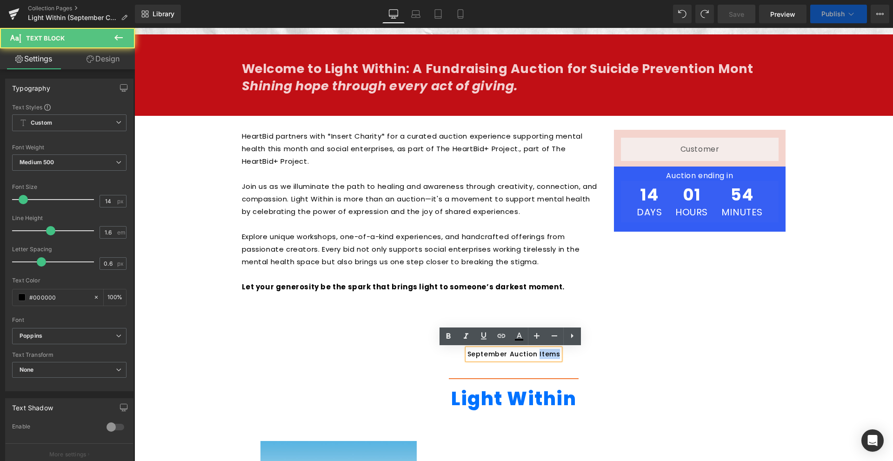
click at [549, 353] on div "September Auction Items" at bounding box center [514, 354] width 93 height 10
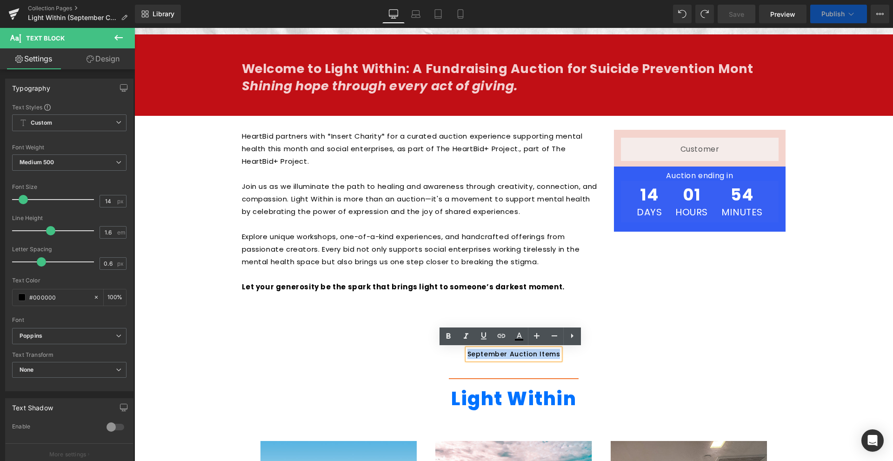
click at [539, 354] on div "September Auction Items" at bounding box center [514, 354] width 93 height 10
click at [483, 357] on div "September Auction Items" at bounding box center [514, 354] width 93 height 10
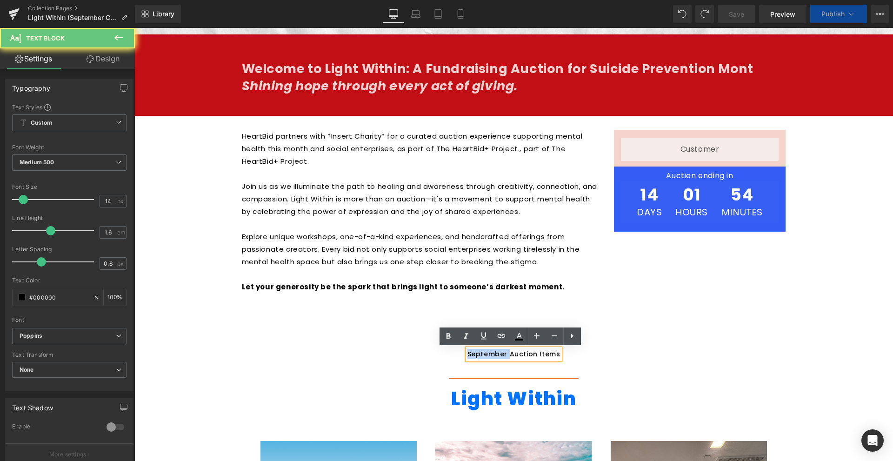
click at [483, 357] on div "September Auction Items" at bounding box center [514, 354] width 93 height 10
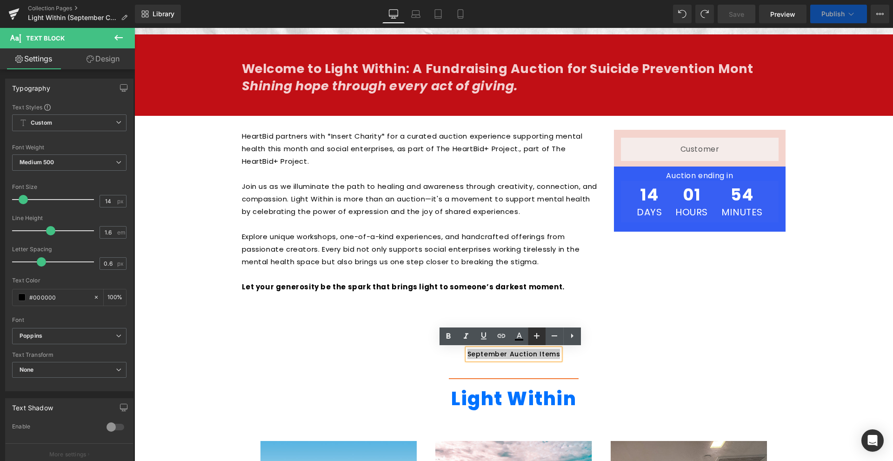
click at [530, 341] on link at bounding box center [537, 337] width 18 height 18
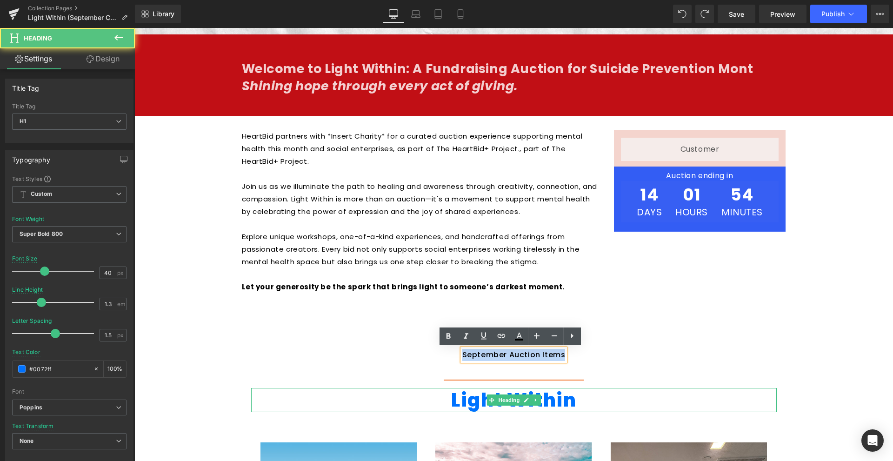
click at [482, 401] on h1 "Light Within" at bounding box center [514, 400] width 526 height 24
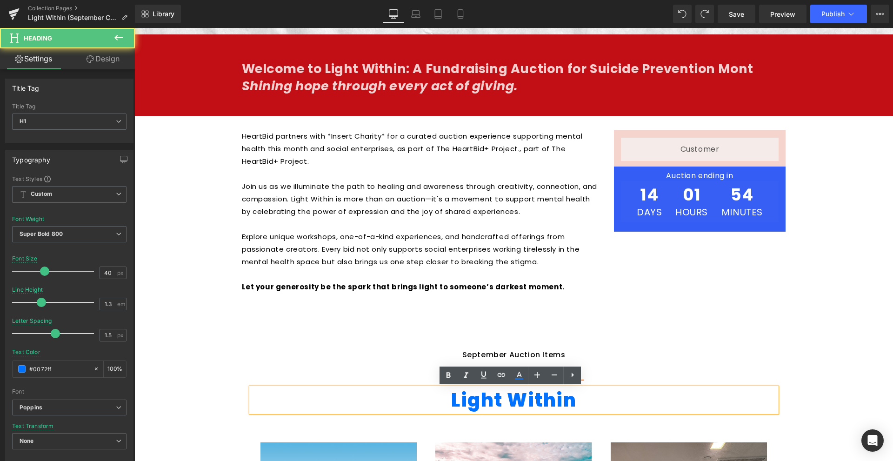
scroll to position [558, 0]
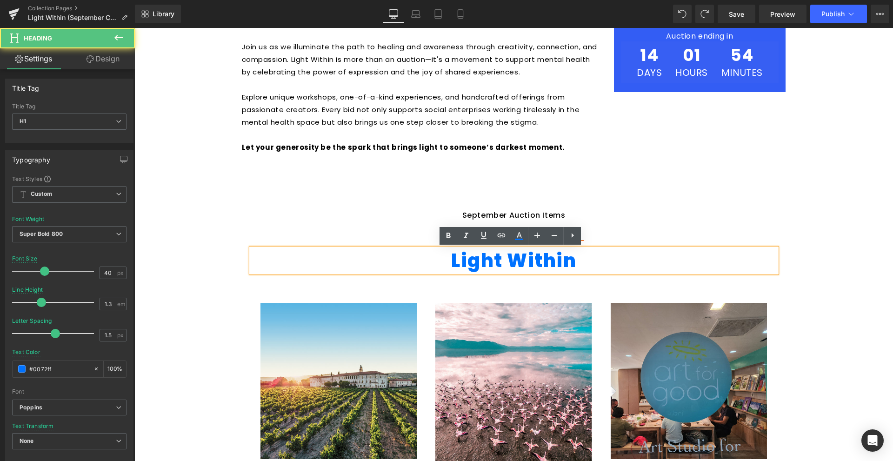
click at [526, 366] on img at bounding box center [514, 386] width 157 height 167
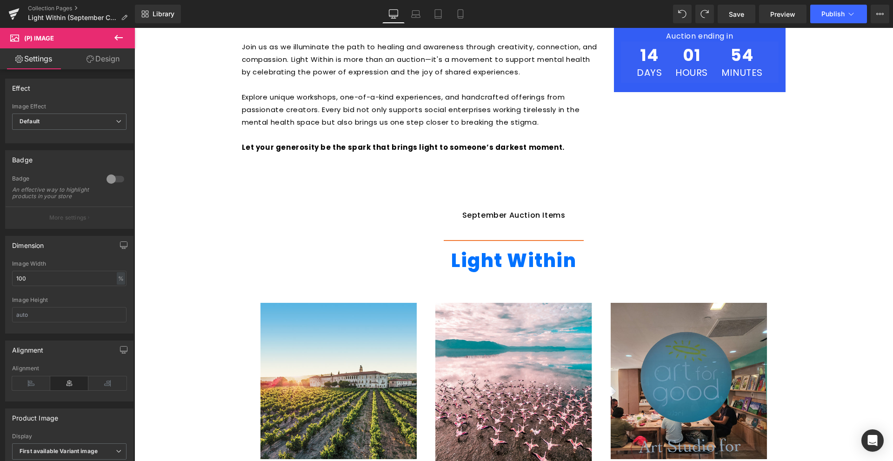
click at [486, 306] on img at bounding box center [514, 386] width 157 height 167
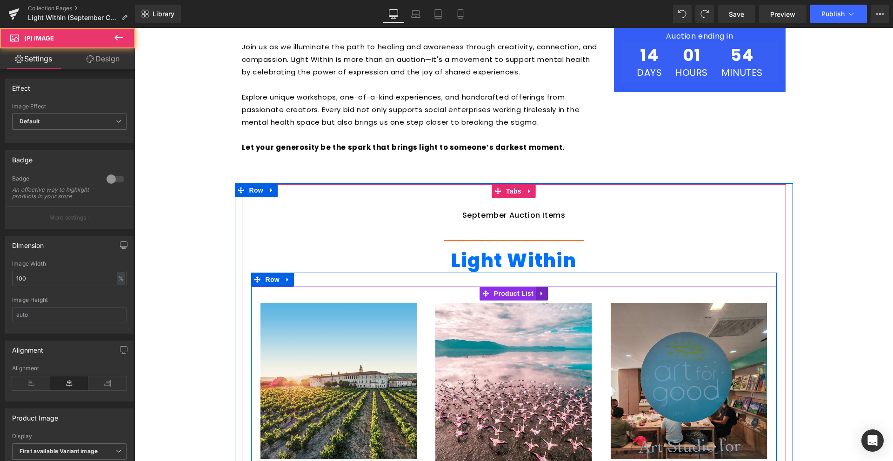
click at [541, 291] on link at bounding box center [542, 294] width 12 height 14
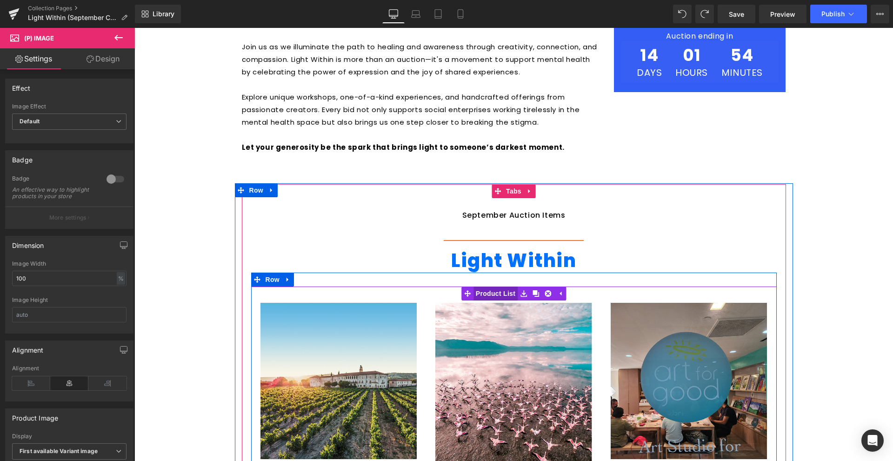
click at [493, 298] on span "Product List" at bounding box center [496, 294] width 44 height 14
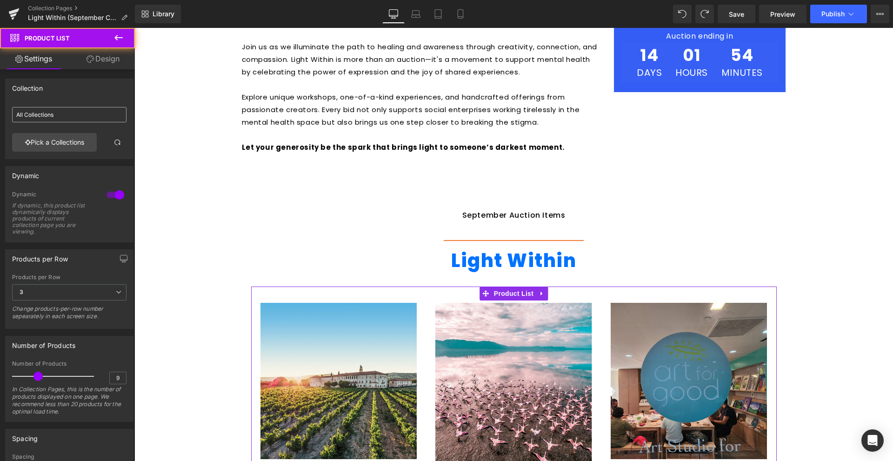
click at [61, 120] on input "All Collections" at bounding box center [69, 114] width 114 height 15
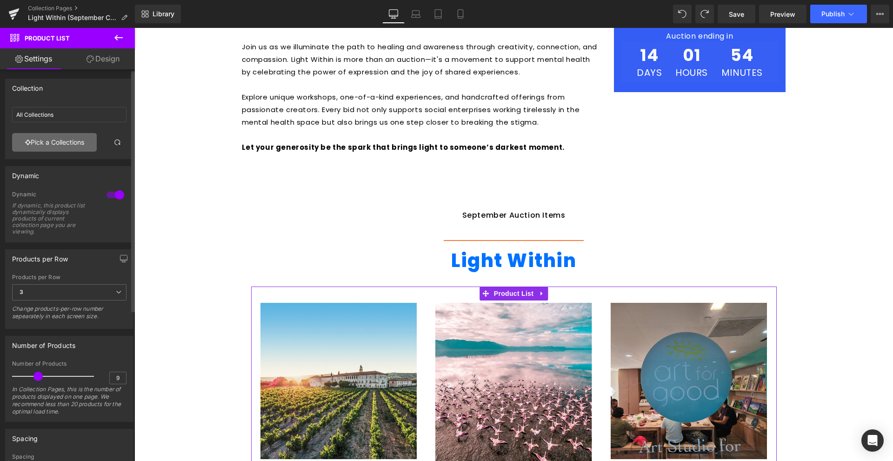
click at [51, 137] on link "Pick a Collections" at bounding box center [54, 142] width 85 height 19
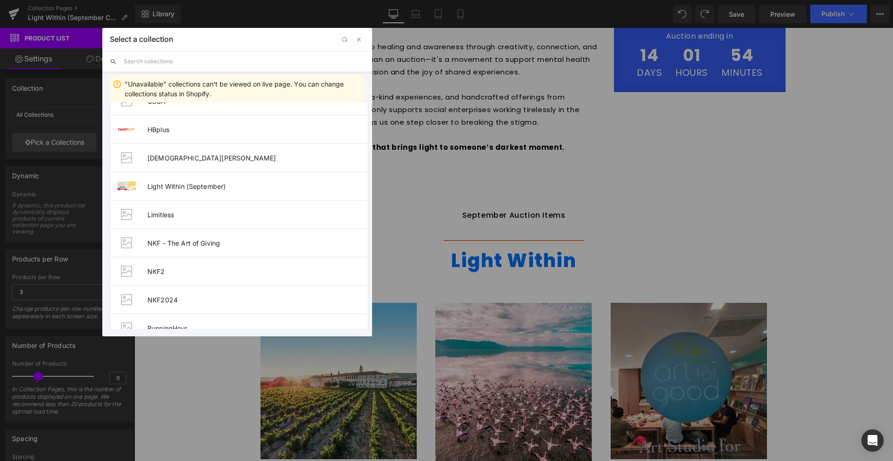
scroll to position [314, 0]
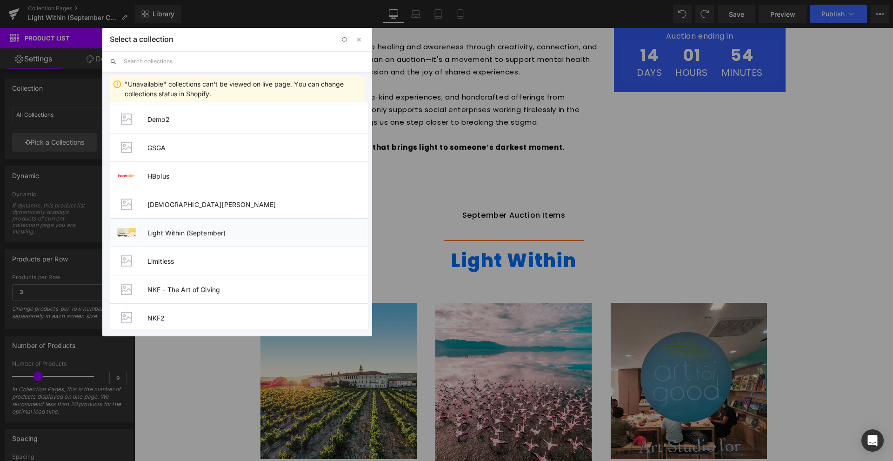
click at [211, 233] on span "Light Within (September)" at bounding box center [258, 233] width 221 height 8
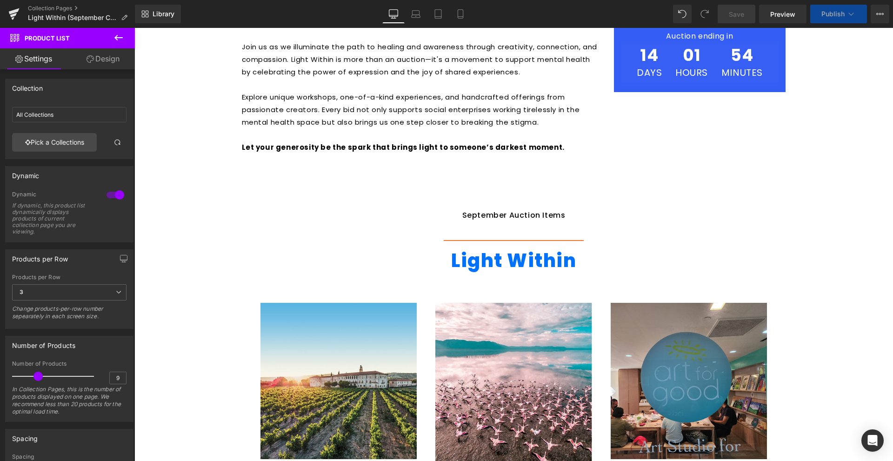
scroll to position [698, 0]
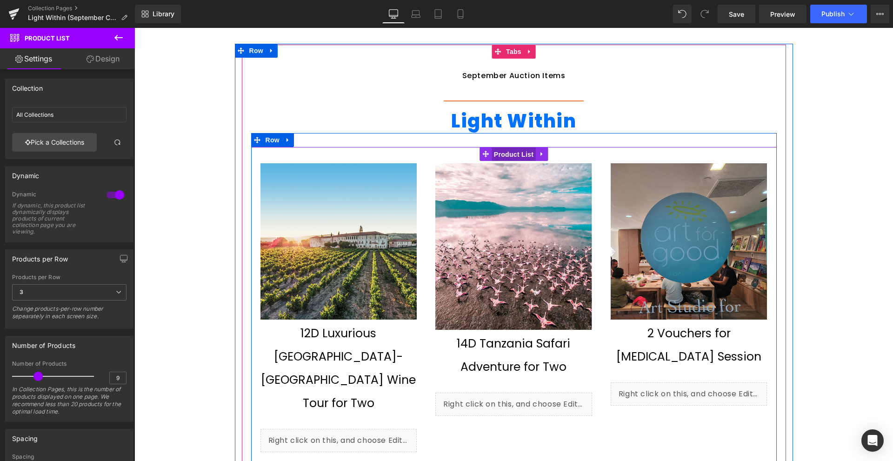
click at [500, 156] on span "Product List" at bounding box center [514, 155] width 44 height 14
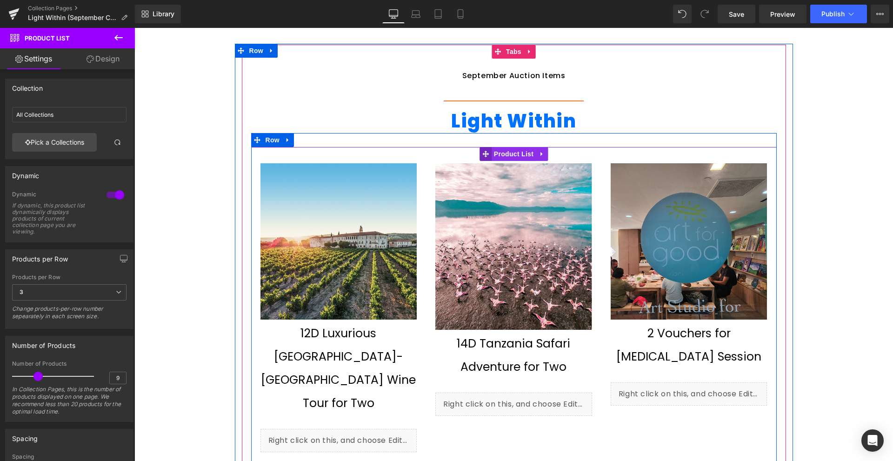
click at [484, 155] on icon at bounding box center [486, 154] width 7 height 7
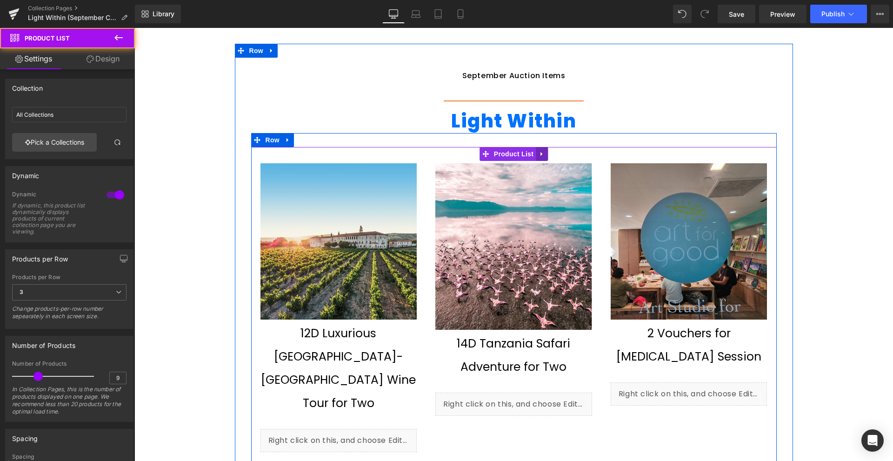
click at [539, 153] on icon at bounding box center [542, 153] width 7 height 7
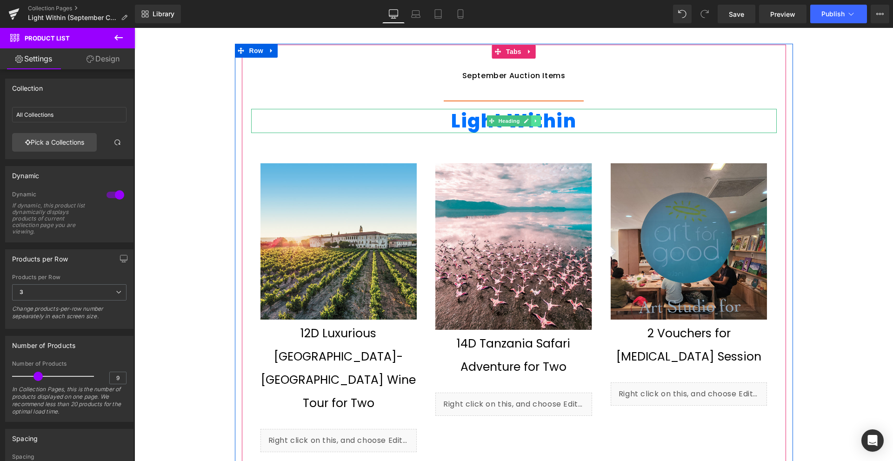
click at [531, 124] on link at bounding box center [536, 120] width 10 height 11
click at [575, 178] on img at bounding box center [514, 246] width 157 height 167
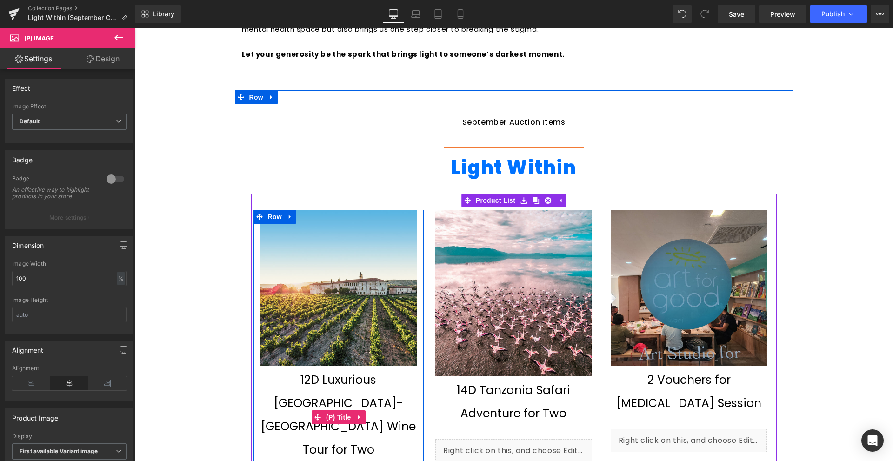
scroll to position [605, 0]
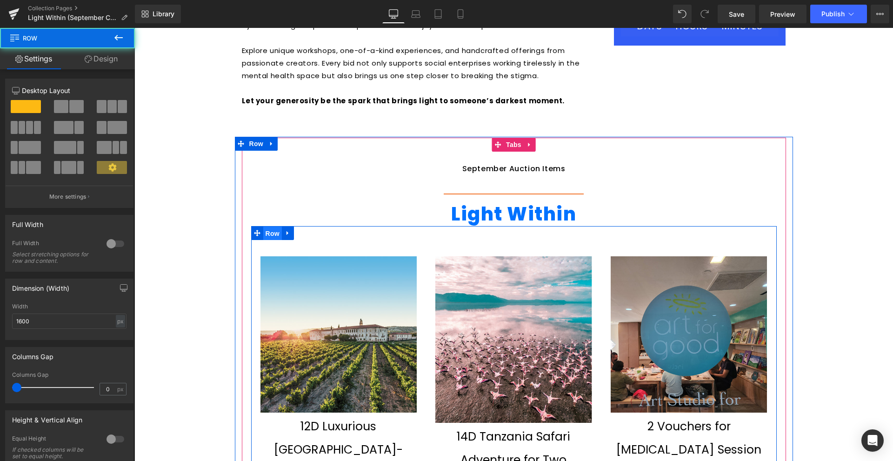
click at [264, 233] on span "Row" at bounding box center [272, 234] width 19 height 14
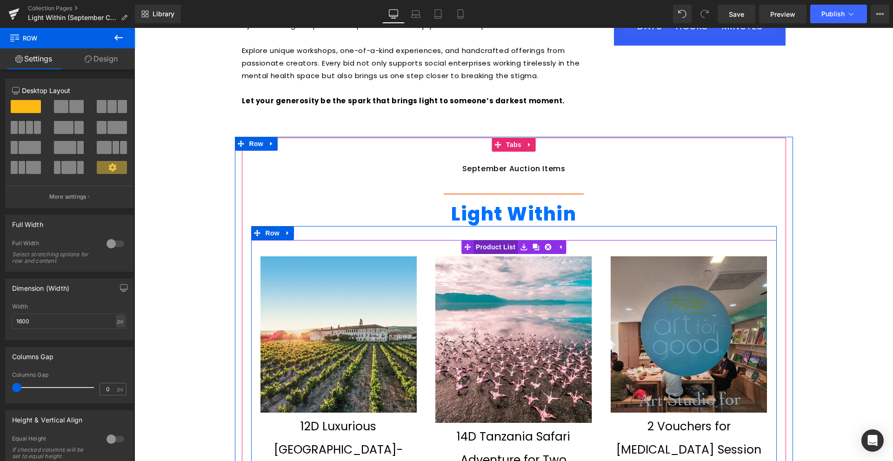
click at [495, 246] on span "Product List" at bounding box center [496, 247] width 44 height 14
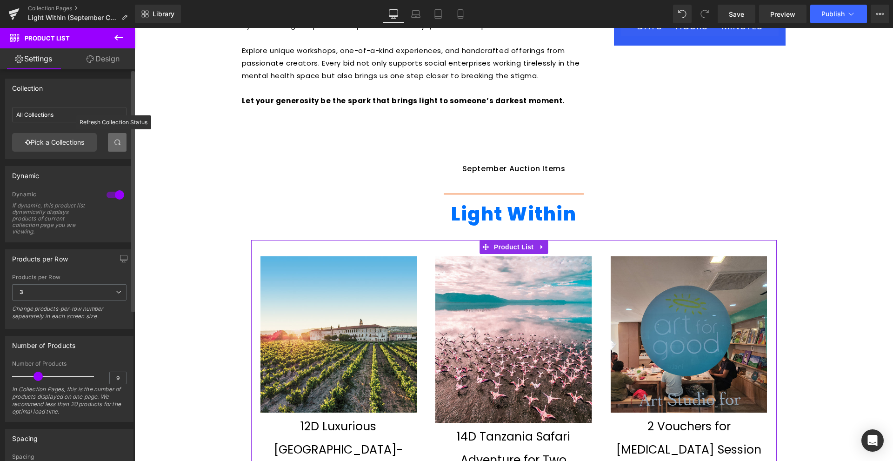
click at [114, 139] on span at bounding box center [117, 142] width 7 height 7
click at [39, 148] on link "Pick a Collections" at bounding box center [54, 142] width 85 height 19
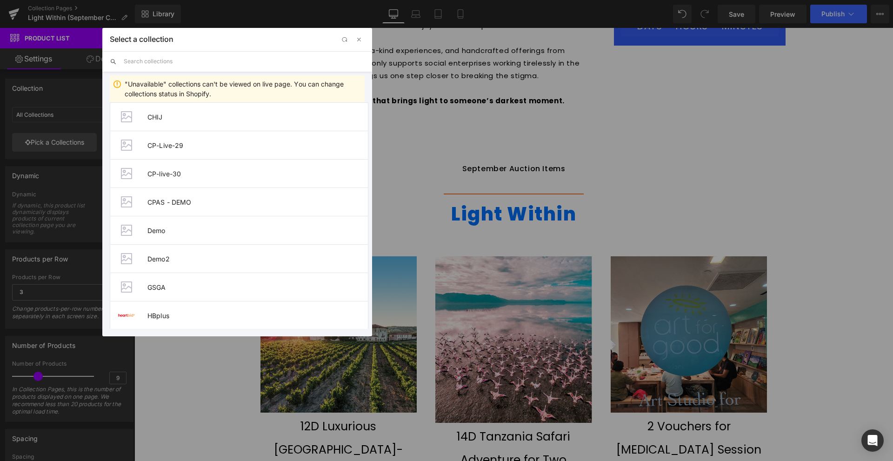
scroll to position [267, 0]
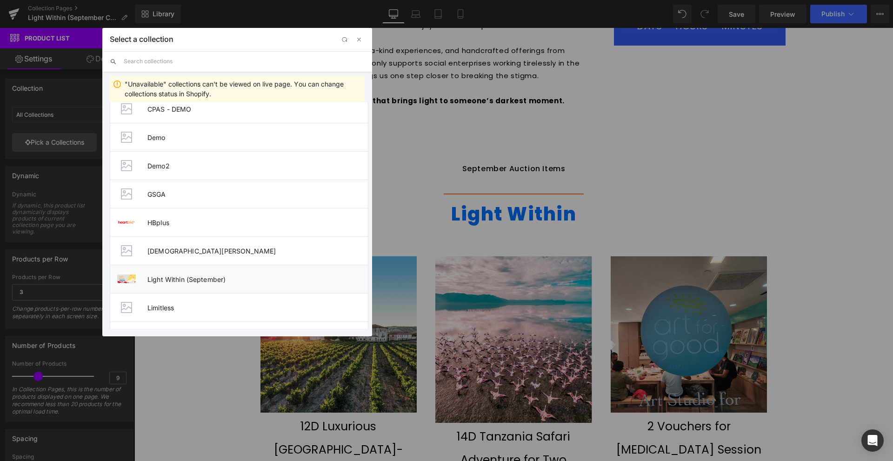
click at [211, 272] on li "Light Within (September)" at bounding box center [239, 279] width 259 height 28
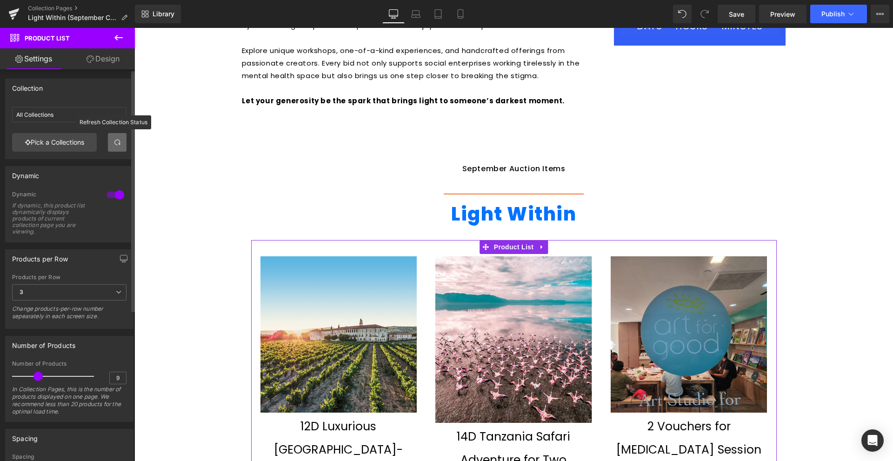
click at [121, 135] on link at bounding box center [117, 142] width 19 height 19
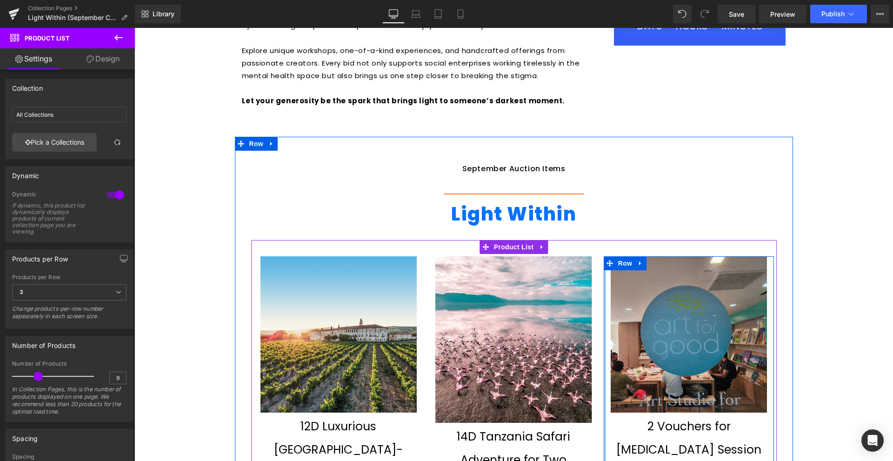
scroll to position [931, 0]
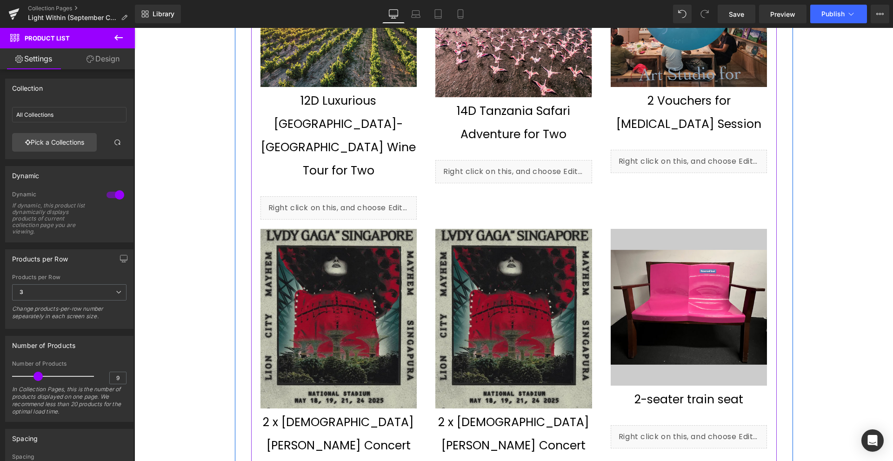
click at [626, 292] on img at bounding box center [689, 307] width 157 height 157
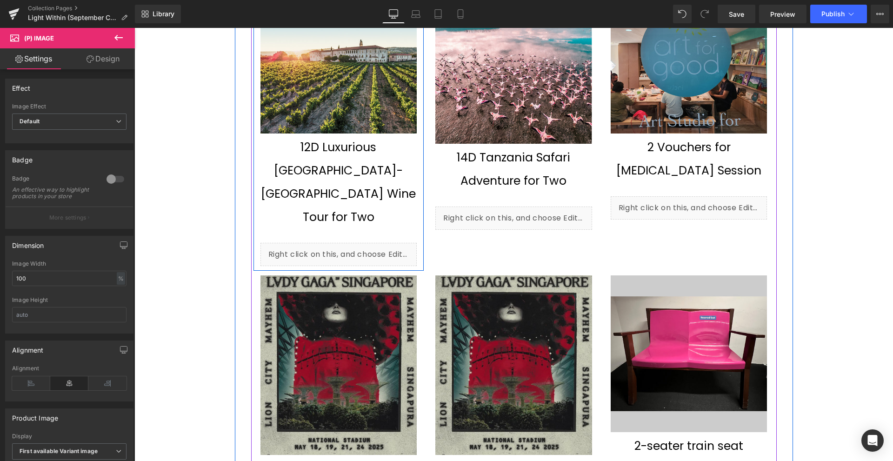
scroll to position [698, 0]
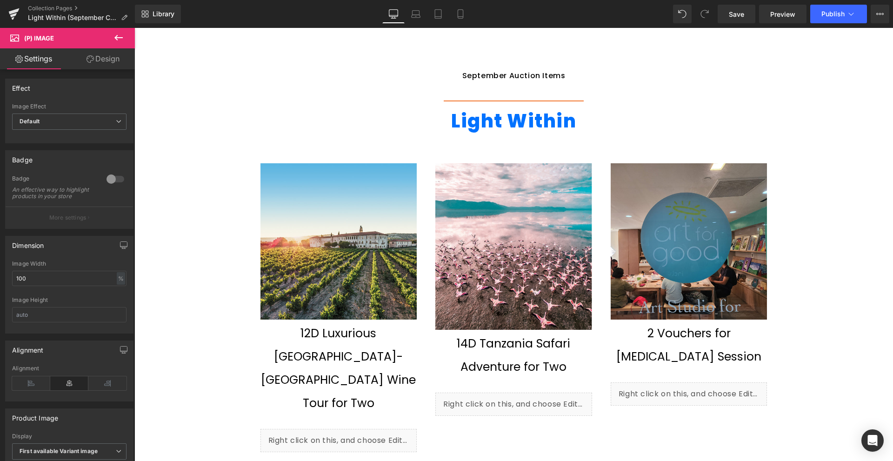
click at [626, 245] on img at bounding box center [689, 241] width 157 height 157
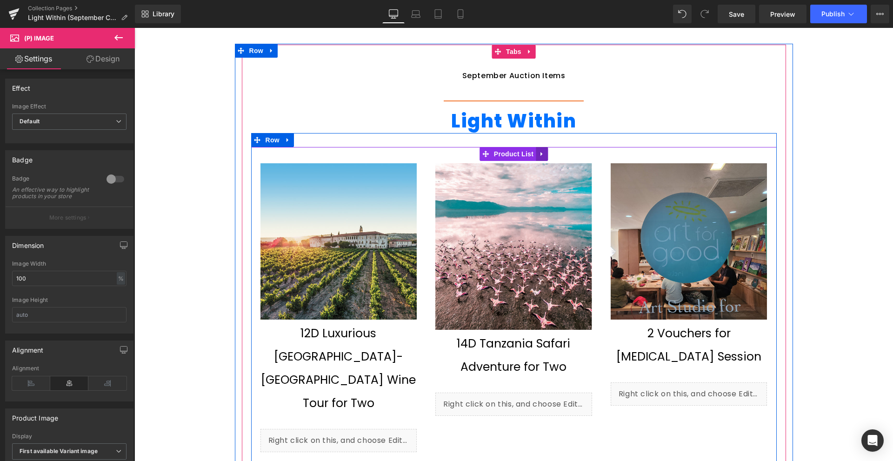
click at [536, 160] on link at bounding box center [542, 154] width 12 height 14
click at [545, 155] on icon at bounding box center [548, 153] width 7 height 7
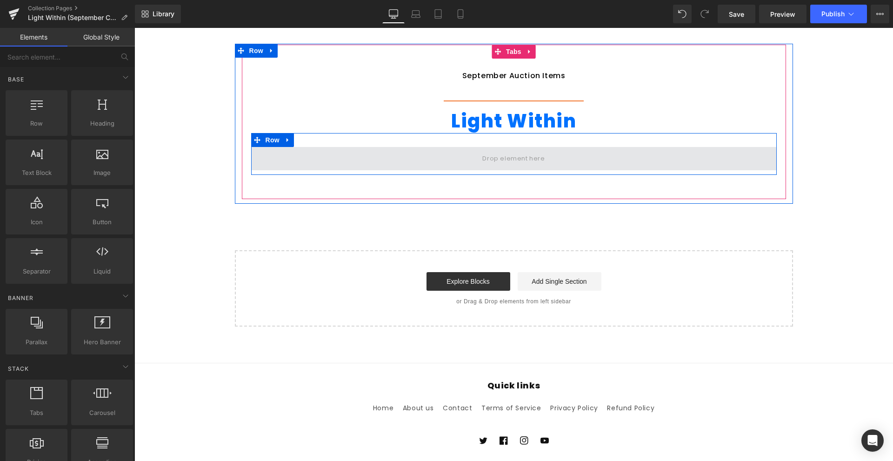
click at [510, 161] on span at bounding box center [513, 158] width 69 height 15
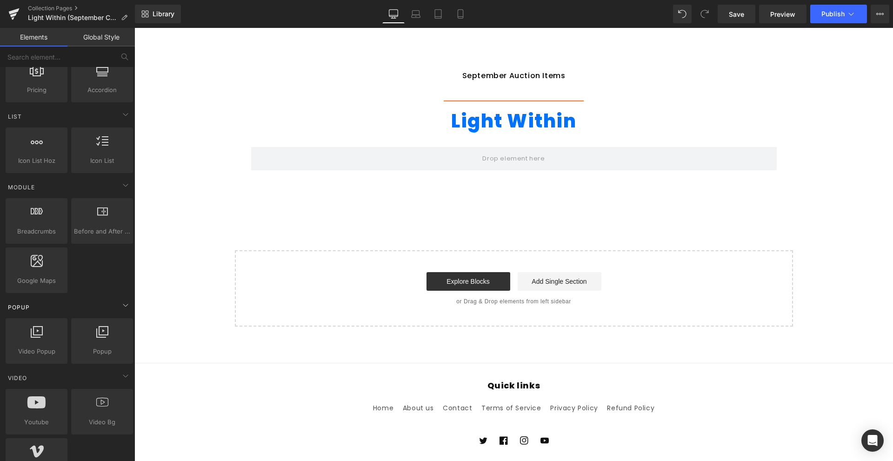
scroll to position [558, 0]
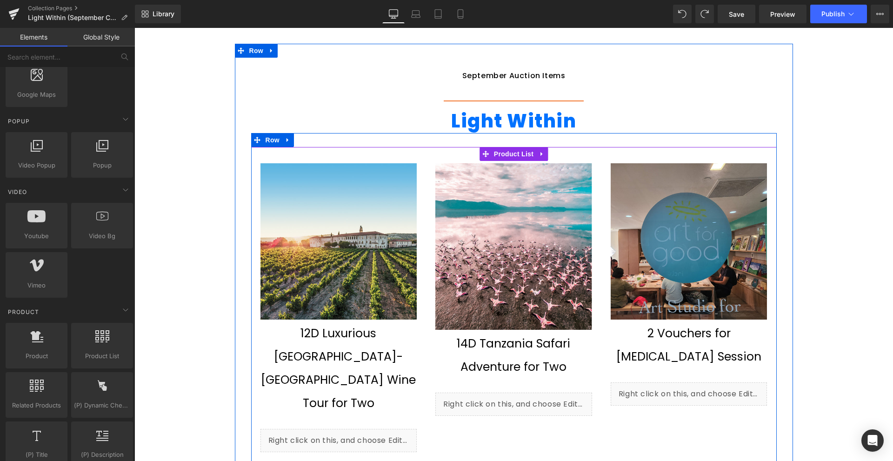
click at [415, 161] on div "Sale Off (P) Image 12D Luxurious Spain-Portugal Wine Tour for Two (P) Title Liq…" at bounding box center [338, 310] width 175 height 298
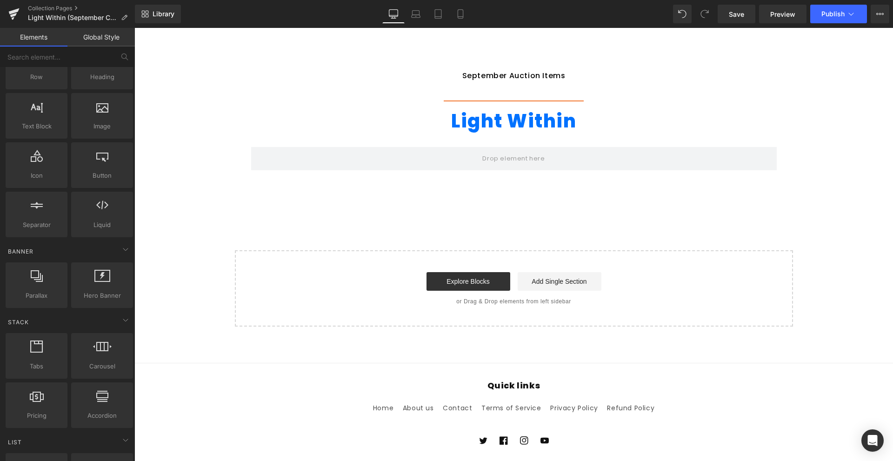
scroll to position [0, 0]
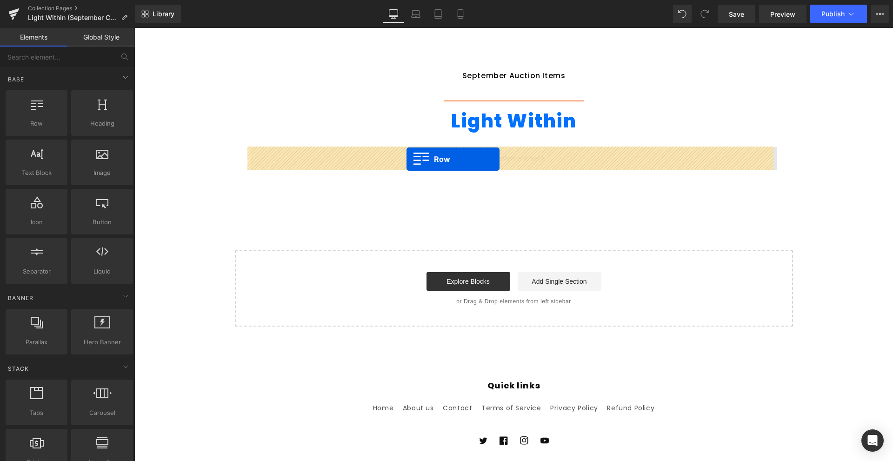
drag, startPoint x: 176, startPoint y: 160, endPoint x: 407, endPoint y: 159, distance: 230.8
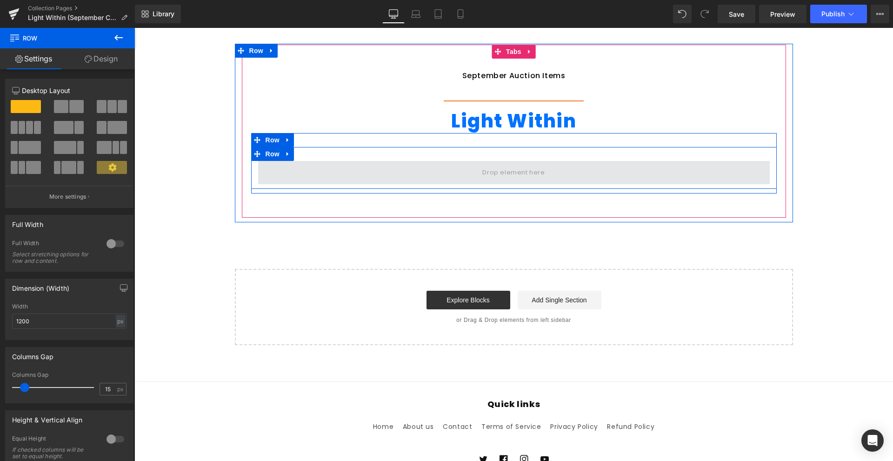
click at [299, 165] on span at bounding box center [514, 172] width 512 height 23
click at [446, 177] on span at bounding box center [514, 172] width 512 height 23
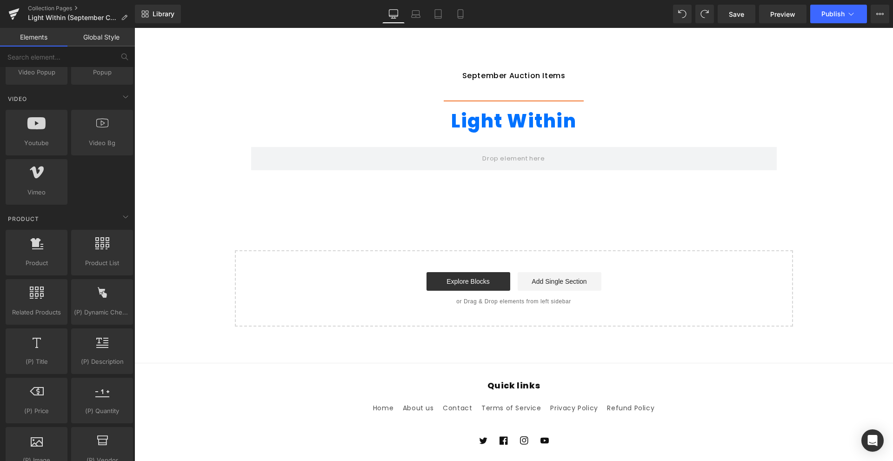
scroll to position [745, 0]
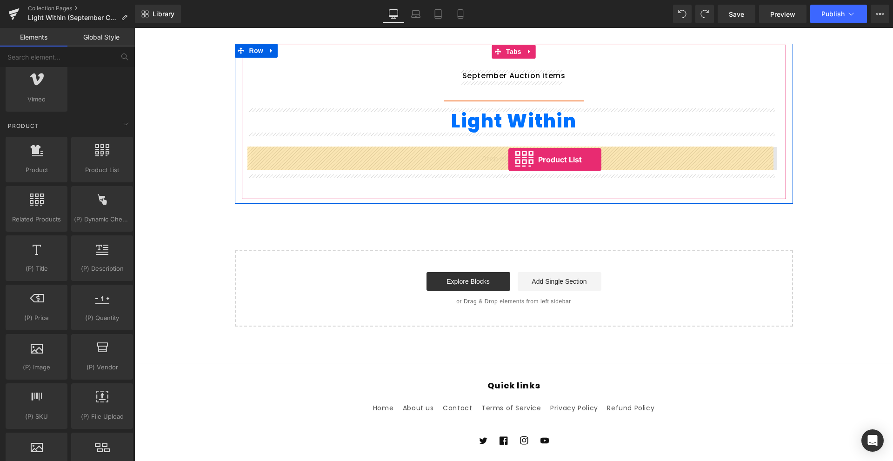
drag, startPoint x: 255, startPoint y: 191, endPoint x: 509, endPoint y: 160, distance: 256.0
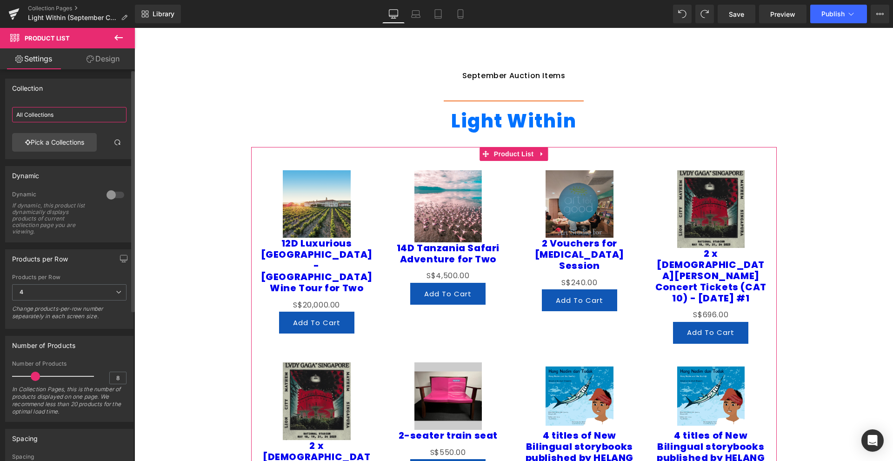
click at [58, 113] on input "All Collections" at bounding box center [69, 114] width 114 height 15
click at [58, 147] on link "Pick a Collections" at bounding box center [54, 142] width 85 height 19
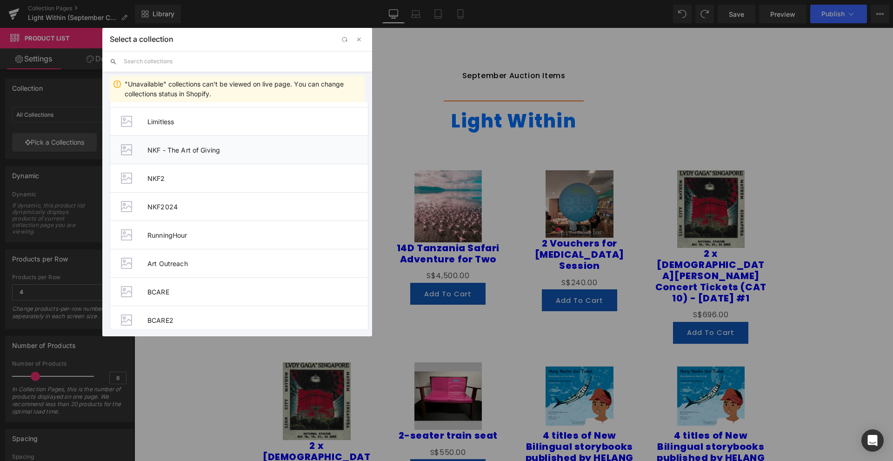
scroll to position [360, 0]
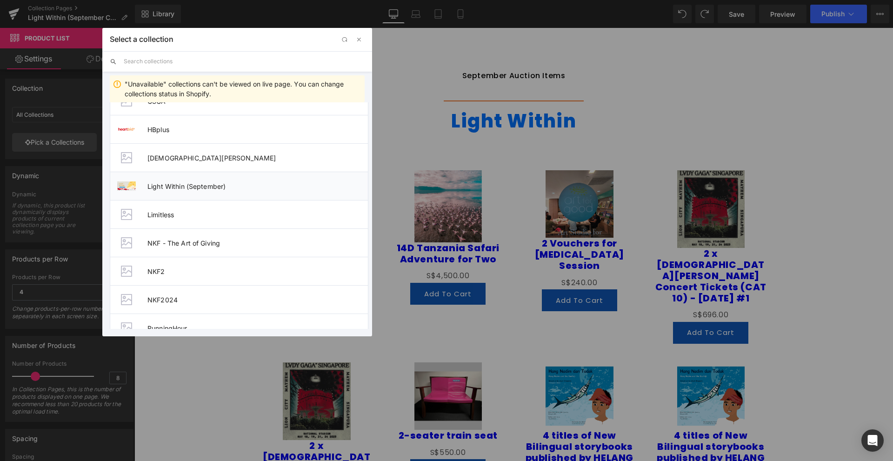
click at [173, 183] on span "Light Within (September)" at bounding box center [258, 186] width 221 height 8
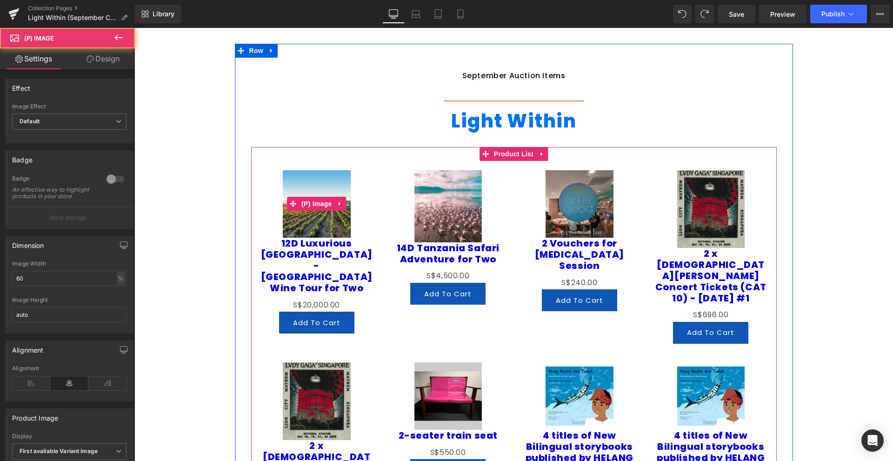
click at [279, 202] on div "Sale Off" at bounding box center [317, 204] width 113 height 68
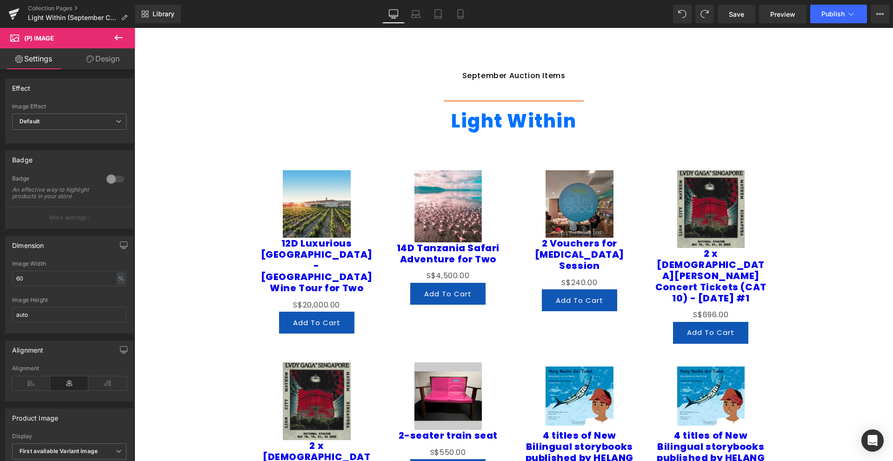
drag, startPoint x: 756, startPoint y: 114, endPoint x: 624, endPoint y: 173, distance: 144.8
click at [756, 114] on h1 "Light Within" at bounding box center [514, 121] width 526 height 24
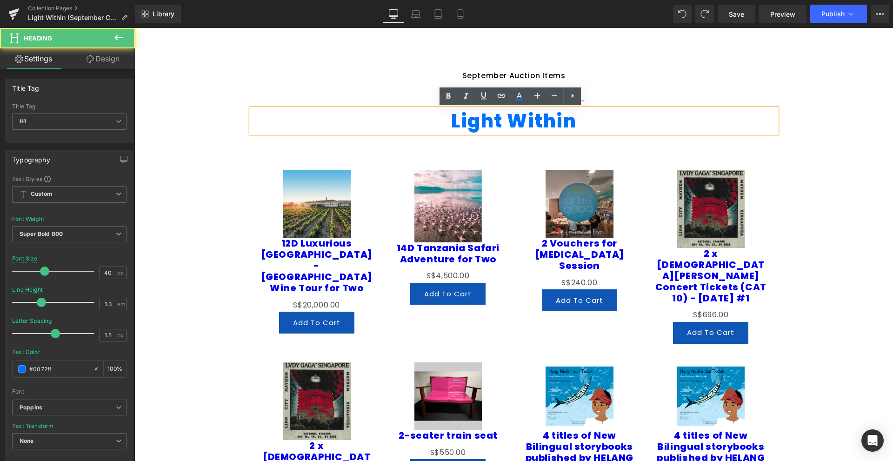
click at [524, 254] on link "2 Vouchers for Art Therapy Session" at bounding box center [580, 255] width 113 height 34
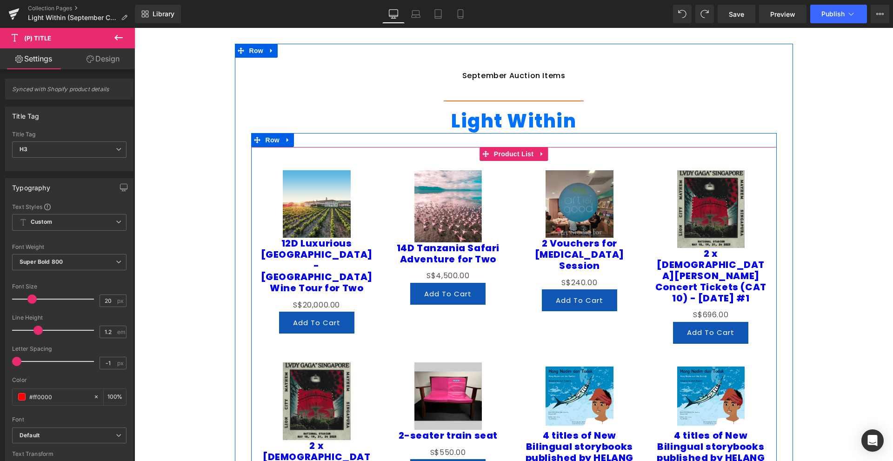
click at [322, 166] on div "Sale Off (P) Image 12D Luxurious Spain-Portugal Wine Tour for Two (P) Title S$0…" at bounding box center [317, 252] width 132 height 182
click at [520, 152] on span "Product List" at bounding box center [514, 154] width 44 height 14
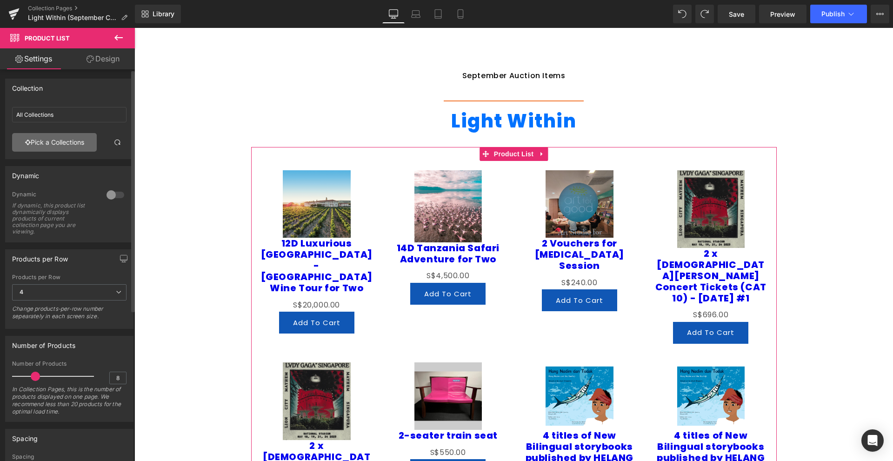
click at [81, 139] on link "Pick a Collections" at bounding box center [54, 142] width 85 height 19
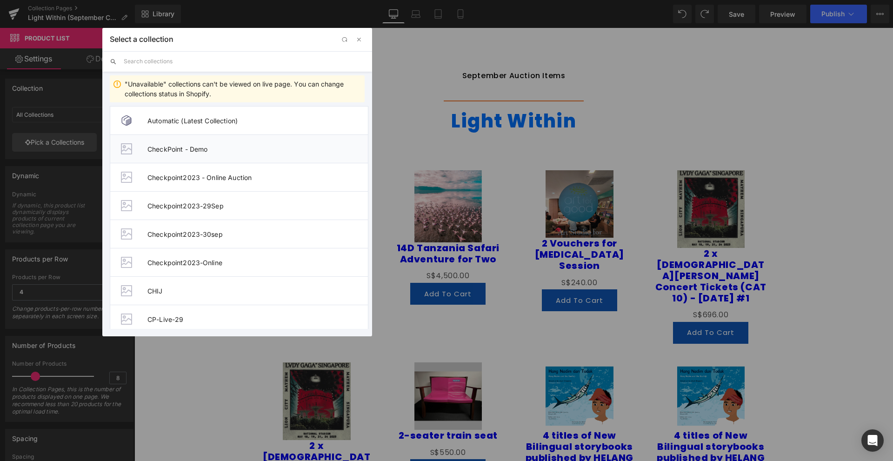
scroll to position [326, 0]
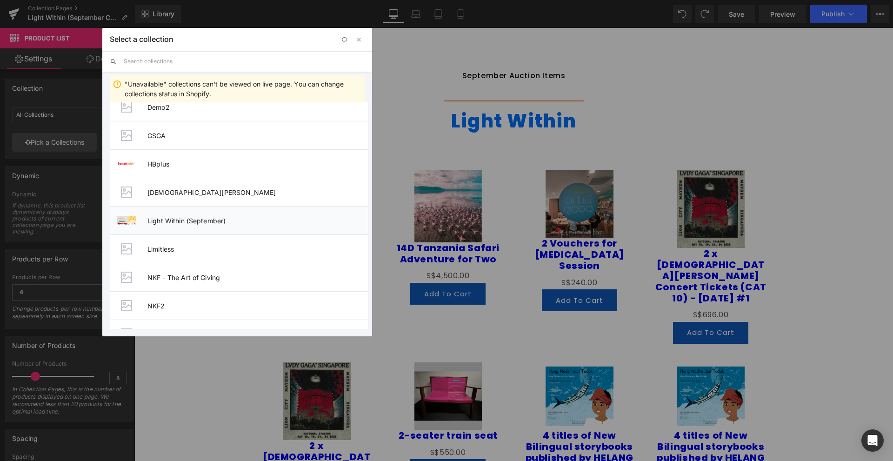
click at [202, 227] on li "Light Within (September)" at bounding box center [239, 220] width 259 height 28
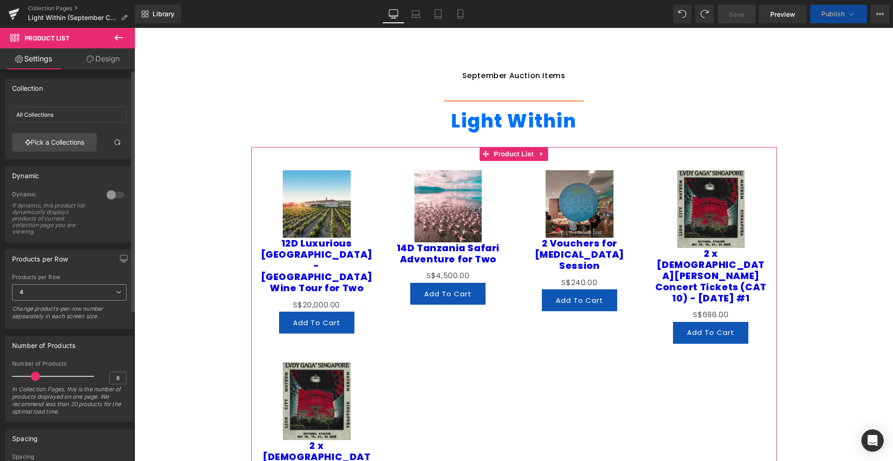
click at [74, 299] on span "4" at bounding box center [69, 292] width 114 height 16
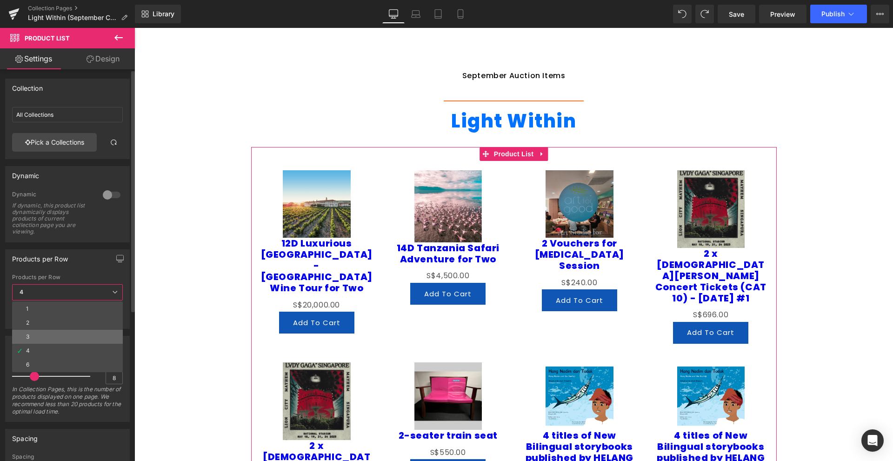
click at [69, 334] on li "3" at bounding box center [67, 337] width 111 height 14
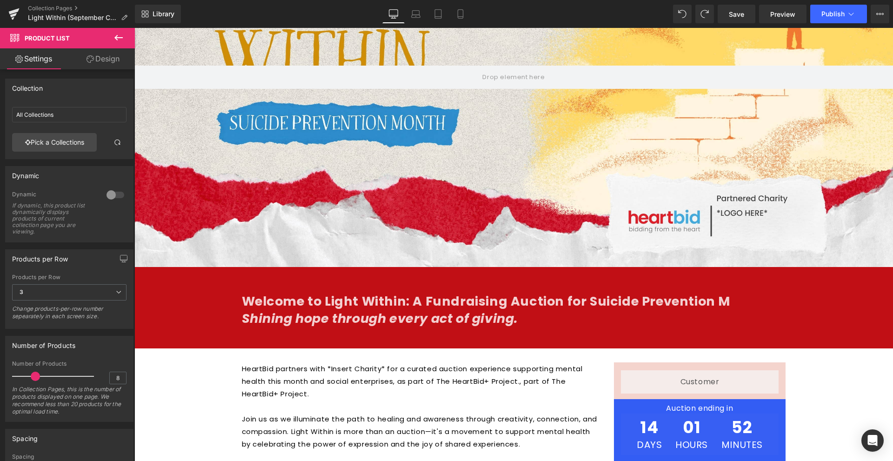
scroll to position [0, 0]
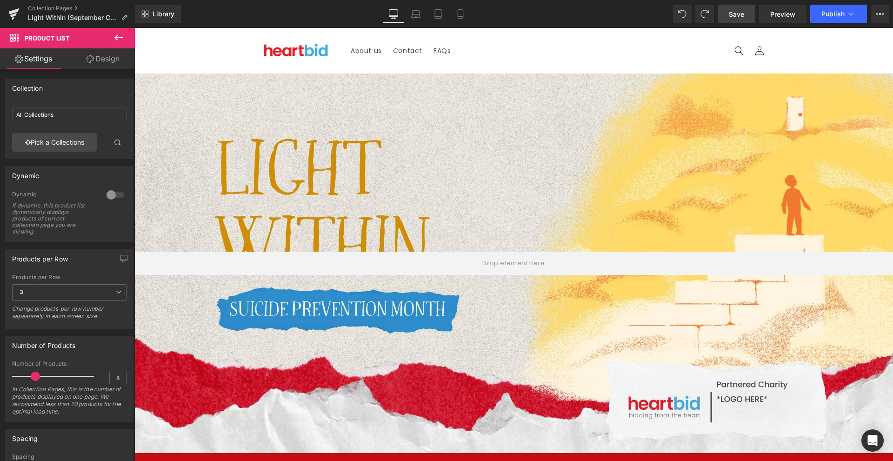
click at [748, 16] on link "Save" at bounding box center [737, 14] width 38 height 19
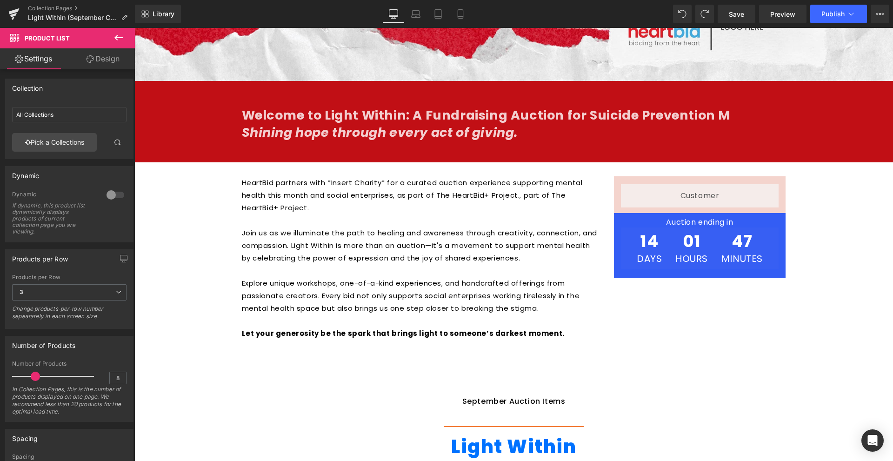
scroll to position [698, 0]
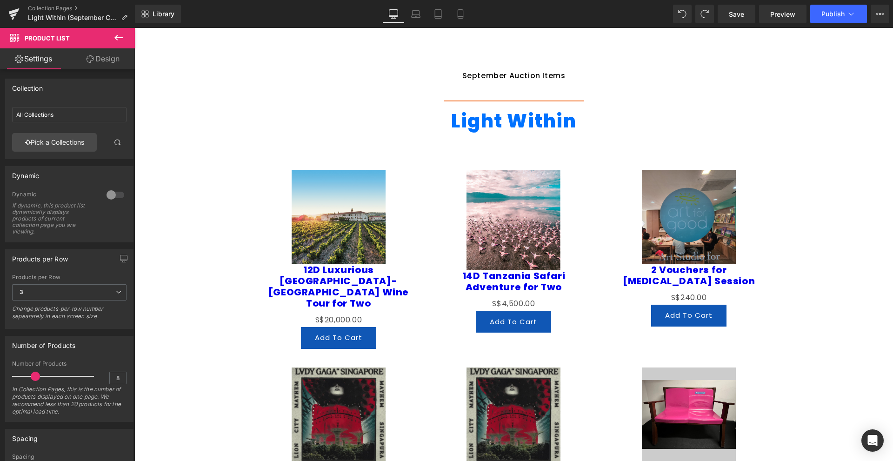
click at [467, 161] on div "Sale Off (P) Image 14D Tanzania Safari Adventure for Two (P) Title S$0 S$4,500.…" at bounding box center [513, 251] width 175 height 181
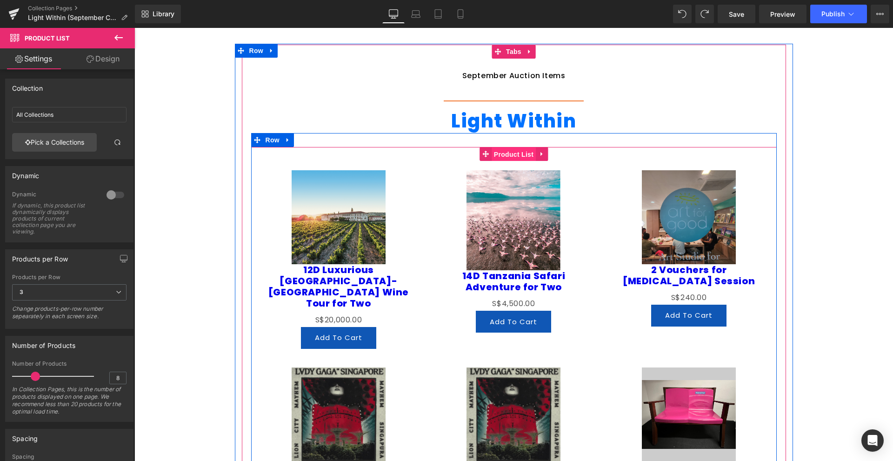
click at [515, 157] on span "Product List" at bounding box center [514, 155] width 44 height 14
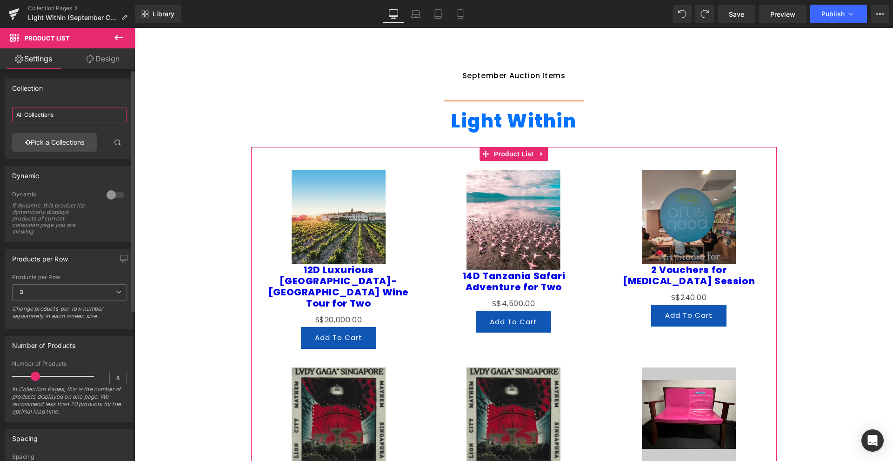
click at [60, 114] on input "All Collections" at bounding box center [69, 114] width 114 height 15
click at [96, 121] on input "All Collections" at bounding box center [69, 114] width 114 height 15
click at [115, 137] on link at bounding box center [117, 142] width 19 height 19
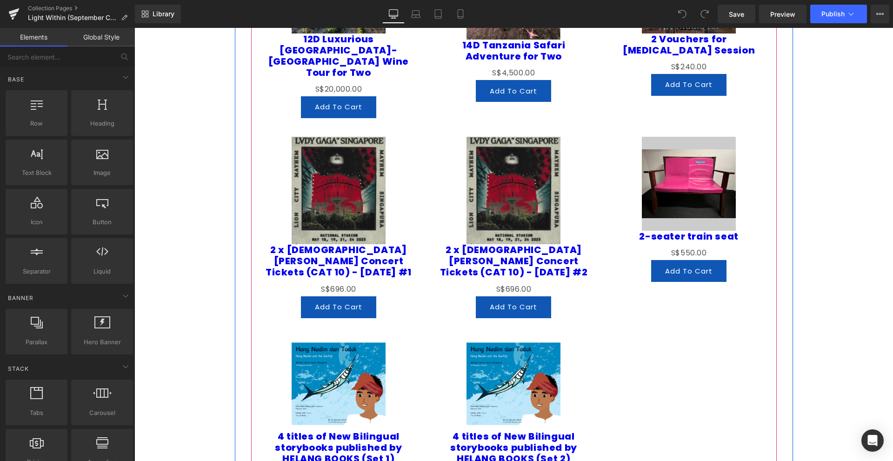
scroll to position [597, 0]
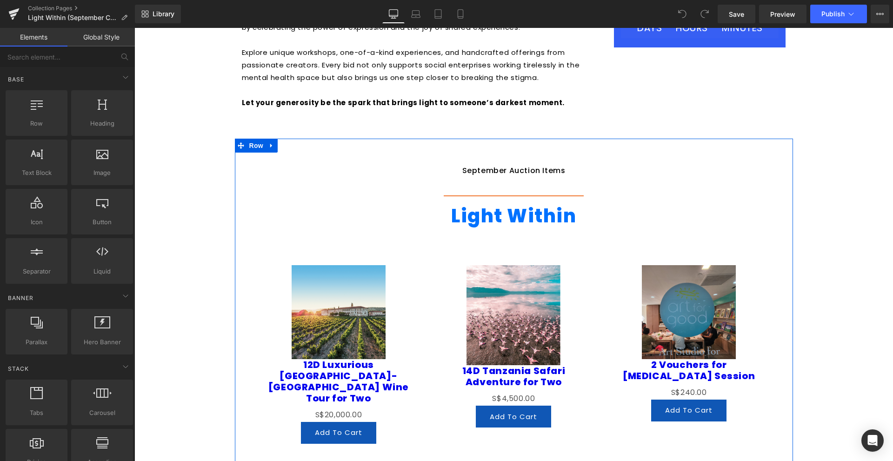
click at [458, 288] on div "Sale Off" at bounding box center [514, 315] width 157 height 100
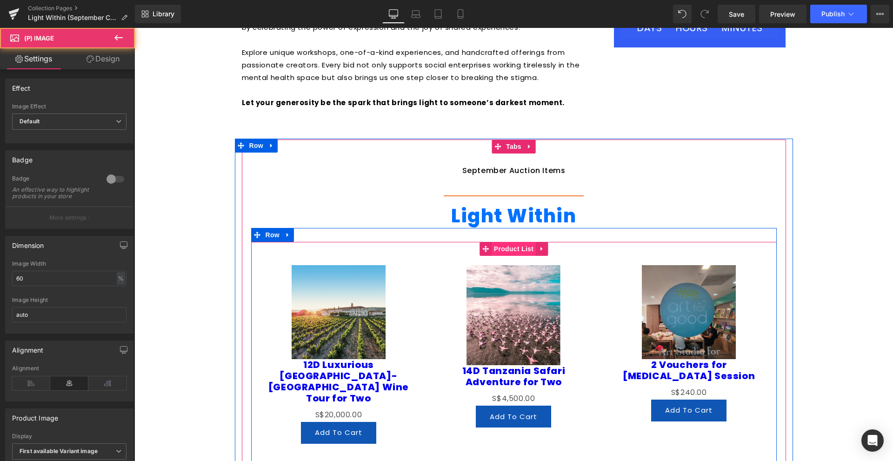
click at [496, 255] on span "Product List" at bounding box center [514, 249] width 44 height 14
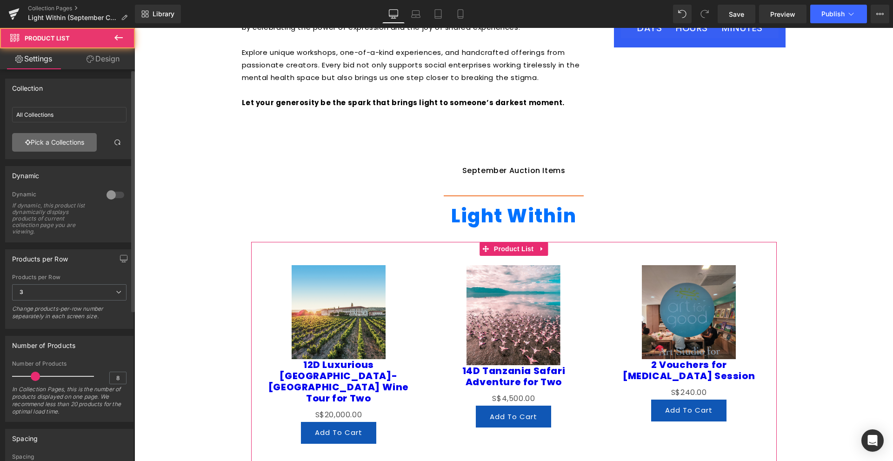
click at [49, 139] on link "Pick a Collections" at bounding box center [54, 142] width 85 height 19
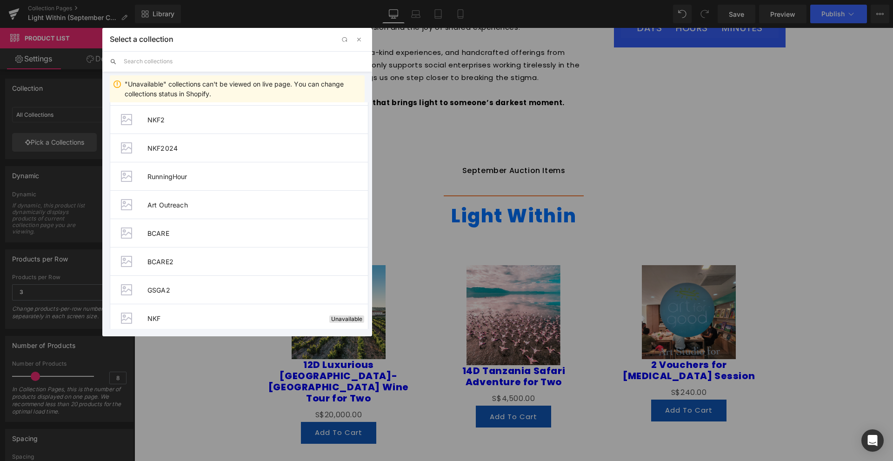
scroll to position [326, 0]
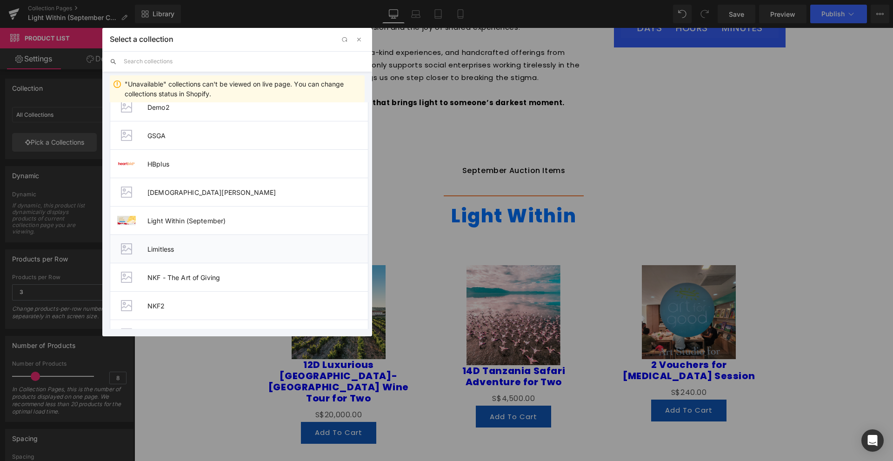
click at [189, 238] on li "Limitless" at bounding box center [239, 249] width 259 height 28
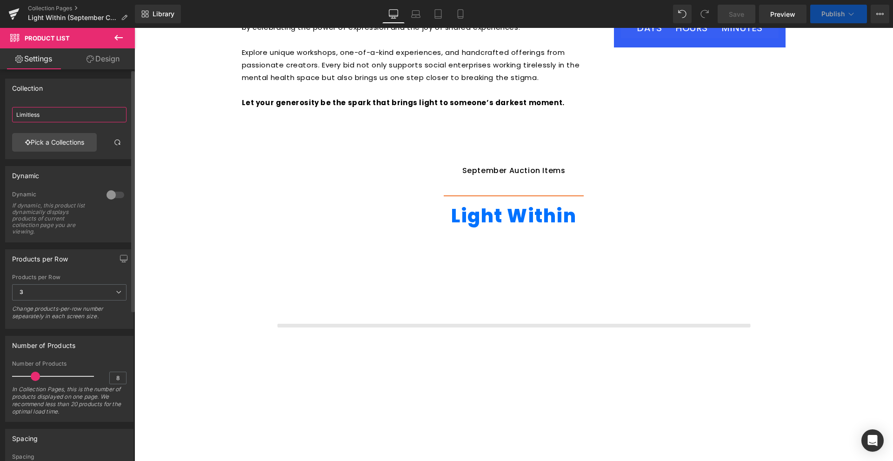
click at [79, 118] on input "Limitless" at bounding box center [69, 114] width 114 height 15
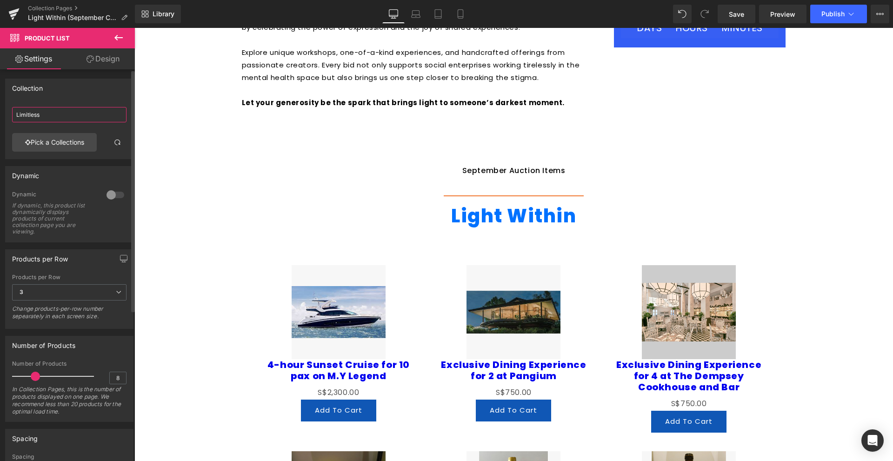
click at [61, 119] on input "Limitless" at bounding box center [69, 114] width 114 height 15
click at [70, 119] on input "Limitless" at bounding box center [69, 114] width 114 height 15
click at [42, 141] on link "Pick a Collections" at bounding box center [54, 142] width 85 height 19
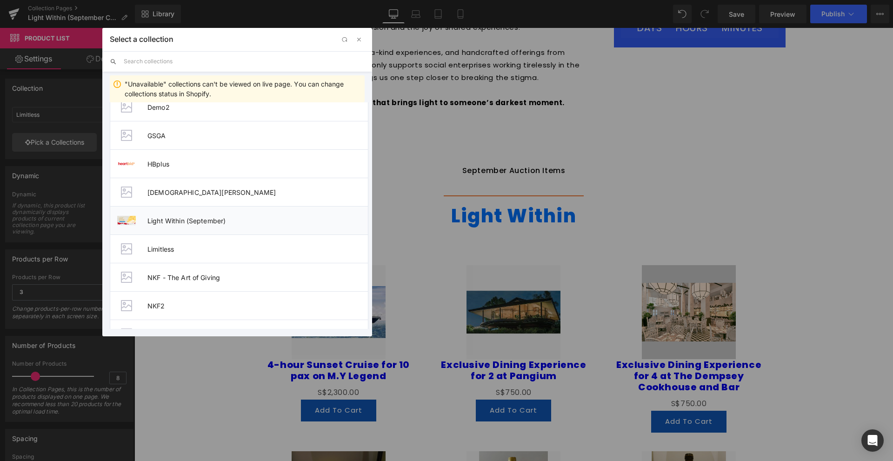
click at [209, 217] on span "Light Within (September)" at bounding box center [258, 221] width 221 height 8
type input "Light Within (September)"
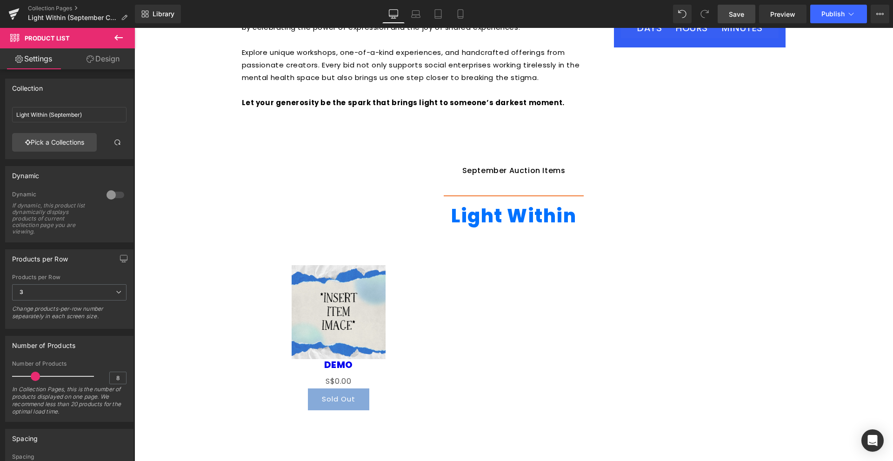
click at [731, 8] on link "Save" at bounding box center [737, 14] width 38 height 19
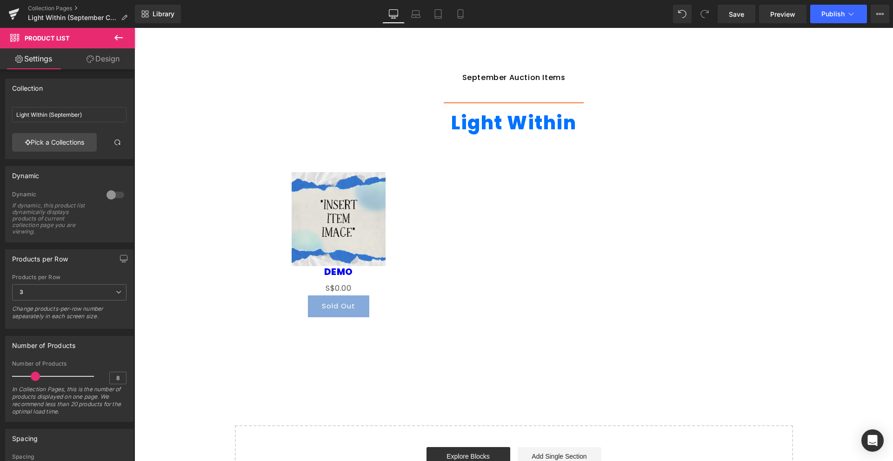
click at [341, 255] on img at bounding box center [339, 219] width 94 height 94
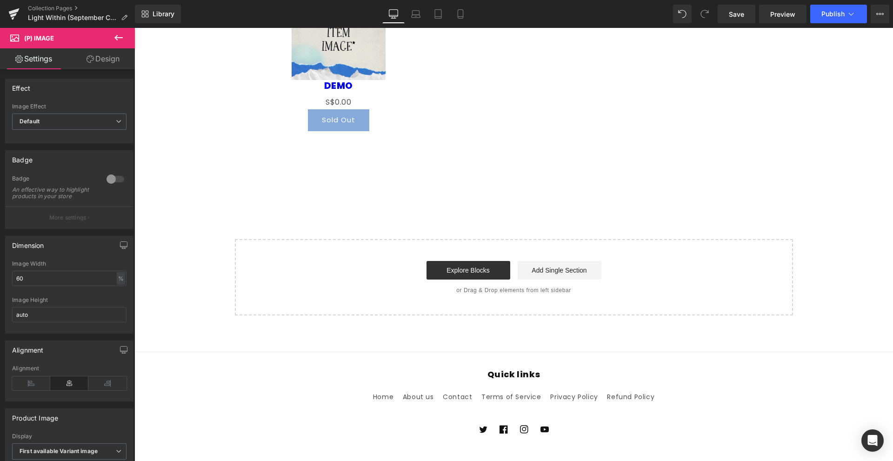
scroll to position [643, 0]
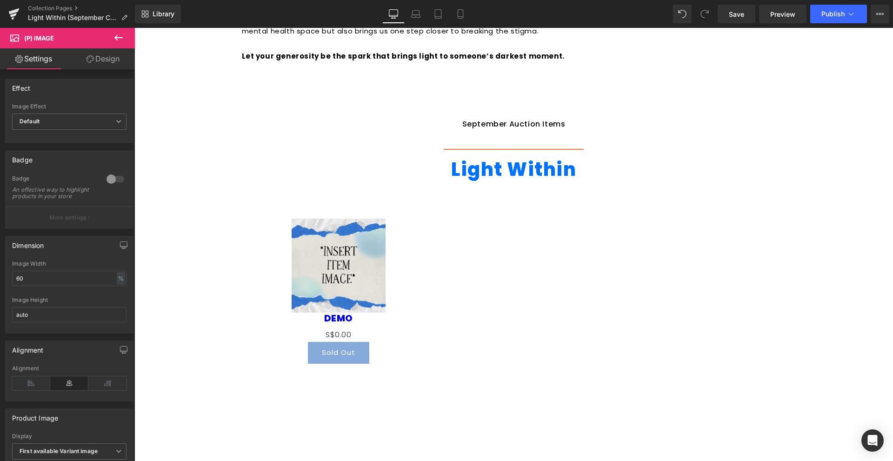
click at [116, 34] on icon at bounding box center [118, 37] width 11 height 11
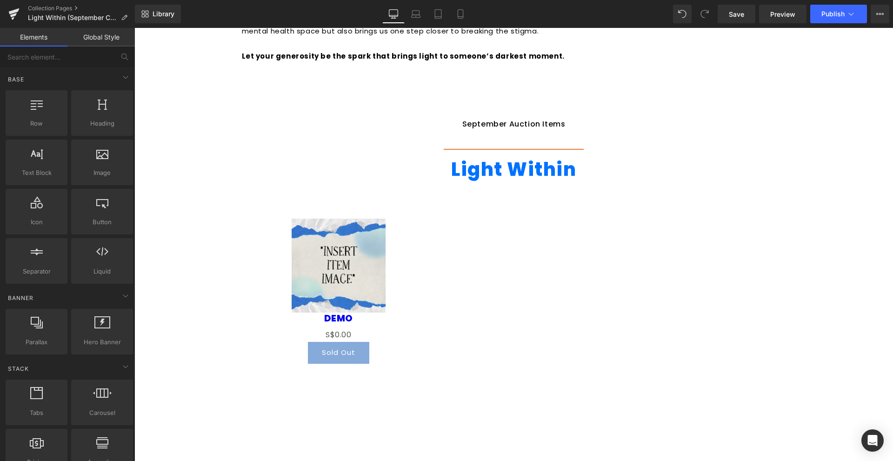
click at [106, 38] on link "Global Style" at bounding box center [100, 37] width 67 height 19
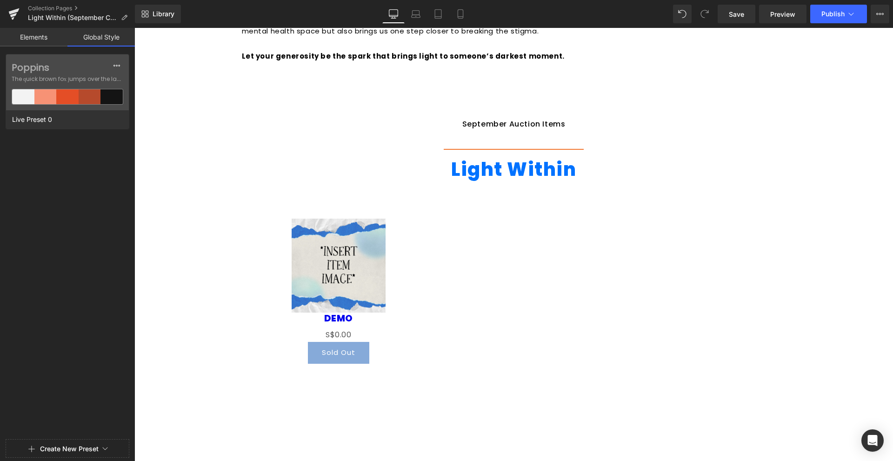
click at [48, 41] on link "Elements" at bounding box center [33, 37] width 67 height 19
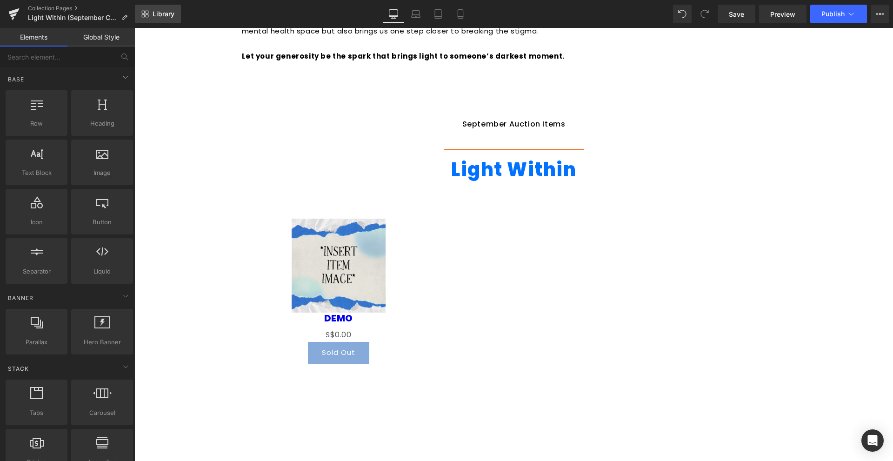
click at [156, 10] on span "Library" at bounding box center [164, 14] width 22 height 8
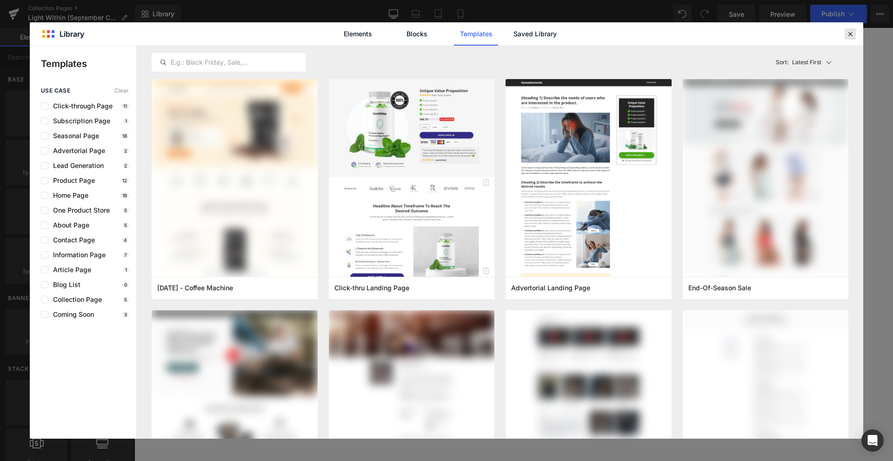
click at [846, 36] on div at bounding box center [850, 33] width 11 height 11
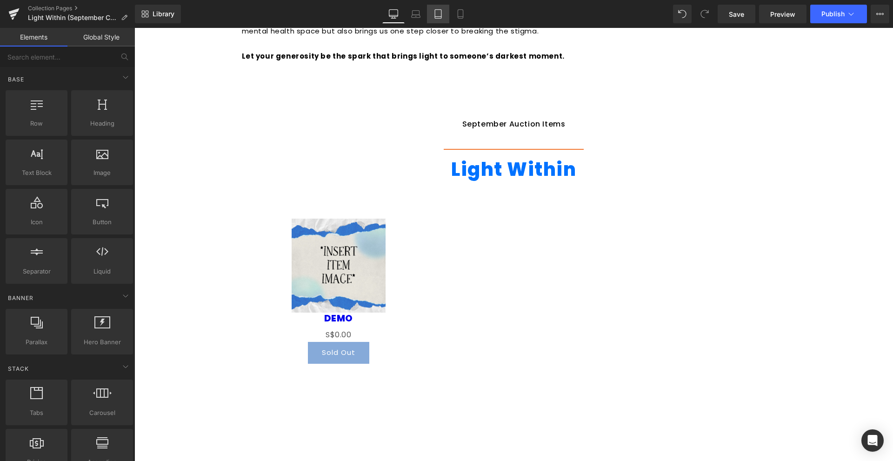
click at [439, 18] on icon at bounding box center [438, 13] width 9 height 9
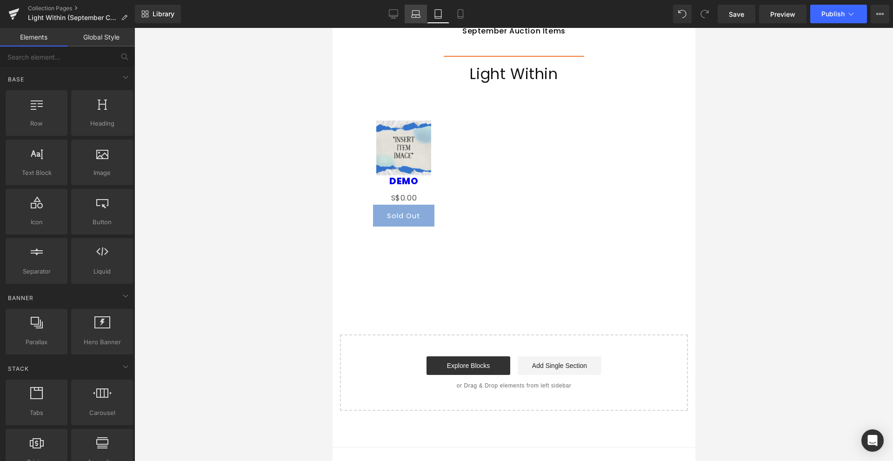
click at [422, 19] on link "Laptop" at bounding box center [416, 14] width 22 height 19
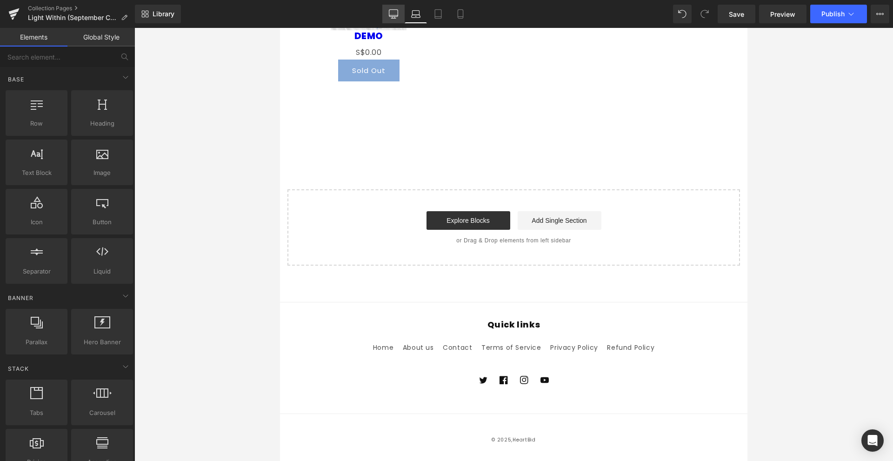
click at [398, 20] on link "Desktop" at bounding box center [394, 14] width 22 height 19
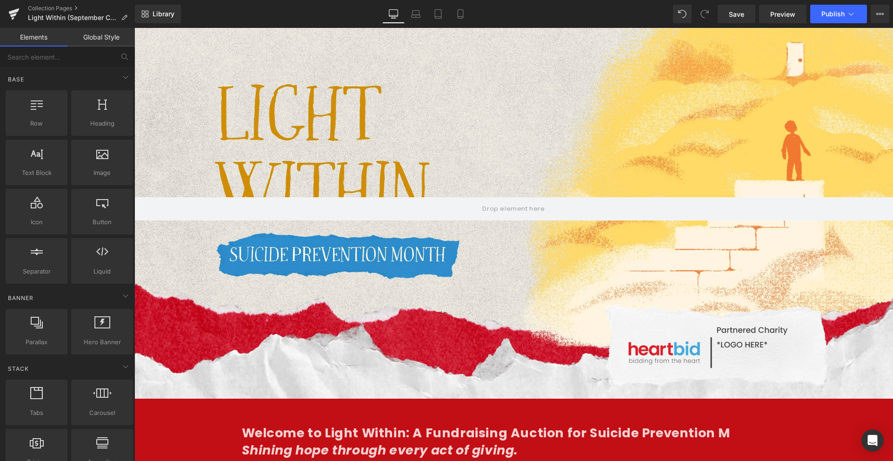
scroll to position [0, 0]
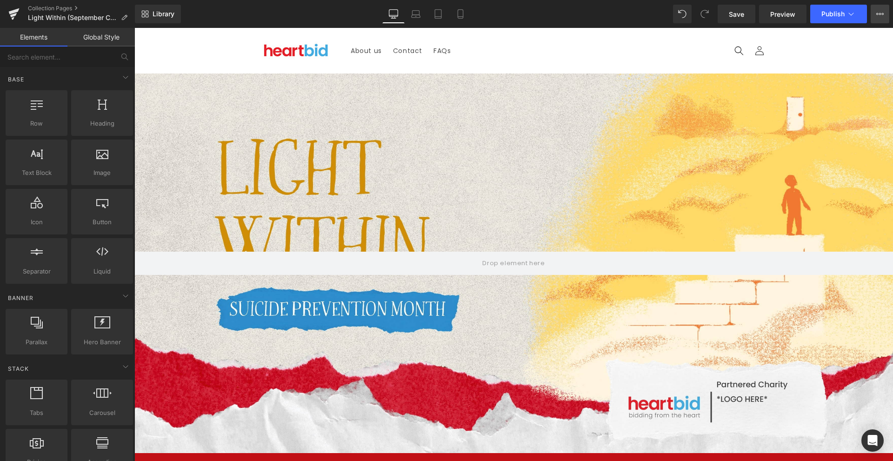
click at [886, 13] on button "View Live Page View with current Template Save Template to Library Schedule Pub…" at bounding box center [880, 14] width 19 height 19
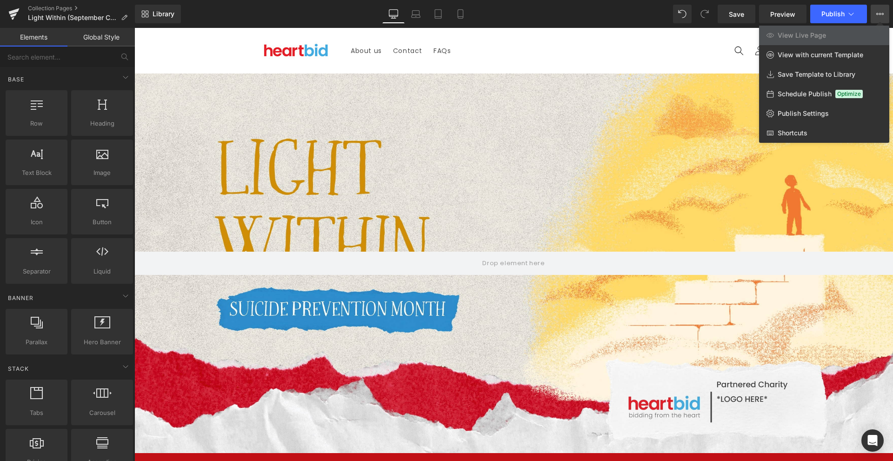
click at [881, 13] on icon at bounding box center [880, 13] width 7 height 7
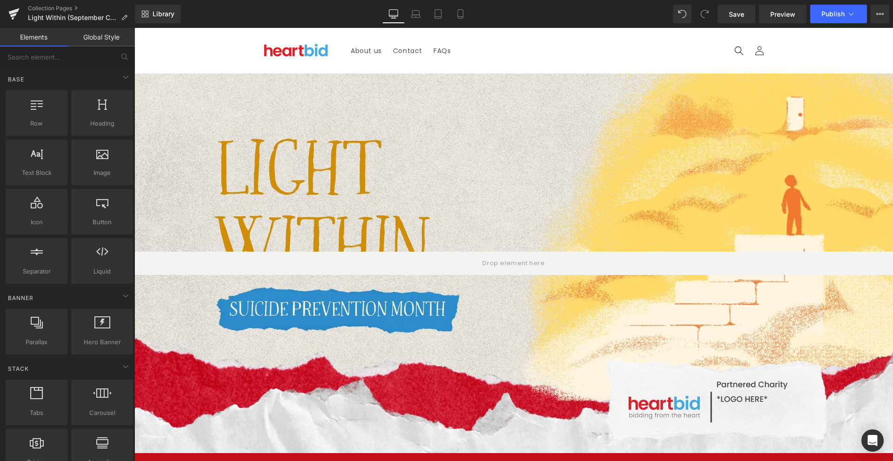
click at [119, 36] on link "Global Style" at bounding box center [100, 37] width 67 height 19
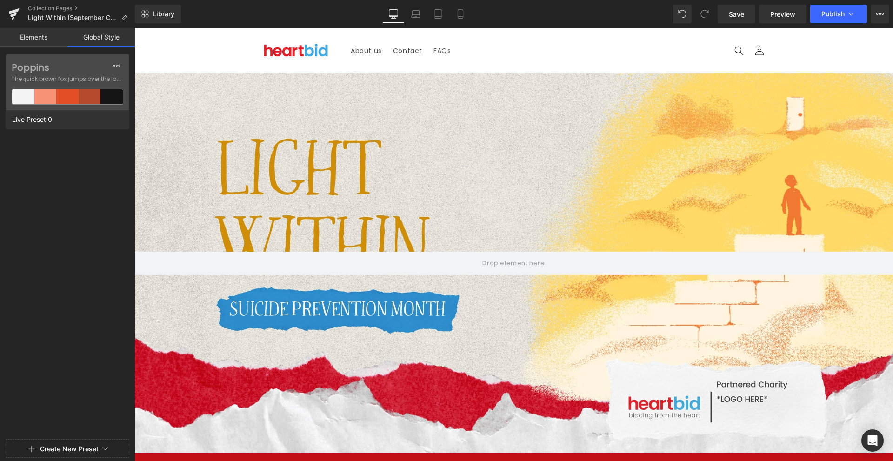
click at [58, 40] on link "Elements" at bounding box center [33, 37] width 67 height 19
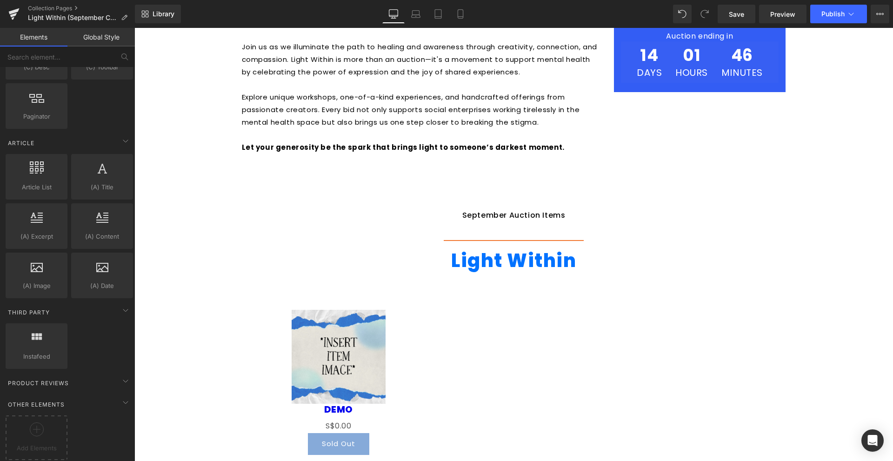
scroll to position [605, 0]
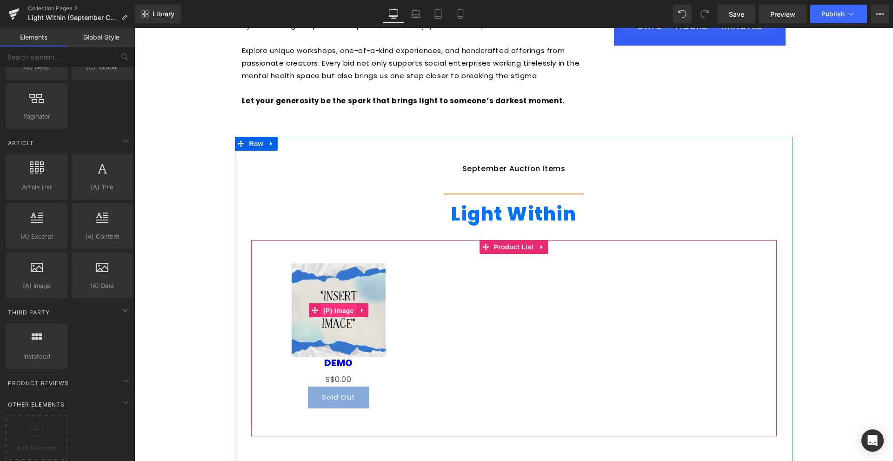
click at [342, 314] on span "(P) Image" at bounding box center [338, 311] width 35 height 14
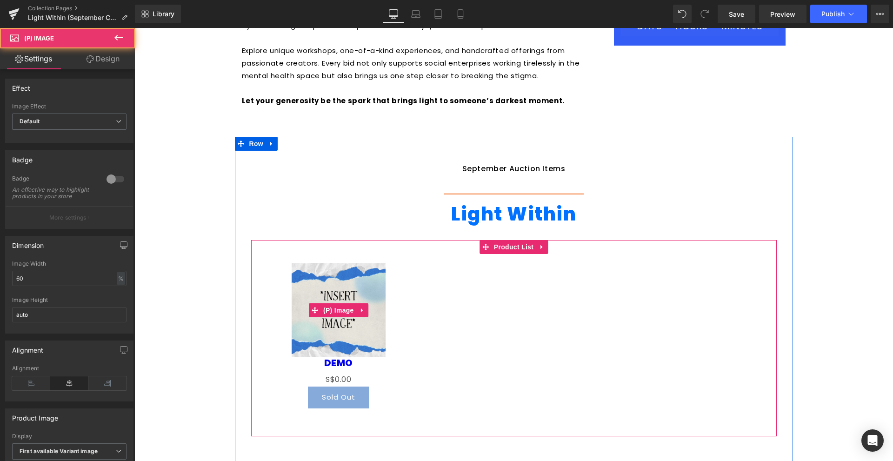
click at [342, 344] on img at bounding box center [339, 310] width 94 height 94
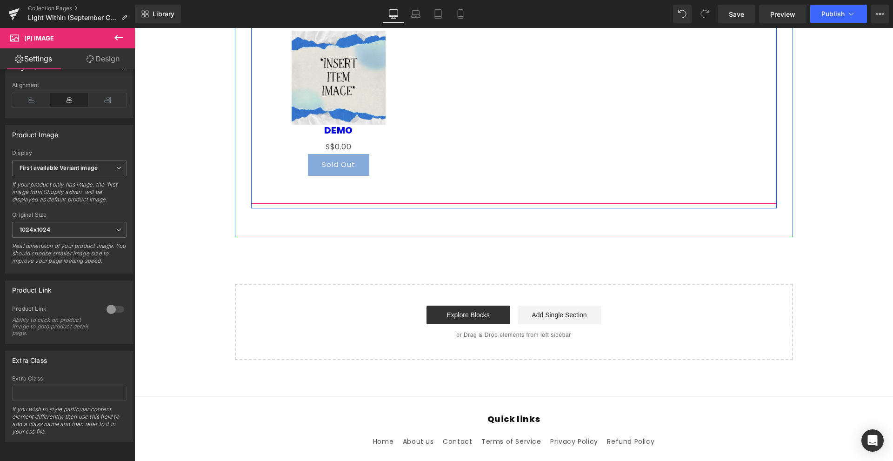
scroll to position [791, 0]
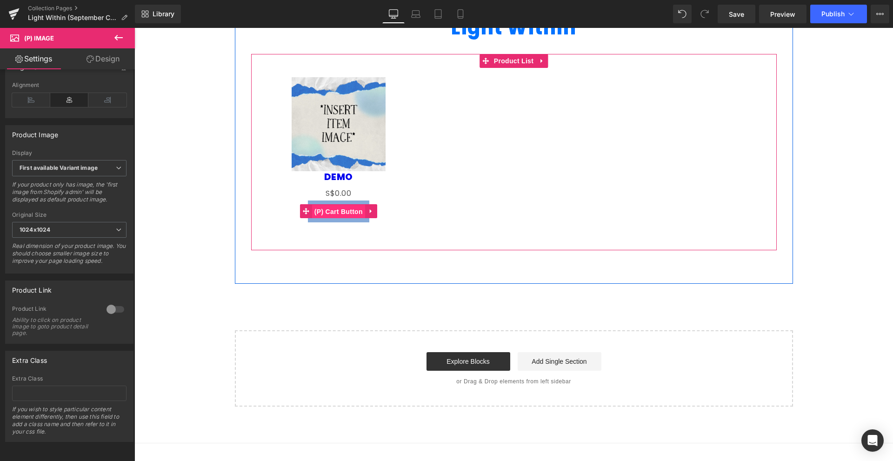
click at [342, 214] on span "(P) Cart Button" at bounding box center [338, 212] width 53 height 14
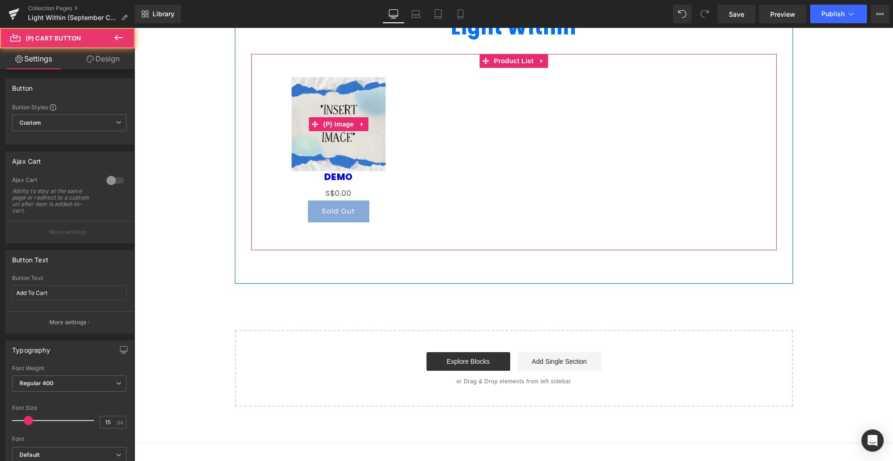
click at [344, 143] on img at bounding box center [339, 124] width 94 height 94
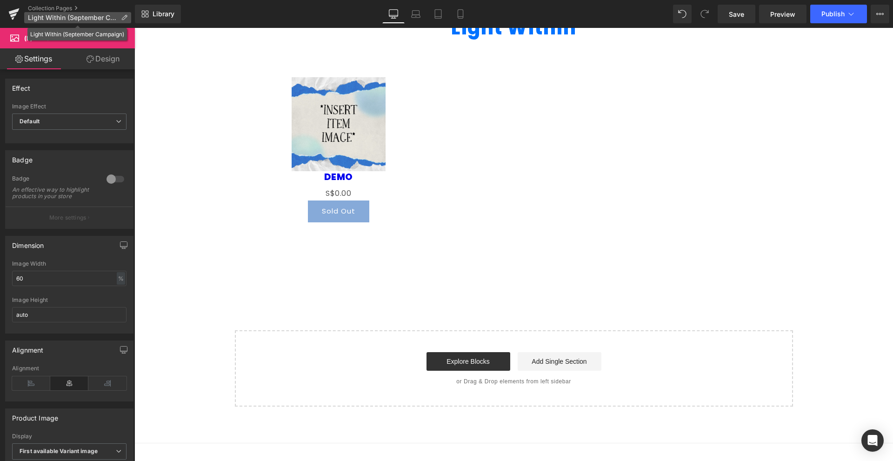
click at [87, 14] on span "Light Within (September Campaign)" at bounding box center [72, 17] width 89 height 7
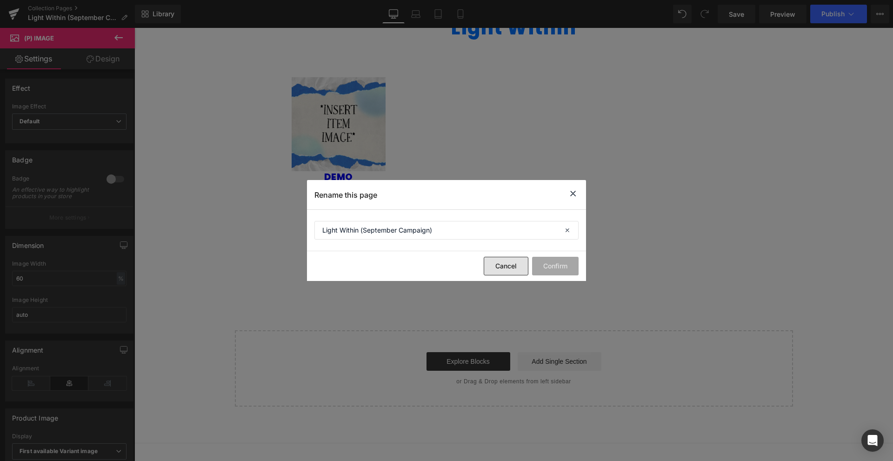
click at [501, 261] on button "Cancel" at bounding box center [506, 266] width 45 height 19
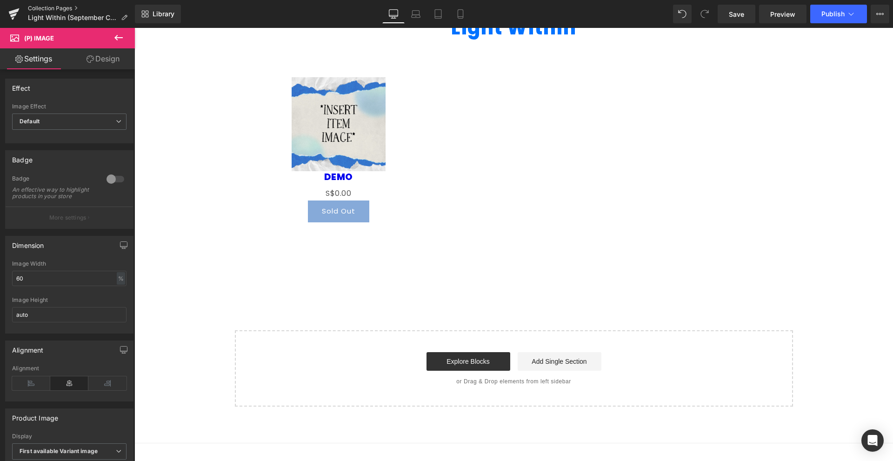
click at [75, 6] on link "Collection Pages" at bounding box center [81, 8] width 107 height 7
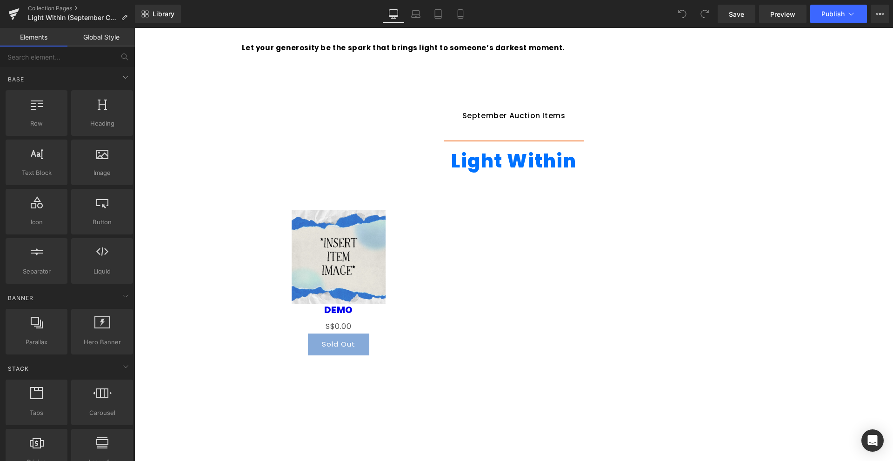
scroll to position [932, 0]
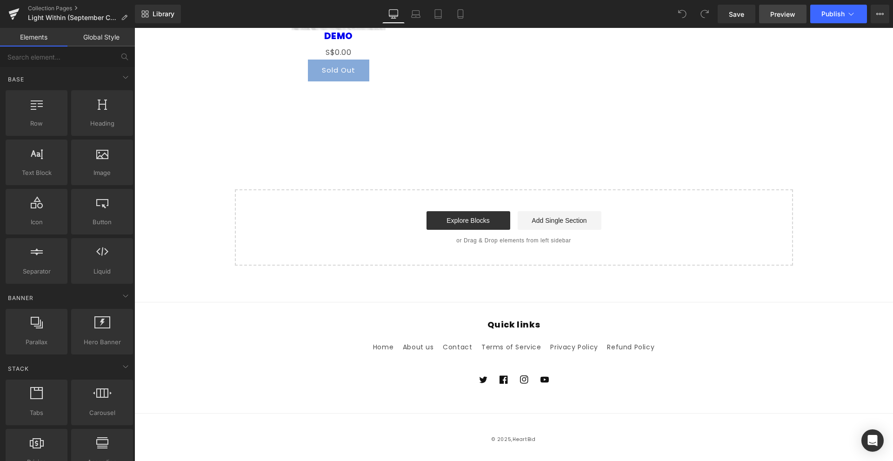
click at [793, 19] on link "Preview" at bounding box center [782, 14] width 47 height 19
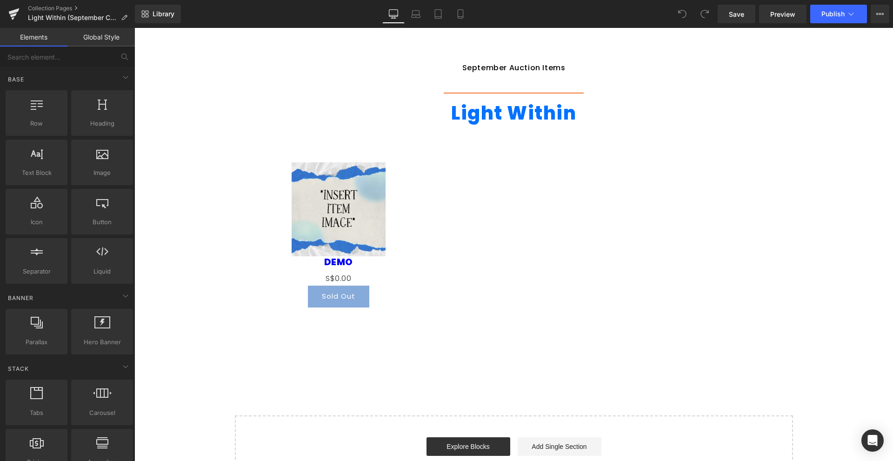
scroll to position [653, 0]
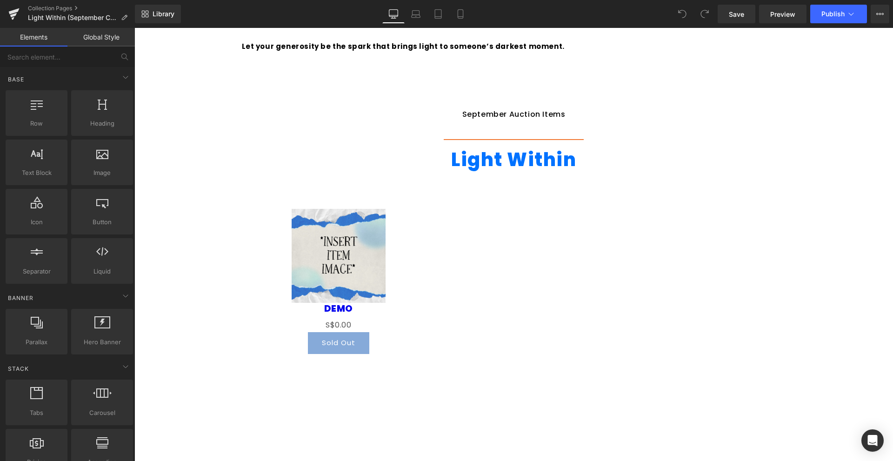
click at [522, 240] on div "Sale Off (P) Image DEMO (P) Title S$0 S$0.00 (P) Price Sold Out (P) Cart Button…" at bounding box center [514, 277] width 526 height 182
click at [347, 247] on img at bounding box center [339, 256] width 94 height 94
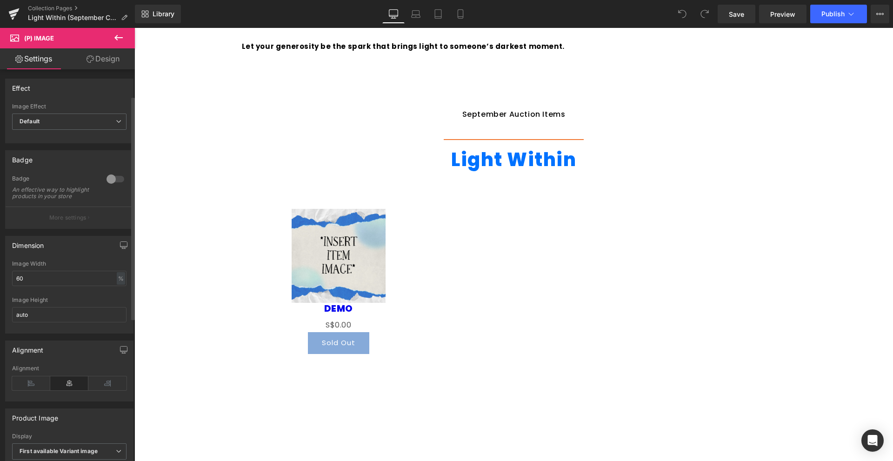
scroll to position [297, 0]
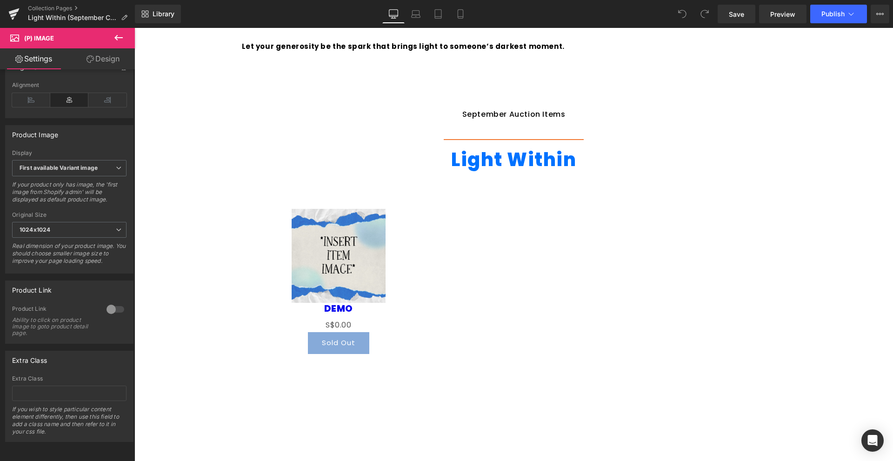
click at [104, 62] on link "Design" at bounding box center [102, 58] width 67 height 21
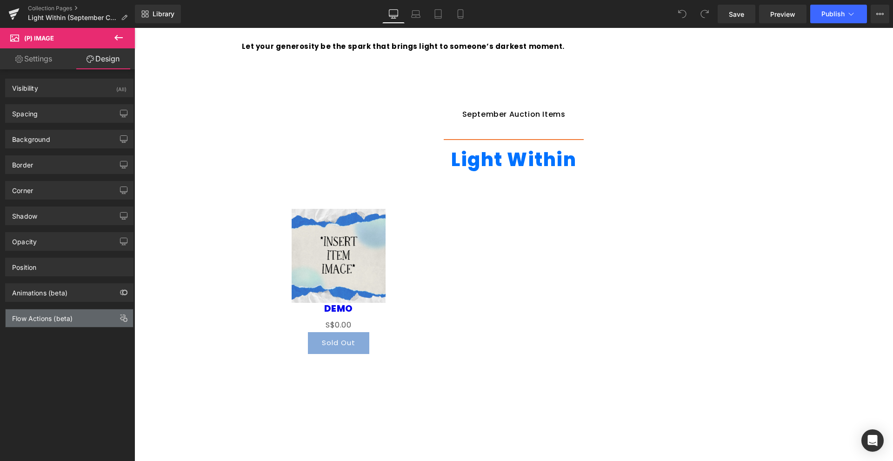
click at [76, 312] on div "Flow Actions (beta)" at bounding box center [70, 318] width 128 height 18
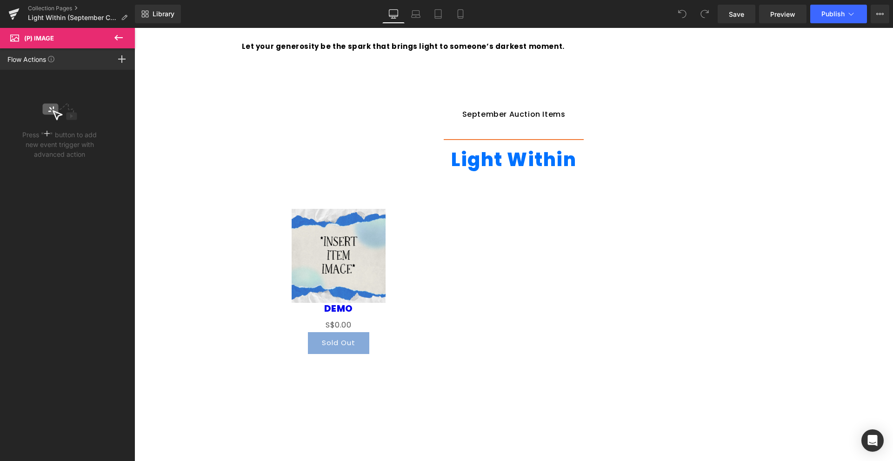
click at [121, 38] on icon at bounding box center [118, 38] width 8 height 6
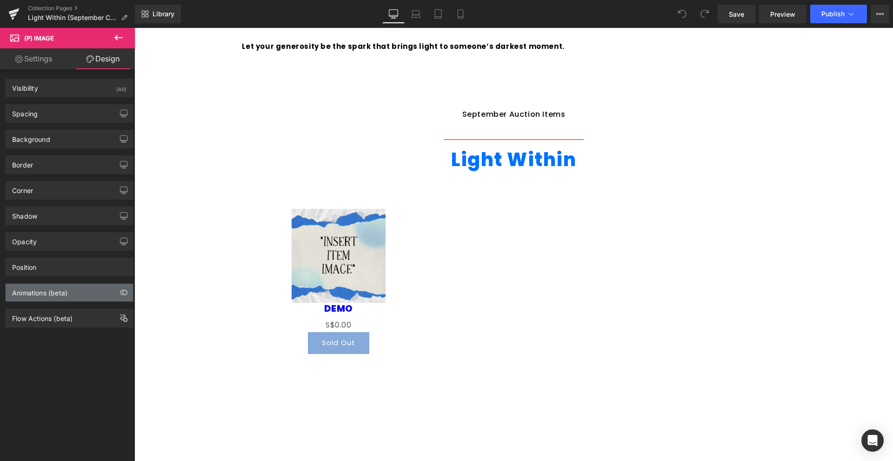
click at [46, 294] on div "Animations (beta)" at bounding box center [39, 290] width 55 height 13
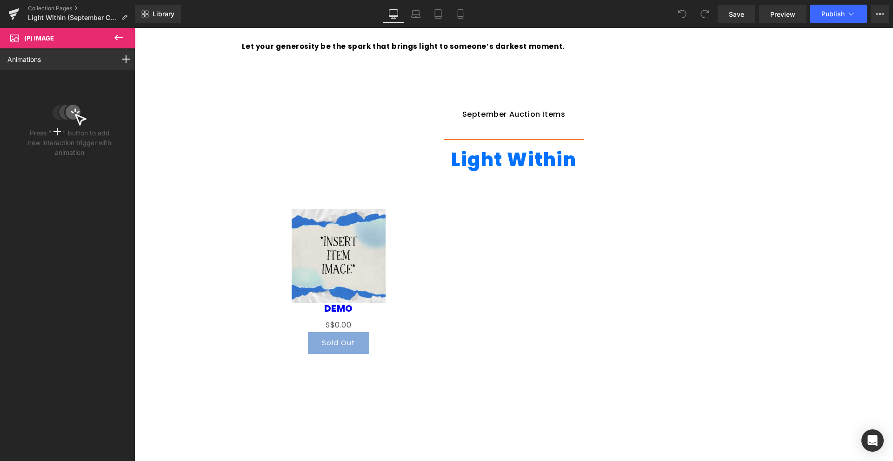
drag, startPoint x: 116, startPoint y: 44, endPoint x: 10, endPoint y: 4, distance: 113.4
click at [116, 44] on button at bounding box center [118, 38] width 33 height 20
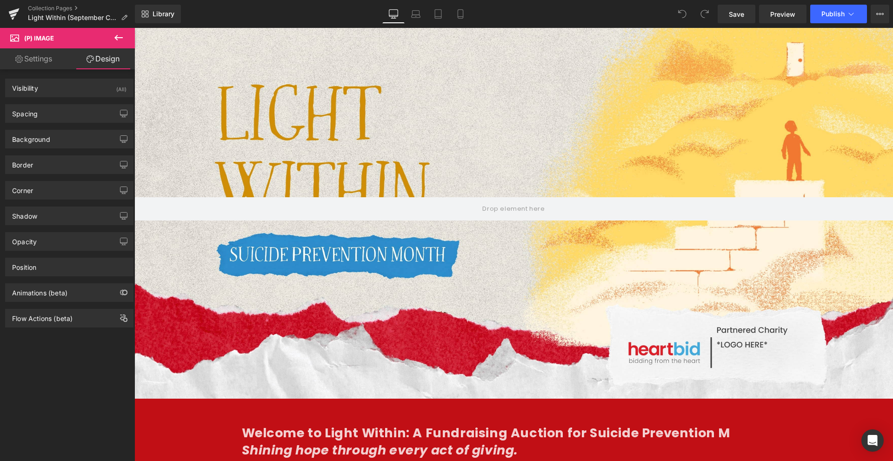
scroll to position [0, 0]
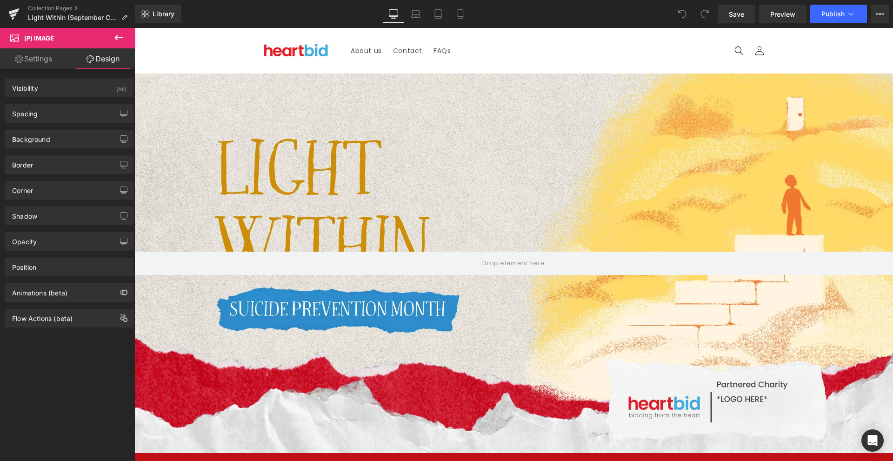
click at [38, 55] on link "Settings" at bounding box center [33, 58] width 67 height 21
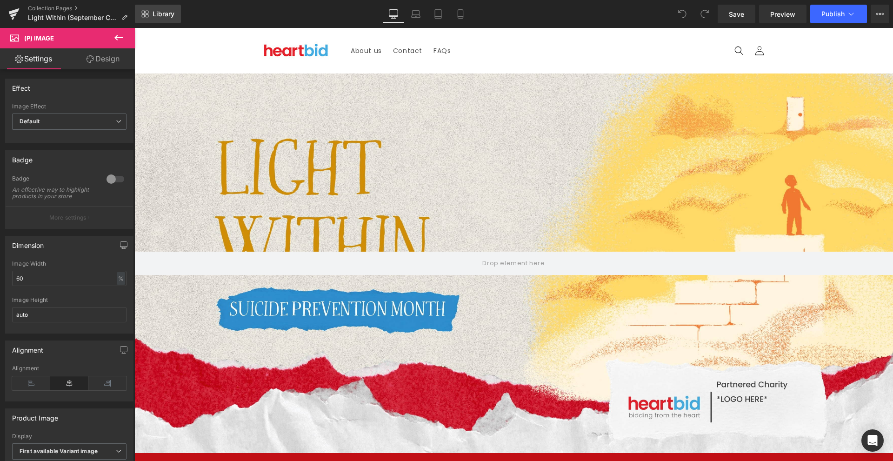
click at [147, 14] on icon at bounding box center [144, 13] width 7 height 7
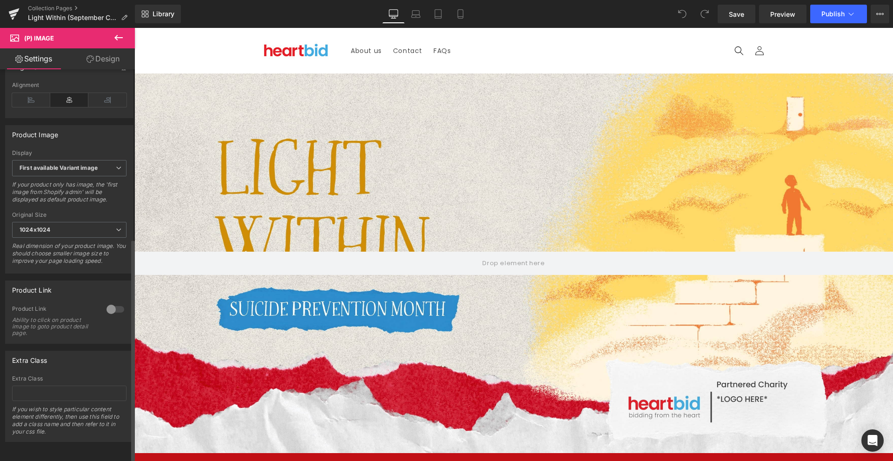
click at [59, 295] on div "Product Link 0 Product Link Ability to click on product image to goto product d…" at bounding box center [69, 312] width 128 height 63
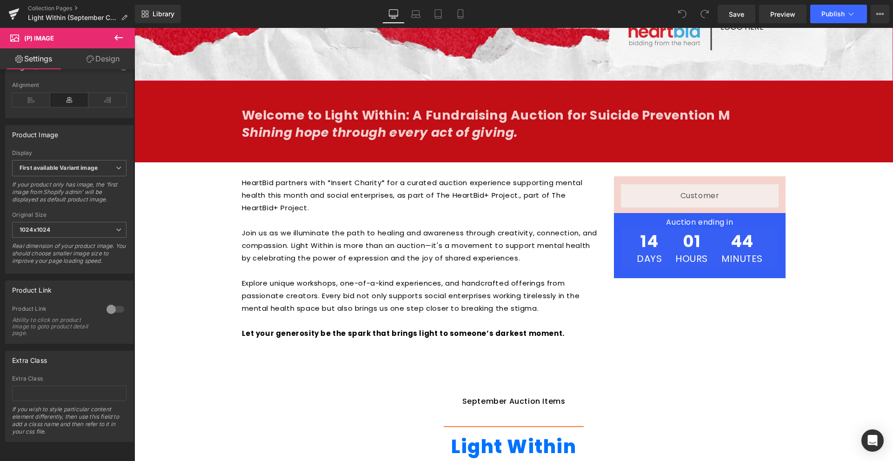
scroll to position [558, 0]
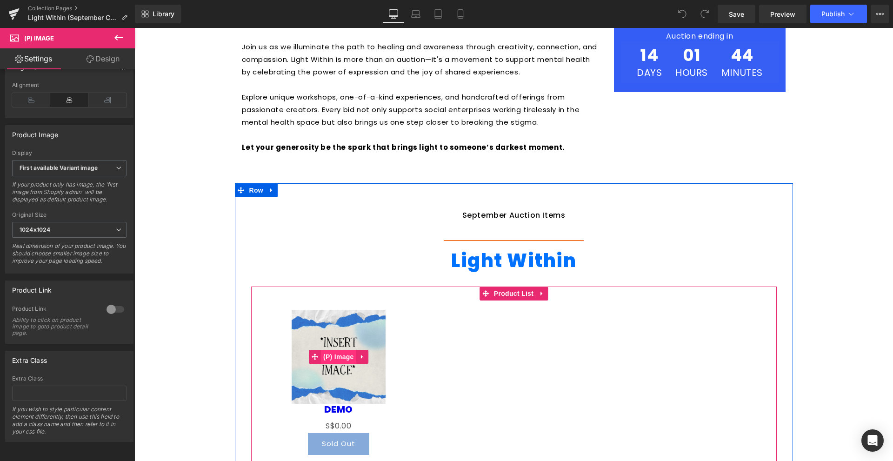
click at [334, 354] on span "(P) Image" at bounding box center [338, 357] width 35 height 14
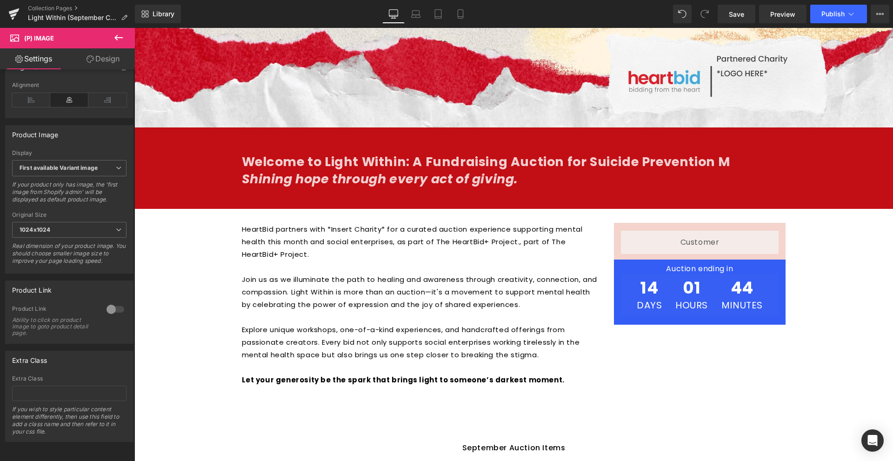
scroll to position [0, 0]
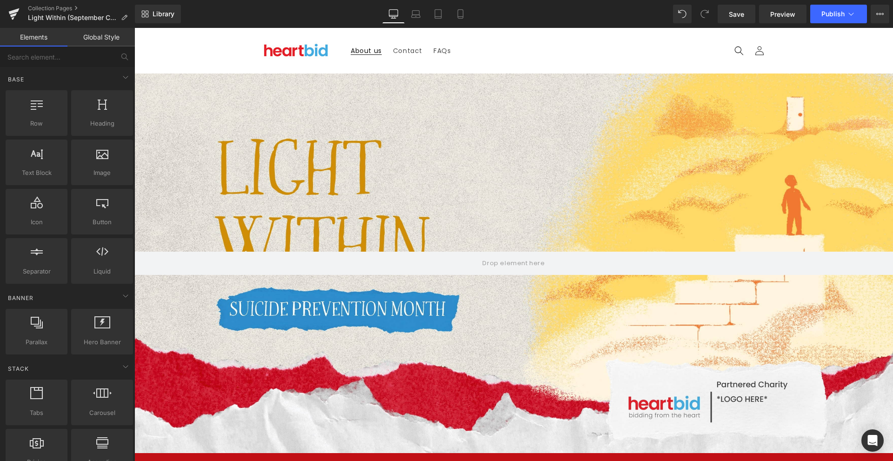
click at [371, 53] on span "About us" at bounding box center [366, 51] width 31 height 8
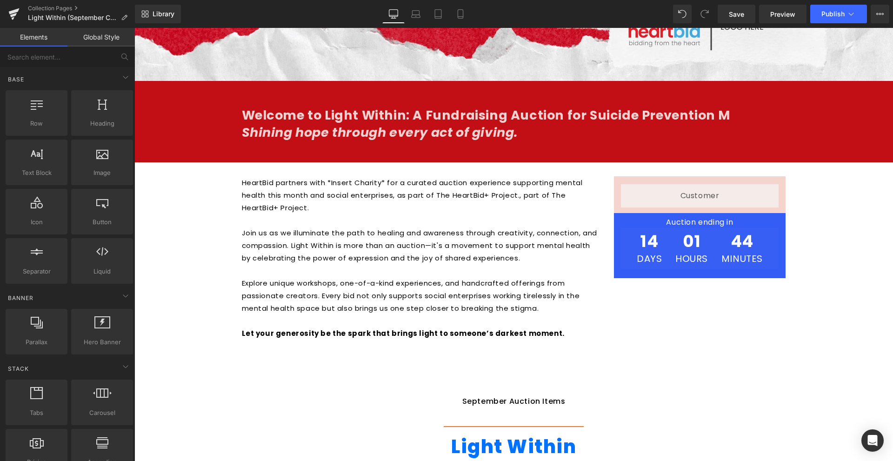
scroll to position [605, 0]
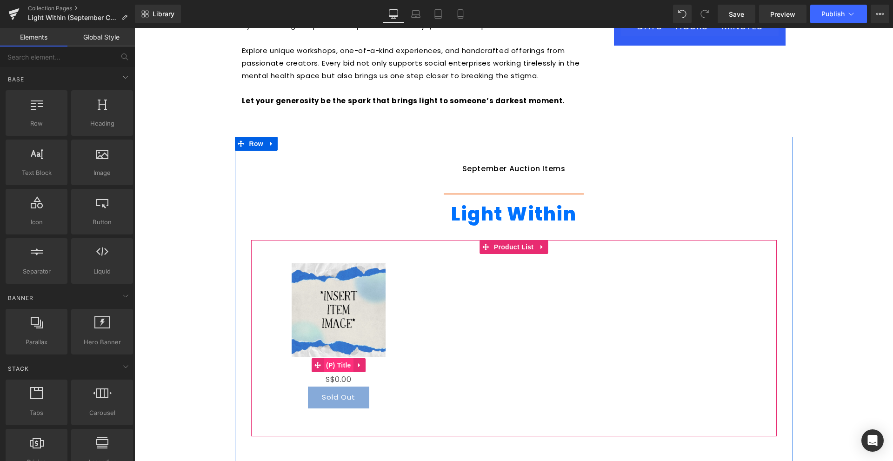
click at [337, 368] on span "(P) Title" at bounding box center [339, 365] width 30 height 14
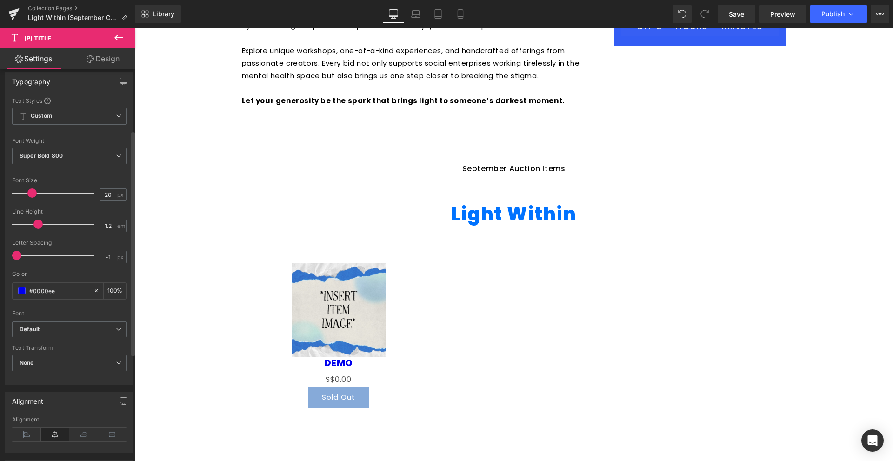
scroll to position [0, 0]
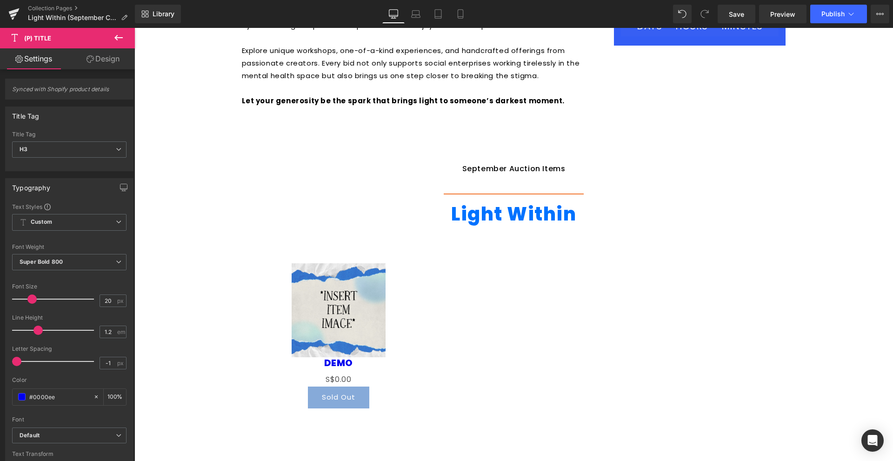
click at [110, 68] on link "Design" at bounding box center [102, 58] width 67 height 21
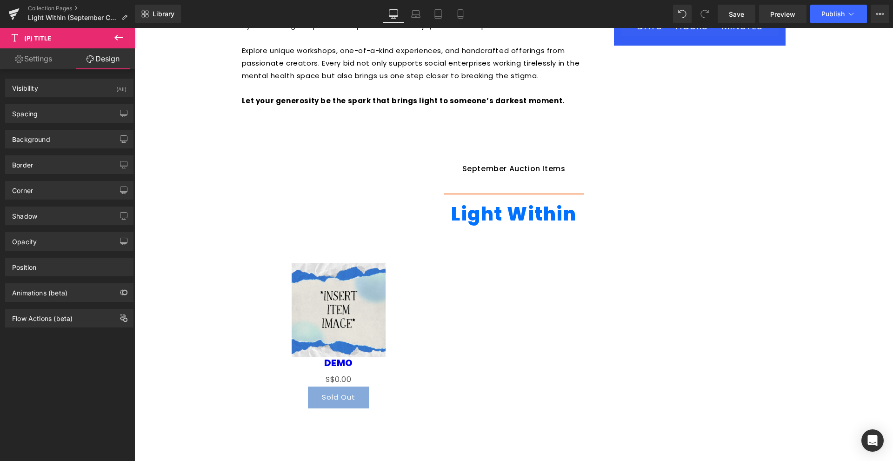
click at [55, 62] on link "Settings" at bounding box center [33, 58] width 67 height 21
type input "100"
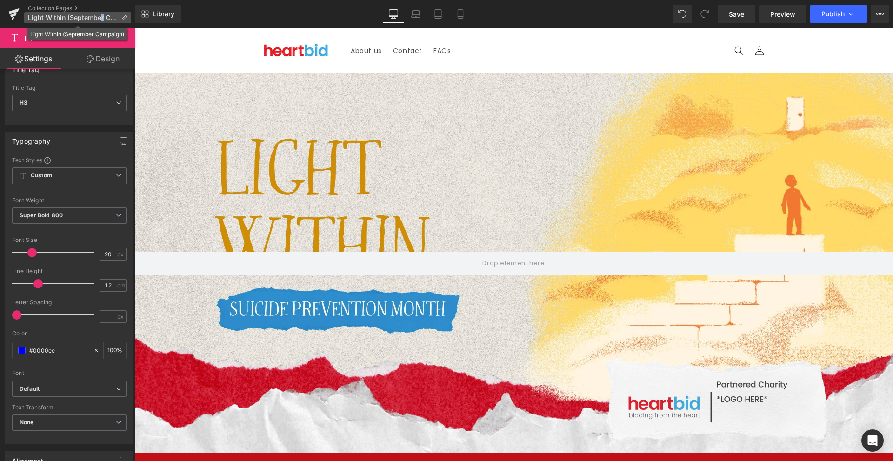
click at [102, 18] on span "Light Within (September Campaign)" at bounding box center [72, 17] width 89 height 7
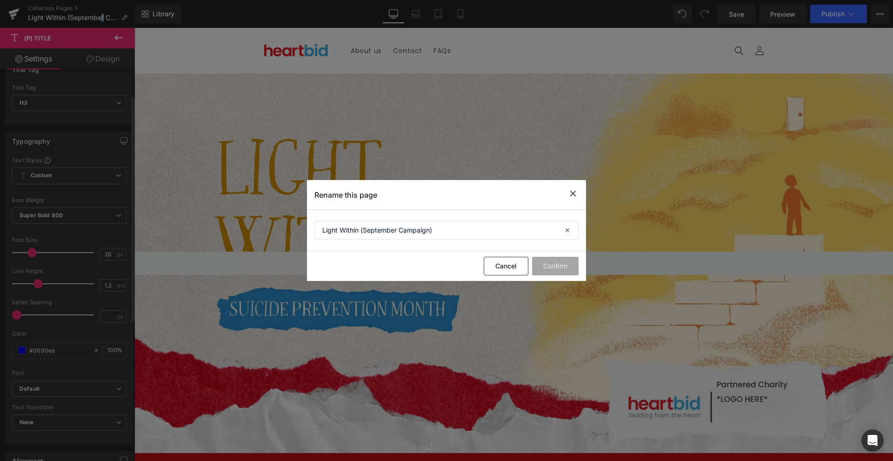
drag, startPoint x: 81, startPoint y: 118, endPoint x: 0, endPoint y: 72, distance: 93.8
click at [492, 269] on button "Cancel" at bounding box center [506, 266] width 45 height 19
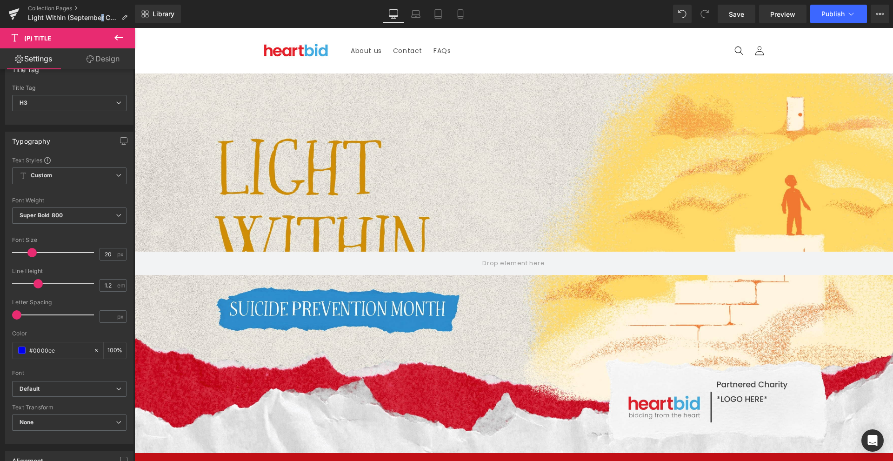
click at [50, 60] on link "Settings" at bounding box center [33, 58] width 67 height 21
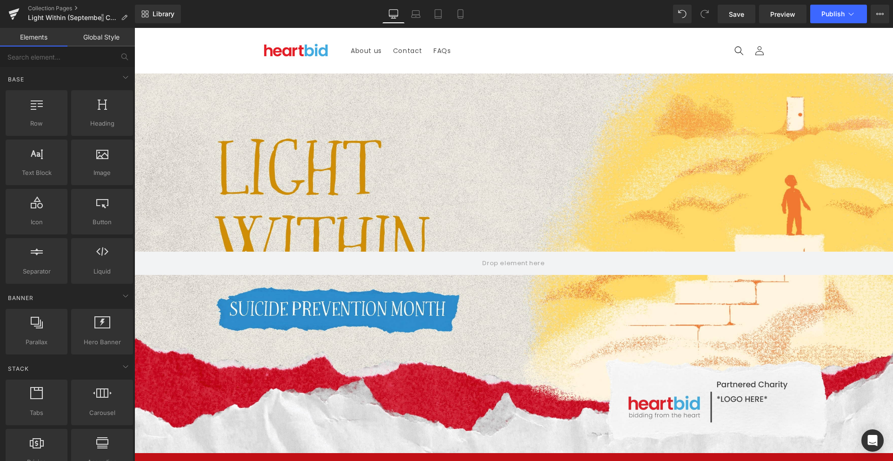
click at [209, 59] on sticky-header "About us Contact FAQs Log in Twitter Facebook Instagram YouTube About us Contact" at bounding box center [513, 51] width 759 height 46
click at [156, 19] on link "Library" at bounding box center [158, 14] width 46 height 19
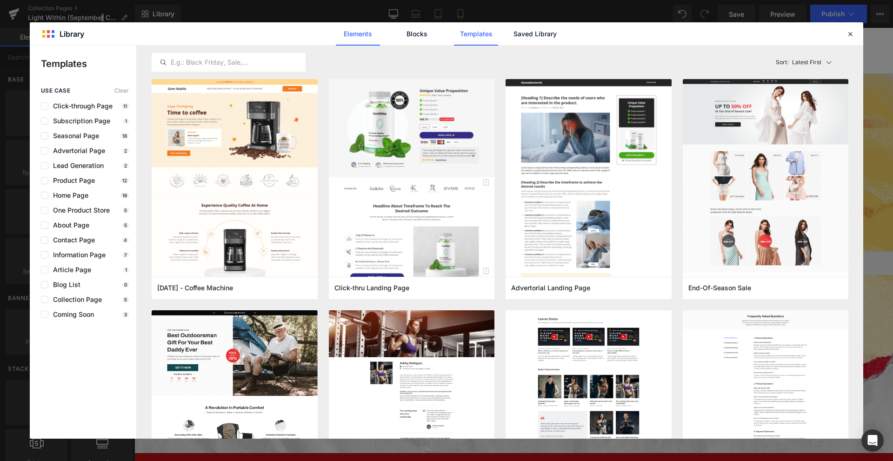
click at [454, 25] on link "Elements" at bounding box center [476, 33] width 44 height 23
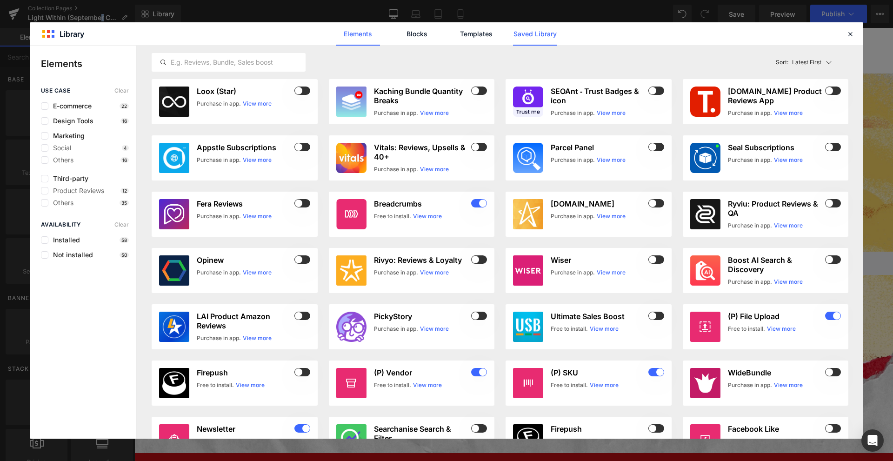
click at [541, 38] on link "Saved Library" at bounding box center [535, 33] width 44 height 23
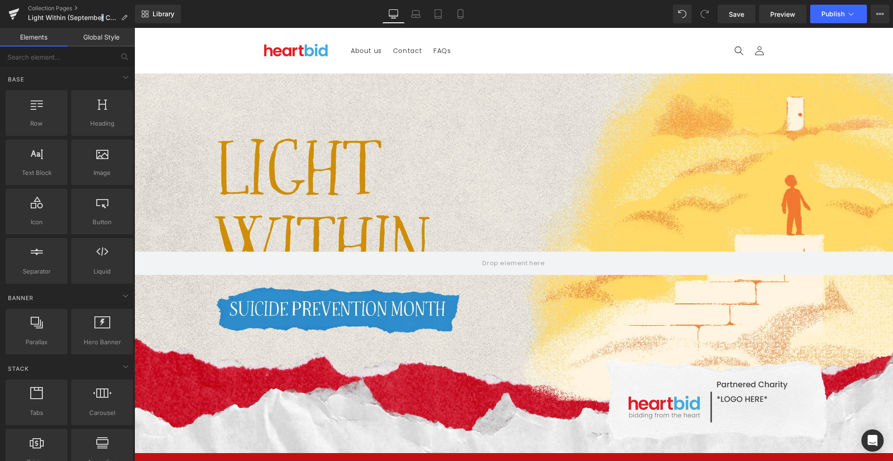
click at [552, 14] on div "Library Desktop Desktop Laptop Tablet Mobile Save Preview Publish Scheduled Vie…" at bounding box center [514, 14] width 759 height 19
click at [157, 7] on link "Library" at bounding box center [158, 14] width 46 height 19
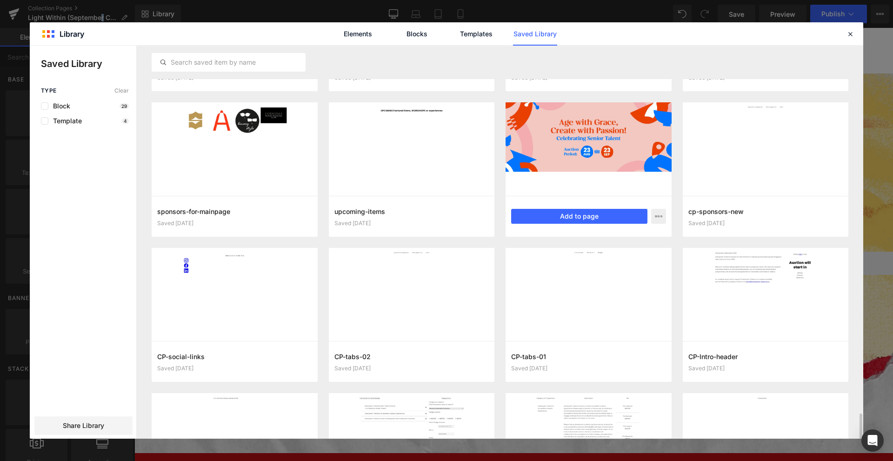
scroll to position [535, 0]
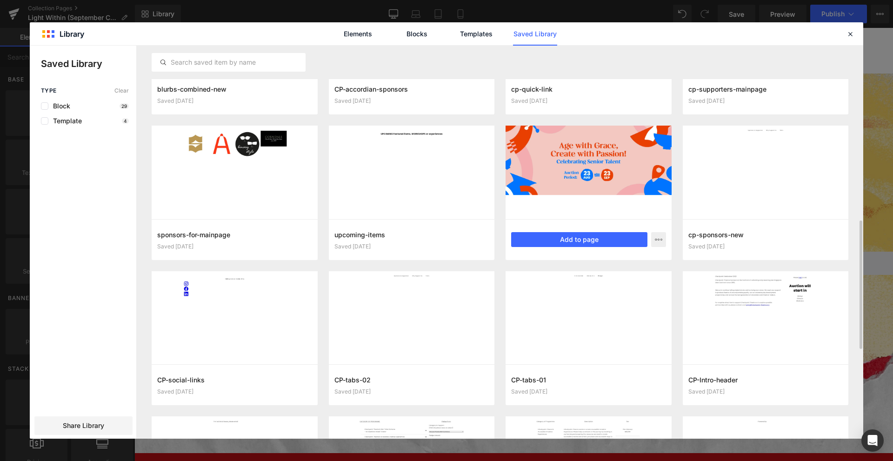
click at [631, 184] on div at bounding box center [589, 173] width 166 height 94
click at [657, 239] on icon "button" at bounding box center [658, 239] width 7 height 7
click at [581, 175] on div at bounding box center [447, 242] width 834 height 393
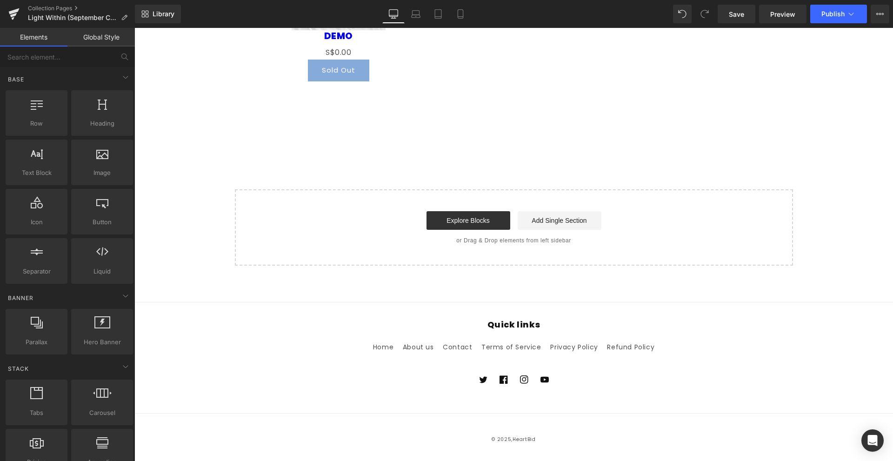
scroll to position [606, 0]
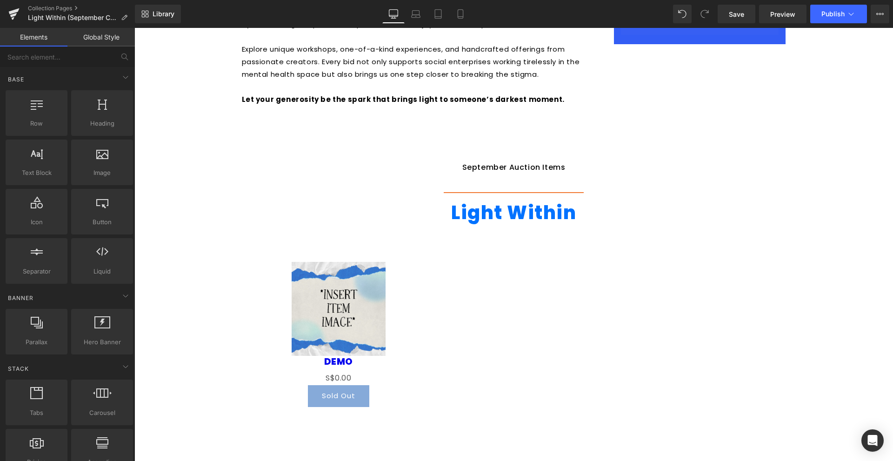
click at [374, 294] on img at bounding box center [339, 309] width 94 height 94
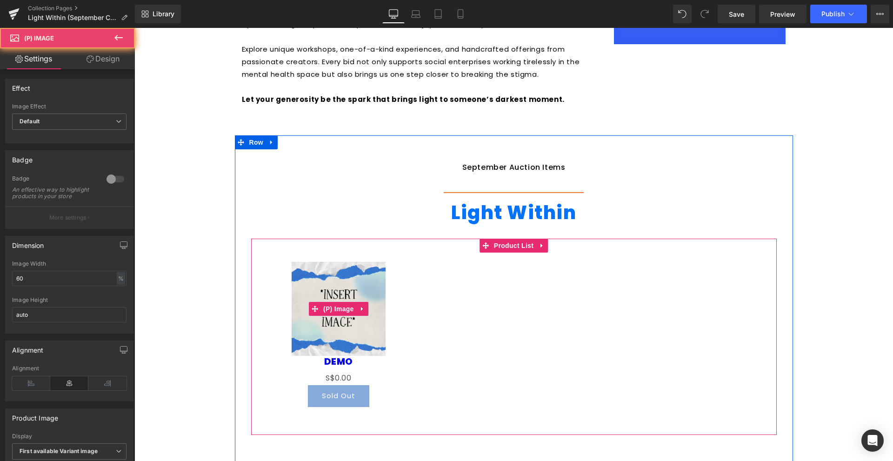
click at [374, 294] on img at bounding box center [339, 309] width 94 height 94
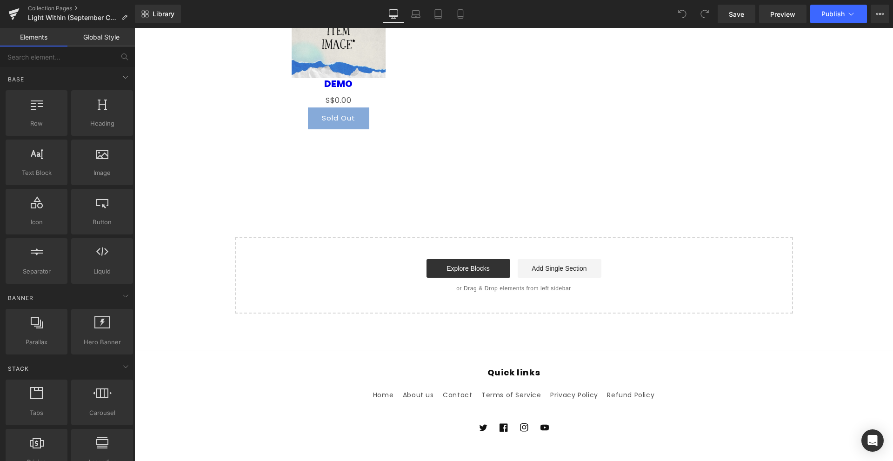
scroll to position [651, 0]
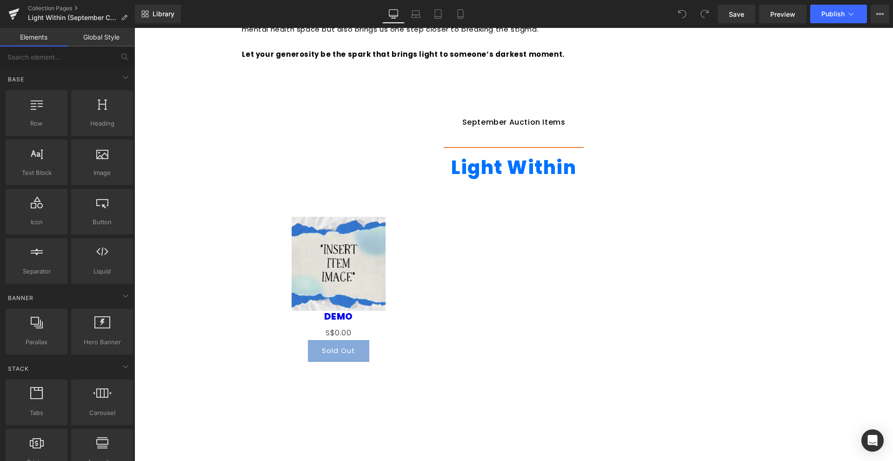
click at [309, 251] on img at bounding box center [339, 264] width 94 height 94
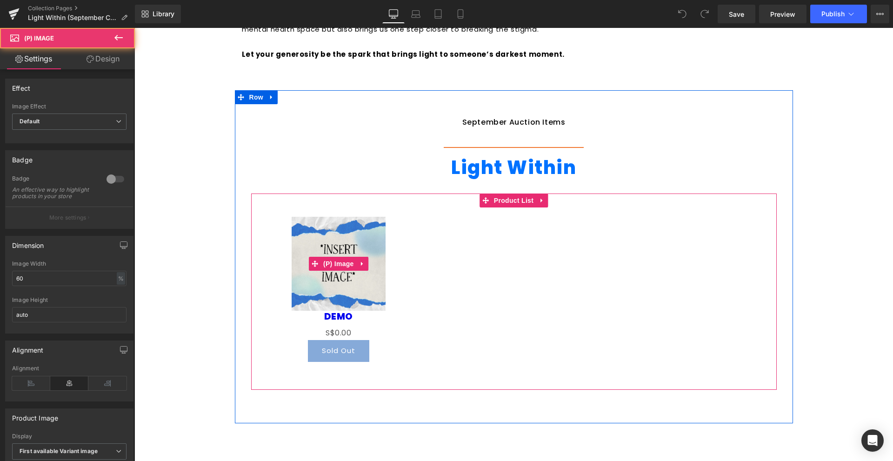
click at [309, 251] on img at bounding box center [339, 264] width 94 height 94
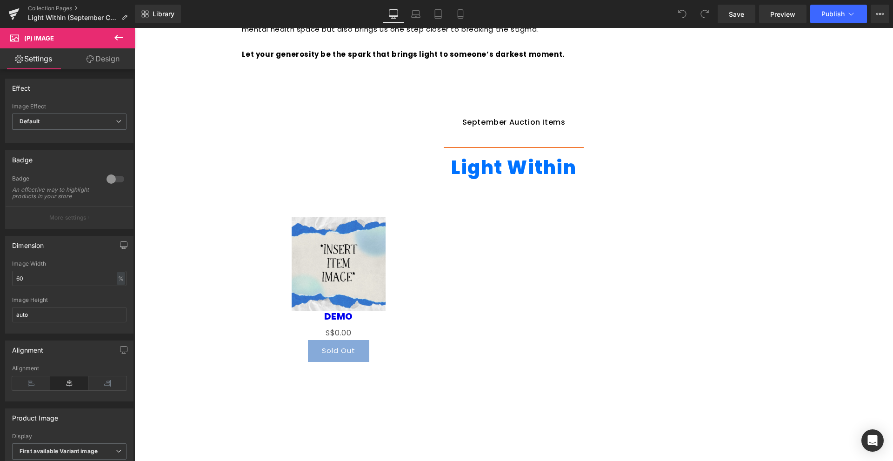
click at [94, 51] on link "Design" at bounding box center [102, 58] width 67 height 21
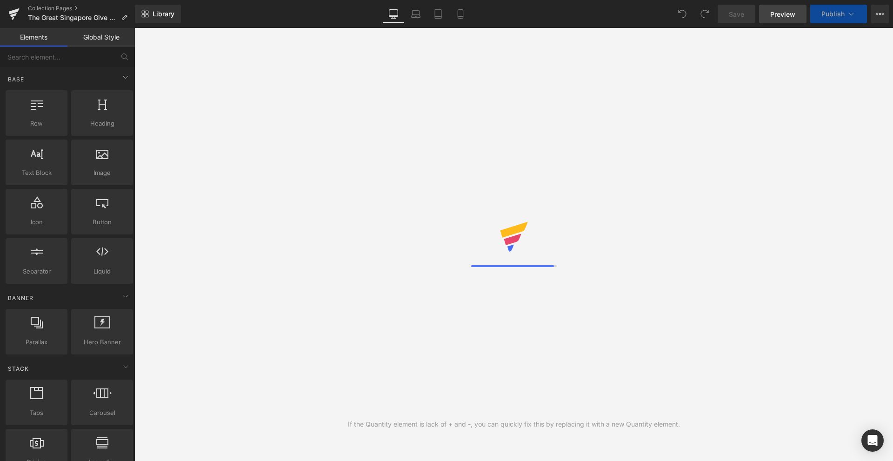
click at [777, 19] on span "Preview" at bounding box center [783, 14] width 25 height 10
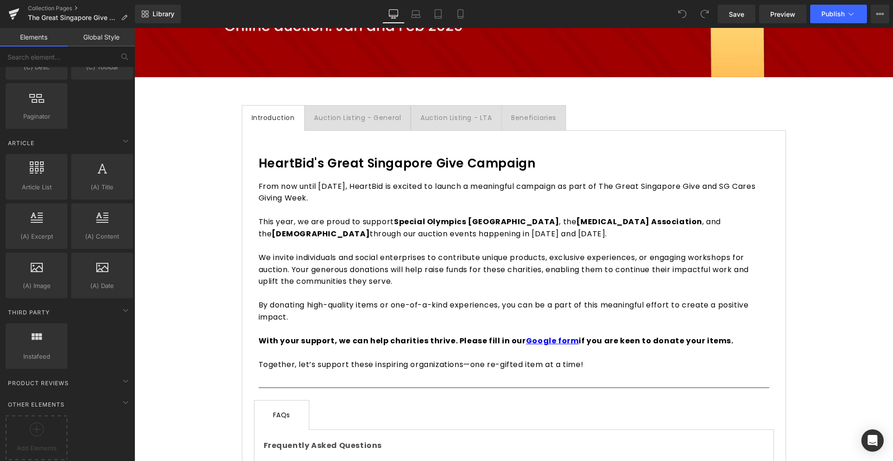
scroll to position [114, 0]
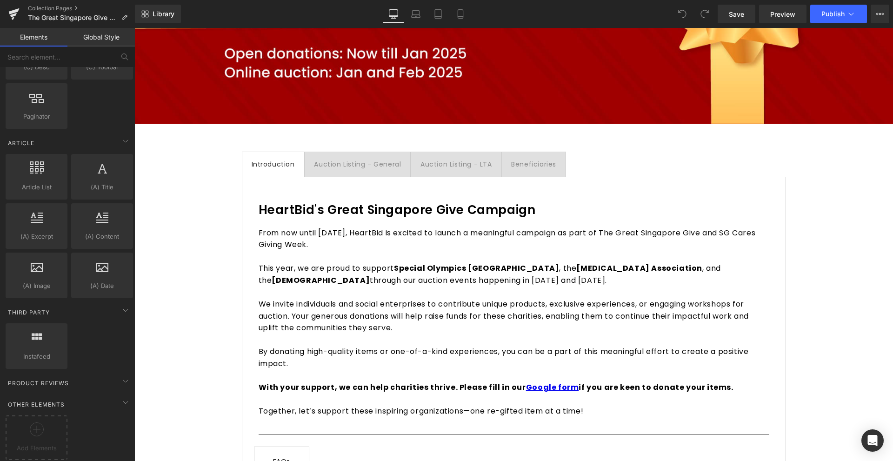
click at [373, 172] on span "Auction Listing - General Text Block" at bounding box center [358, 164] width 106 height 25
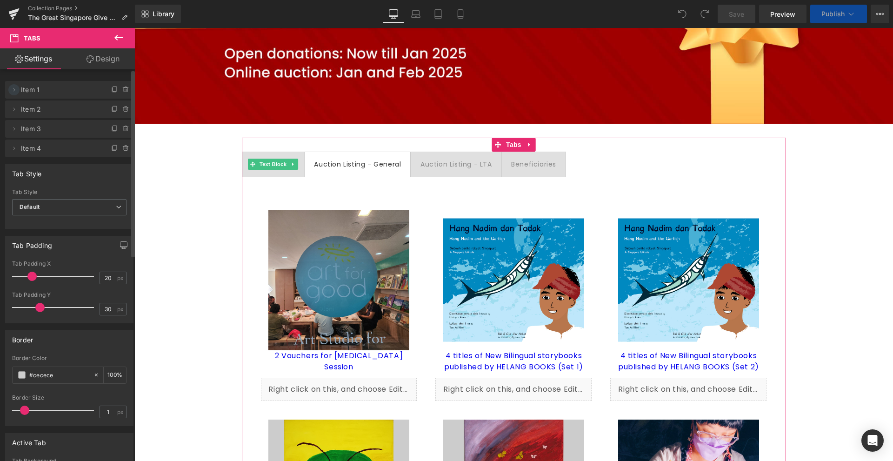
click at [13, 88] on icon at bounding box center [13, 89] width 7 height 7
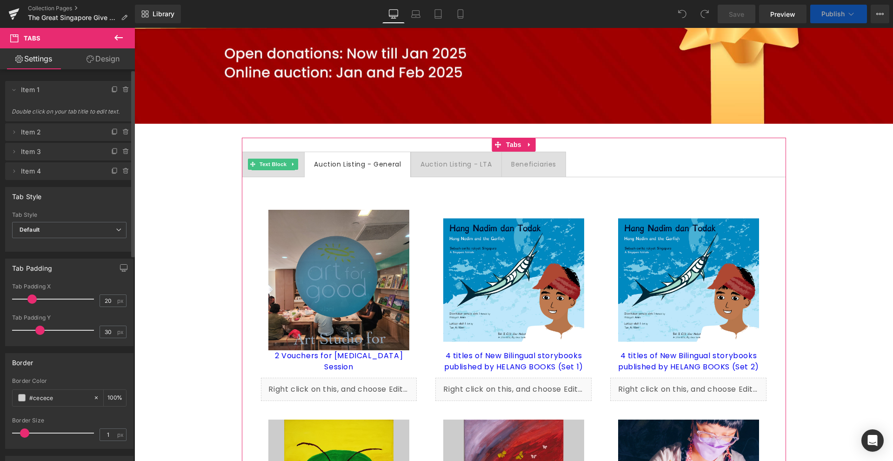
click at [47, 93] on span "Item 1" at bounding box center [60, 90] width 78 height 18
click at [67, 109] on span "Double click on your tab title to edit text." at bounding box center [69, 114] width 115 height 13
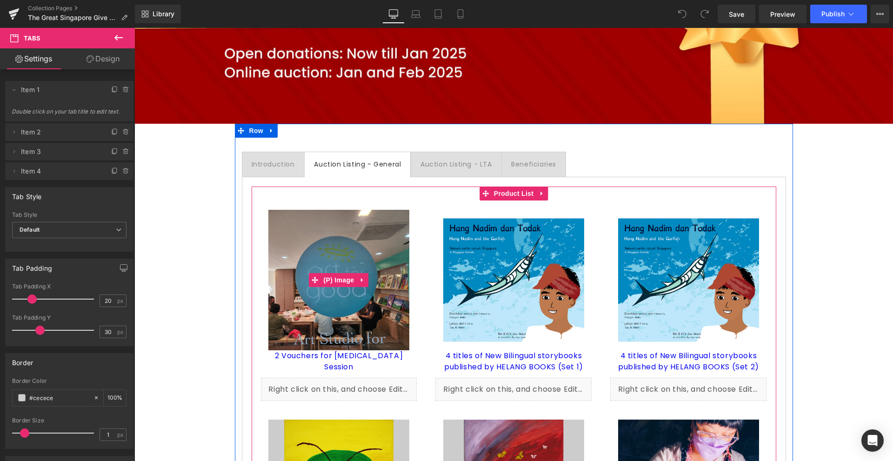
click at [305, 277] on img at bounding box center [339, 280] width 141 height 141
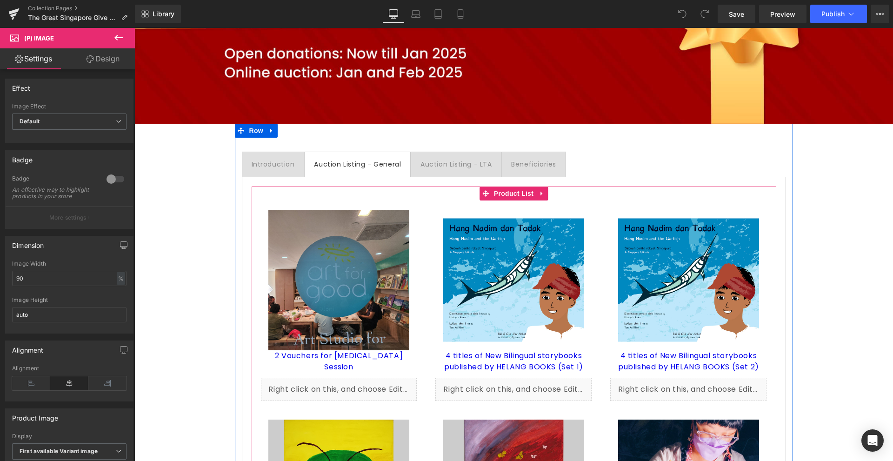
click at [515, 225] on img at bounding box center [513, 280] width 141 height 141
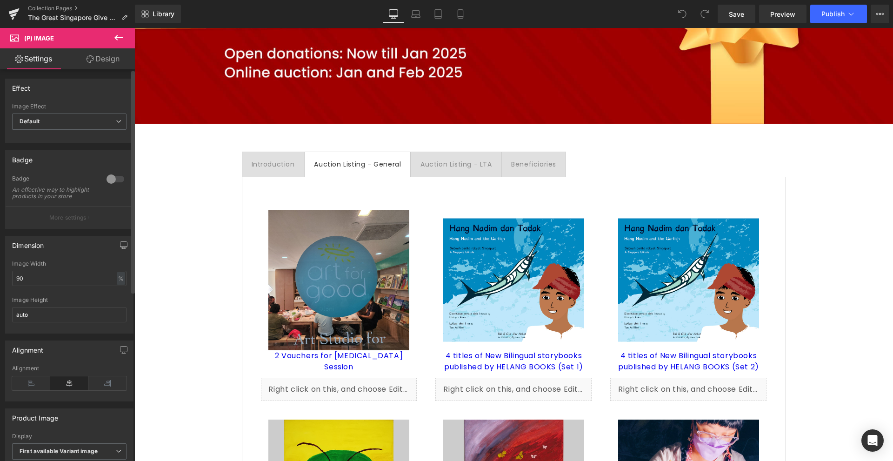
click at [47, 77] on div "Effect Default Zoom Hover Image Effect Default Default Zoom Hover last Image Ho…" at bounding box center [69, 108] width 139 height 72
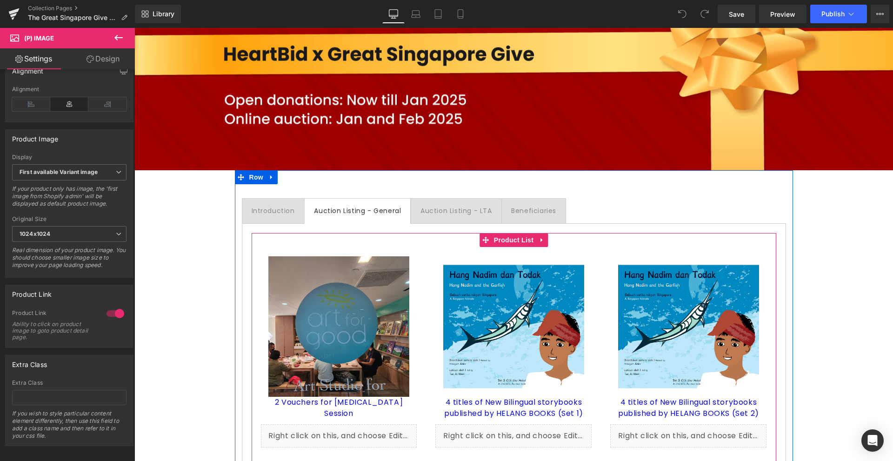
scroll to position [0, 0]
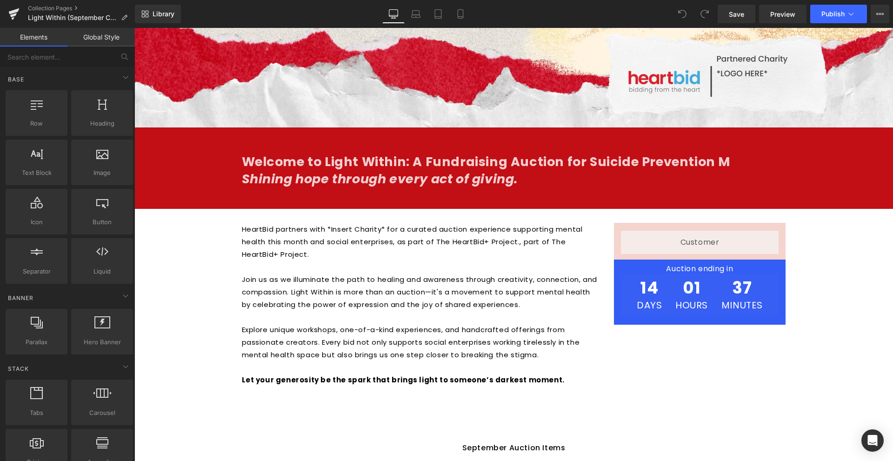
scroll to position [651, 0]
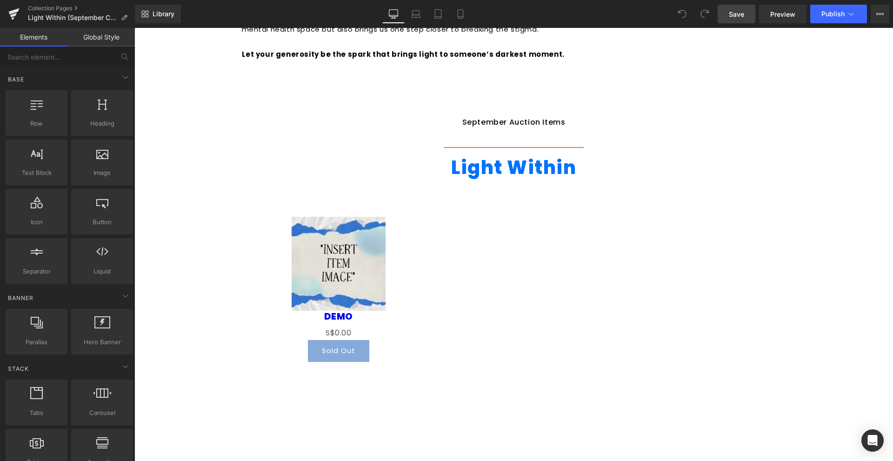
click at [751, 16] on link "Save" at bounding box center [737, 14] width 38 height 19
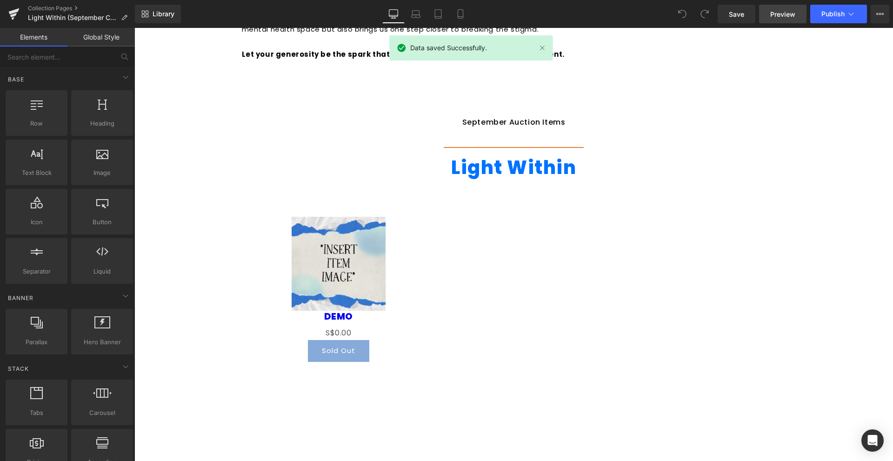
click at [790, 12] on span "Preview" at bounding box center [783, 14] width 25 height 10
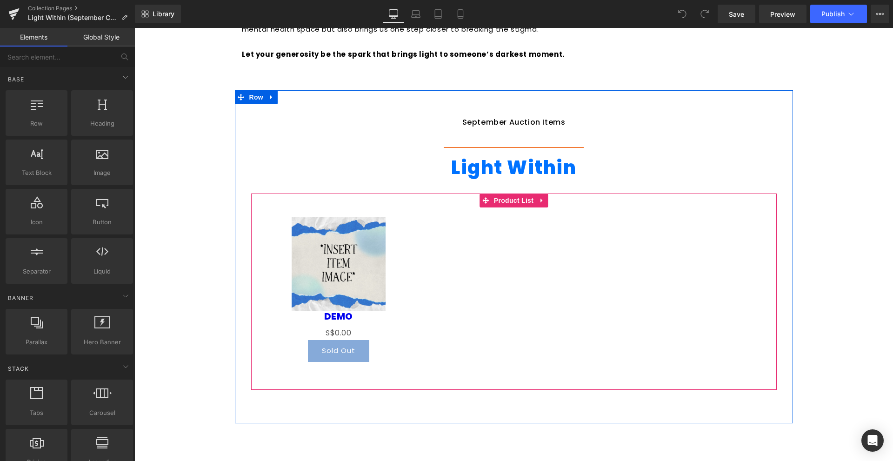
click at [330, 307] on img at bounding box center [339, 264] width 94 height 94
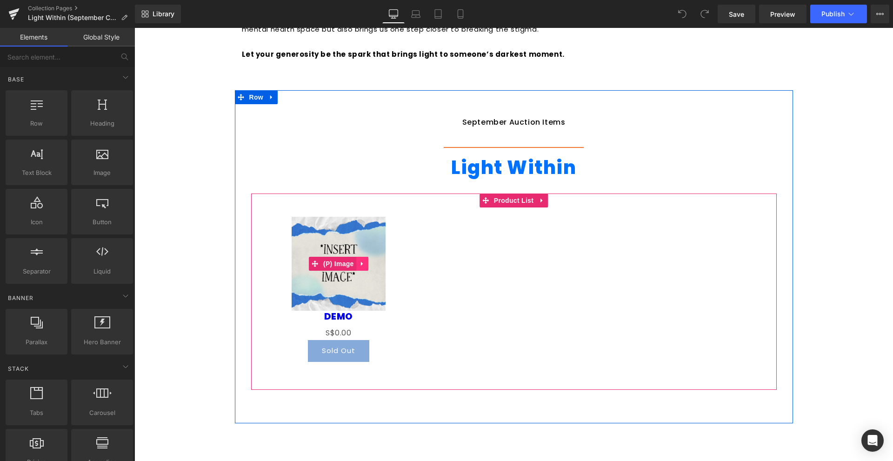
click at [359, 261] on icon at bounding box center [362, 263] width 7 height 7
click at [343, 310] on img at bounding box center [339, 264] width 94 height 94
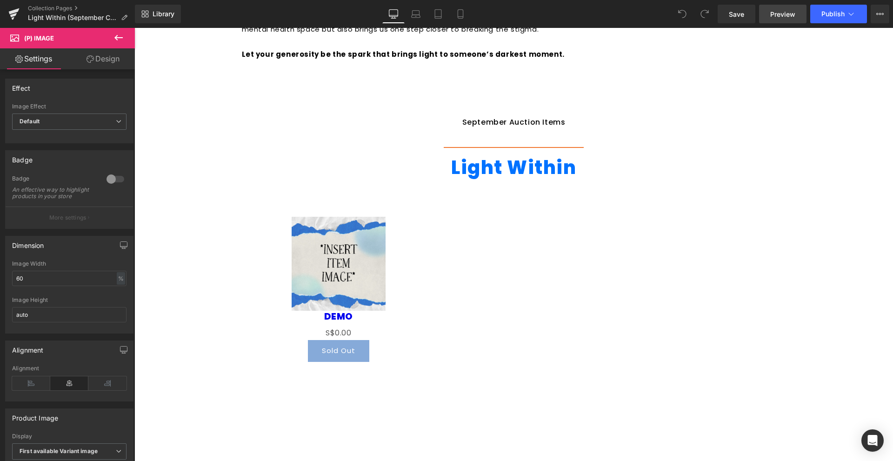
click at [779, 16] on span "Preview" at bounding box center [783, 14] width 25 height 10
click at [23, 16] on link at bounding box center [14, 14] width 28 height 28
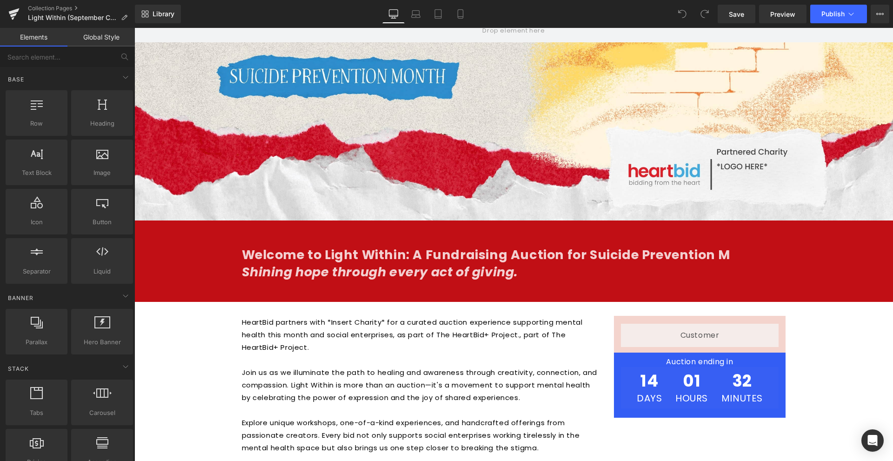
scroll to position [186, 0]
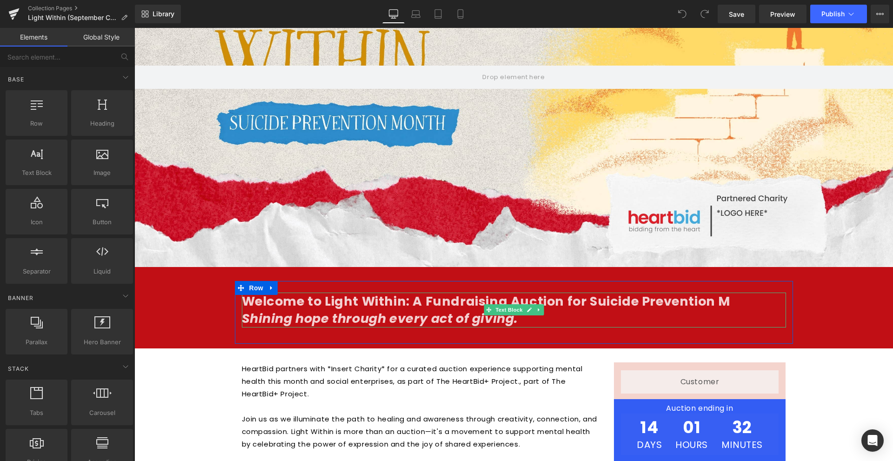
click at [742, 296] on p "Welcome to Light Within: A Fundraising Auction for Suicide Prevention M" at bounding box center [514, 302] width 544 height 18
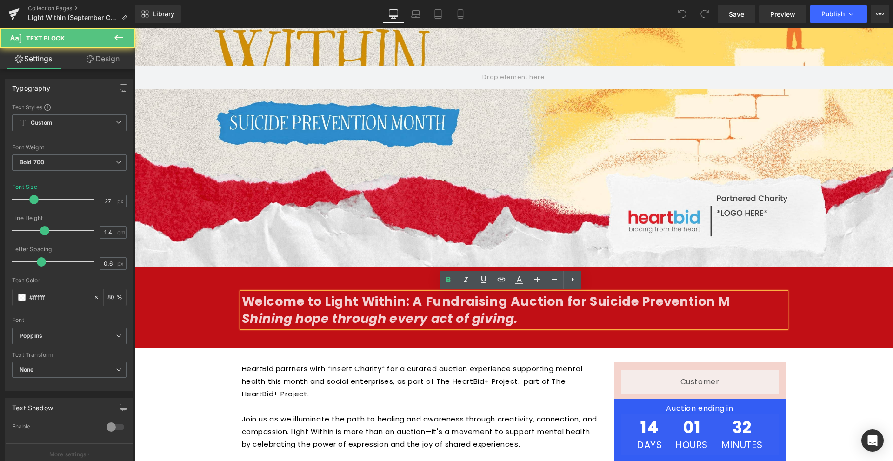
click at [719, 303] on p "Welcome to Light Within: A Fundraising Auction for Suicide Prevention M" at bounding box center [514, 302] width 544 height 18
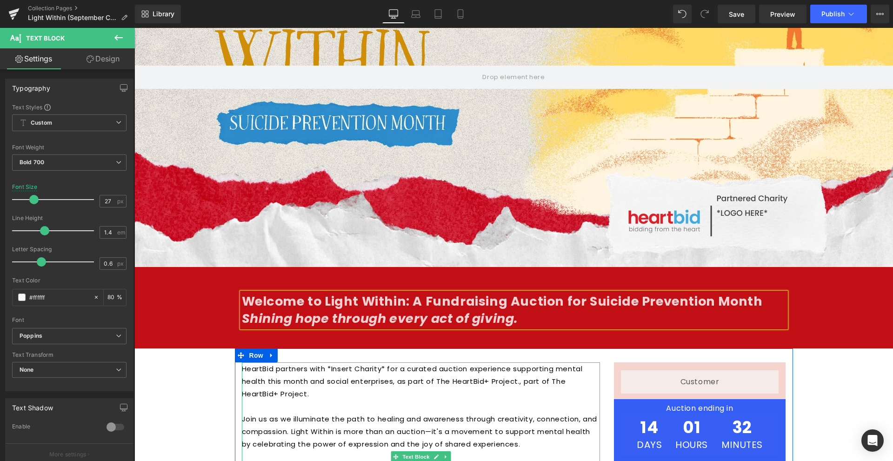
click at [513, 378] on p "HeartBid partners with *Insert Charity* for a curated auction experience suppor…" at bounding box center [421, 382] width 358 height 38
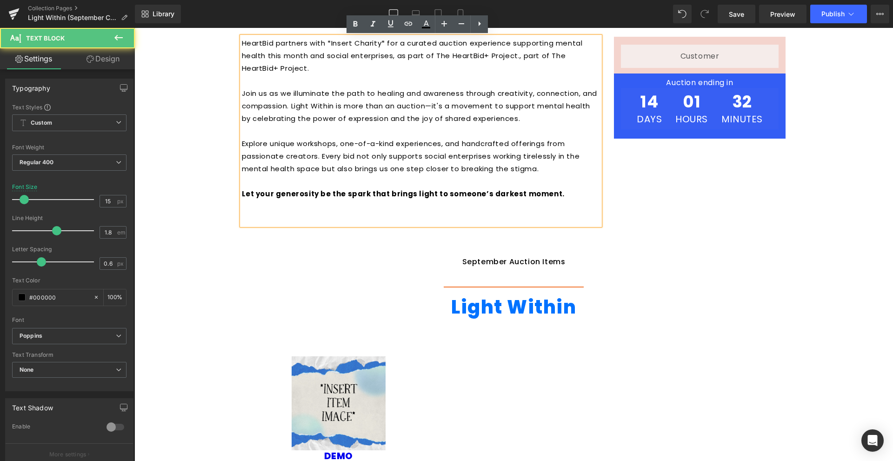
click at [447, 383] on div "Sale Off (P) Image DEMO (P) Title S$0 S$0.00 (P) Price Sold Out (P) Cart Button…" at bounding box center [514, 424] width 526 height 182
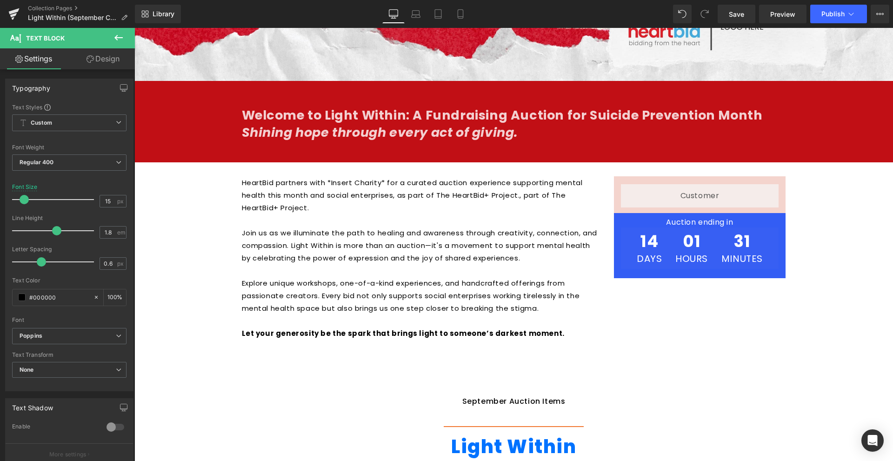
scroll to position [745, 0]
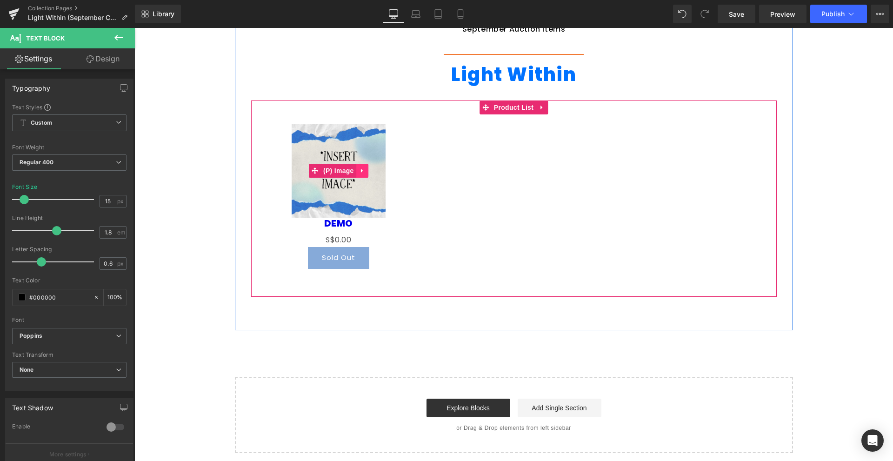
click at [361, 172] on icon at bounding box center [362, 170] width 7 height 7
click at [351, 198] on img at bounding box center [339, 171] width 94 height 94
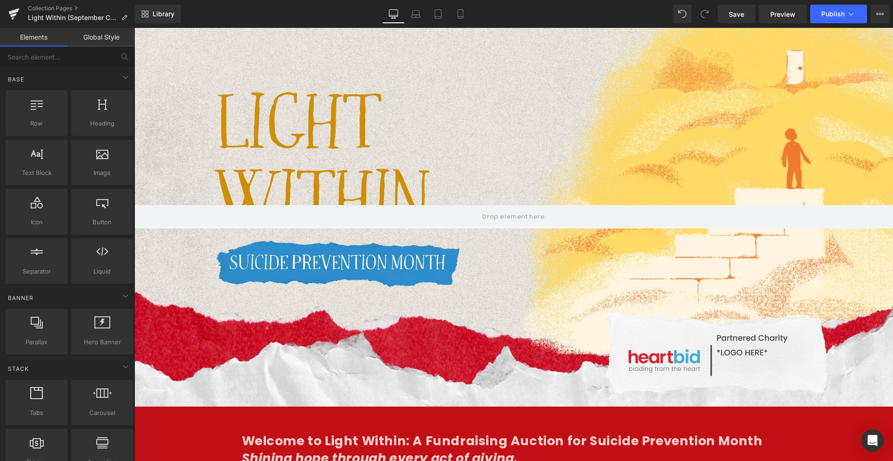
scroll to position [372, 0]
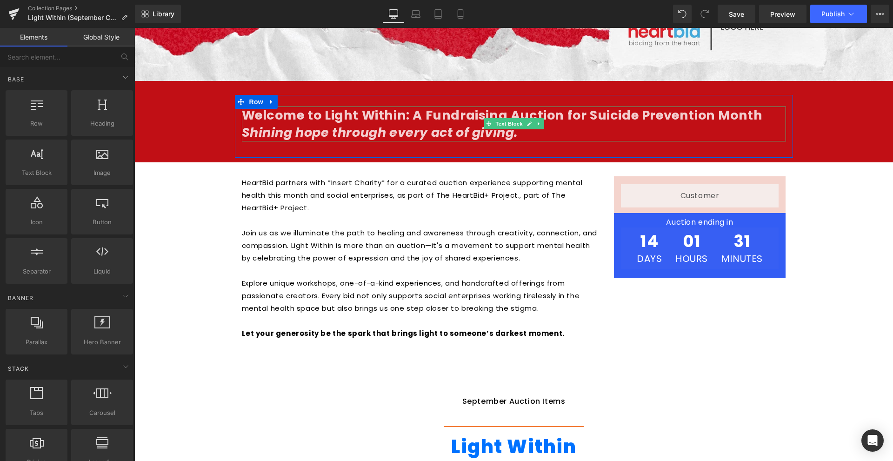
click at [690, 112] on p "Welcome to Light Within: A Fundraising Auction for Suicide Prevention Month" at bounding box center [514, 116] width 544 height 18
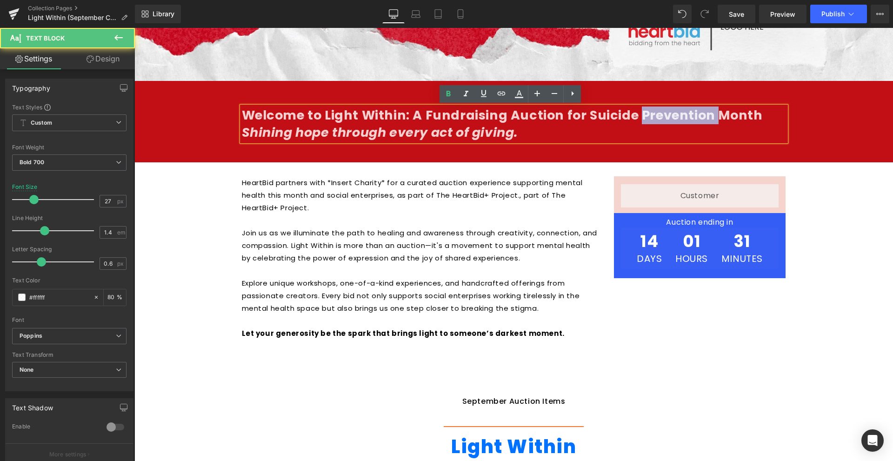
click at [690, 112] on p "Welcome to Light Within: A Fundraising Auction for Suicide Prevention Month" at bounding box center [514, 116] width 544 height 18
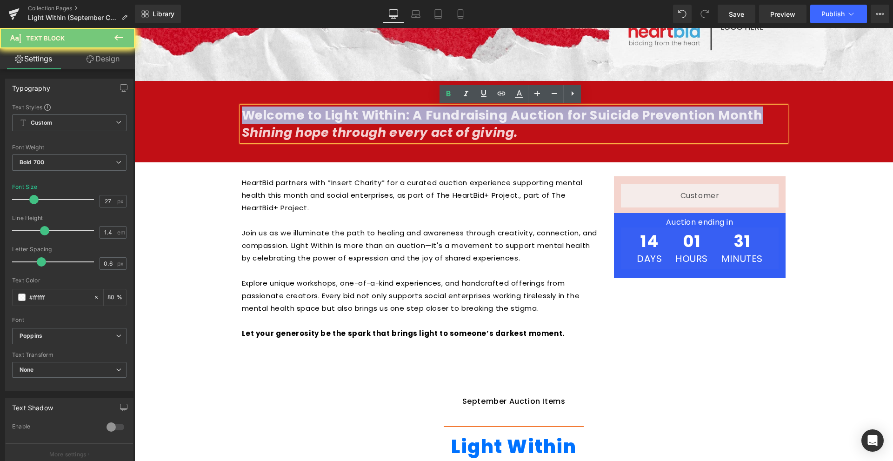
click at [690, 112] on p "Welcome to Light Within: A Fundraising Auction for Suicide Prevention Month" at bounding box center [514, 116] width 544 height 18
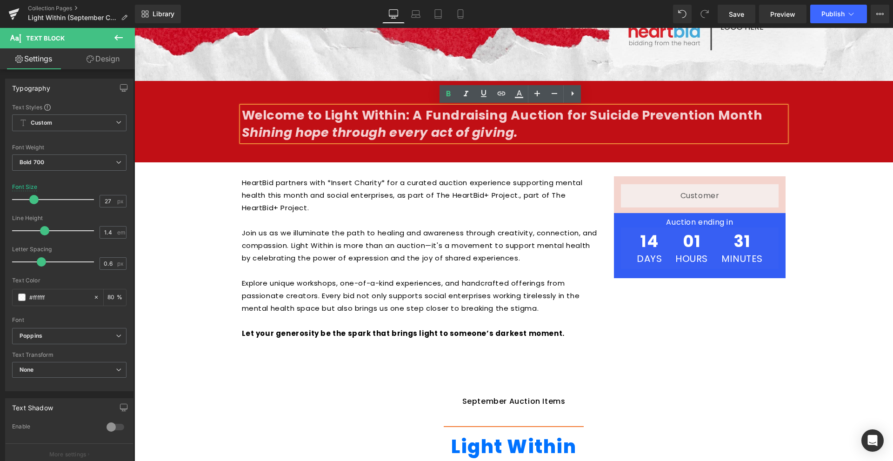
click at [392, 139] on icon "Shining hope through every act of giving." at bounding box center [380, 132] width 277 height 17
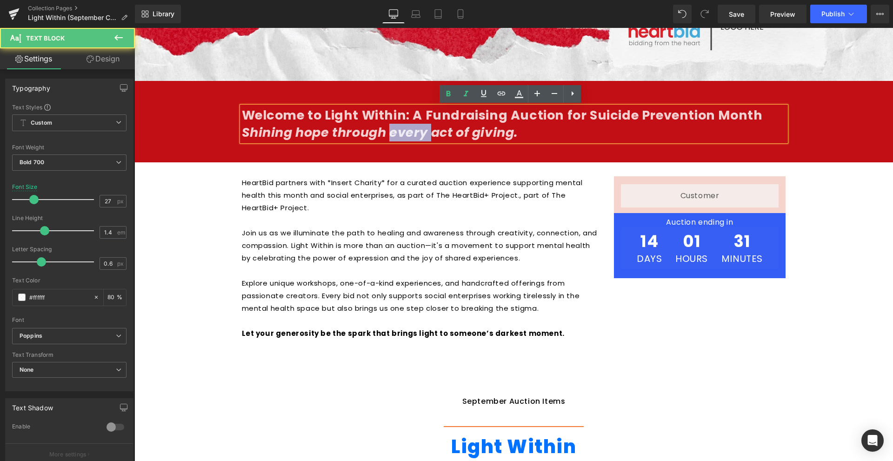
click at [392, 139] on icon "Shining hope through every act of giving." at bounding box center [380, 132] width 277 height 17
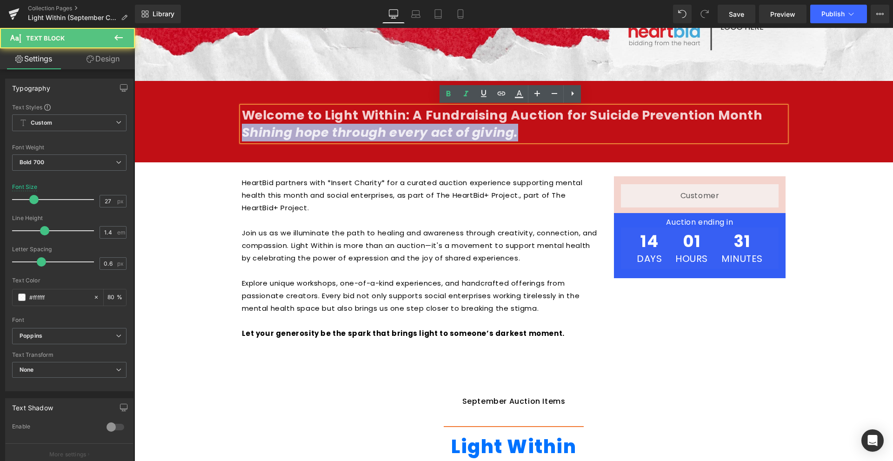
click at [392, 139] on icon "Shining hope through every act of giving." at bounding box center [380, 132] width 277 height 17
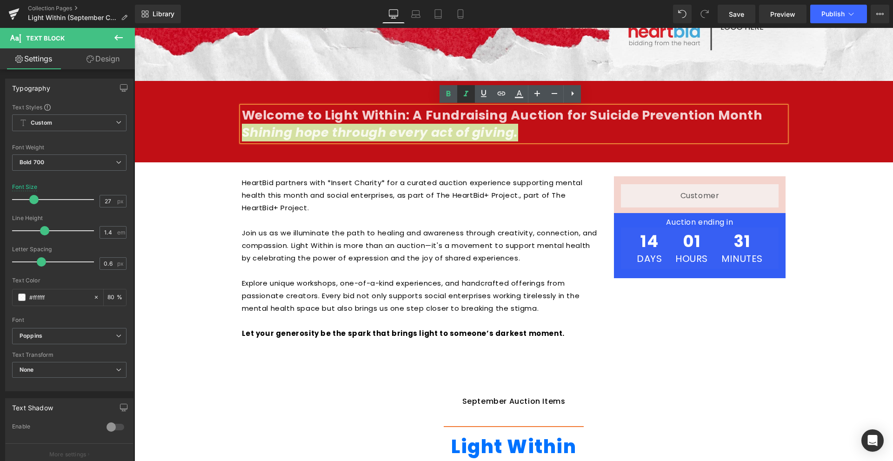
click at [466, 95] on icon at bounding box center [466, 94] width 5 height 6
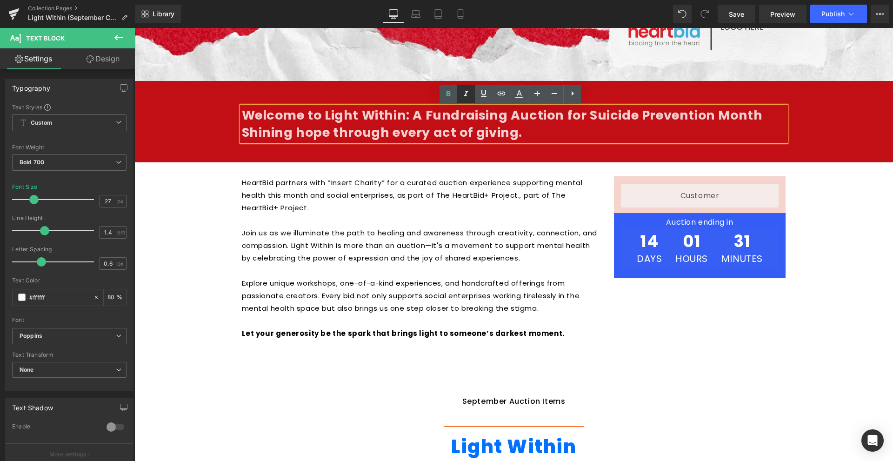
click at [466, 95] on icon at bounding box center [466, 94] width 5 height 6
click at [202, 248] on div "Hero Banner Welcome to Light Within: A Fundraising Auction for Suicide Preventi…" at bounding box center [513, 263] width 759 height 1124
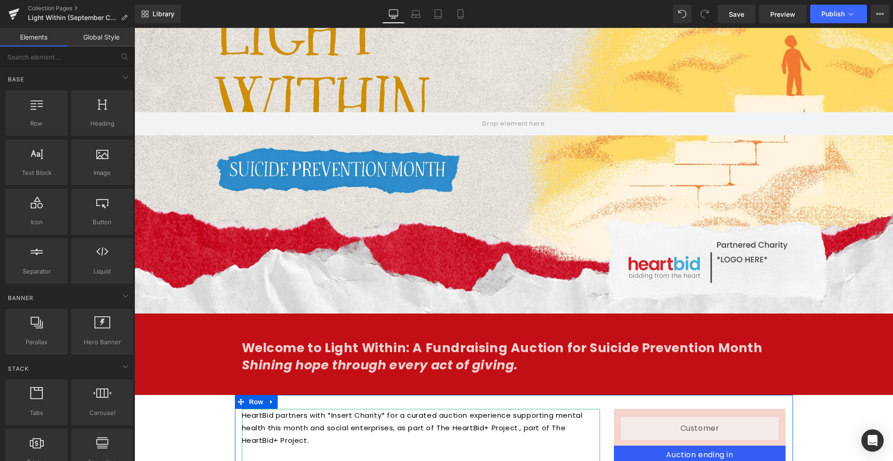
scroll to position [93, 0]
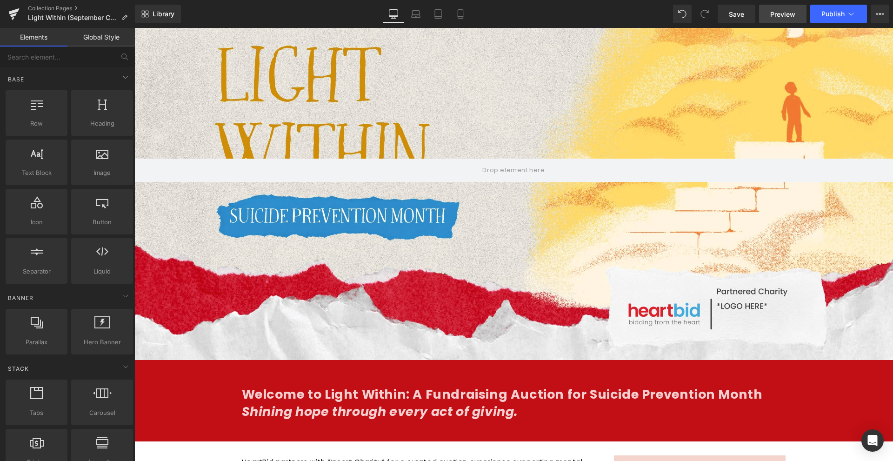
click at [793, 14] on span "Preview" at bounding box center [783, 14] width 25 height 10
click at [760, 15] on link "Preview" at bounding box center [782, 14] width 47 height 19
click at [741, 12] on span "Save" at bounding box center [736, 14] width 15 height 10
click at [801, 8] on link "Preview" at bounding box center [782, 14] width 47 height 19
